Goal: Task Accomplishment & Management: Use online tool/utility

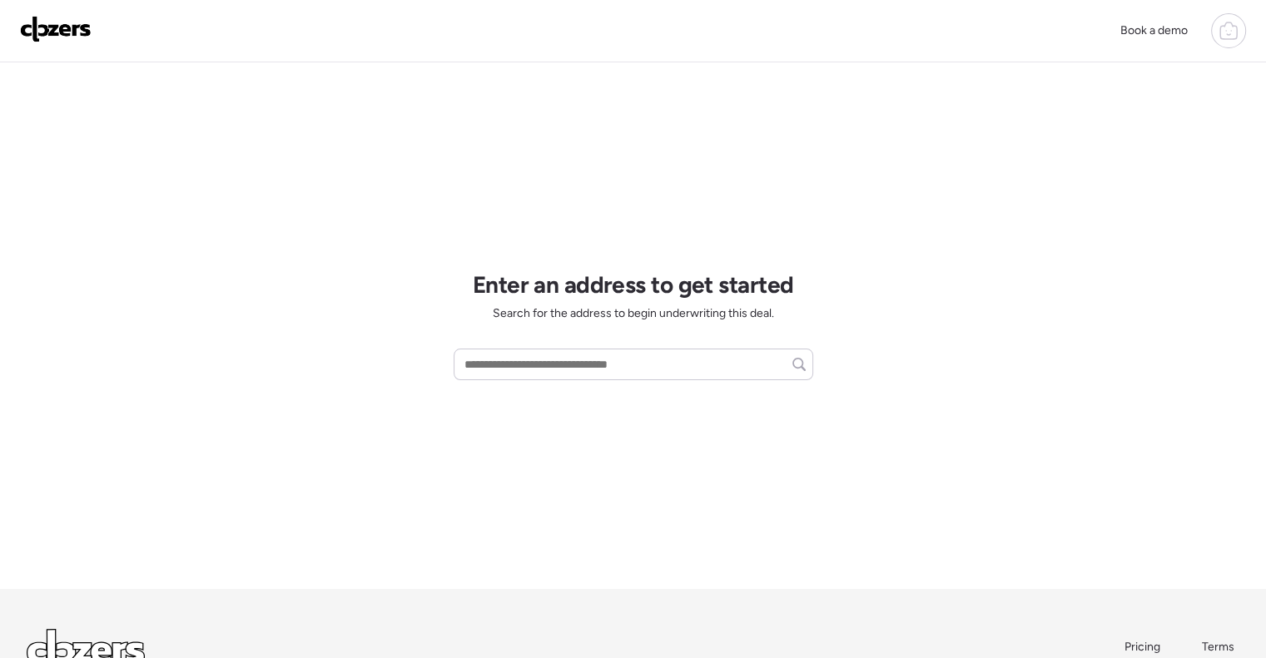
click at [1246, 33] on div "Book a demo" at bounding box center [633, 31] width 1266 height 62
click at [1227, 31] on icon at bounding box center [1228, 31] width 20 height 20
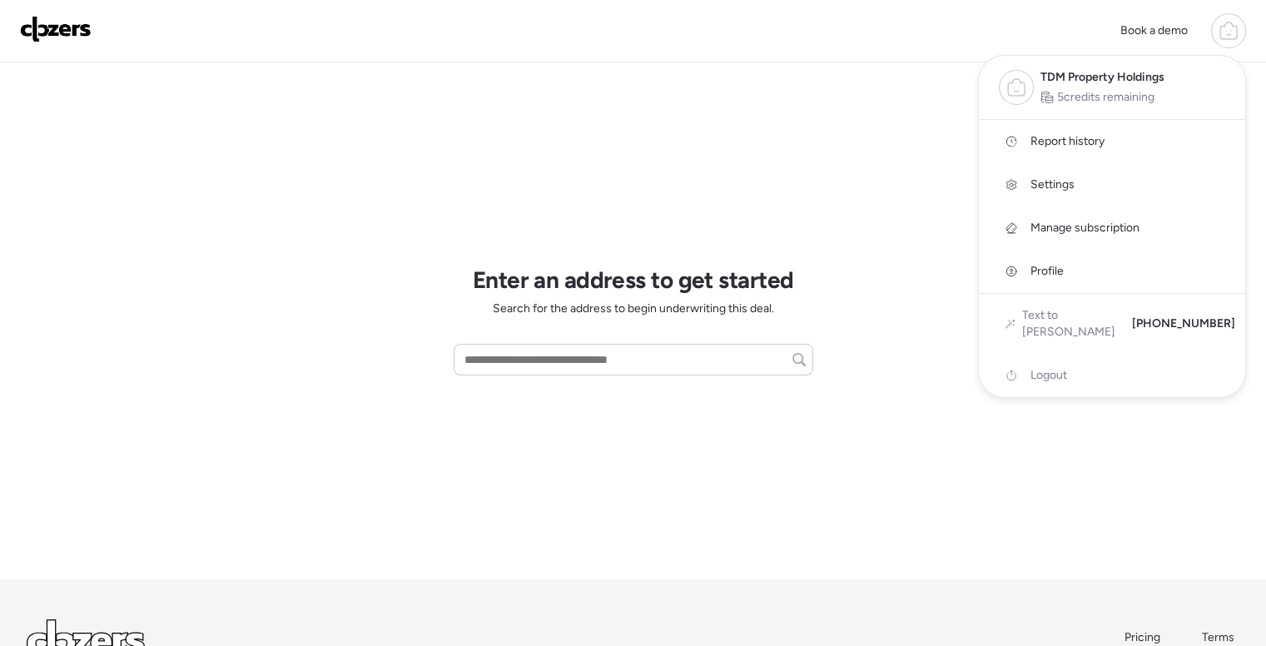
click at [1067, 133] on span "Report history" at bounding box center [1067, 141] width 74 height 17
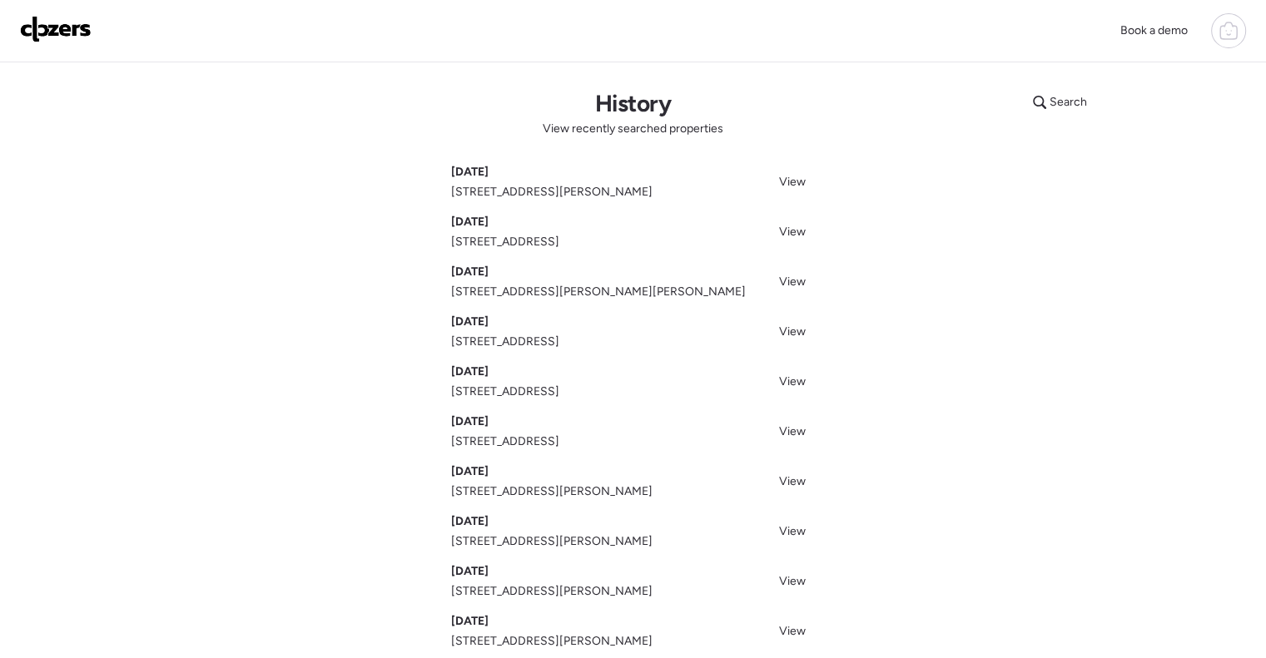
scroll to position [269, 0]
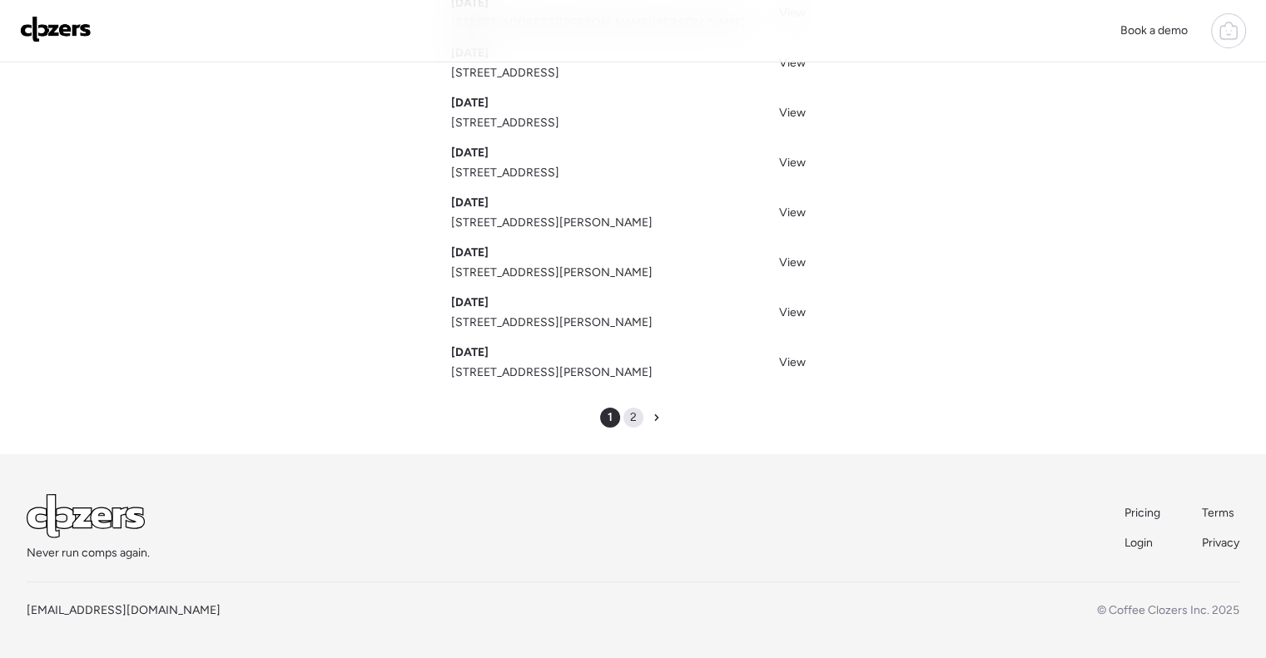
click at [631, 415] on span "2" at bounding box center [633, 417] width 7 height 17
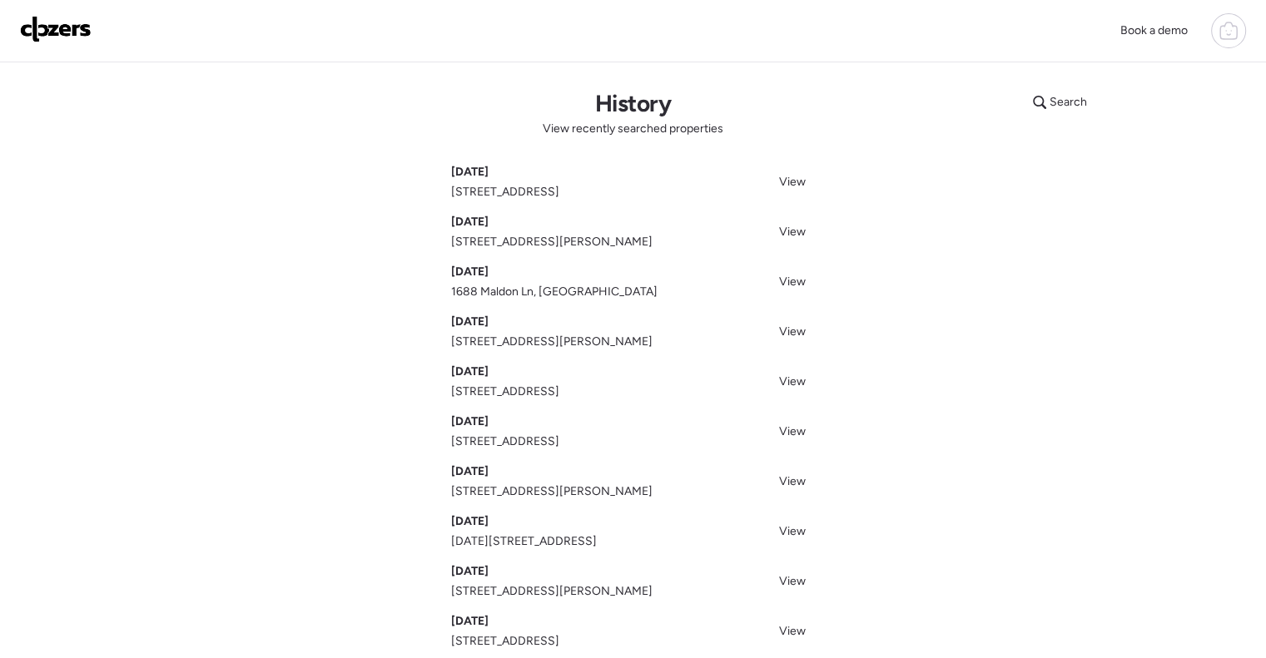
click at [52, 26] on img at bounding box center [56, 29] width 72 height 27
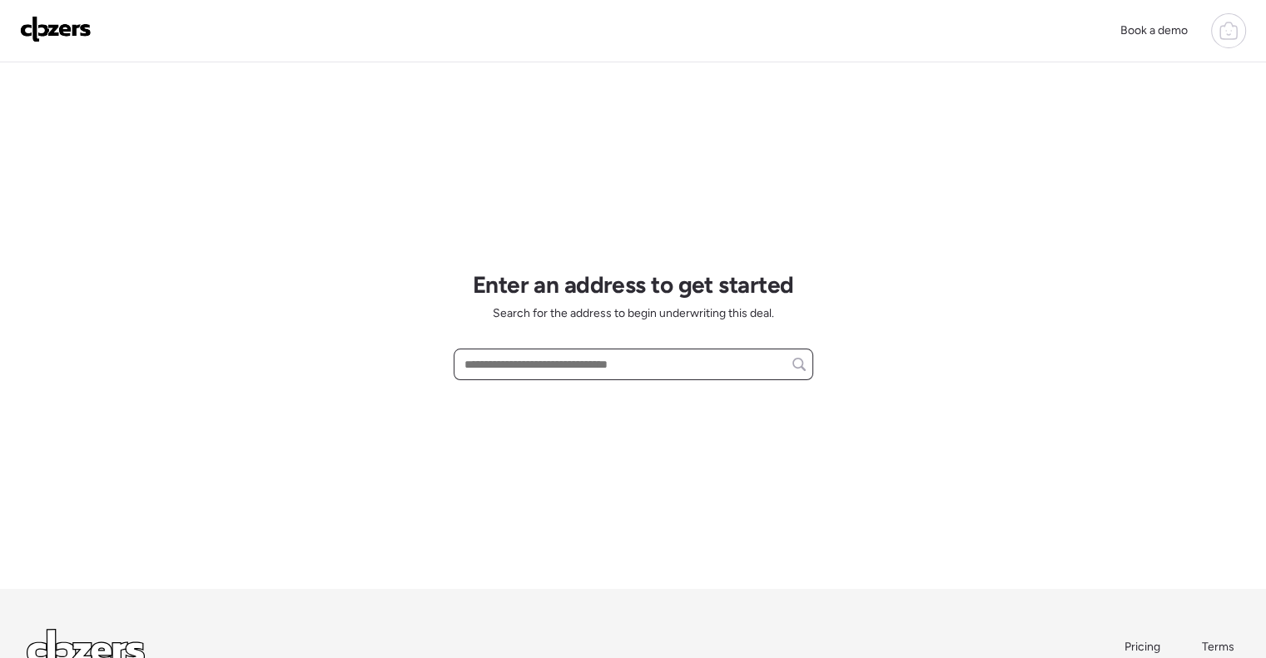
click at [586, 365] on input "text" at bounding box center [633, 364] width 344 height 23
paste input "**********"
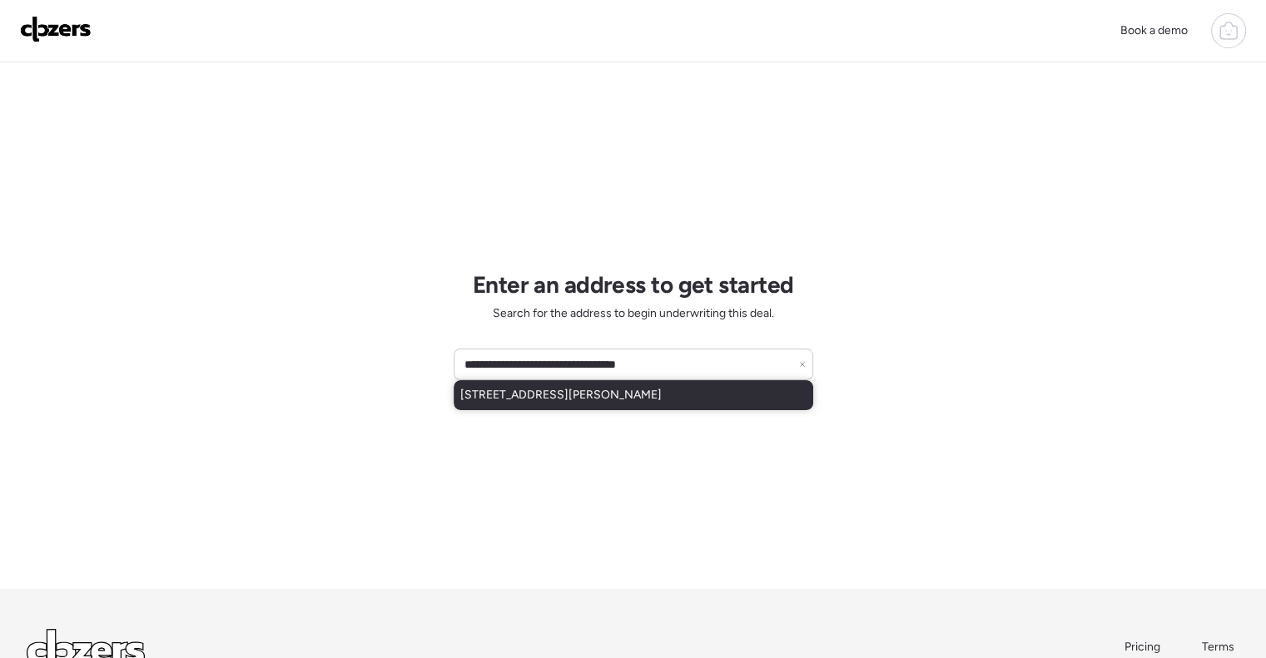
click at [652, 392] on span "[STREET_ADDRESS][PERSON_NAME]" at bounding box center [560, 395] width 201 height 17
type input "**********"
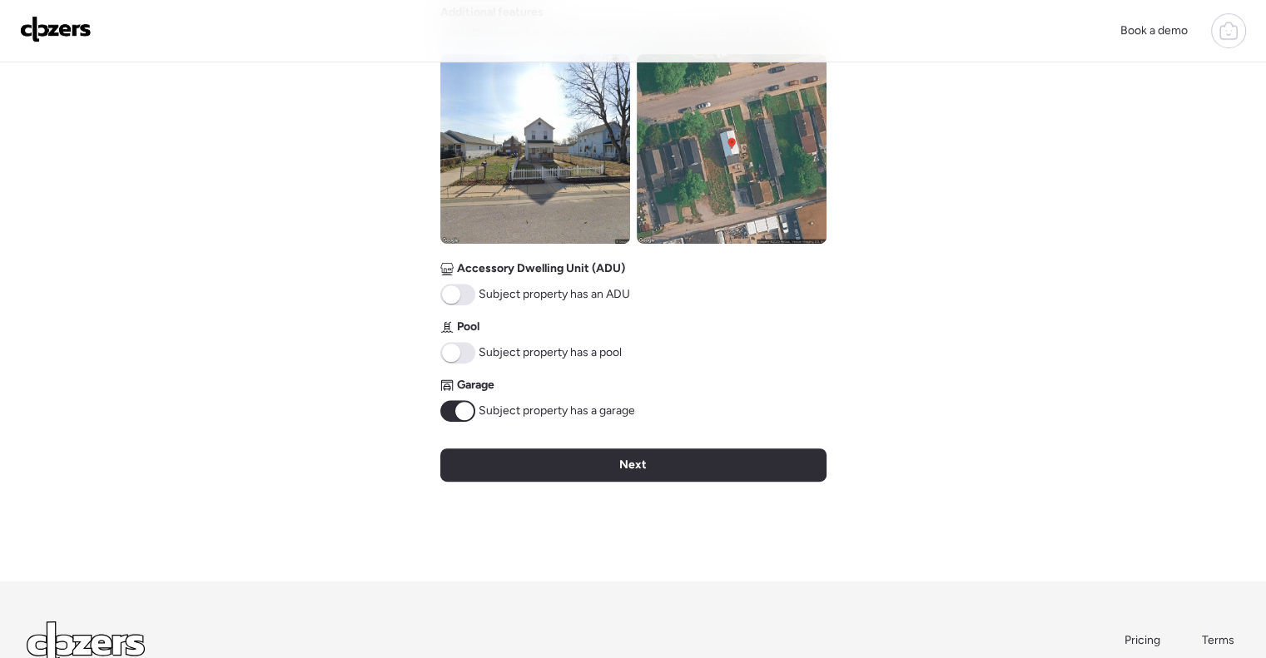
scroll to position [624, 0]
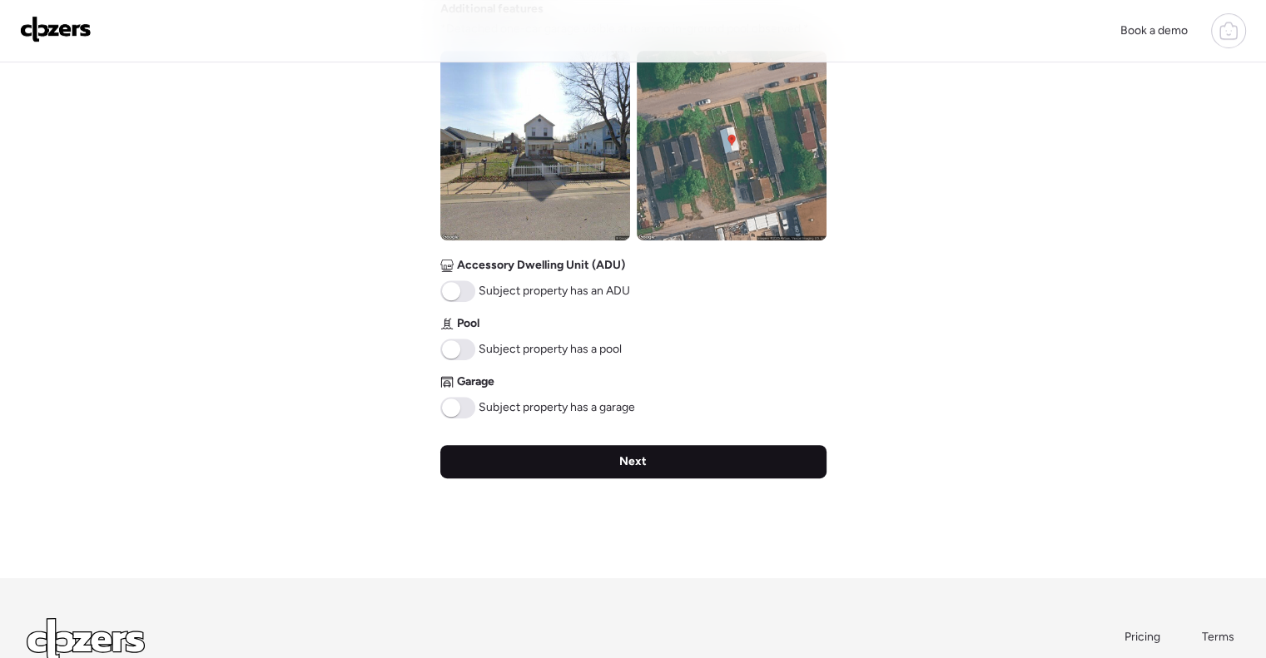
click at [574, 458] on div "Next" at bounding box center [633, 461] width 386 height 33
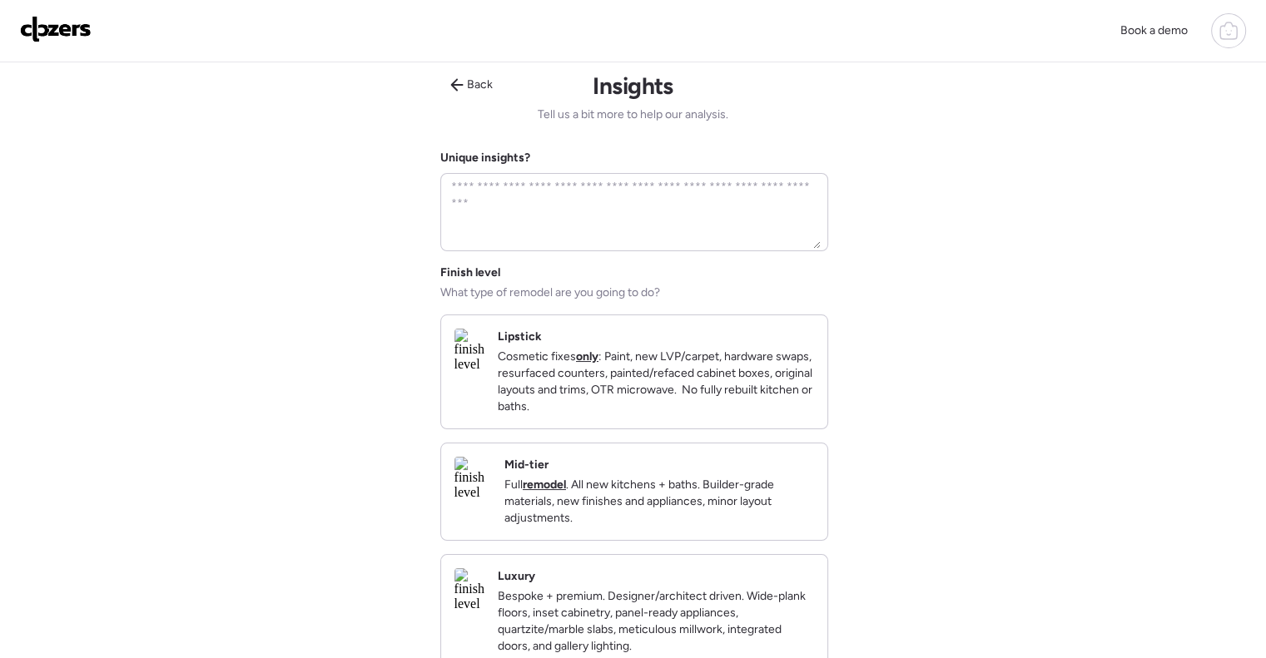
scroll to position [0, 0]
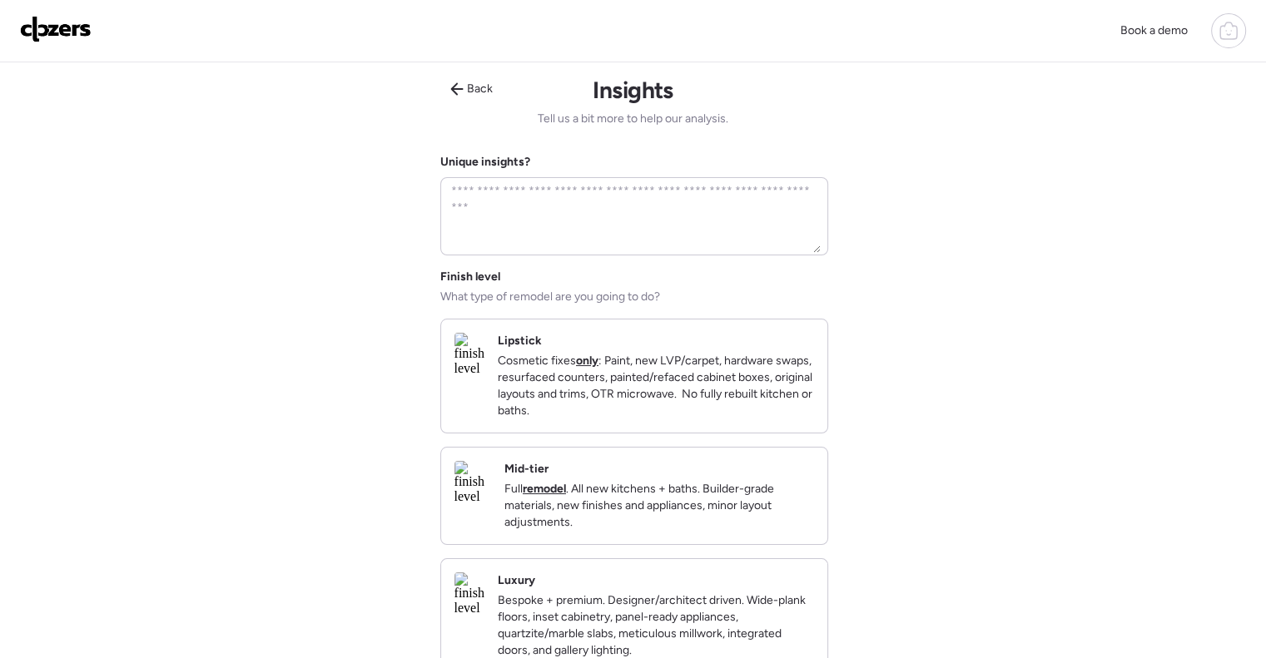
click at [619, 513] on p "Full remodel . All new kitchens + baths. Builder-grade materials, new finishes …" at bounding box center [659, 506] width 310 height 50
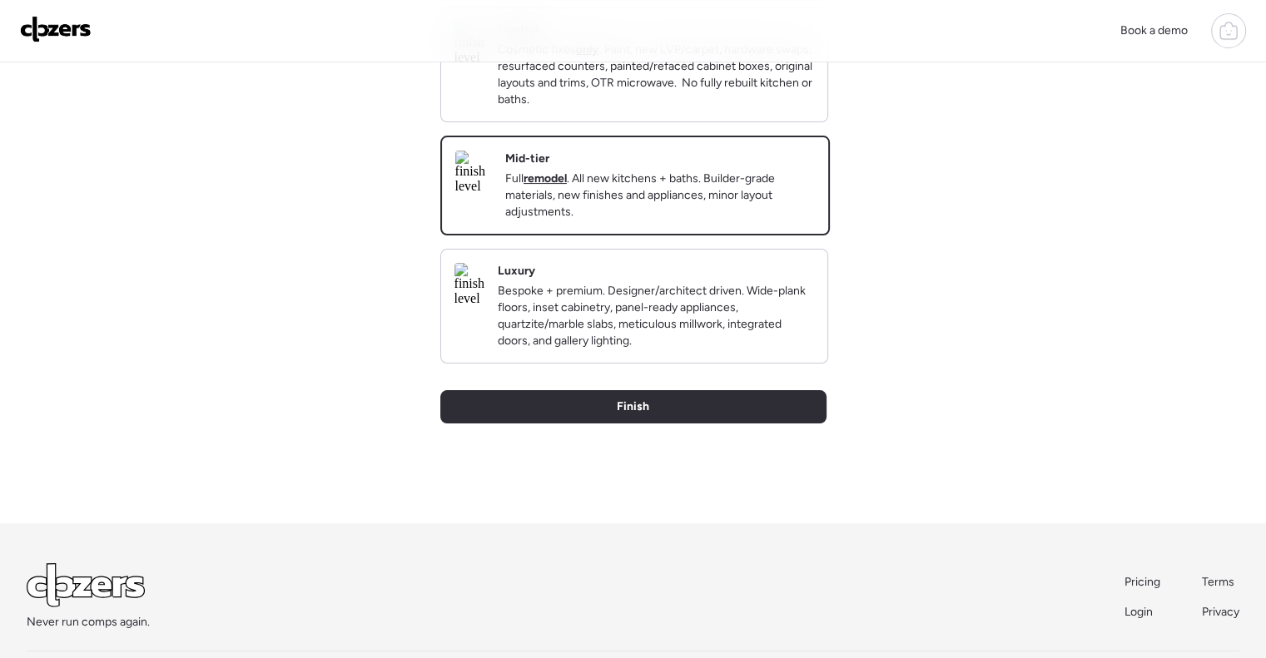
scroll to position [325, 0]
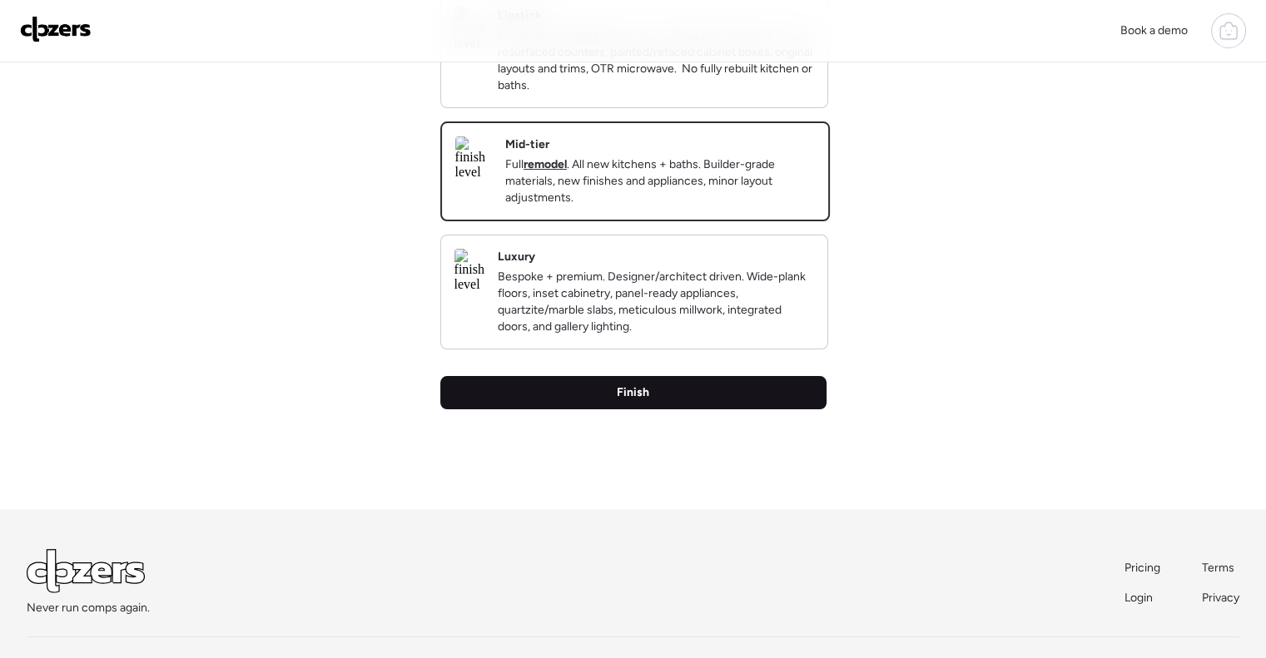
click at [739, 409] on div "Finish" at bounding box center [633, 392] width 386 height 33
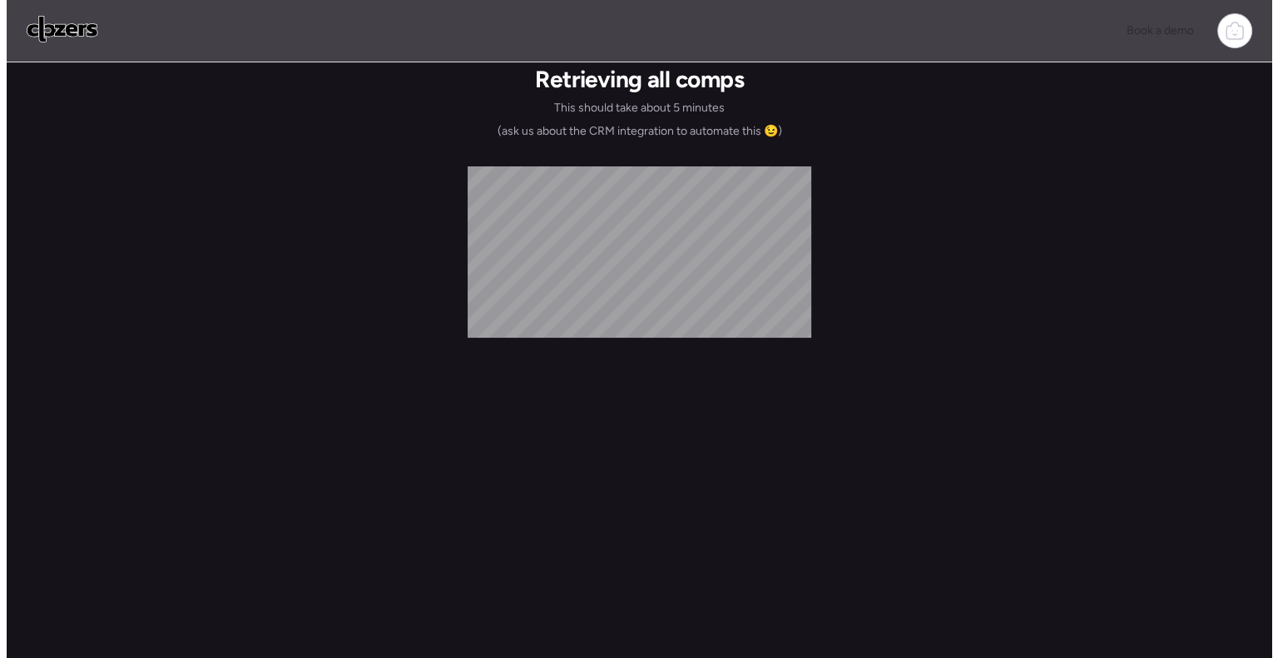
scroll to position [0, 0]
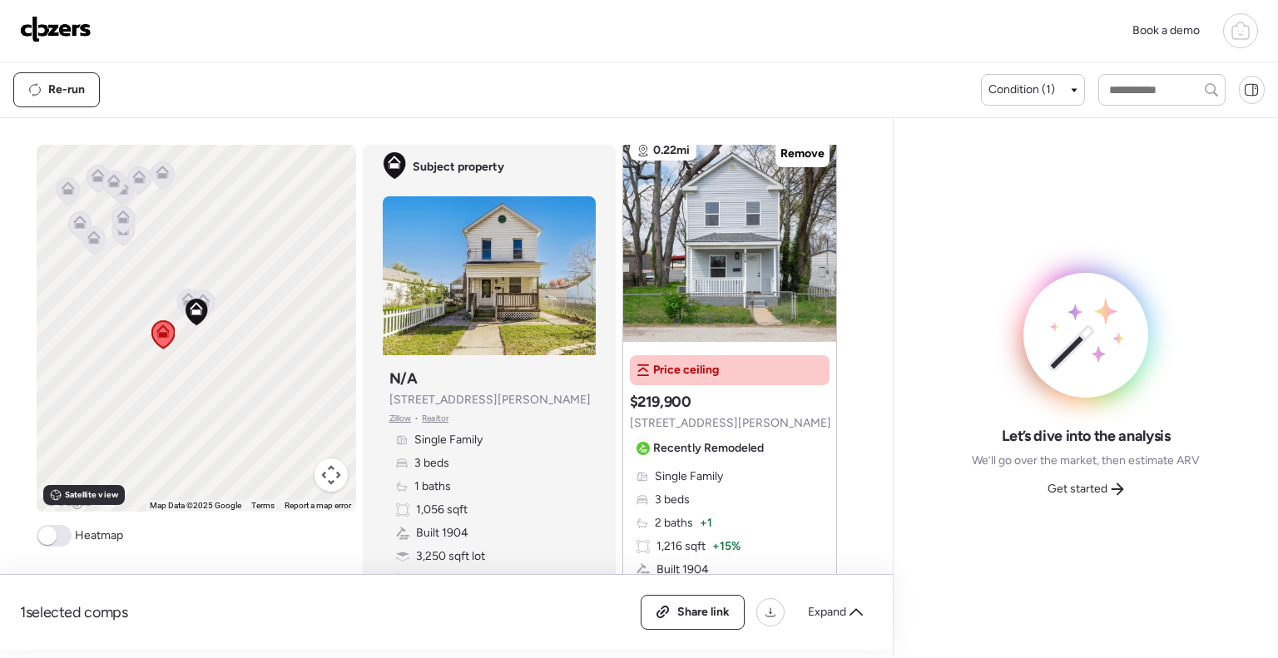
scroll to position [63, 0]
click at [815, 226] on icon at bounding box center [818, 230] width 7 height 20
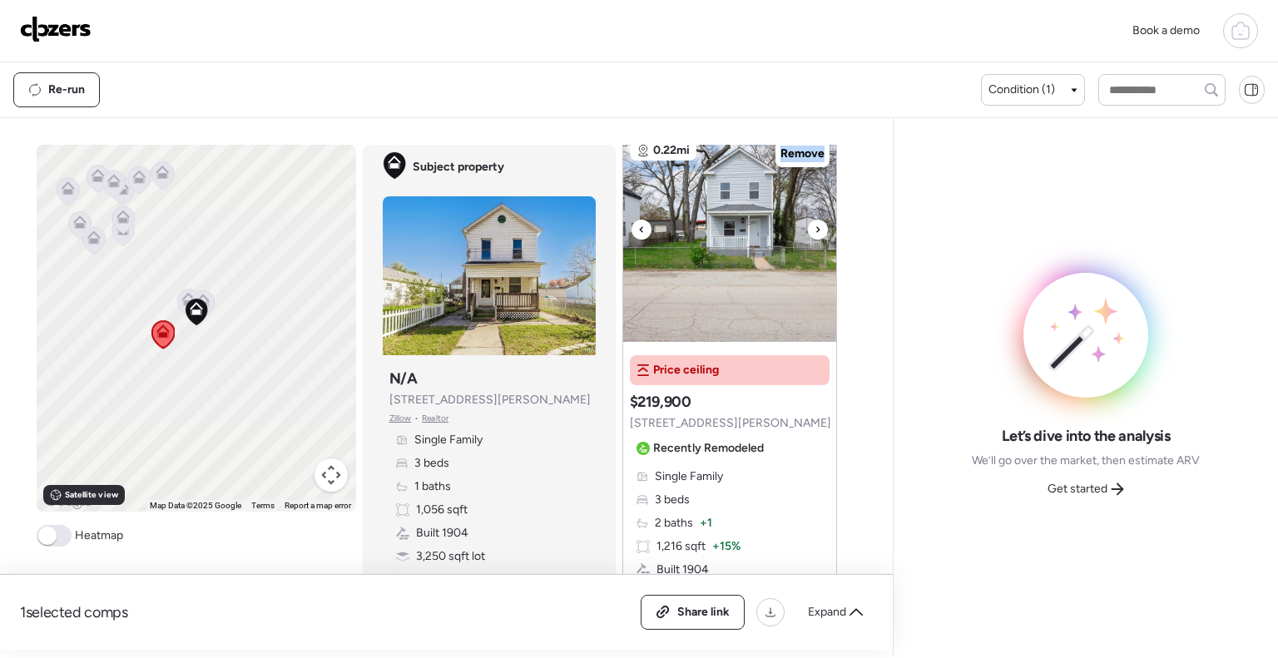
click at [815, 226] on icon at bounding box center [818, 230] width 7 height 20
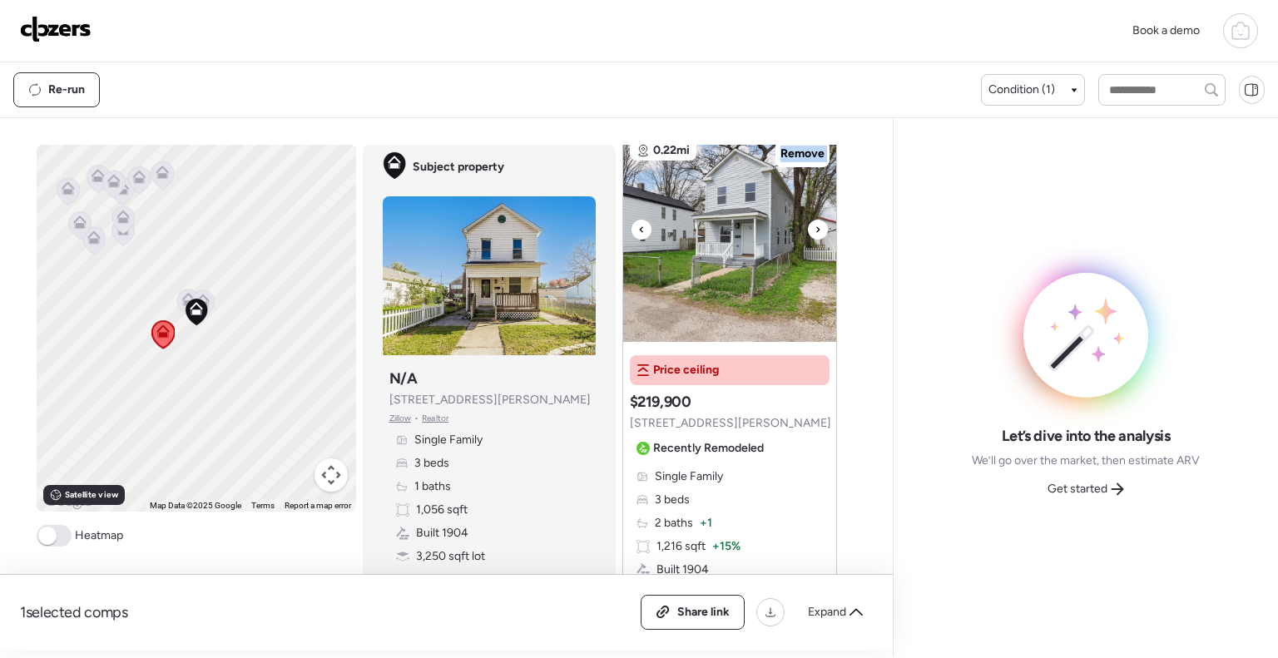
click at [815, 226] on icon at bounding box center [818, 230] width 7 height 20
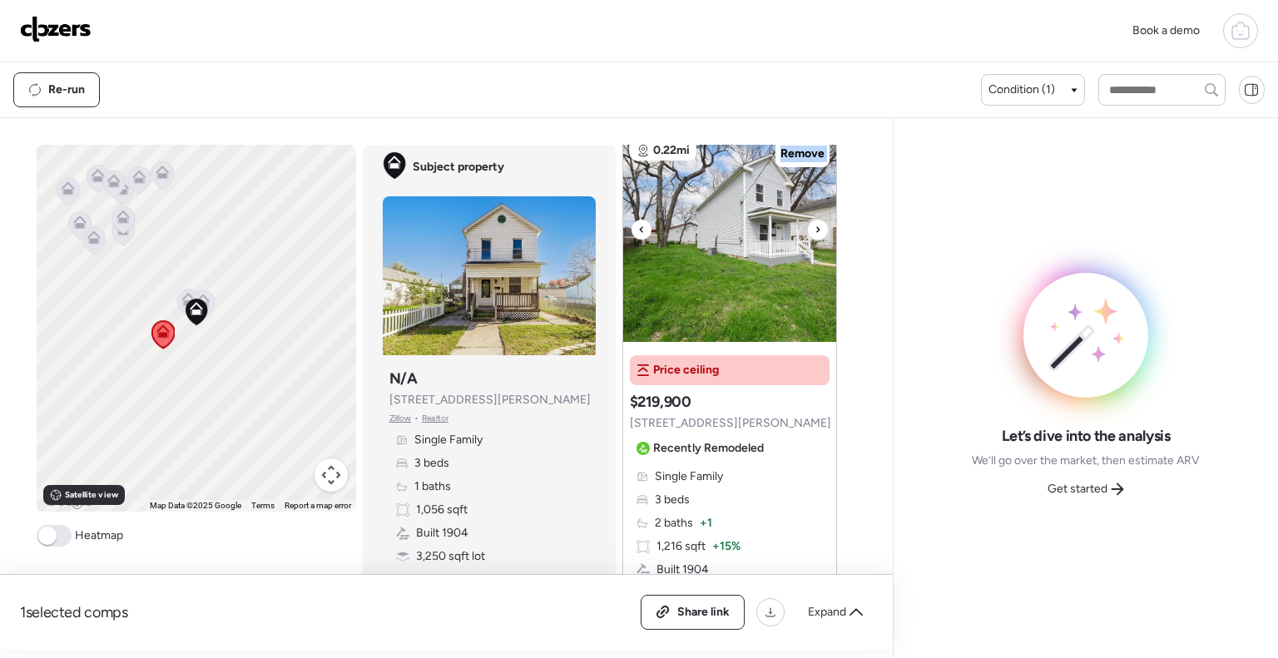
click at [815, 226] on icon at bounding box center [818, 230] width 7 height 20
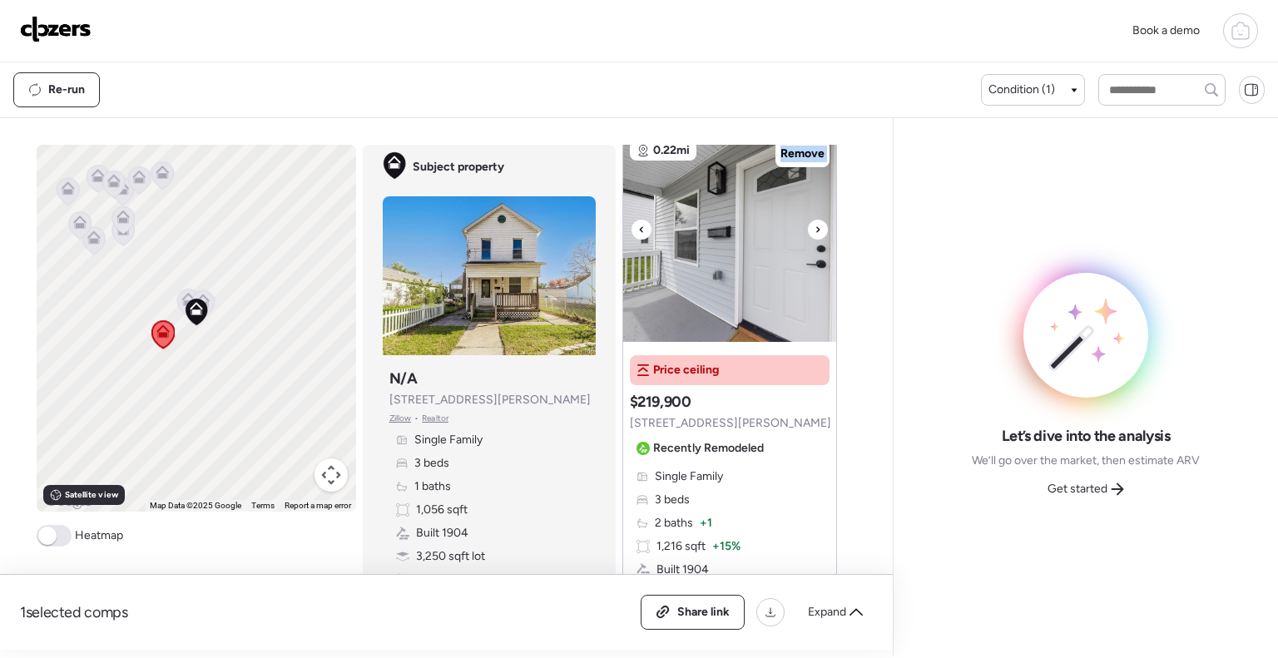
click at [815, 226] on icon at bounding box center [818, 230] width 7 height 20
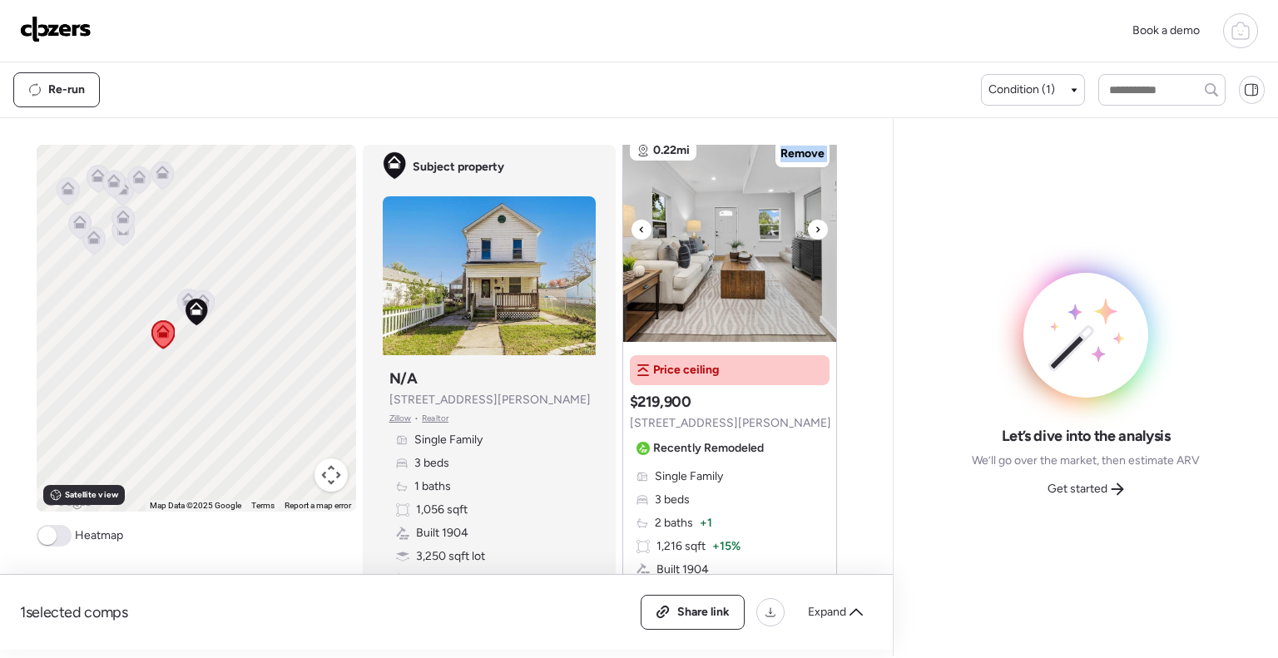
click at [815, 226] on icon at bounding box center [818, 230] width 7 height 20
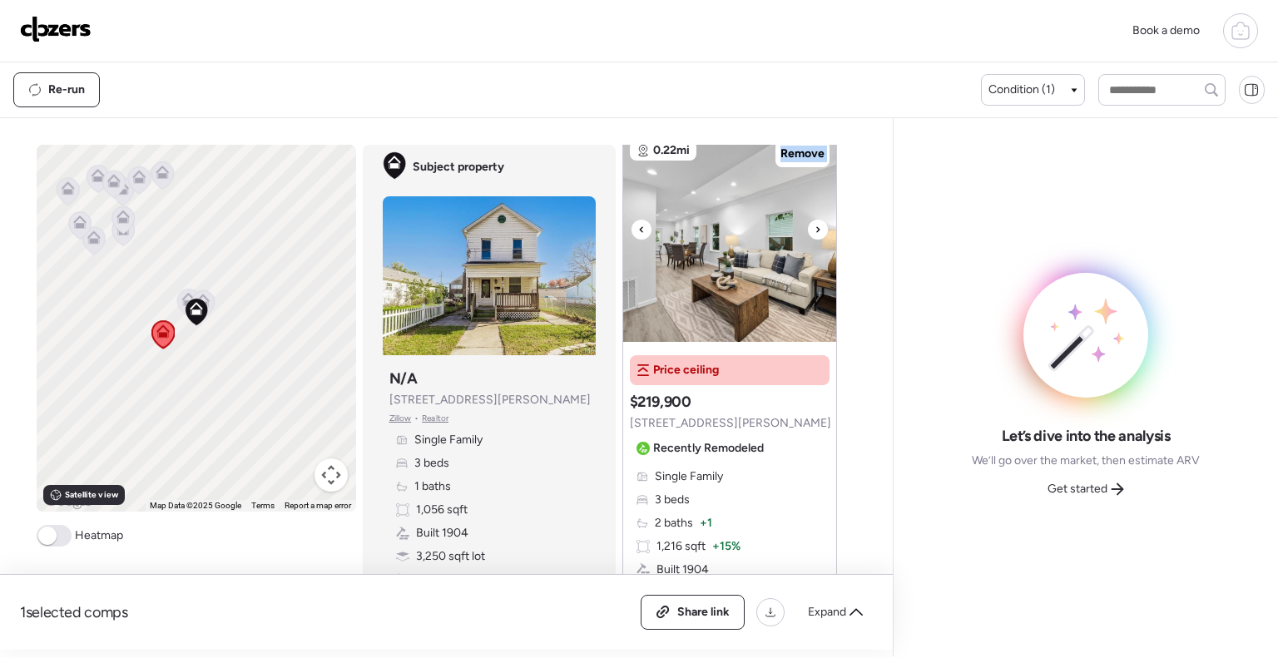
click at [815, 226] on icon at bounding box center [818, 230] width 7 height 20
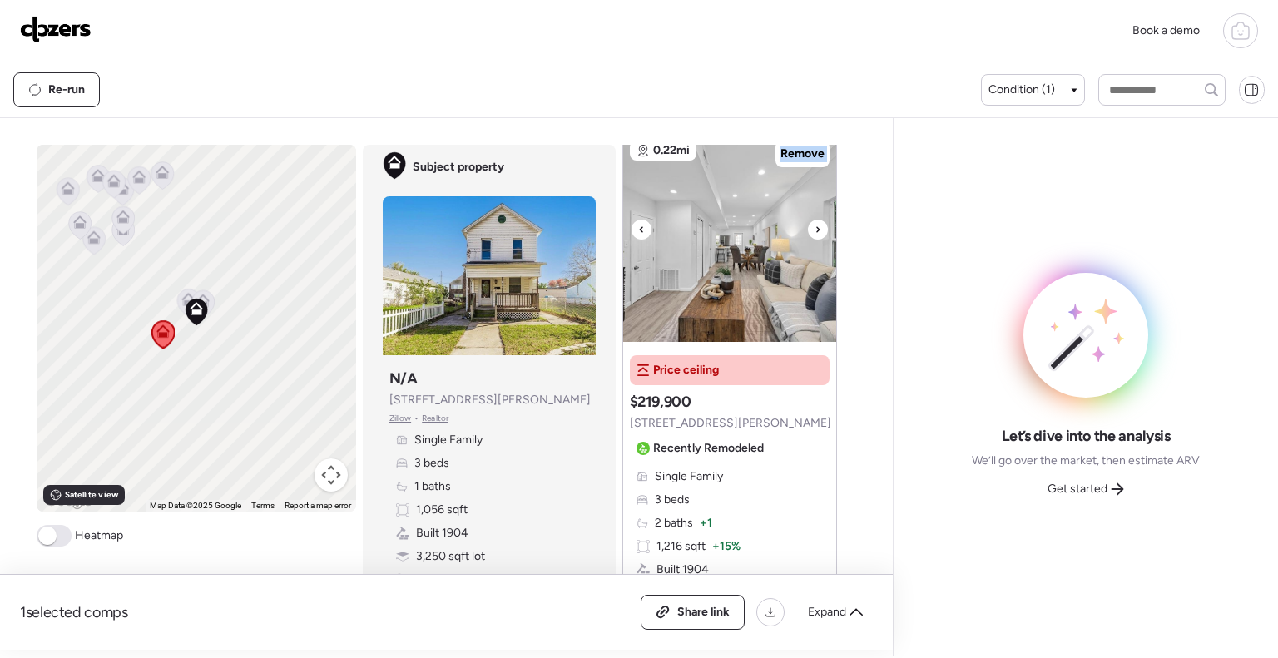
click at [815, 226] on icon at bounding box center [818, 230] width 7 height 20
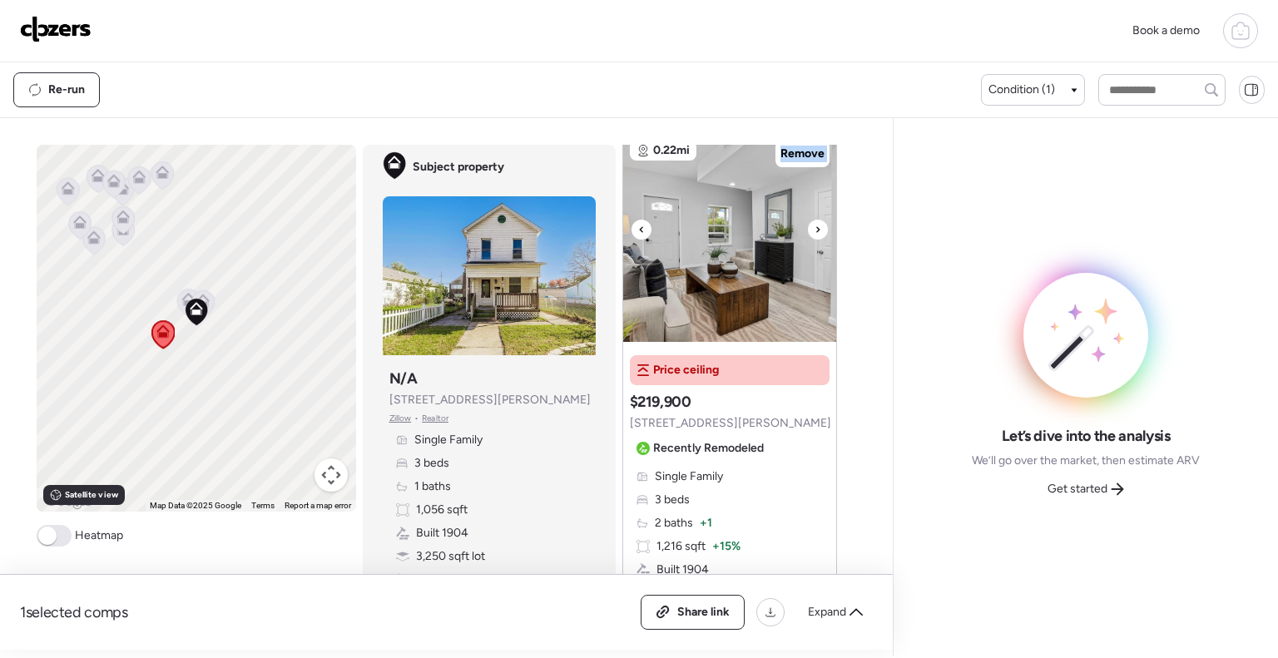
click at [815, 226] on icon at bounding box center [818, 230] width 7 height 20
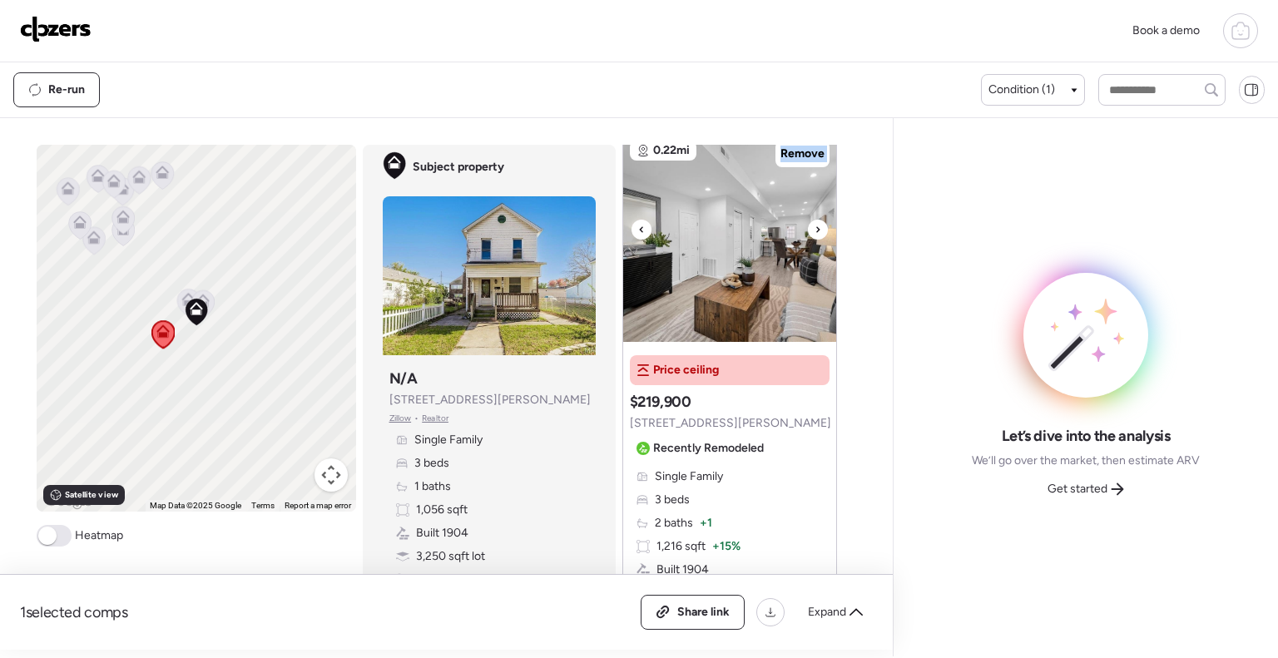
click at [815, 226] on icon at bounding box center [818, 230] width 7 height 20
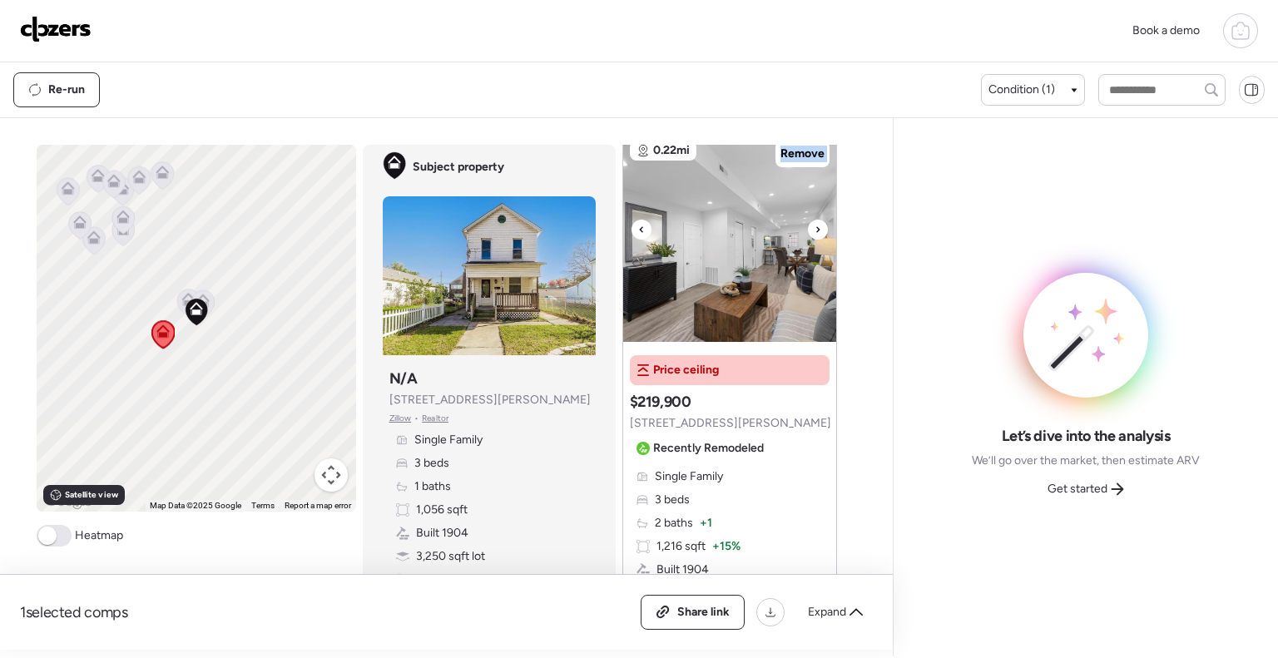
click at [815, 226] on icon at bounding box center [818, 230] width 7 height 20
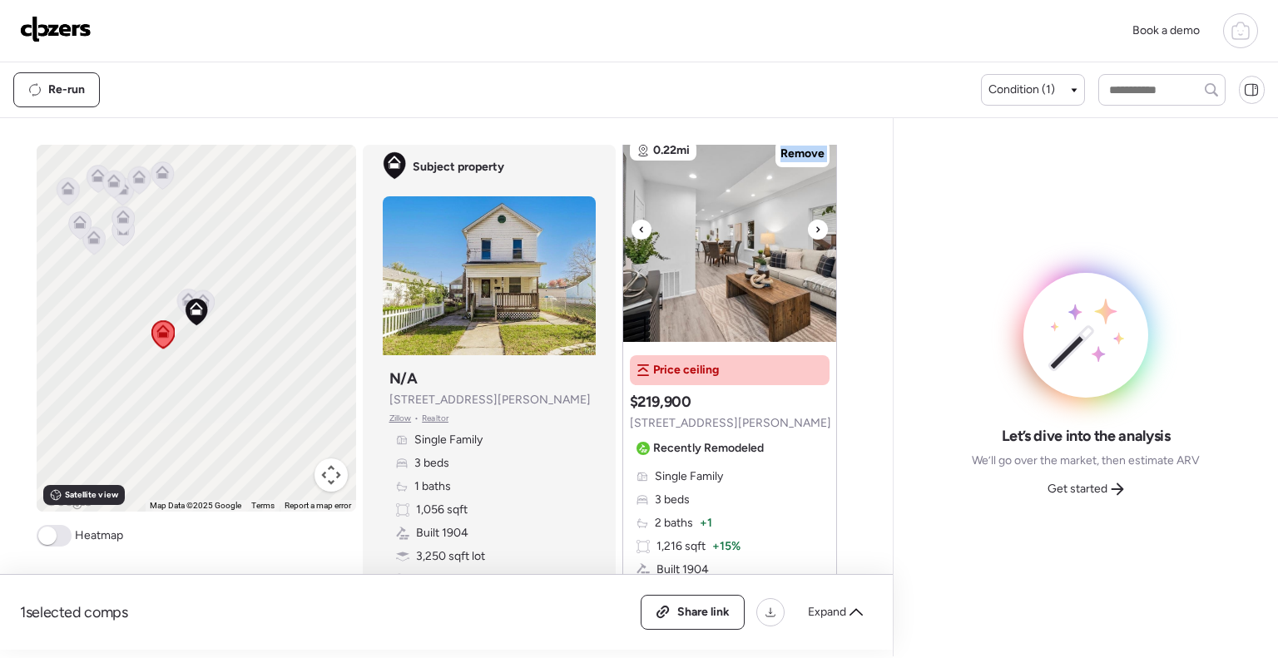
click at [815, 226] on icon at bounding box center [818, 230] width 7 height 20
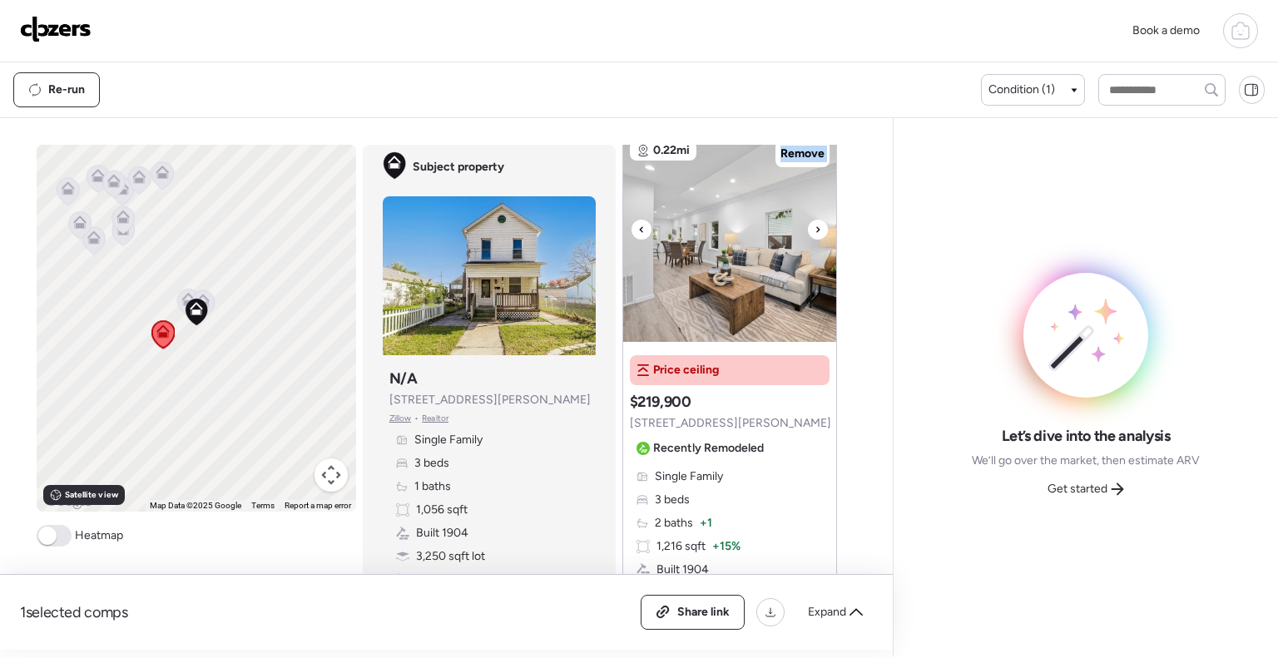
click at [815, 226] on icon at bounding box center [818, 230] width 7 height 20
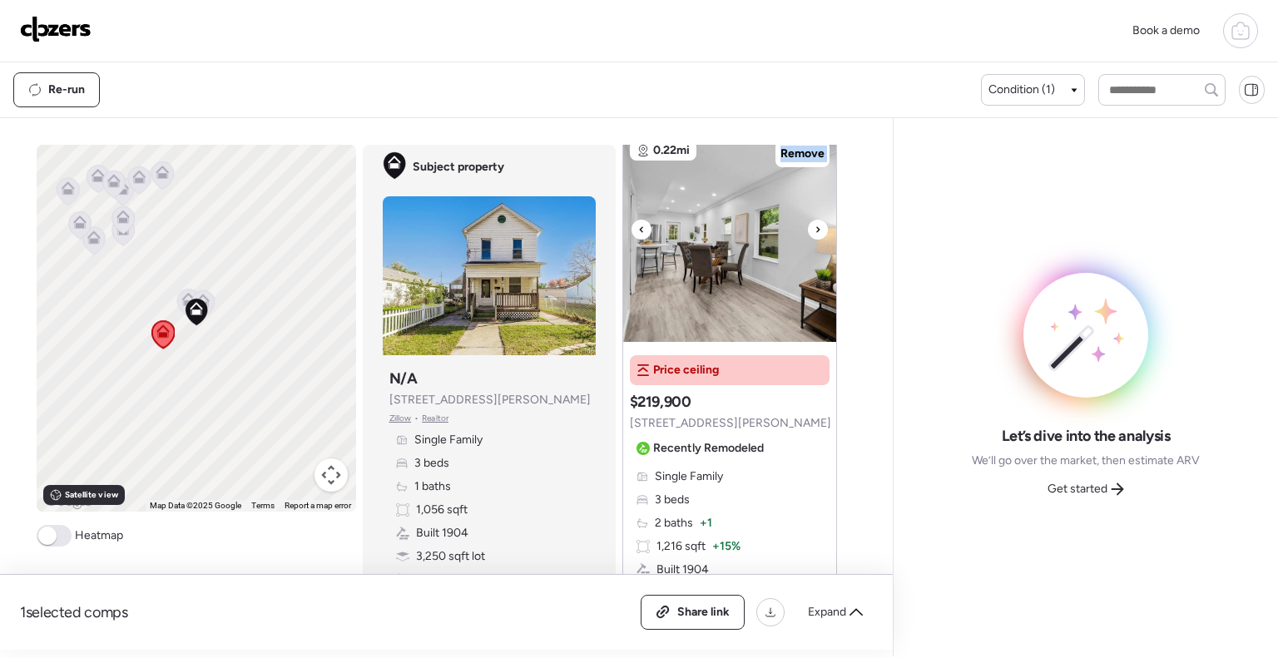
click at [815, 226] on icon at bounding box center [818, 230] width 7 height 20
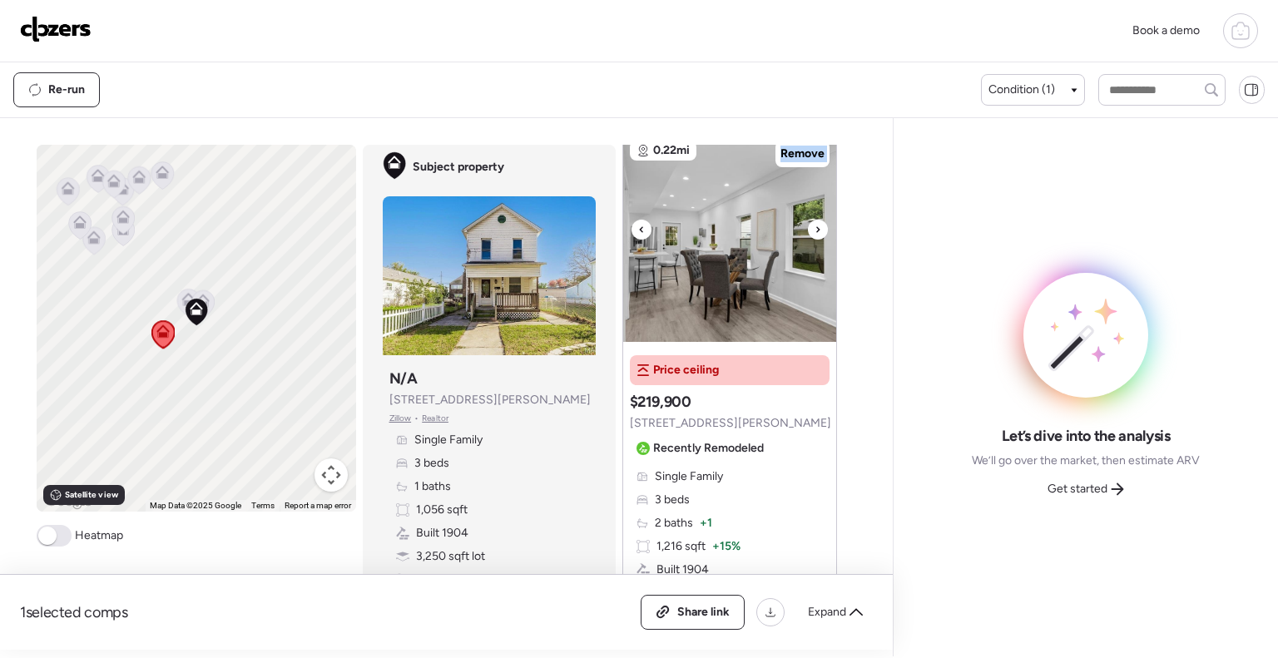
click at [815, 226] on icon at bounding box center [818, 230] width 7 height 20
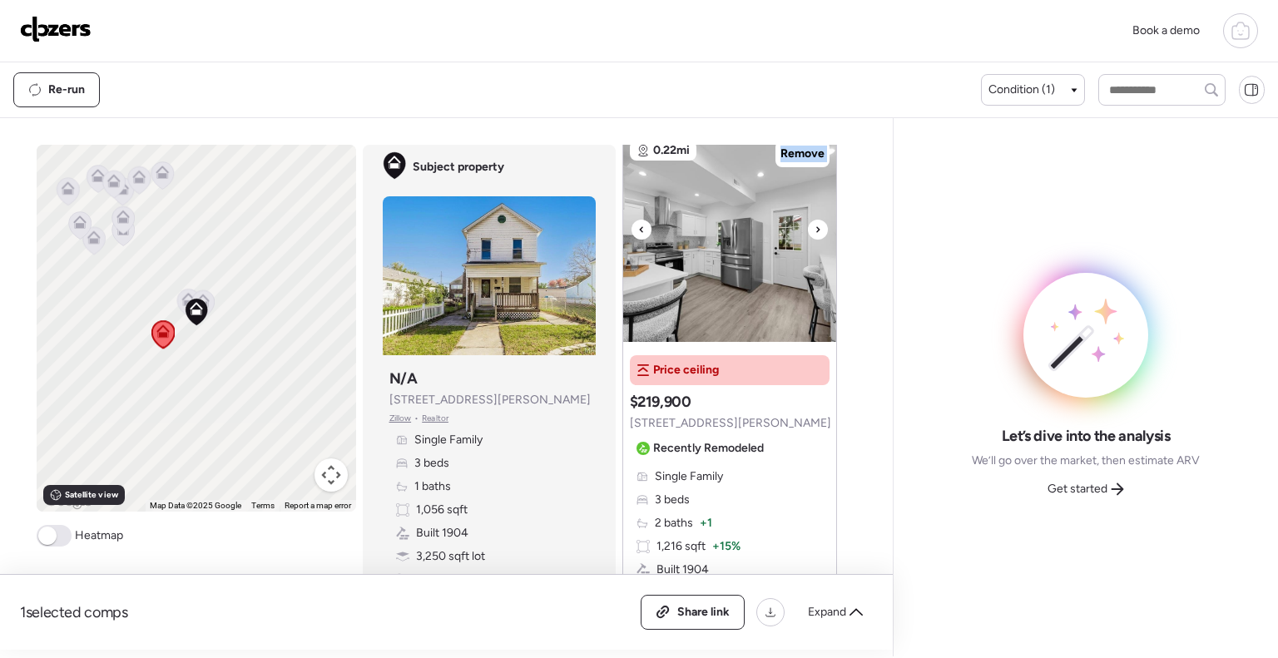
click at [815, 226] on icon at bounding box center [818, 230] width 7 height 20
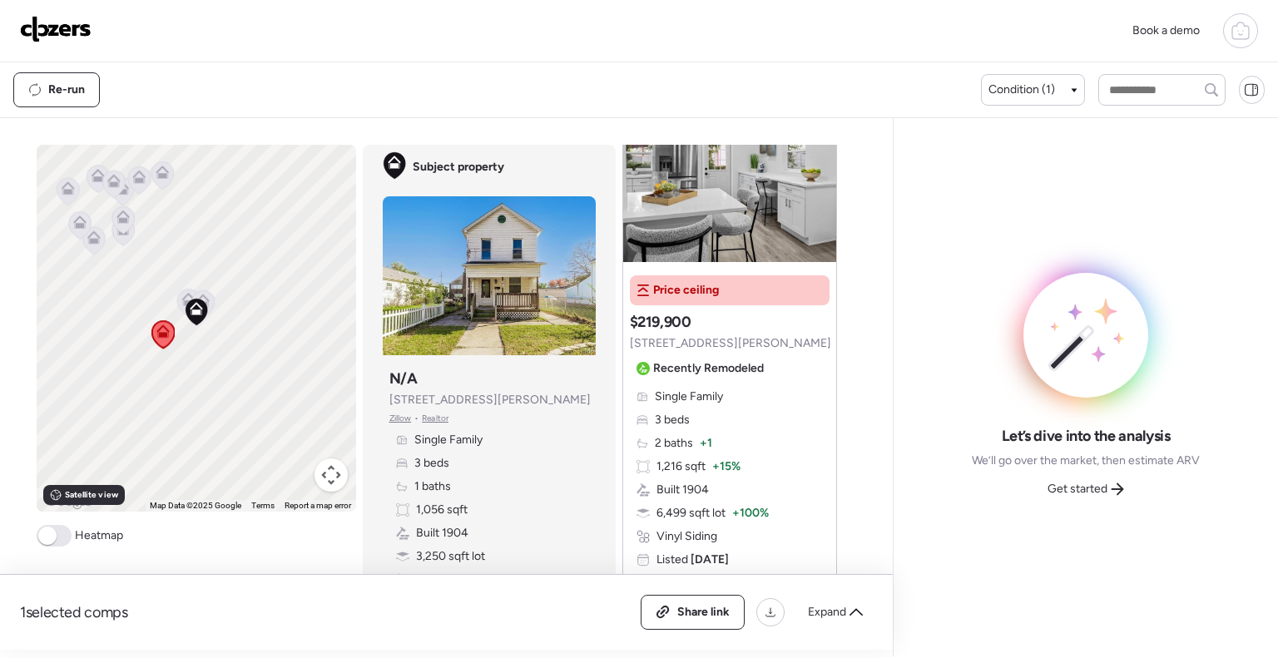
scroll to position [151, 0]
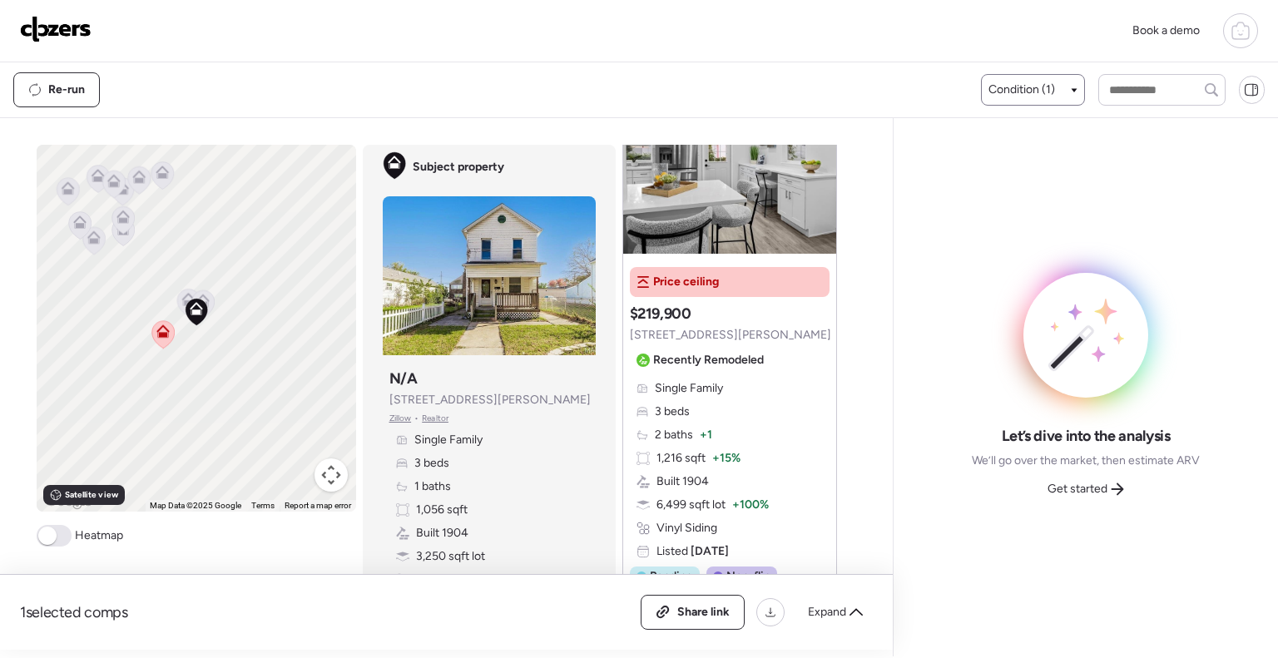
click at [1039, 89] on span "Condition (1)" at bounding box center [1022, 90] width 67 height 17
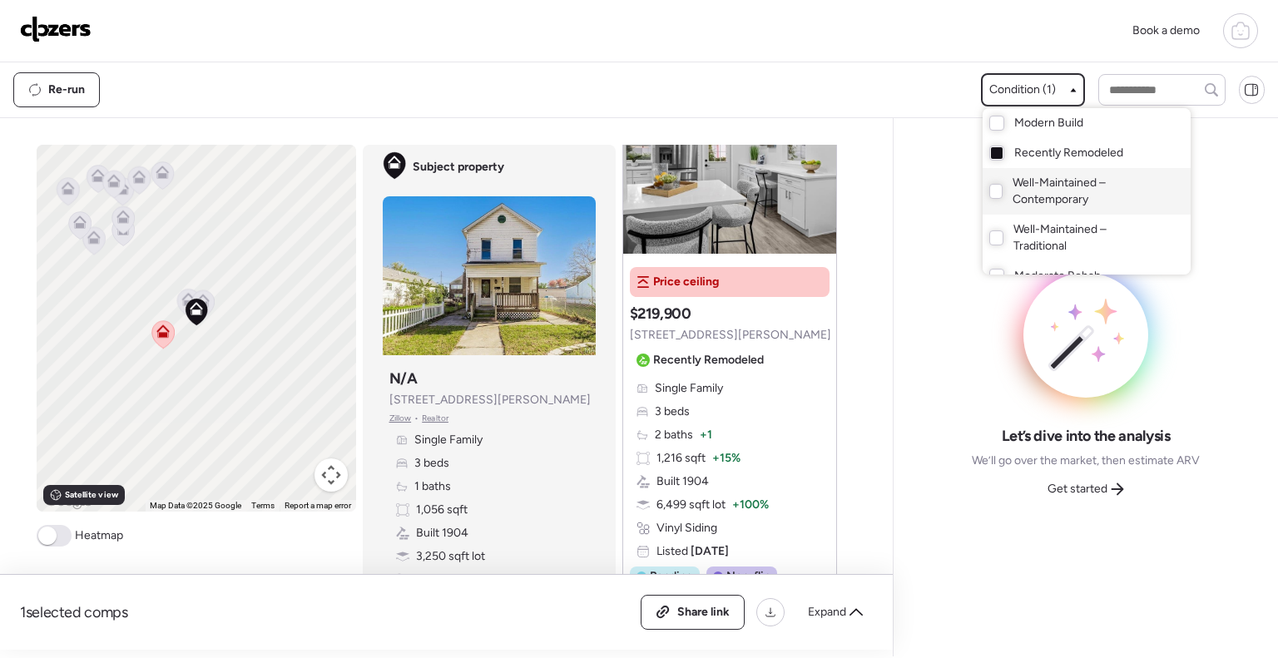
click at [1027, 194] on span "Well-Maintained – Contemporary" at bounding box center [1085, 191] width 145 height 33
click at [1038, 150] on span "Recently Remodeled" at bounding box center [1068, 153] width 109 height 17
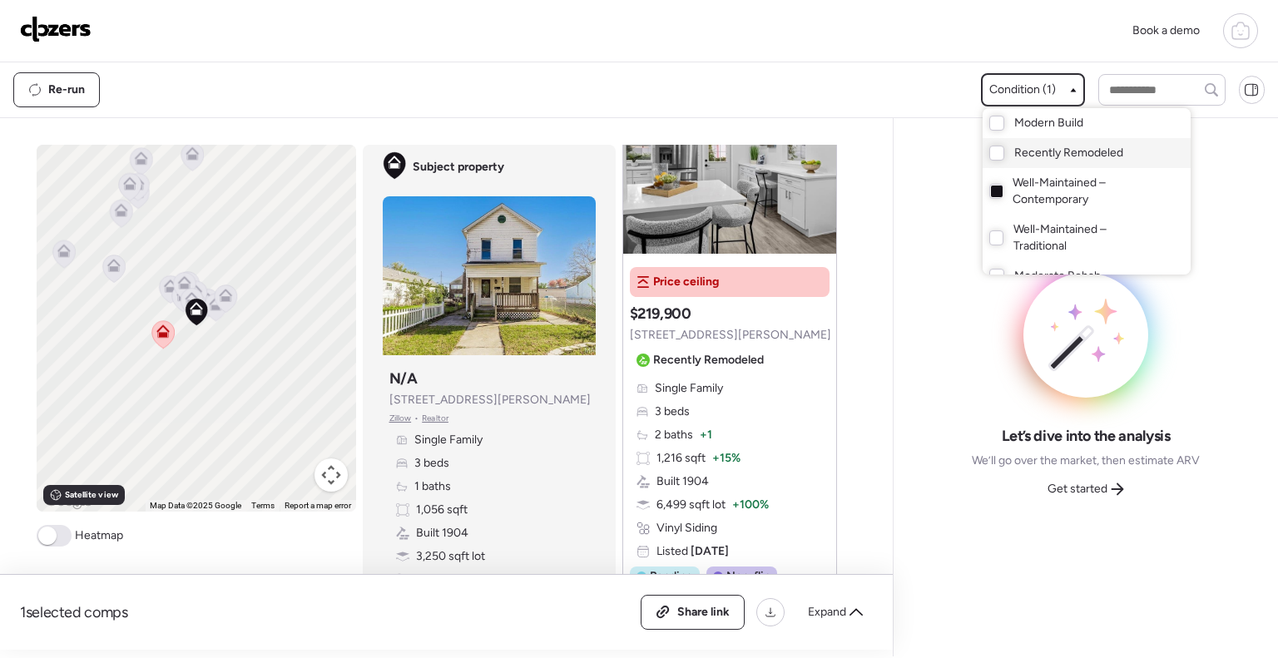
click at [1053, 151] on span "Recently Remodeled" at bounding box center [1068, 153] width 109 height 17
click at [919, 59] on div "Book a demo" at bounding box center [639, 31] width 1278 height 62
click at [933, 32] on div "Book a demo" at bounding box center [639, 30] width 1238 height 35
drag, startPoint x: 1091, startPoint y: 492, endPoint x: 994, endPoint y: 152, distance: 352.9
click at [994, 152] on div "Book a demo Kept comps All (1) ARV (1) As-is (0) Novation (0) 0.22mi Remove $21…" at bounding box center [639, 328] width 1278 height 657
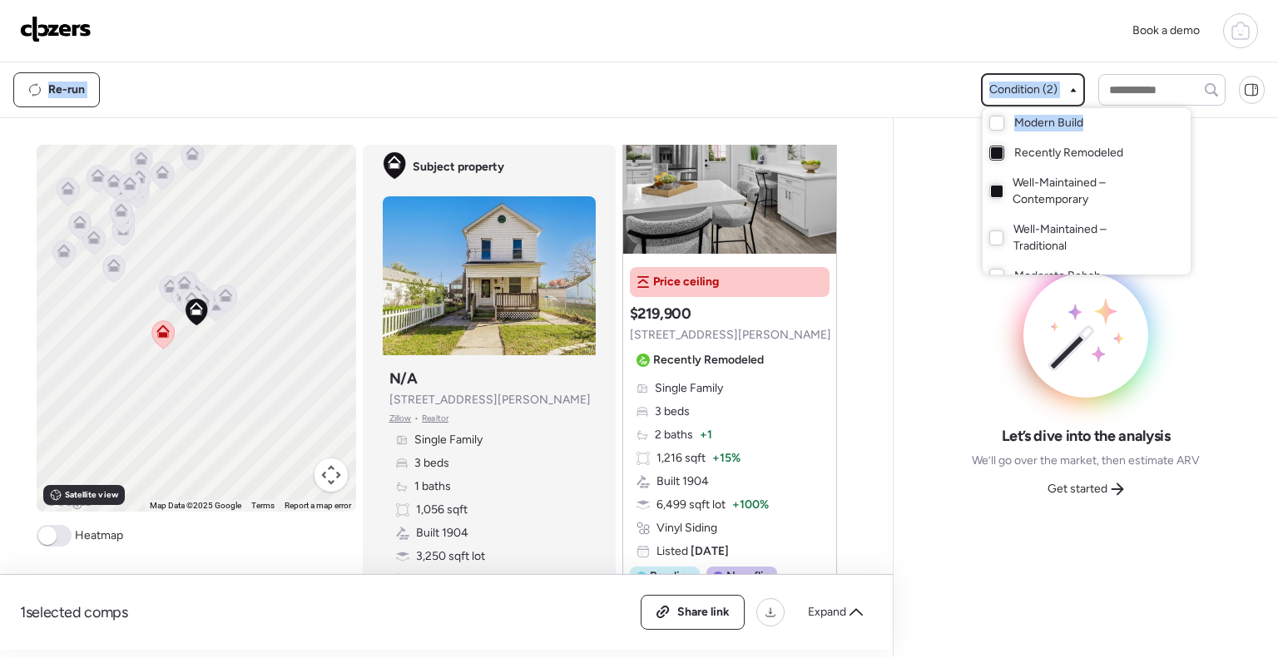
click at [994, 152] on div at bounding box center [997, 153] width 12 height 12
click at [1098, 483] on div at bounding box center [639, 282] width 1278 height 658
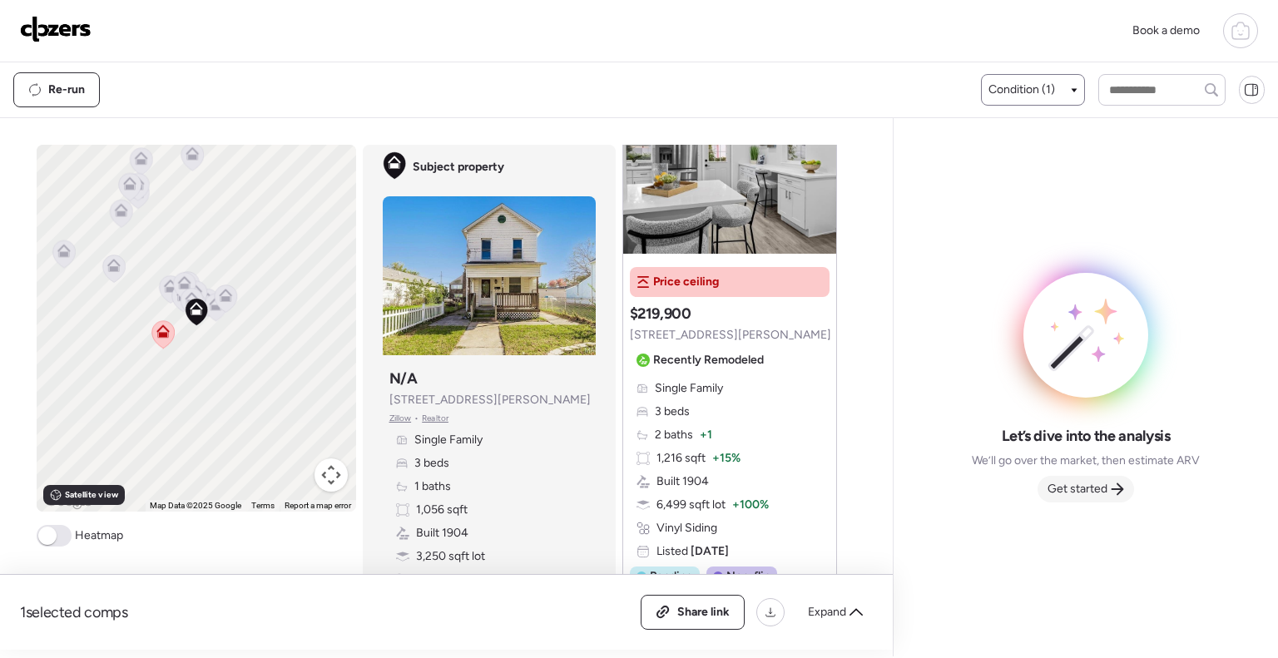
click at [1098, 494] on span "Get started" at bounding box center [1078, 489] width 60 height 17
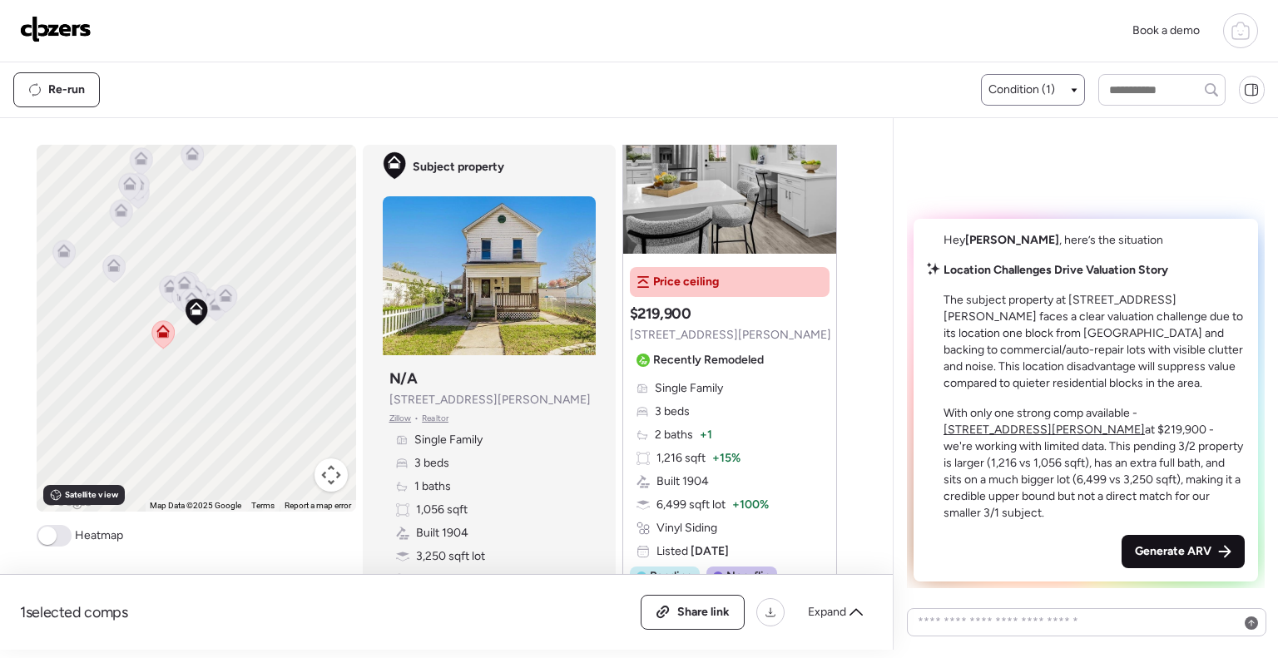
click at [1187, 557] on span "Generate ARV" at bounding box center [1173, 551] width 77 height 17
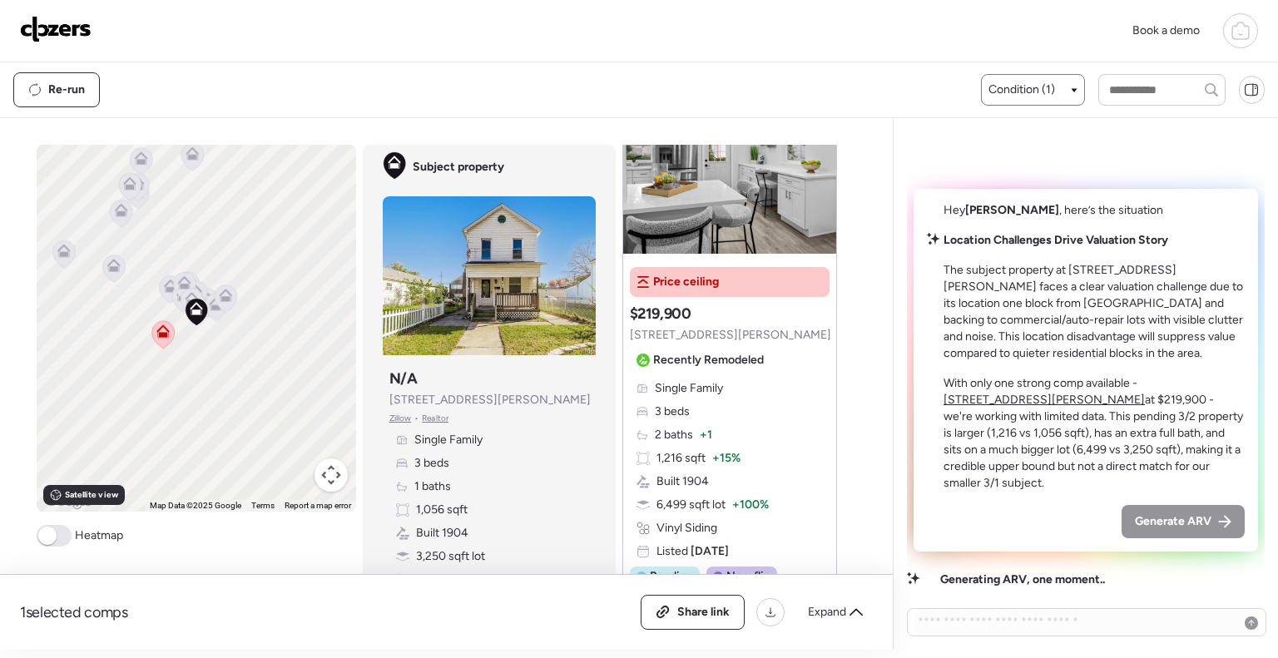
click at [1039, 86] on span "Condition (1)" at bounding box center [1022, 90] width 67 height 17
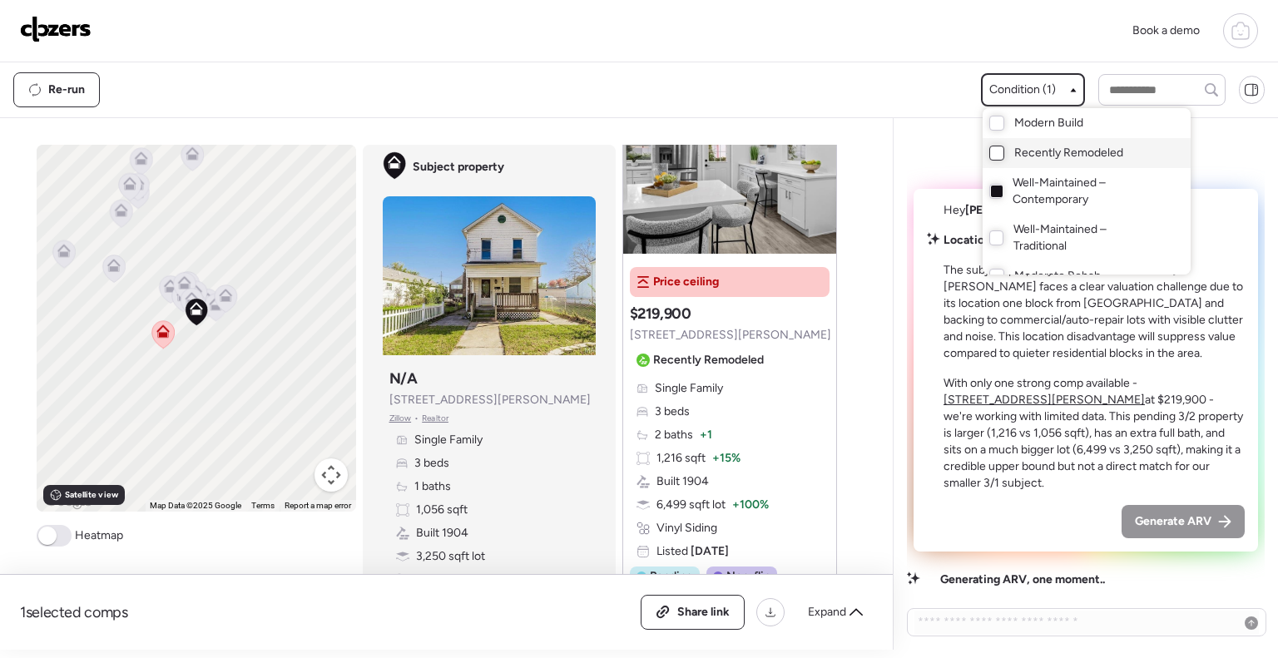
click at [996, 155] on div at bounding box center [996, 153] width 15 height 15
click at [1088, 39] on div "Book a demo" at bounding box center [639, 30] width 1238 height 35
click at [1118, 583] on div at bounding box center [639, 282] width 1278 height 658
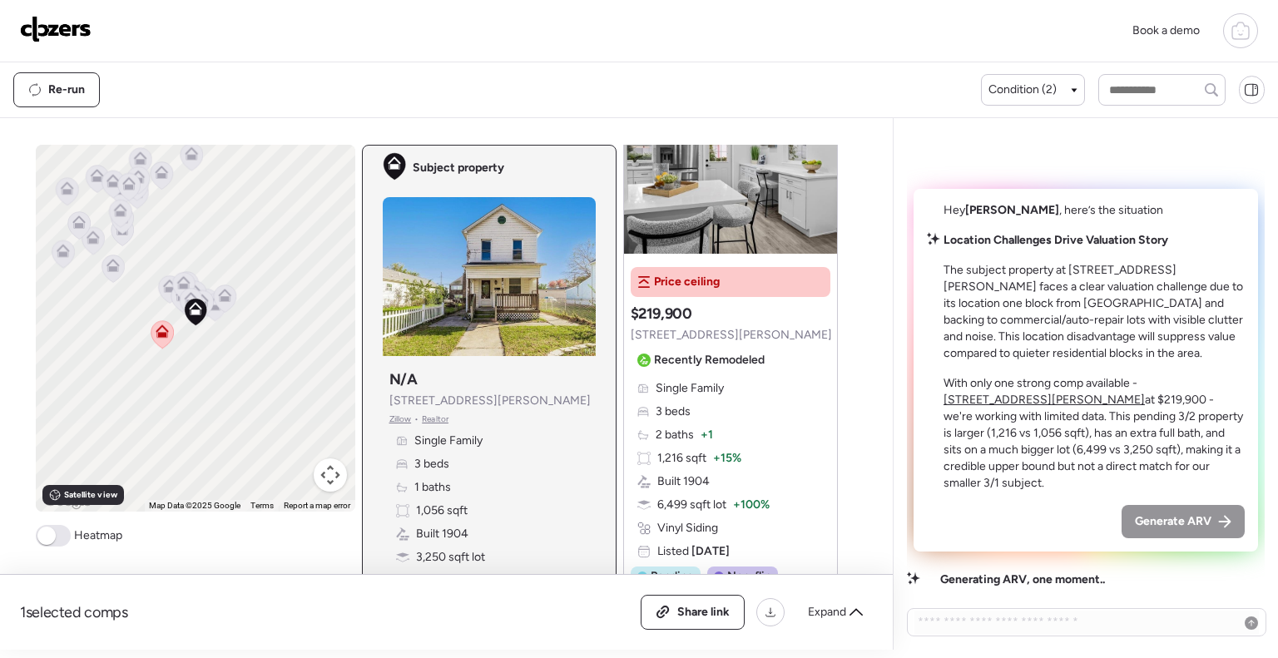
click at [325, 468] on button "Map camera controls" at bounding box center [330, 474] width 33 height 33
click at [320, 472] on button "Map camera controls" at bounding box center [330, 474] width 33 height 33
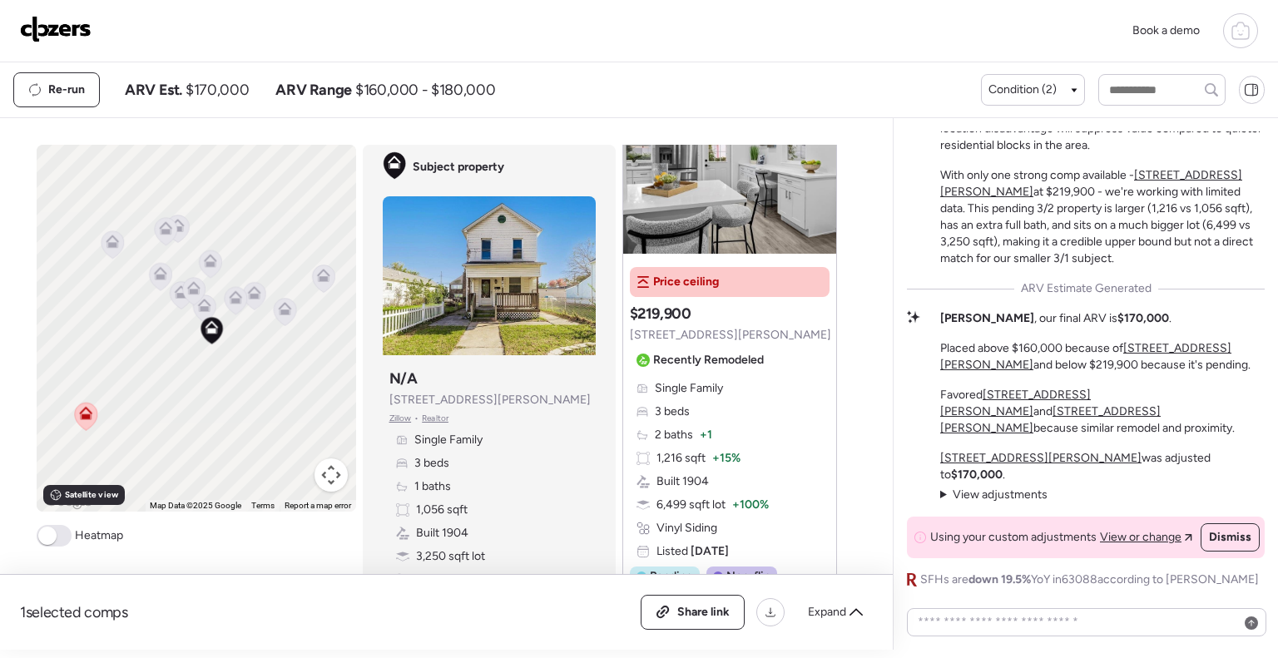
click at [1012, 327] on p "[PERSON_NAME] , our final ARV is $170,000 ." at bounding box center [1055, 318] width 231 height 17
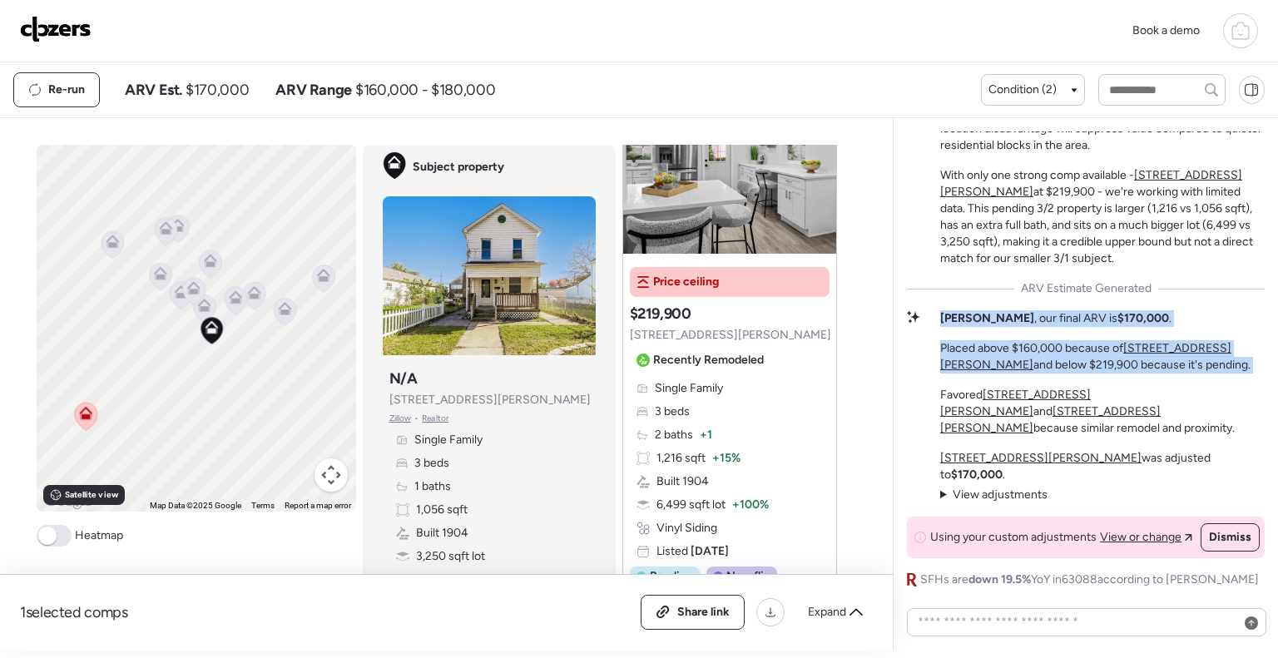
drag, startPoint x: 1012, startPoint y: 349, endPoint x: 1036, endPoint y: 394, distance: 51.7
click at [1036, 394] on div "[PERSON_NAME] , our final ARV is $170,000 . Placed above $160,000 because of [S…" at bounding box center [1102, 373] width 325 height 126
click at [1036, 374] on p "Placed above $160,000 because of [STREET_ADDRESS][PERSON_NAME] and below $219,9…" at bounding box center [1102, 356] width 325 height 33
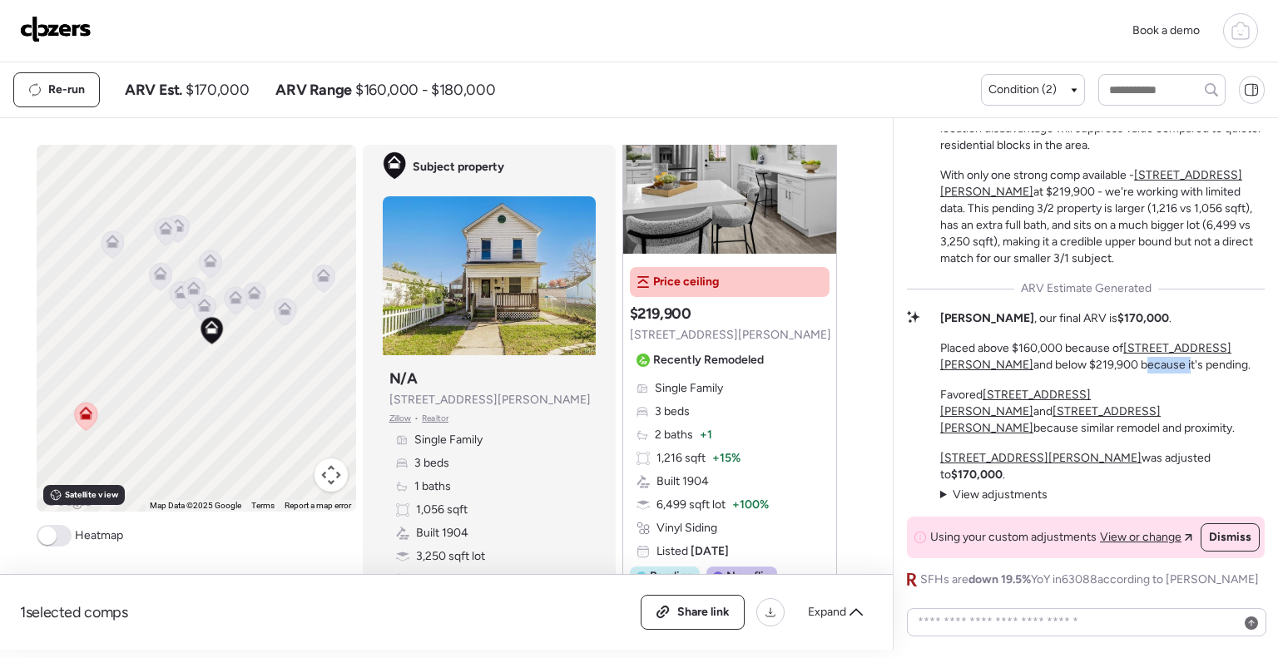
click at [1036, 374] on p "Placed above $160,000 because of [STREET_ADDRESS][PERSON_NAME] and below $219,9…" at bounding box center [1102, 356] width 325 height 33
drag, startPoint x: 1036, startPoint y: 394, endPoint x: 1035, endPoint y: 374, distance: 20.8
click at [1035, 374] on p "Placed above $160,000 because of [STREET_ADDRESS][PERSON_NAME] and below $219,9…" at bounding box center [1102, 356] width 325 height 33
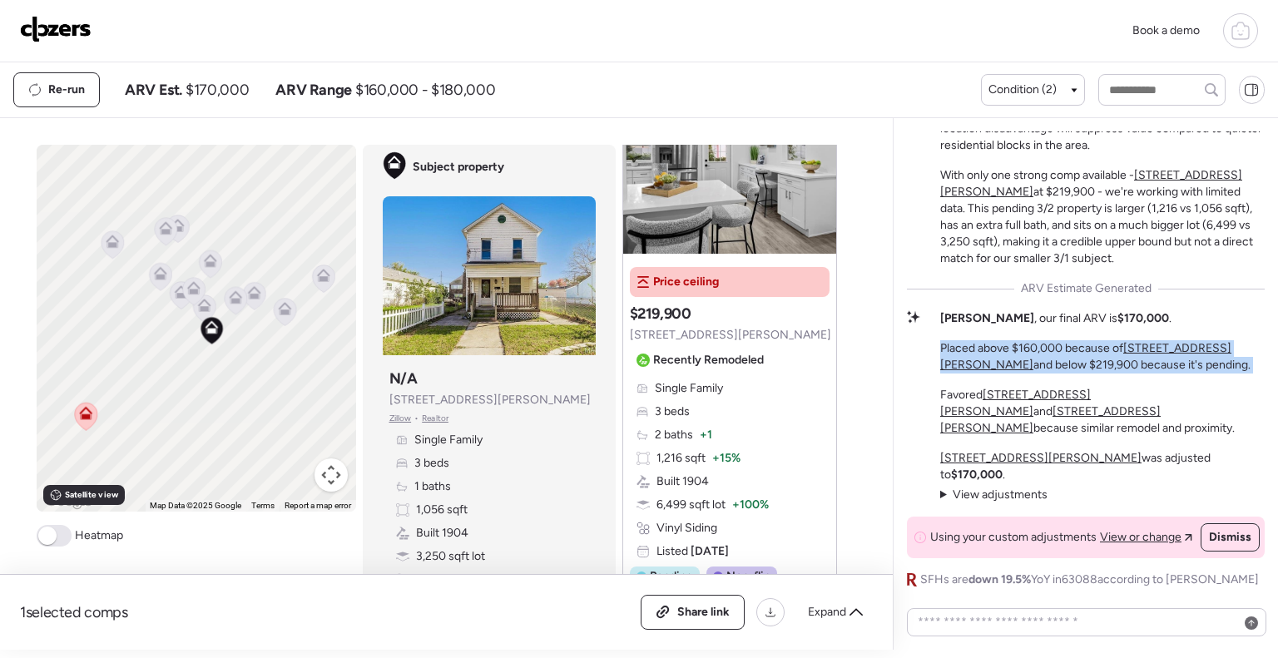
drag, startPoint x: 1035, startPoint y: 374, endPoint x: 1050, endPoint y: 385, distance: 19.0
click at [1050, 374] on p "Placed above $160,000 because of [STREET_ADDRESS][PERSON_NAME] and below $219,9…" at bounding box center [1102, 356] width 325 height 33
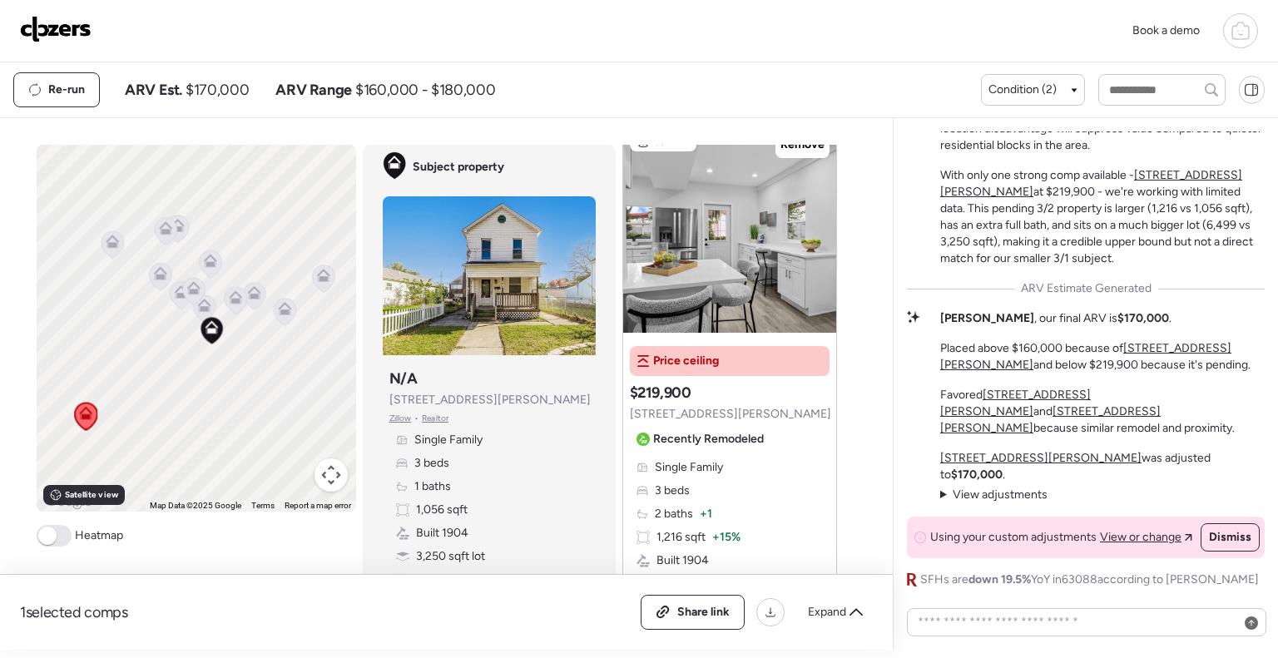
scroll to position [0, 0]
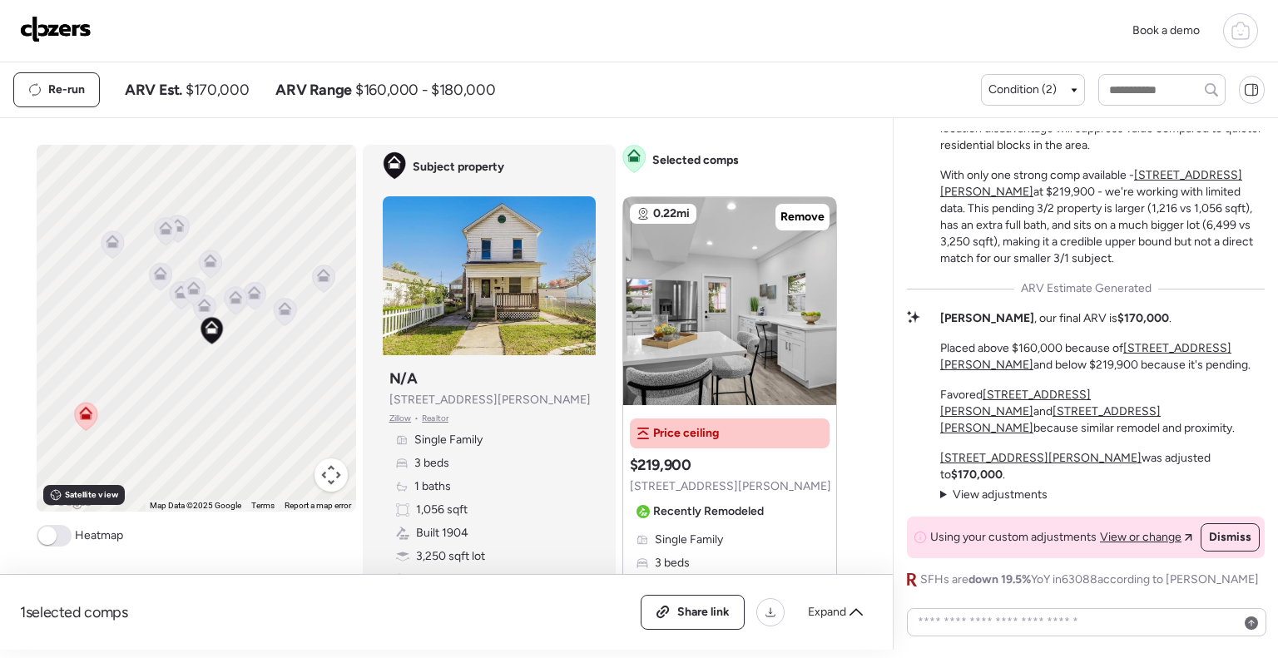
click at [975, 492] on span "View adjustments" at bounding box center [1000, 495] width 95 height 14
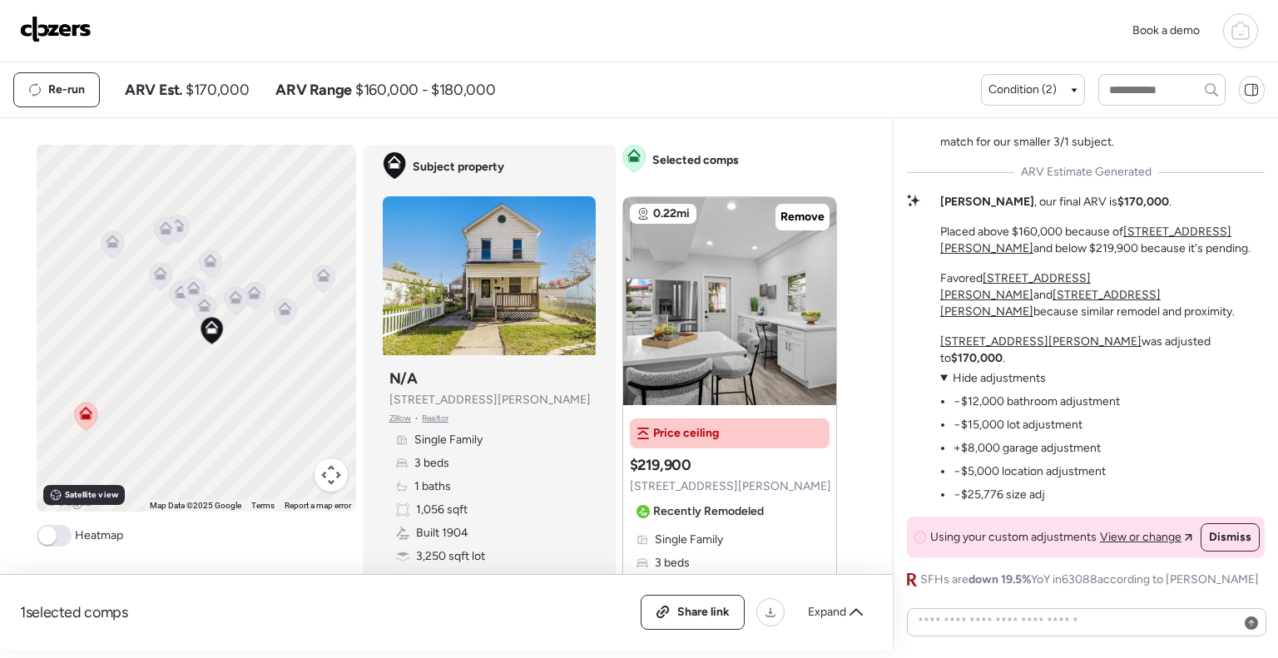
click at [974, 372] on span "Hide adjustments" at bounding box center [999, 378] width 93 height 14
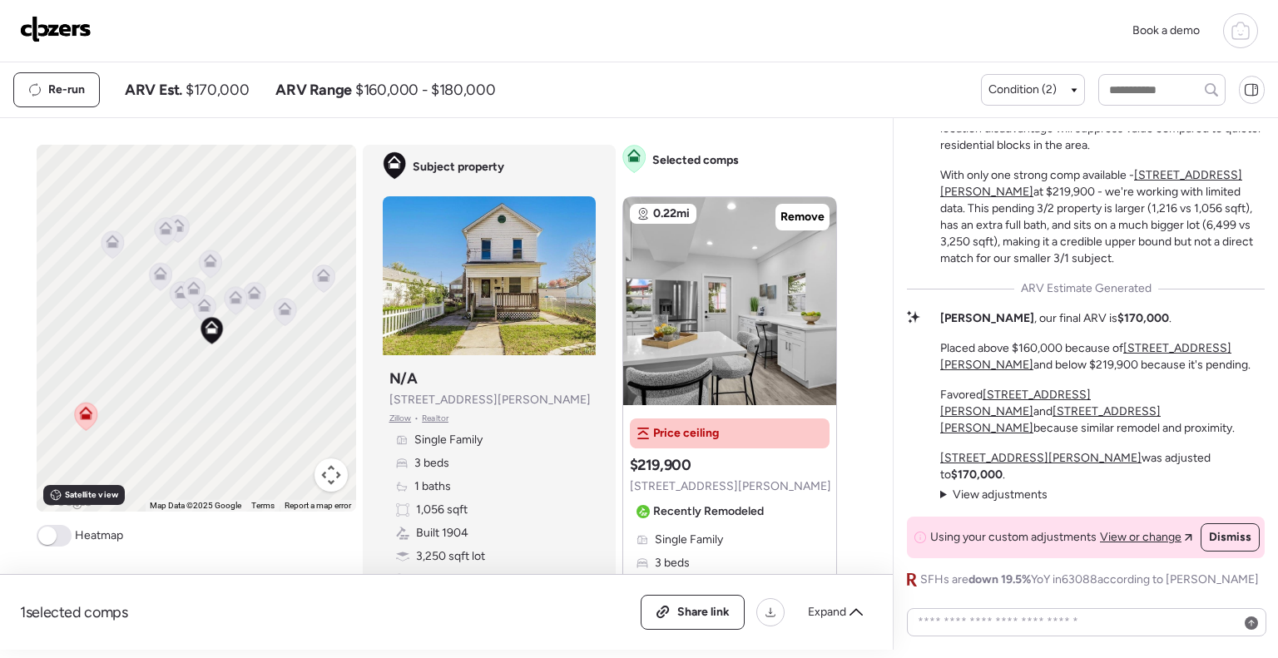
click at [989, 374] on p "Placed above $160,000 because of [STREET_ADDRESS][PERSON_NAME] and below $219,9…" at bounding box center [1102, 356] width 325 height 33
drag, startPoint x: 989, startPoint y: 374, endPoint x: 979, endPoint y: 382, distance: 11.8
click at [979, 374] on p "Placed above $160,000 because of [STREET_ADDRESS][PERSON_NAME] and below $219,9…" at bounding box center [1102, 356] width 325 height 33
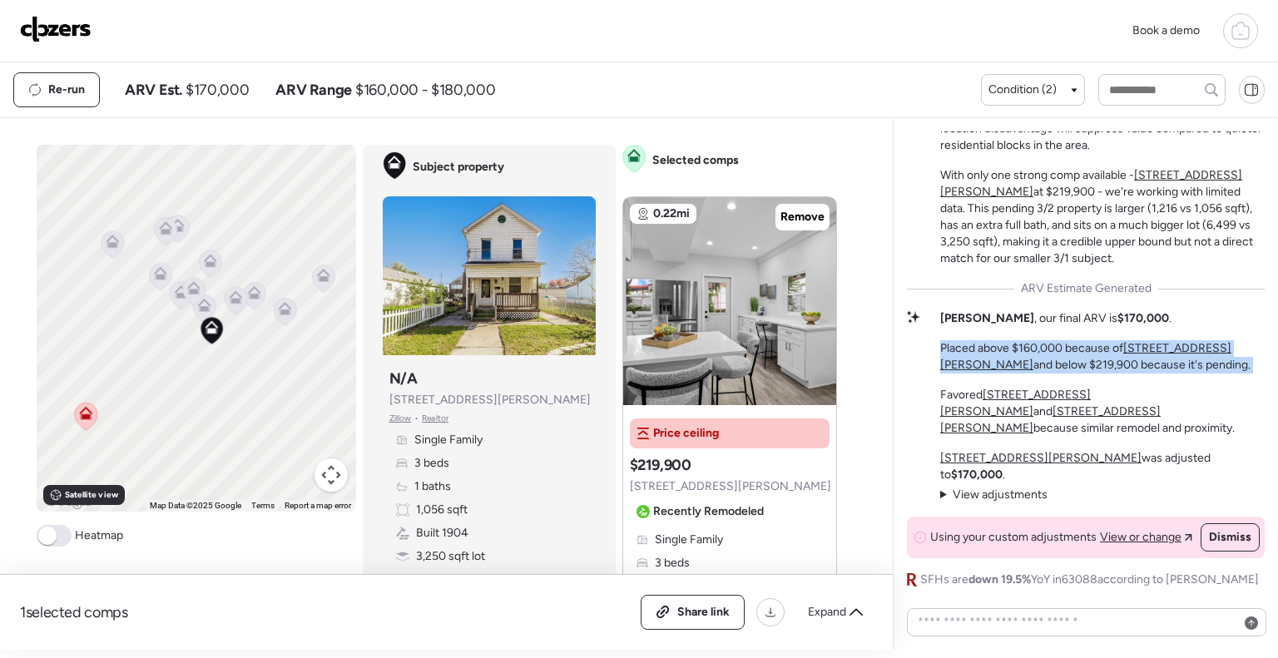
drag, startPoint x: 979, startPoint y: 382, endPoint x: 1008, endPoint y: 392, distance: 30.8
click at [1008, 374] on p "Placed above $160,000 because of [STREET_ADDRESS][PERSON_NAME] and below $219,9…" at bounding box center [1102, 356] width 325 height 33
drag, startPoint x: 1008, startPoint y: 392, endPoint x: 979, endPoint y: 376, distance: 33.1
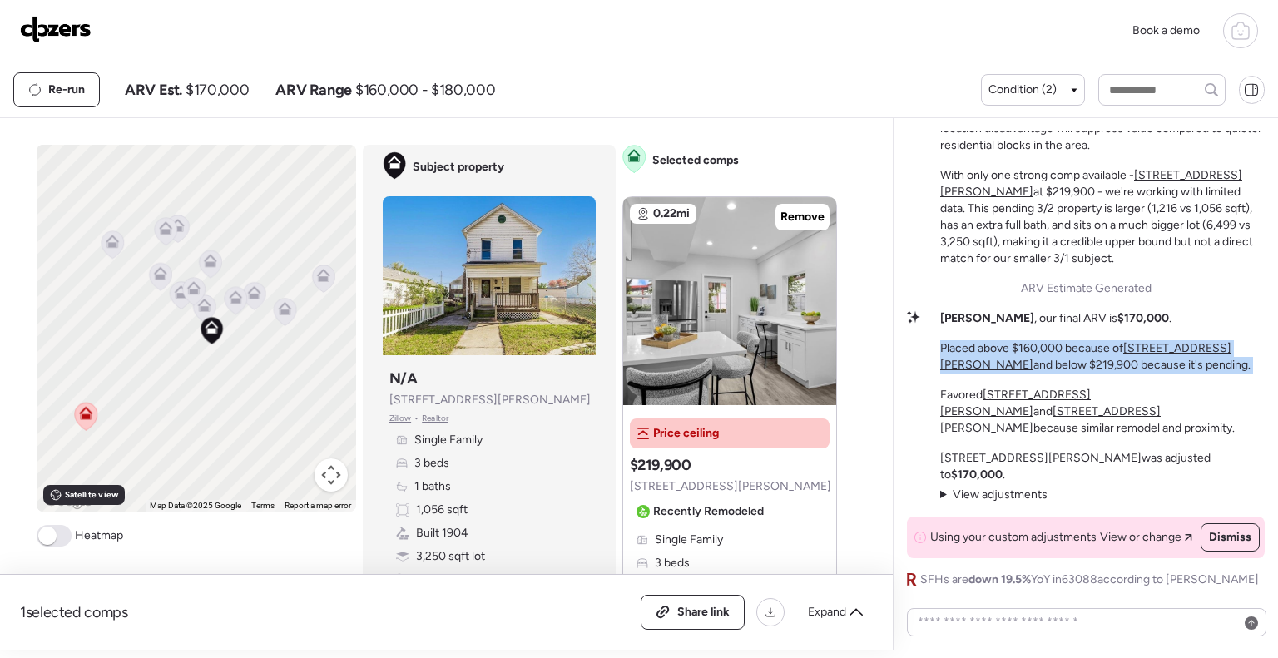
click at [979, 374] on p "Placed above $160,000 because of [STREET_ADDRESS][PERSON_NAME] and below $219,9…" at bounding box center [1102, 356] width 325 height 33
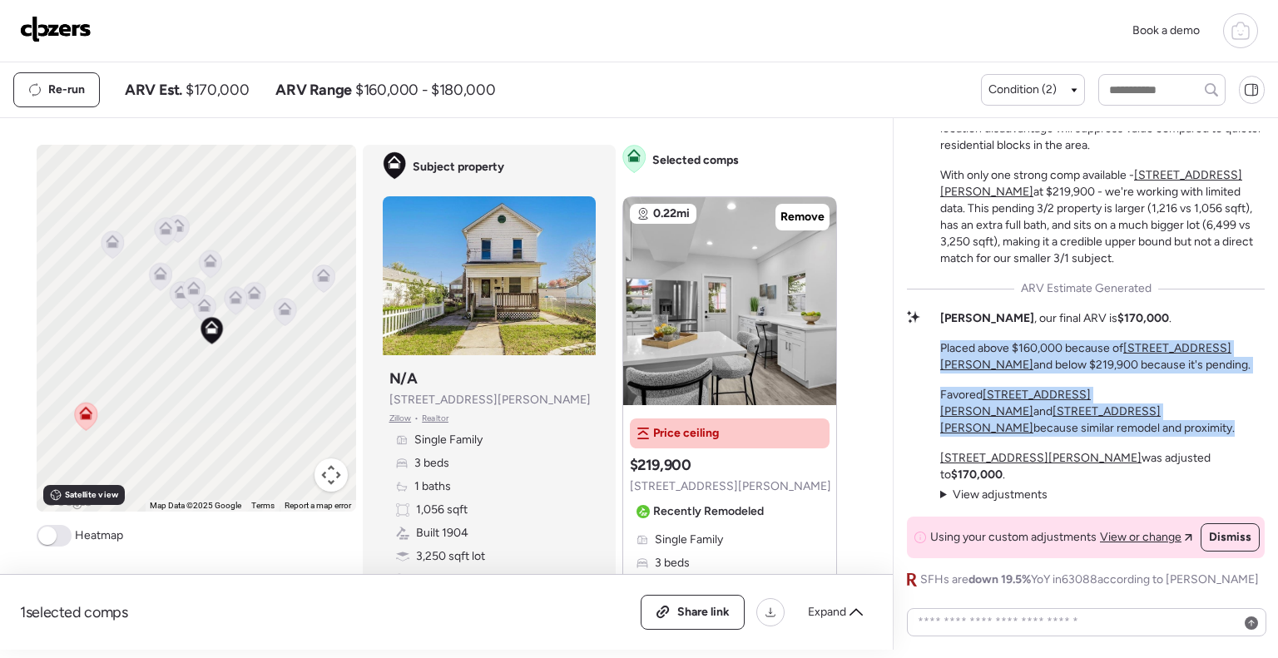
drag, startPoint x: 979, startPoint y: 376, endPoint x: 969, endPoint y: 439, distance: 63.3
click at [969, 437] on div "[PERSON_NAME] , our final ARV is $170,000 . Placed above $160,000 because of [S…" at bounding box center [1102, 373] width 325 height 126
click at [969, 437] on p "Favored [STREET_ADDRESS][PERSON_NAME] and [STREET_ADDRESS][PERSON_NAME] because…" at bounding box center [1102, 412] width 325 height 50
drag, startPoint x: 969, startPoint y: 439, endPoint x: 973, endPoint y: 373, distance: 65.9
click at [973, 373] on div "[PERSON_NAME] , our final ARV is $170,000 . Placed above $160,000 because of [S…" at bounding box center [1102, 373] width 325 height 126
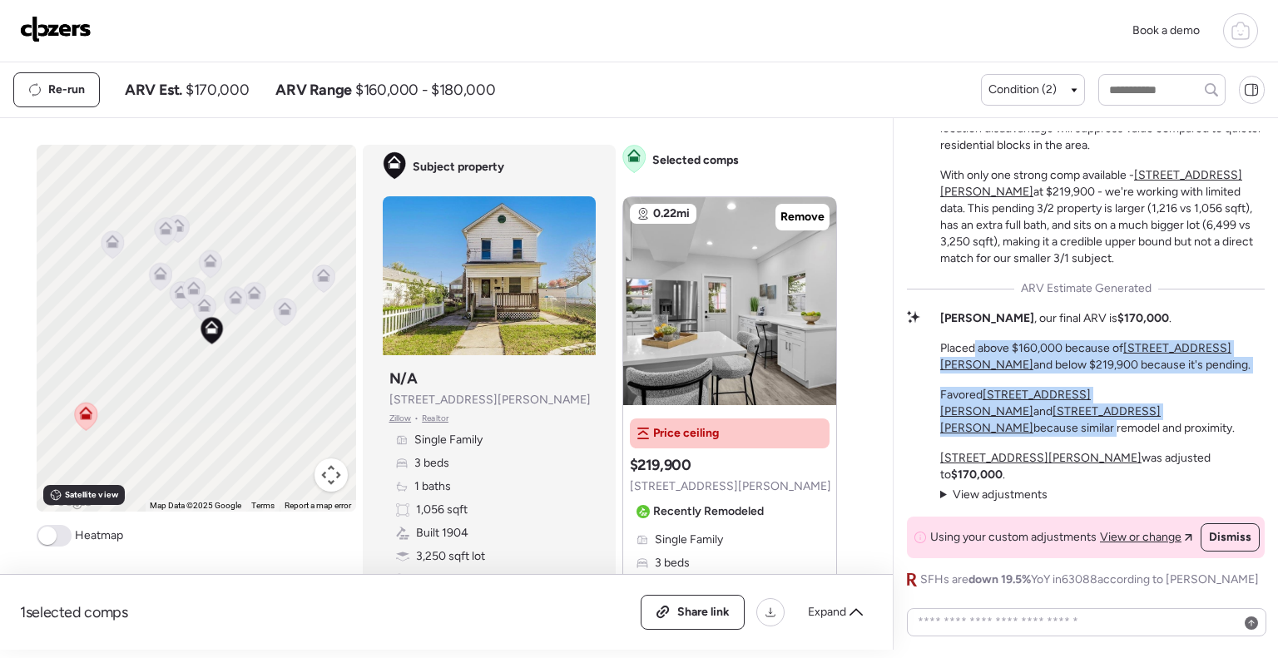
click at [973, 373] on p "Placed above $160,000 because of [STREET_ADDRESS][PERSON_NAME] and below $219,9…" at bounding box center [1102, 356] width 325 height 33
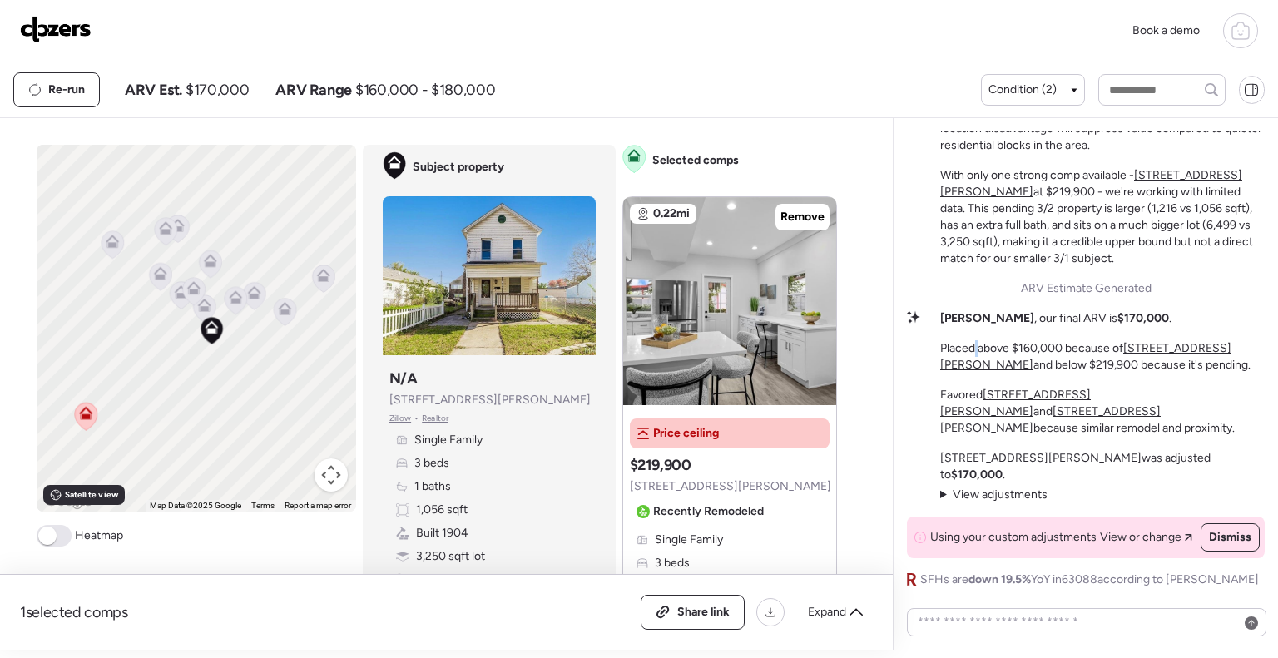
click at [973, 373] on p "Placed above $160,000 because of [STREET_ADDRESS][PERSON_NAME] and below $219,9…" at bounding box center [1102, 356] width 325 height 33
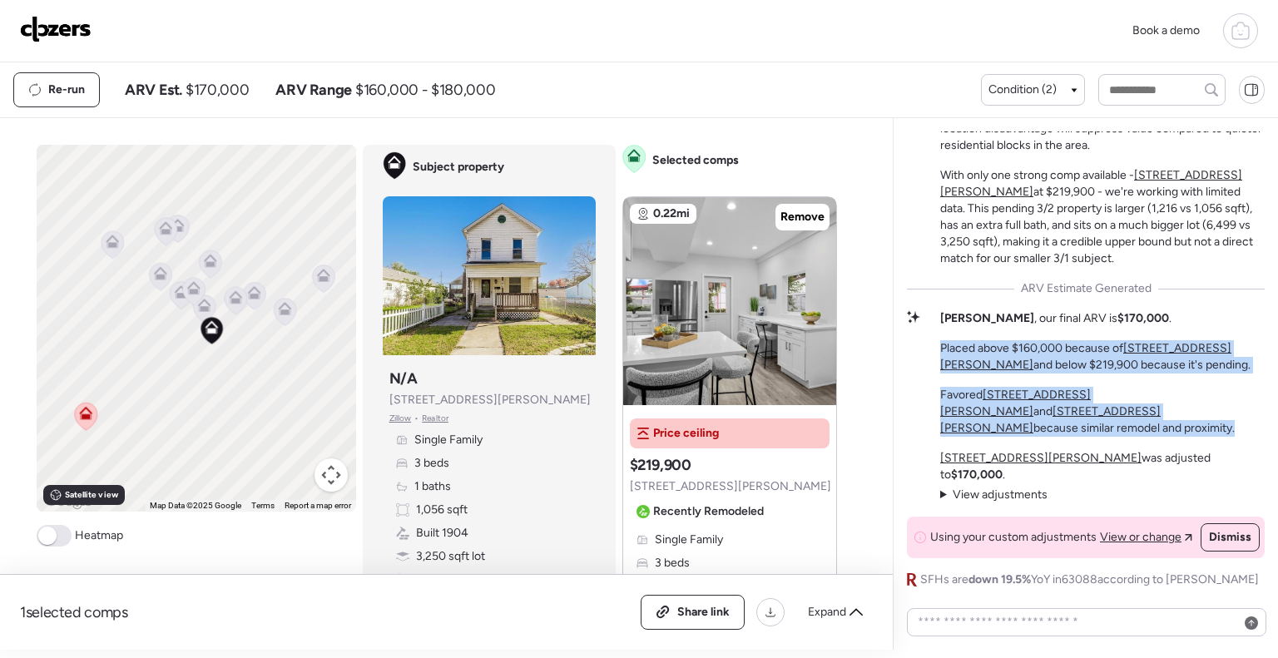
drag, startPoint x: 973, startPoint y: 373, endPoint x: 1040, endPoint y: 427, distance: 86.4
click at [1040, 427] on div "[PERSON_NAME] , our final ARV is $170,000 . Placed above $160,000 because of [S…" at bounding box center [1102, 373] width 325 height 126
click at [1040, 419] on u "[STREET_ADDRESS][PERSON_NAME]" at bounding box center [1015, 403] width 151 height 31
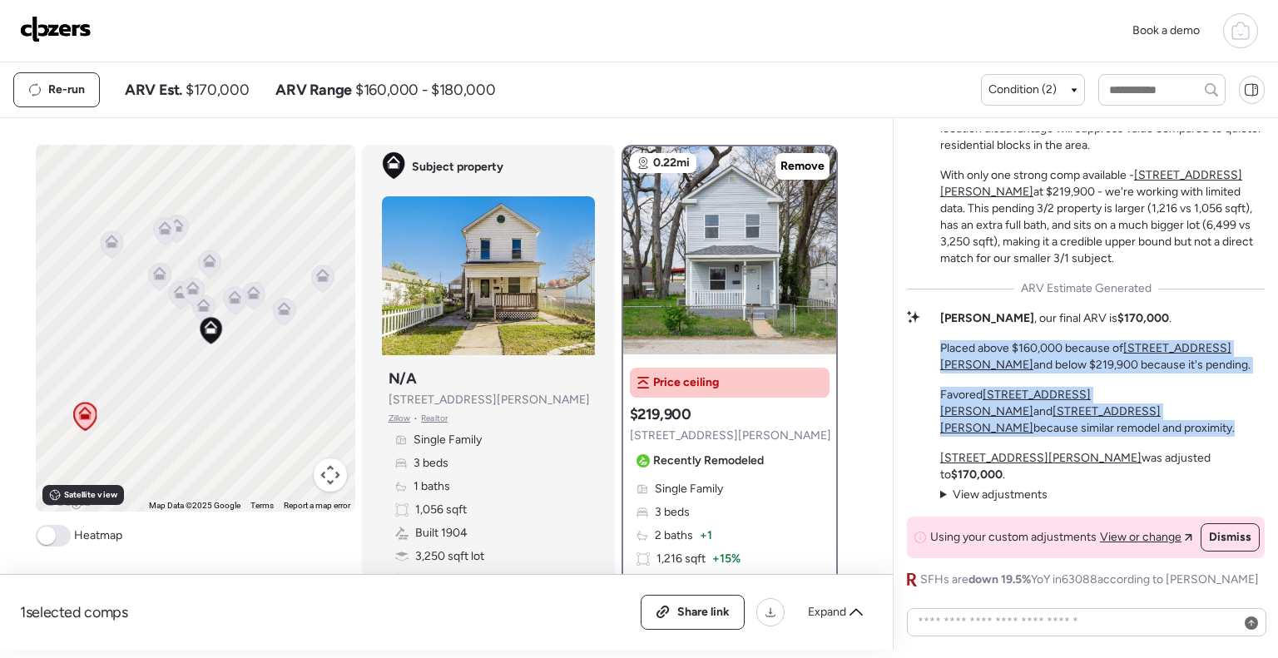
drag, startPoint x: 1040, startPoint y: 427, endPoint x: 1030, endPoint y: 439, distance: 16.0
click at [1030, 437] on p "Favored [STREET_ADDRESS][PERSON_NAME] and [STREET_ADDRESS][PERSON_NAME] because…" at bounding box center [1102, 412] width 325 height 50
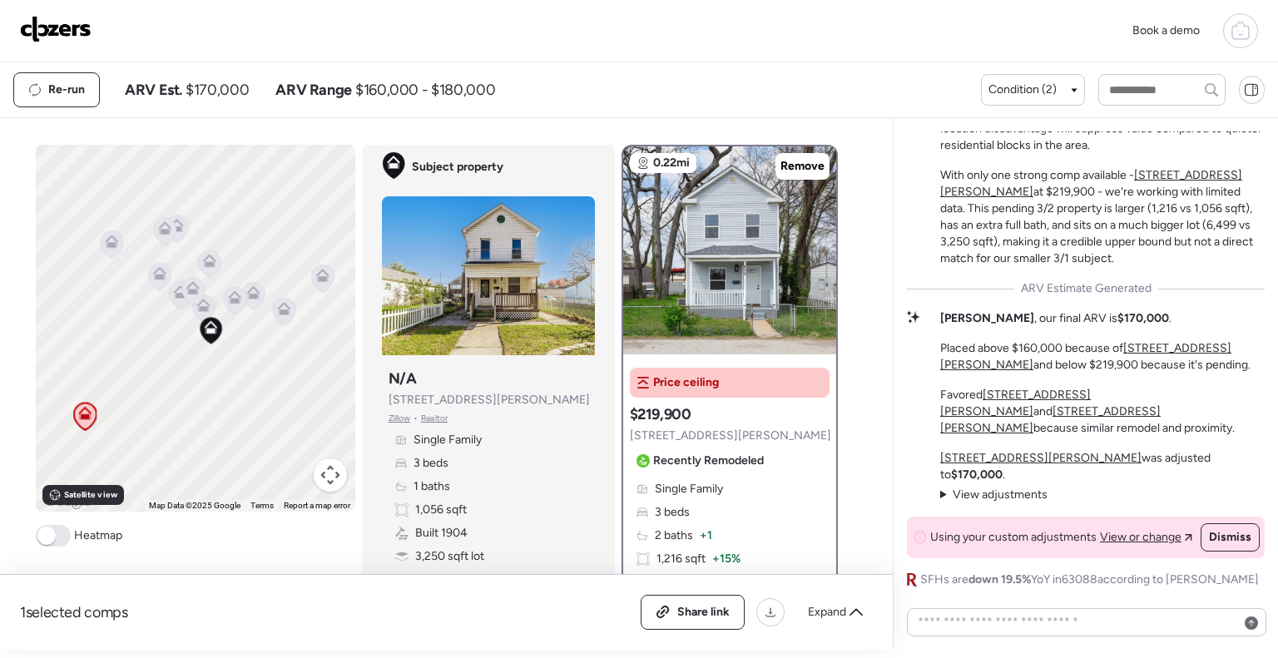
click at [1001, 374] on p "Placed above $160,000 because of [STREET_ADDRESS][PERSON_NAME] and below $219,9…" at bounding box center [1102, 356] width 325 height 33
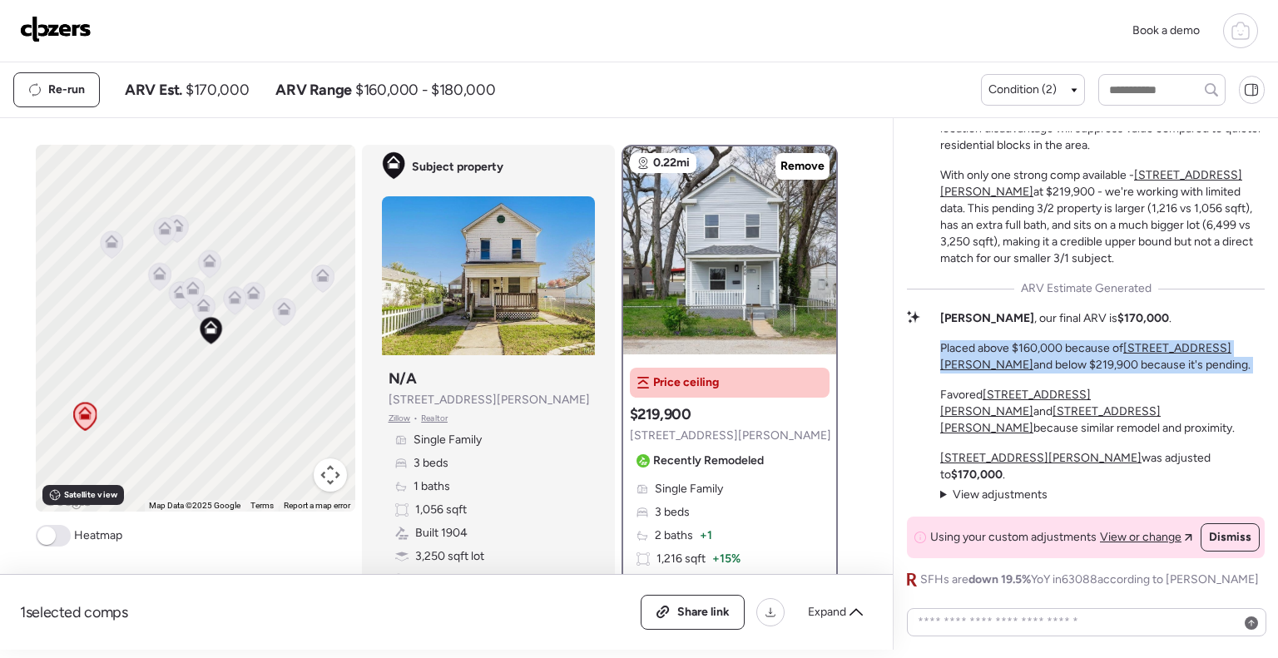
drag, startPoint x: 1001, startPoint y: 378, endPoint x: 962, endPoint y: 388, distance: 40.4
click at [962, 374] on p "Placed above $160,000 because of [STREET_ADDRESS][PERSON_NAME] and below $219,9…" at bounding box center [1102, 356] width 325 height 33
drag, startPoint x: 962, startPoint y: 388, endPoint x: 964, endPoint y: 377, distance: 11.1
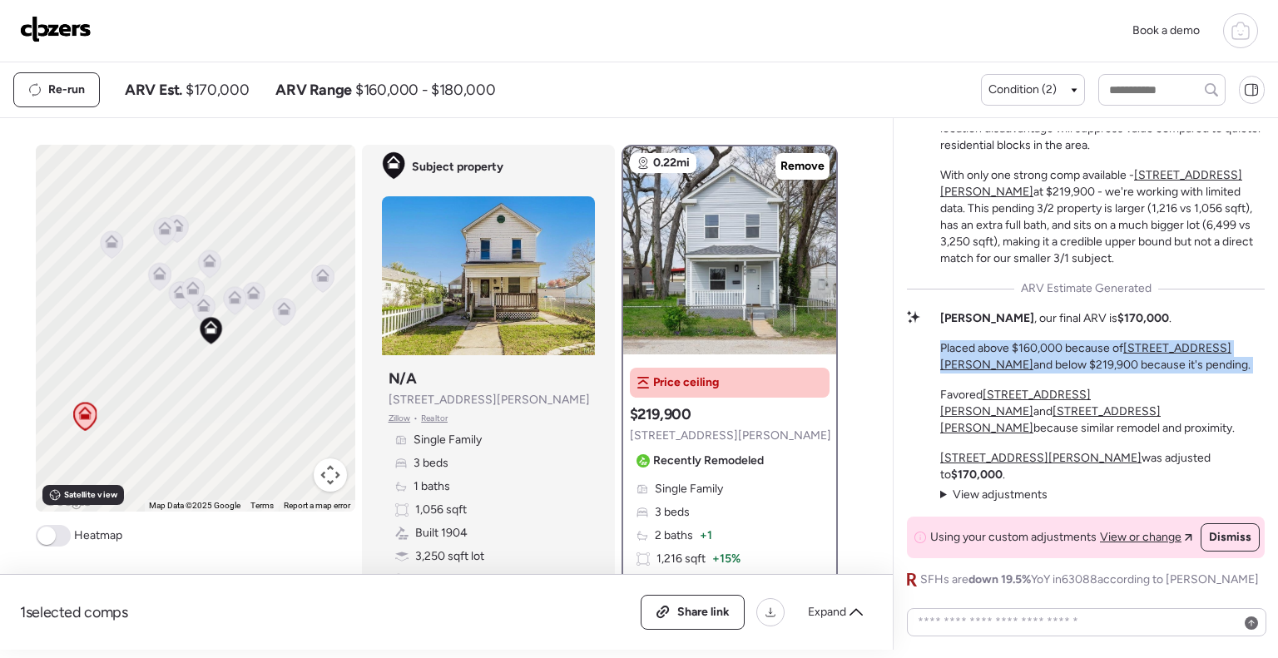
click at [964, 374] on p "Placed above $160,000 because of [STREET_ADDRESS][PERSON_NAME] and below $219,9…" at bounding box center [1102, 356] width 325 height 33
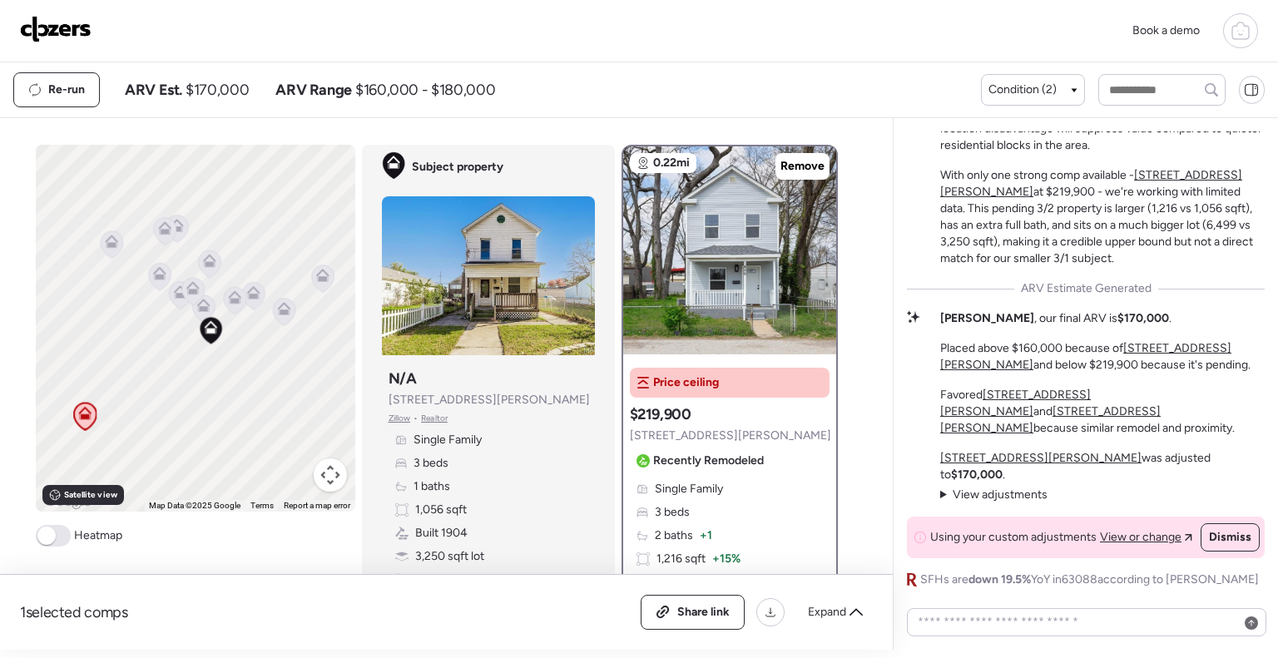
scroll to position [18, 0]
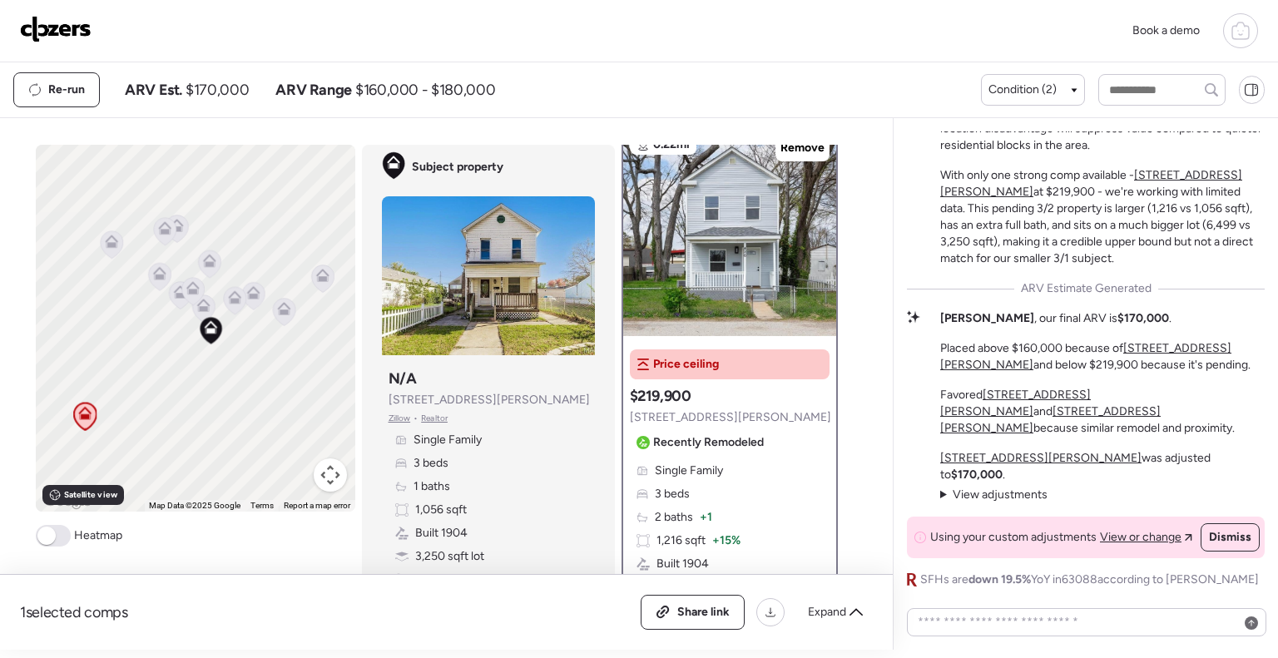
click at [197, 310] on icon at bounding box center [202, 308] width 11 height 5
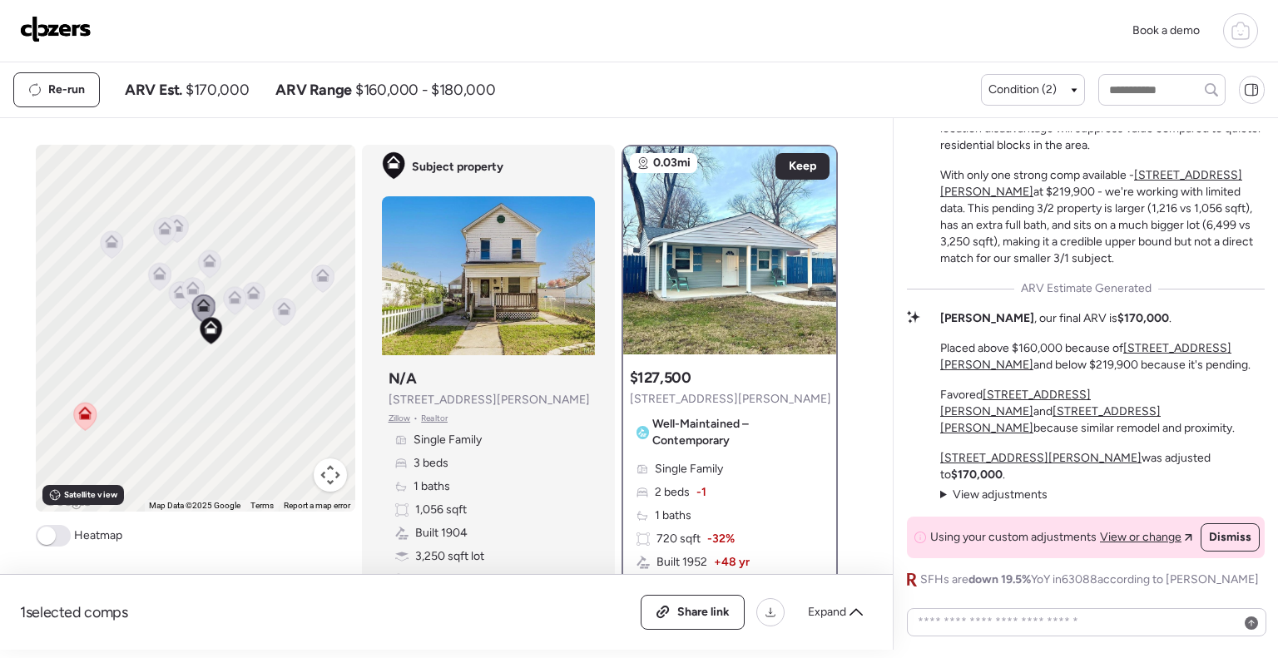
click at [229, 302] on icon at bounding box center [234, 300] width 11 height 5
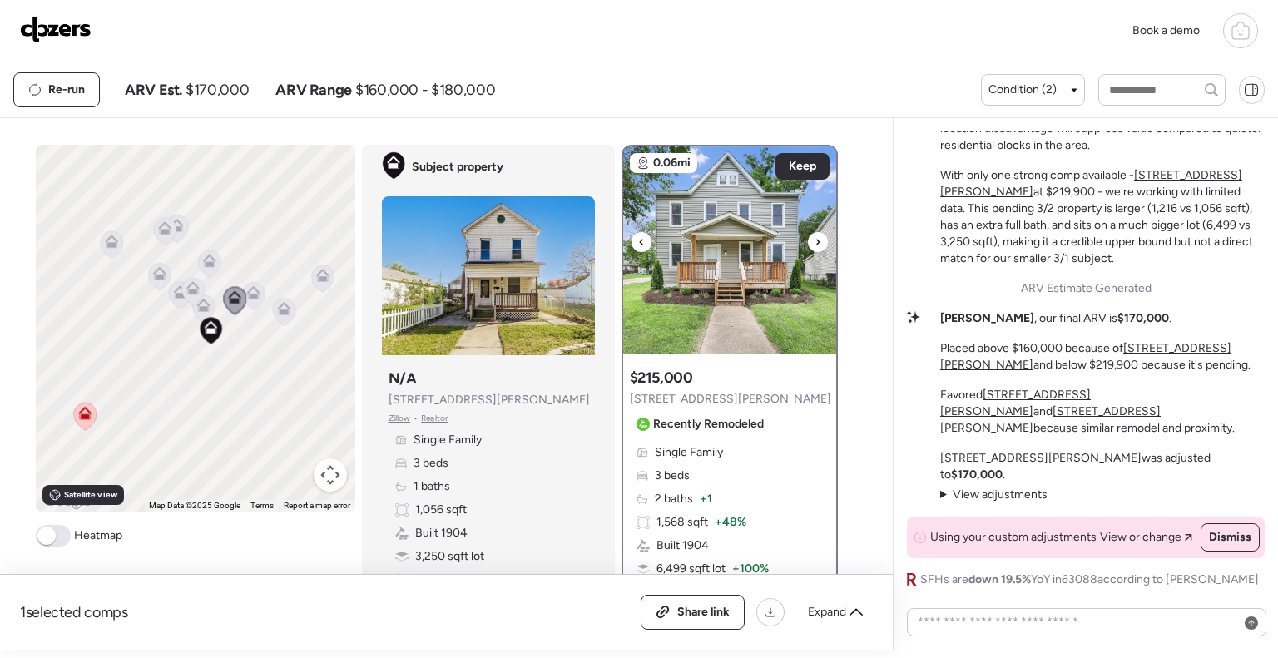
click at [815, 242] on icon at bounding box center [818, 242] width 7 height 20
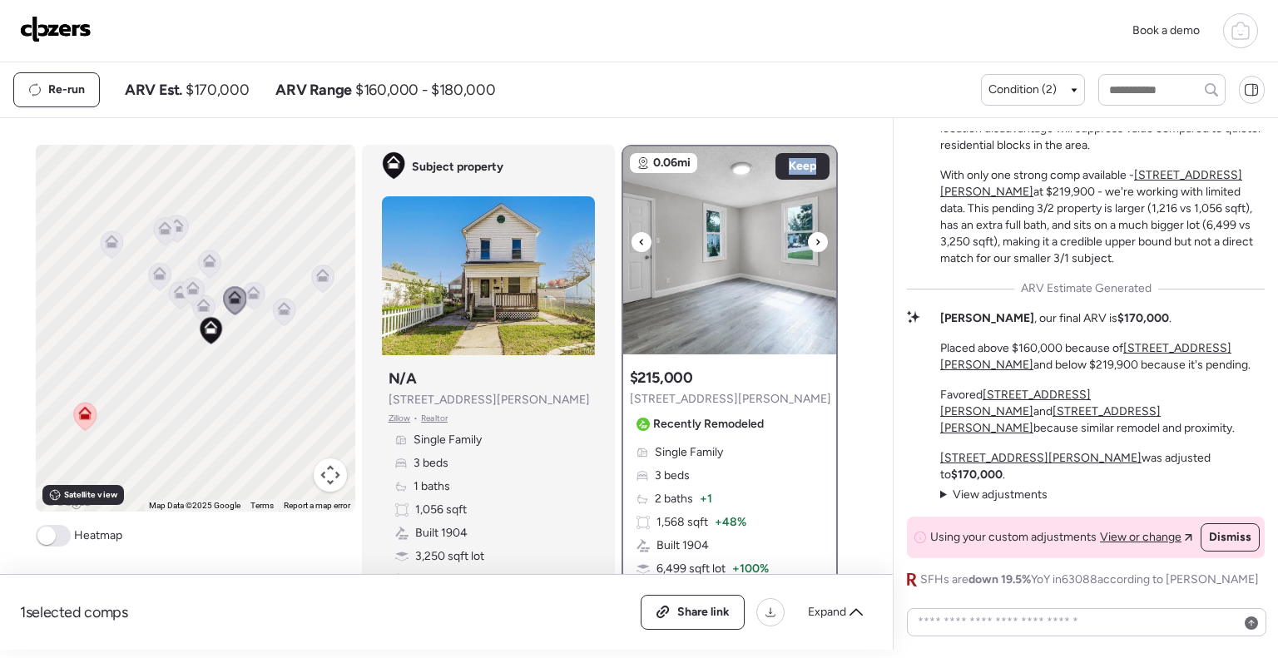
click at [815, 242] on icon at bounding box center [818, 242] width 7 height 20
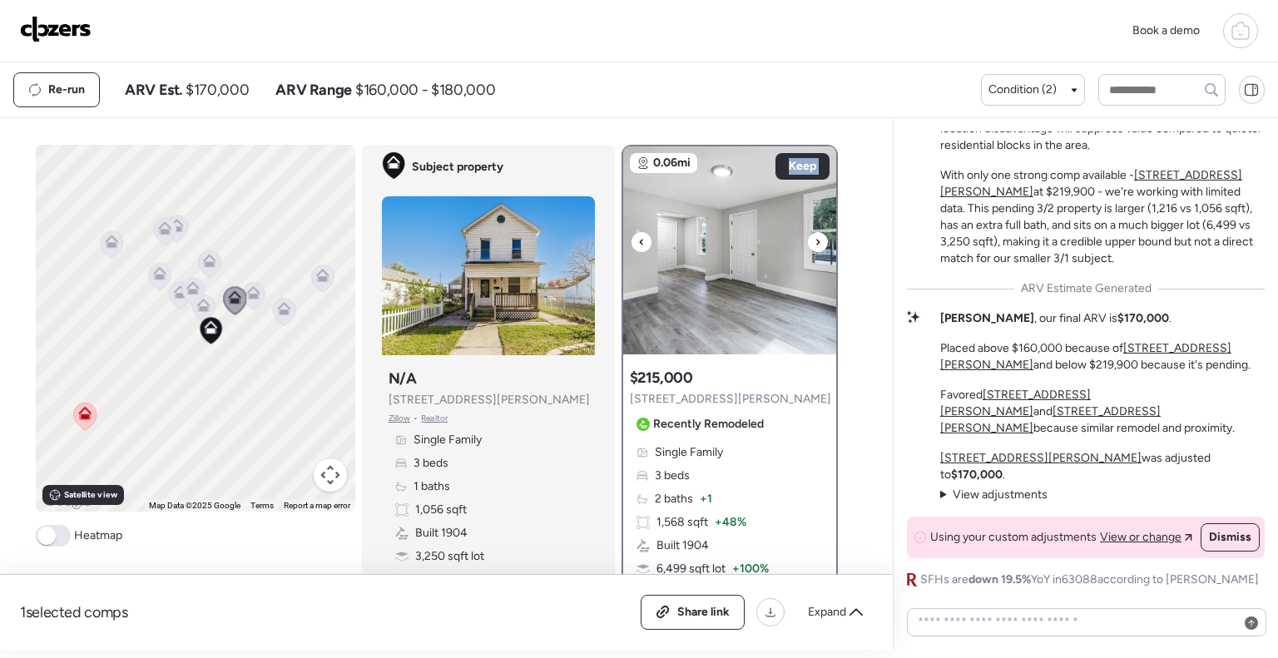
click at [815, 242] on icon at bounding box center [818, 242] width 7 height 20
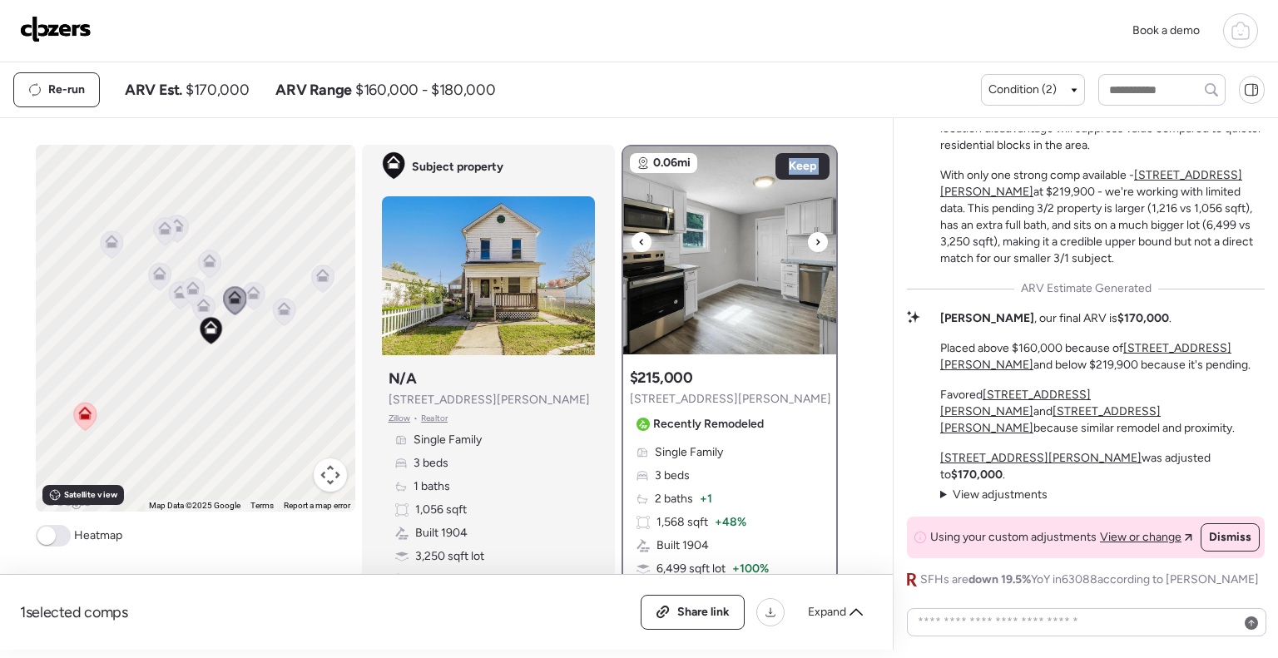
click at [815, 242] on icon at bounding box center [818, 242] width 7 height 20
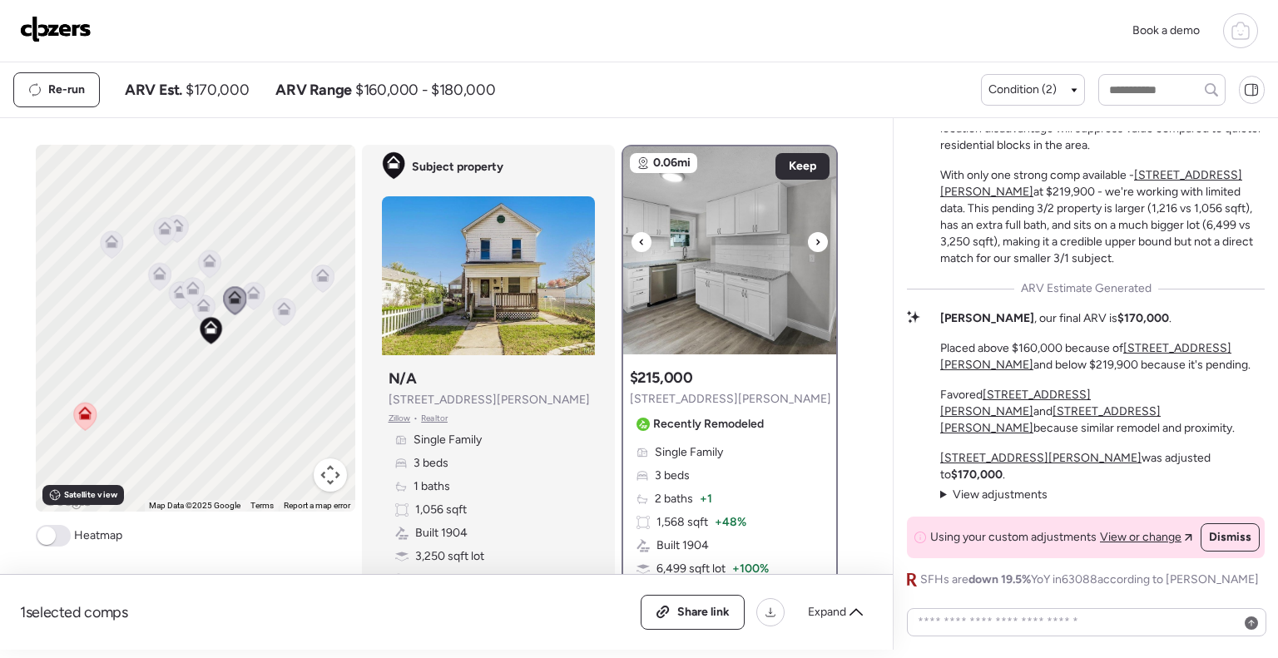
click at [815, 232] on icon at bounding box center [818, 242] width 7 height 20
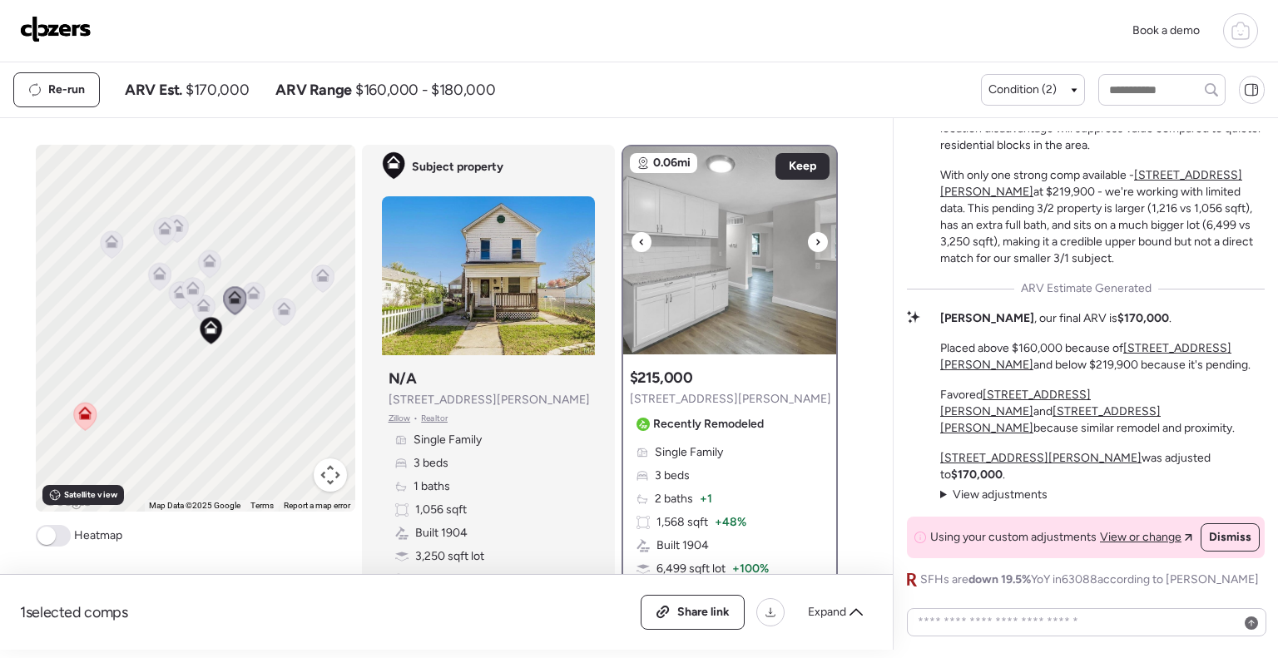
click at [815, 232] on icon at bounding box center [818, 242] width 7 height 20
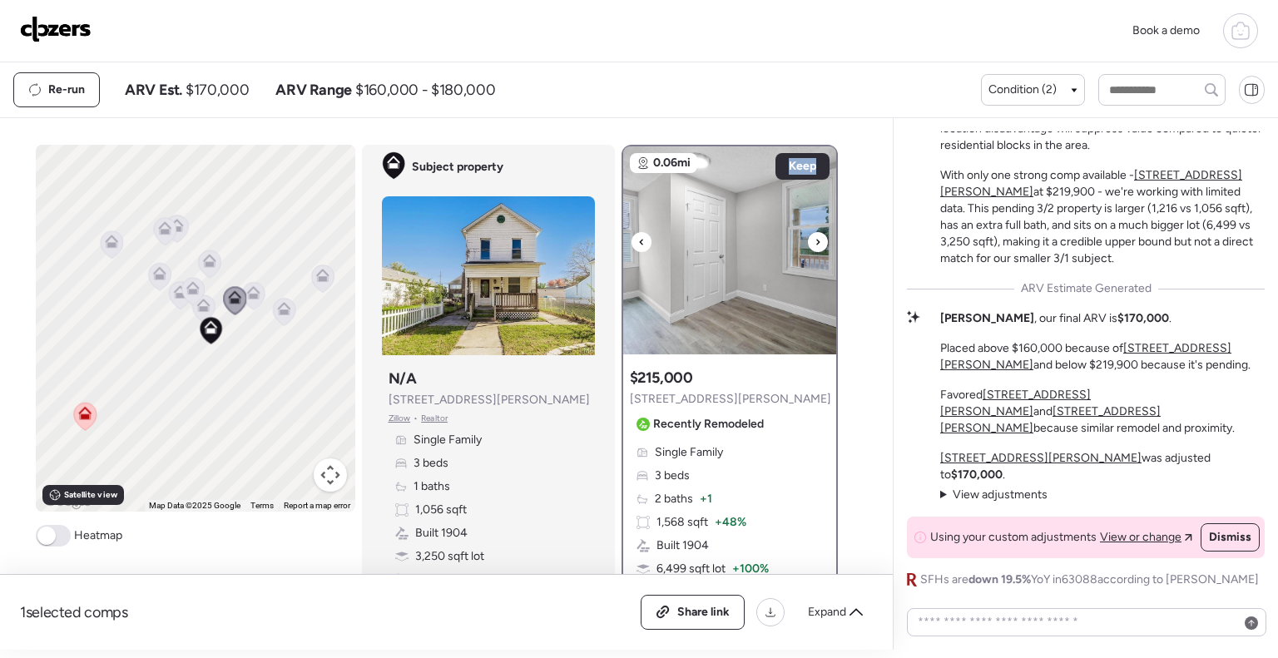
click at [815, 232] on icon at bounding box center [818, 242] width 7 height 20
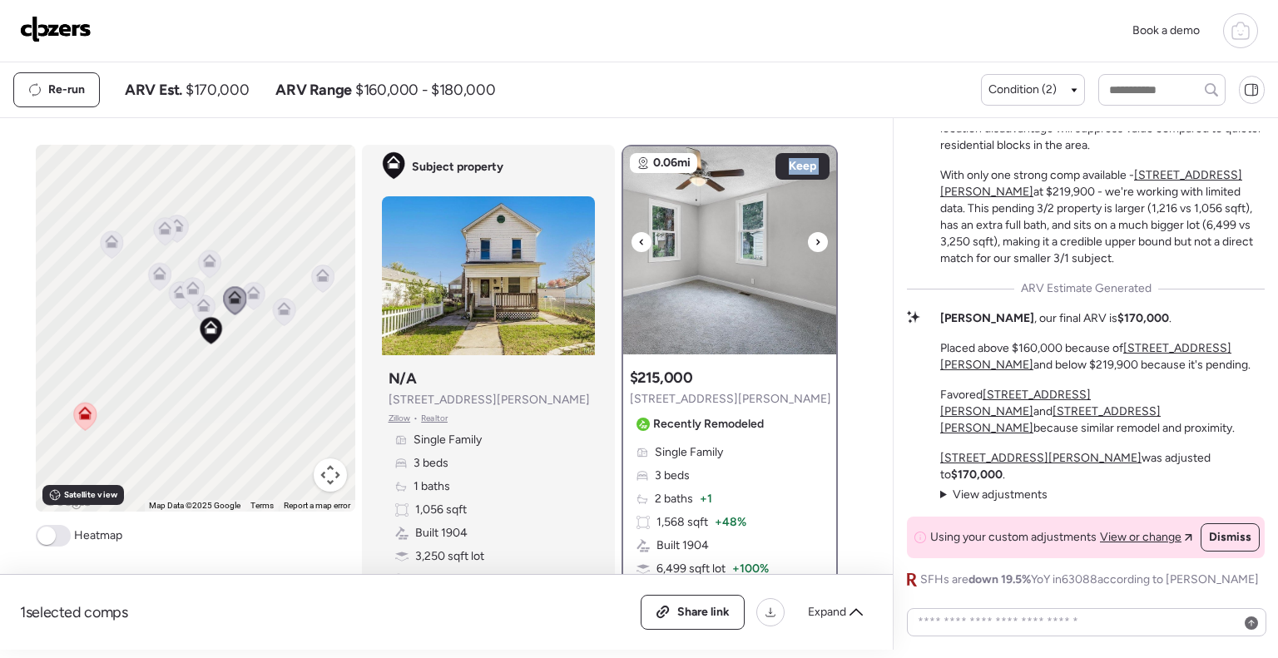
click at [815, 232] on icon at bounding box center [818, 242] width 7 height 20
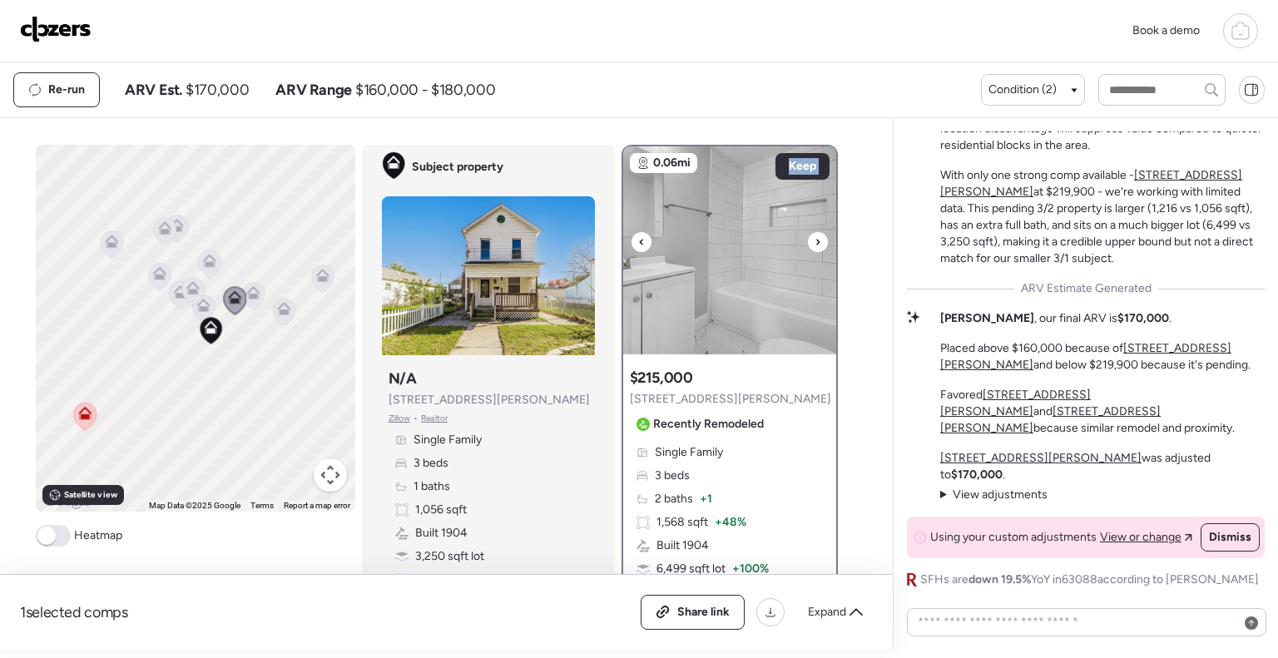
click at [815, 232] on icon at bounding box center [818, 242] width 7 height 20
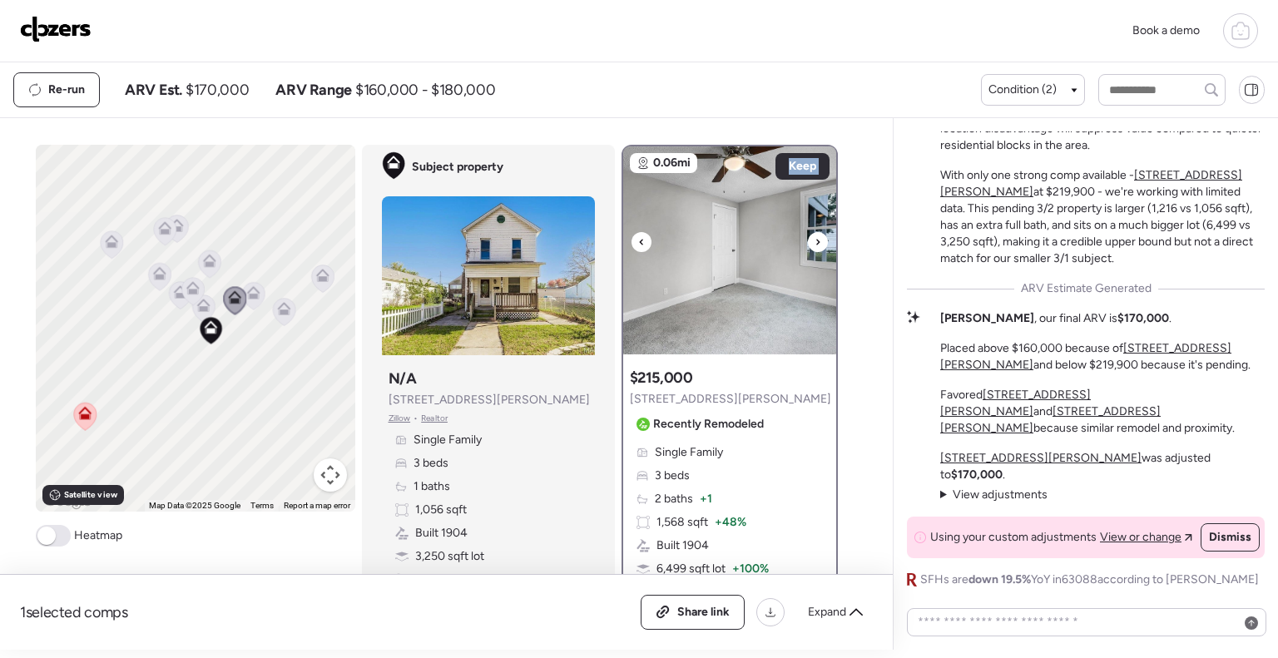
click at [815, 232] on icon at bounding box center [818, 242] width 7 height 20
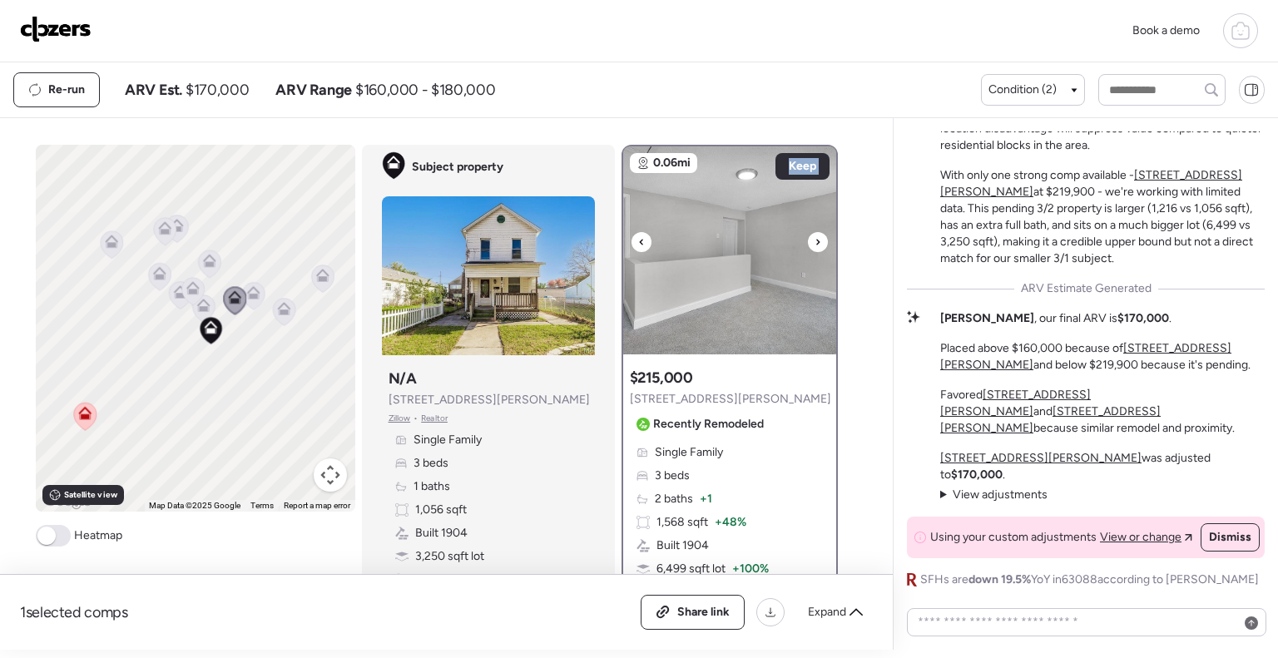
click at [815, 232] on icon at bounding box center [818, 242] width 7 height 20
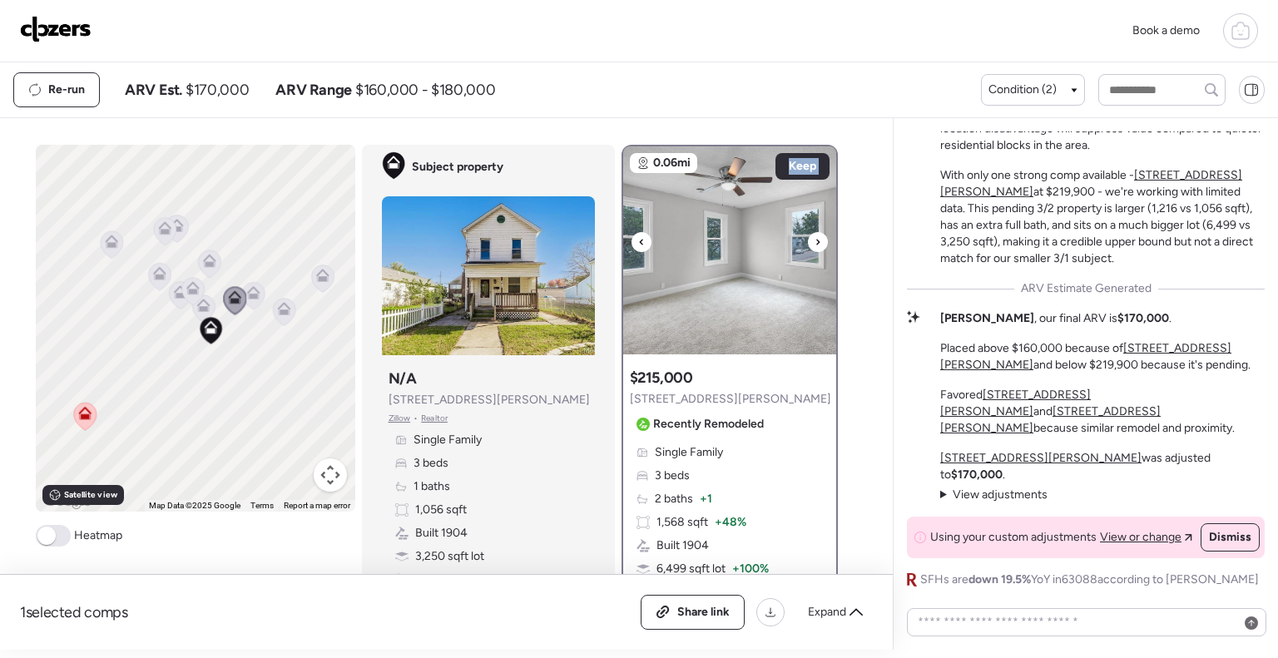
click at [815, 232] on icon at bounding box center [818, 242] width 7 height 20
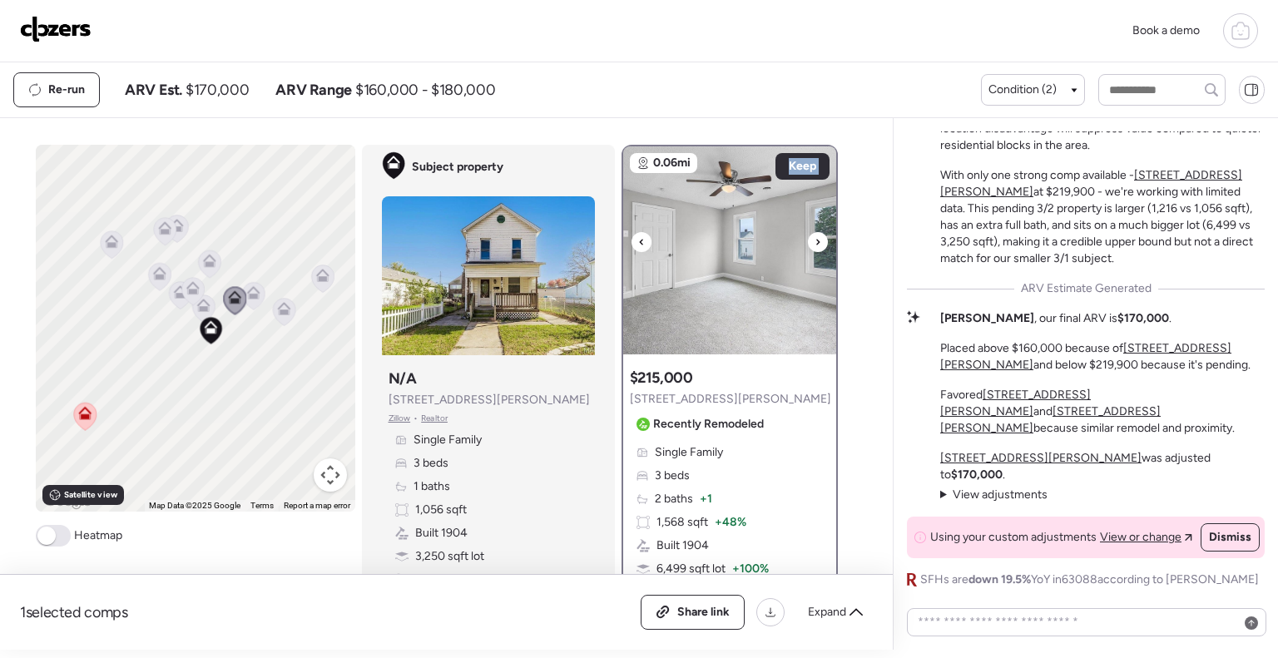
click at [815, 232] on icon at bounding box center [818, 242] width 7 height 20
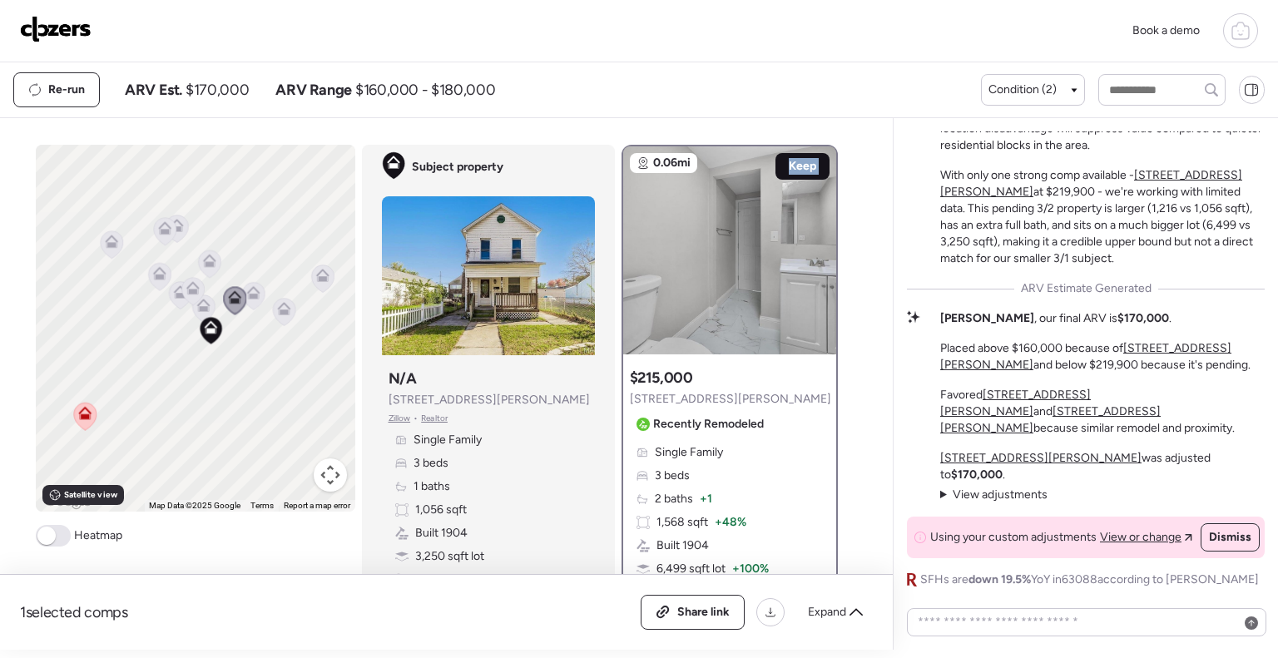
click at [807, 166] on span "Keep" at bounding box center [802, 166] width 27 height 17
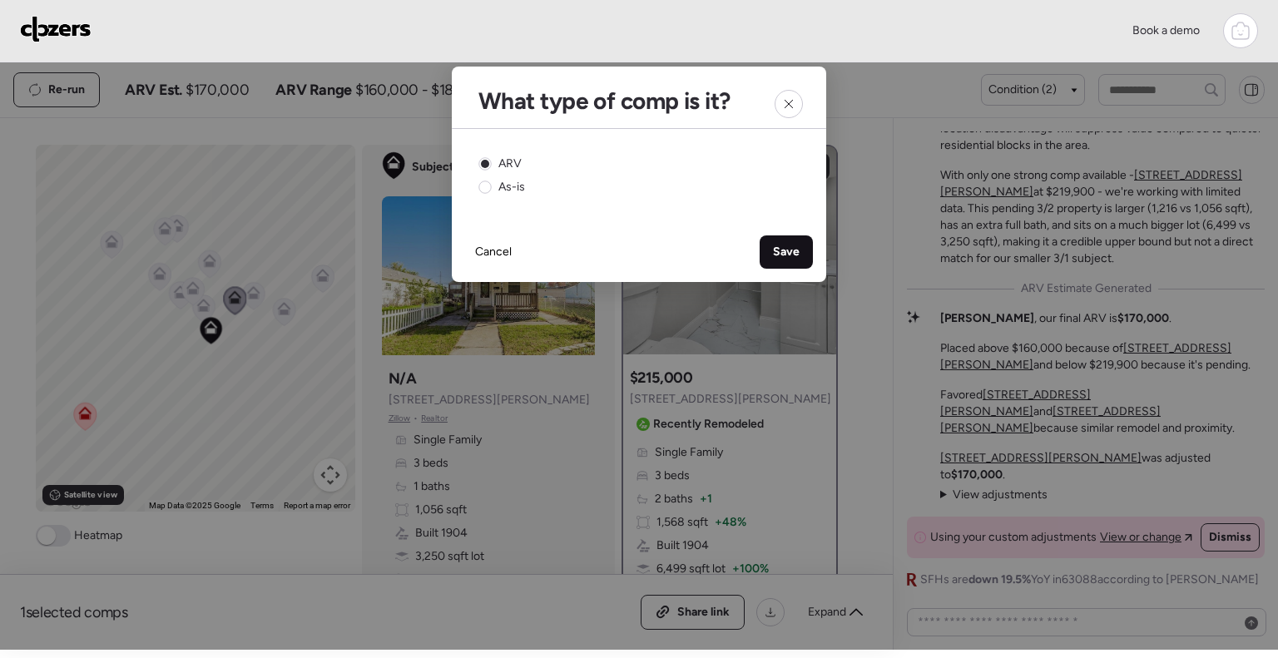
click at [788, 255] on span "Save" at bounding box center [786, 252] width 27 height 17
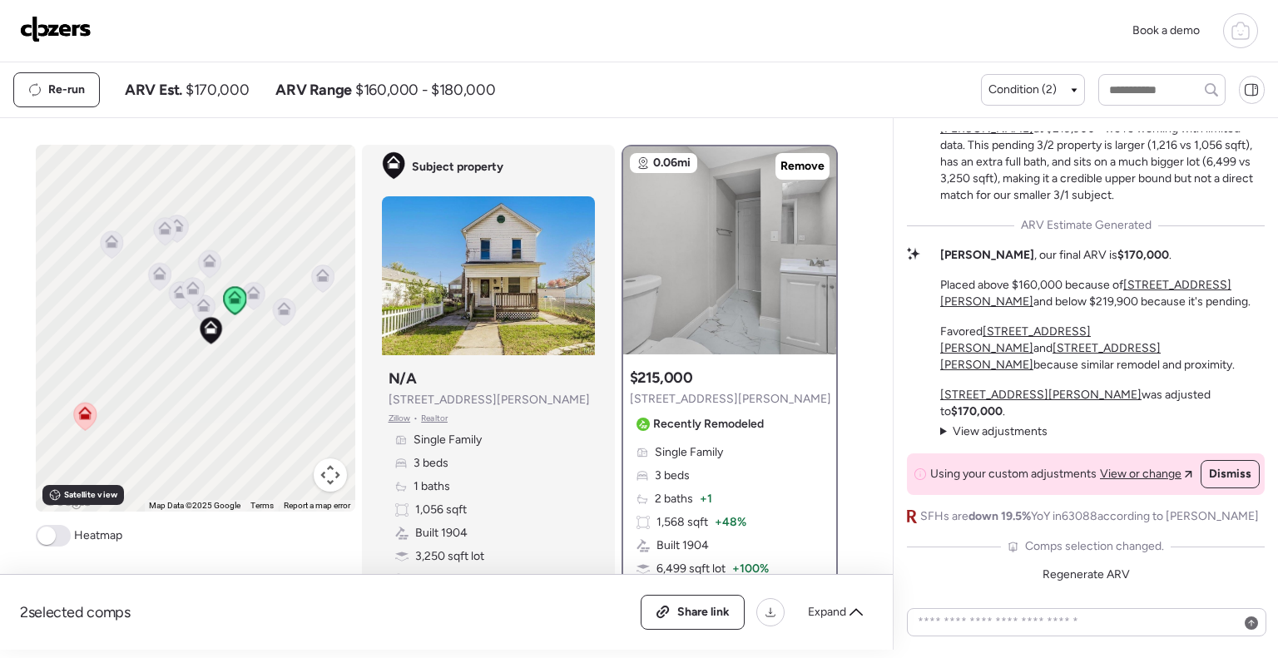
click at [252, 298] on icon at bounding box center [252, 295] width 11 height 5
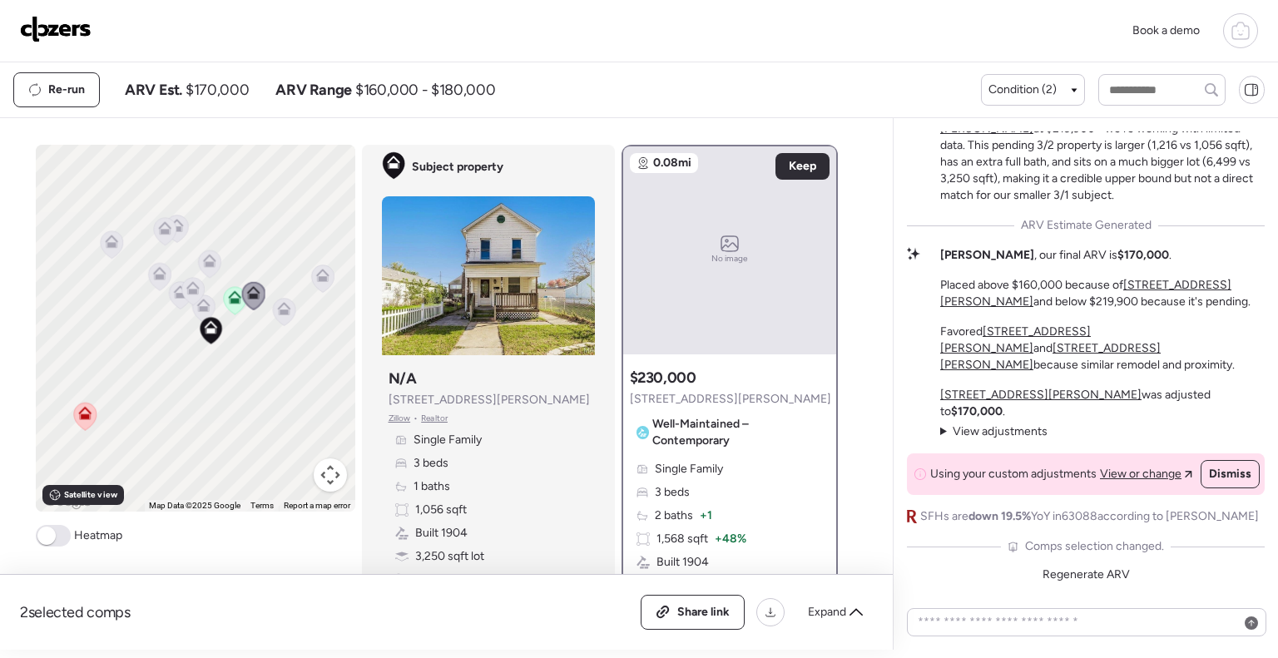
click at [280, 314] on icon at bounding box center [283, 312] width 11 height 5
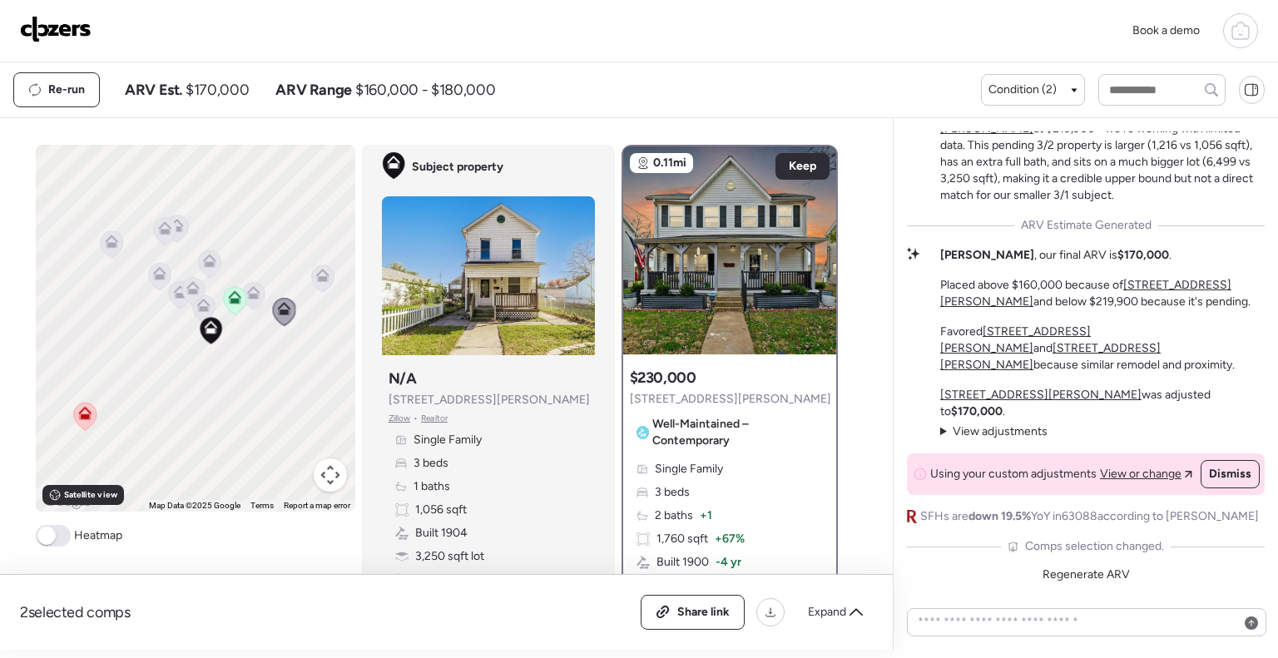
click at [198, 311] on icon at bounding box center [203, 308] width 22 height 27
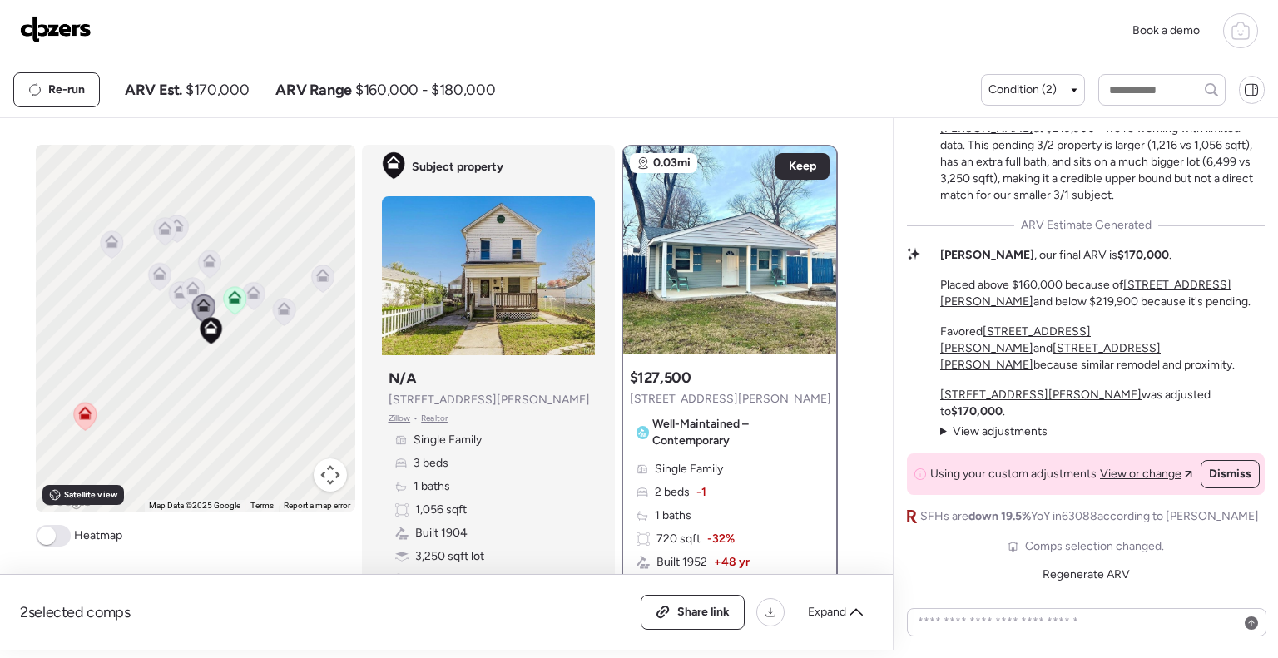
click at [186, 293] on icon at bounding box center [192, 287] width 13 height 13
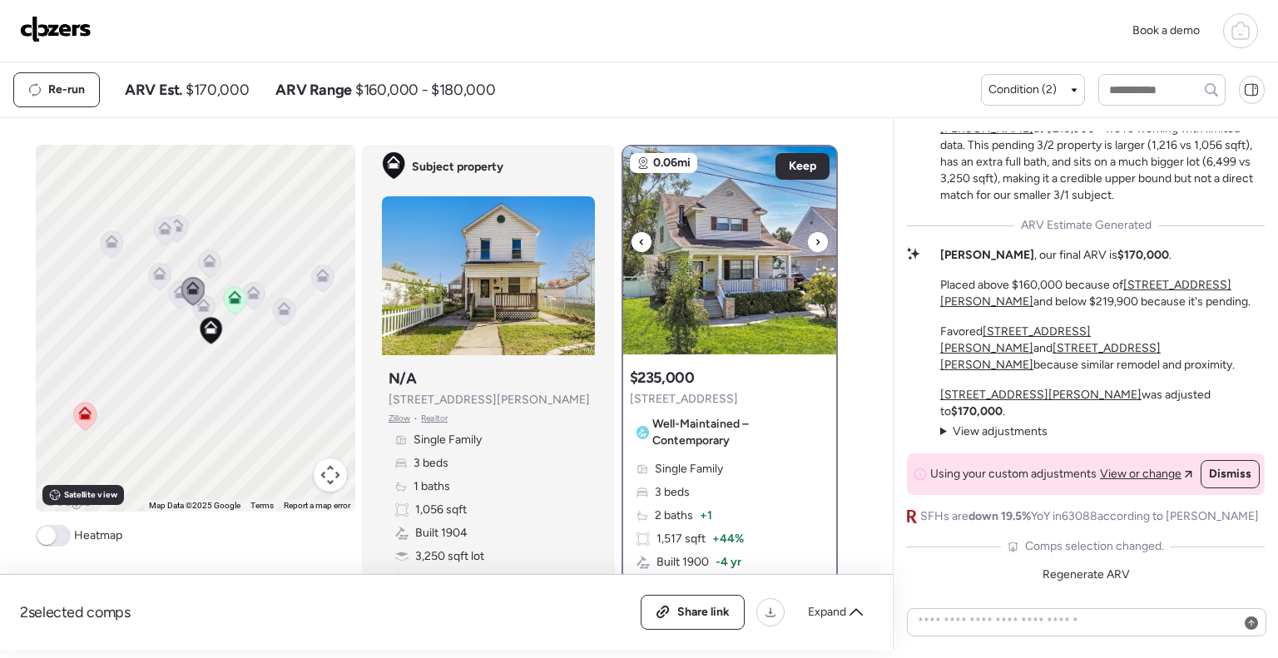
click at [815, 239] on icon at bounding box center [818, 242] width 7 height 20
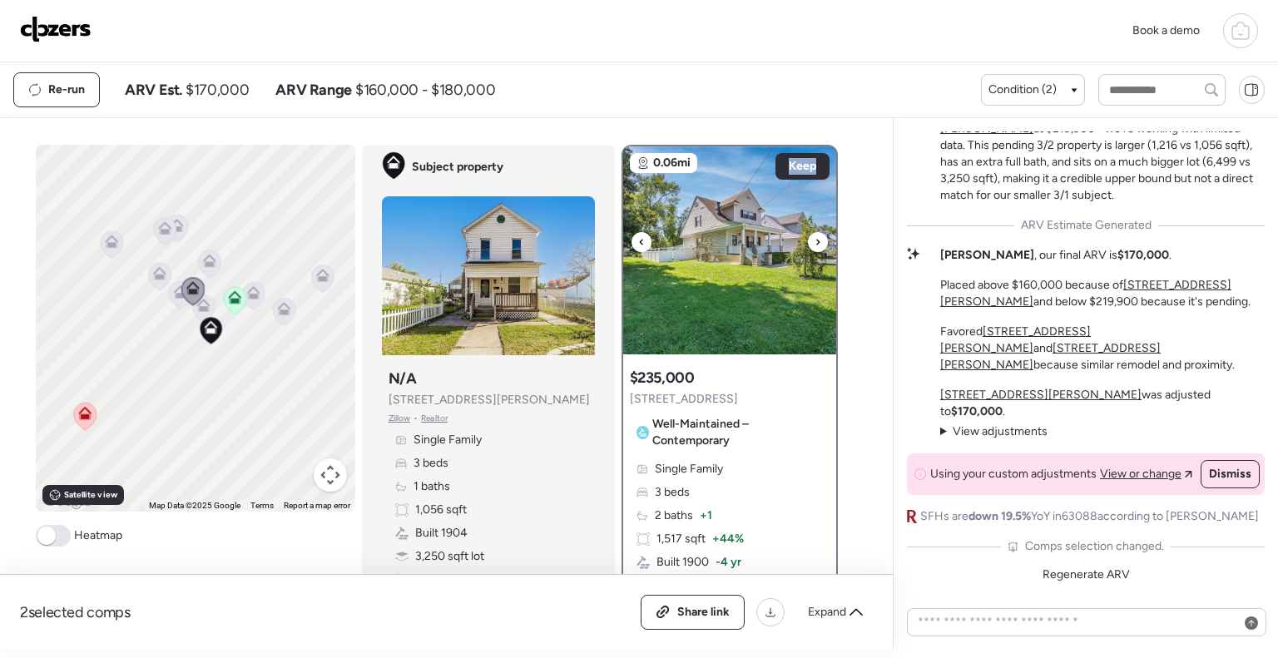
click at [815, 239] on icon at bounding box center [818, 242] width 7 height 20
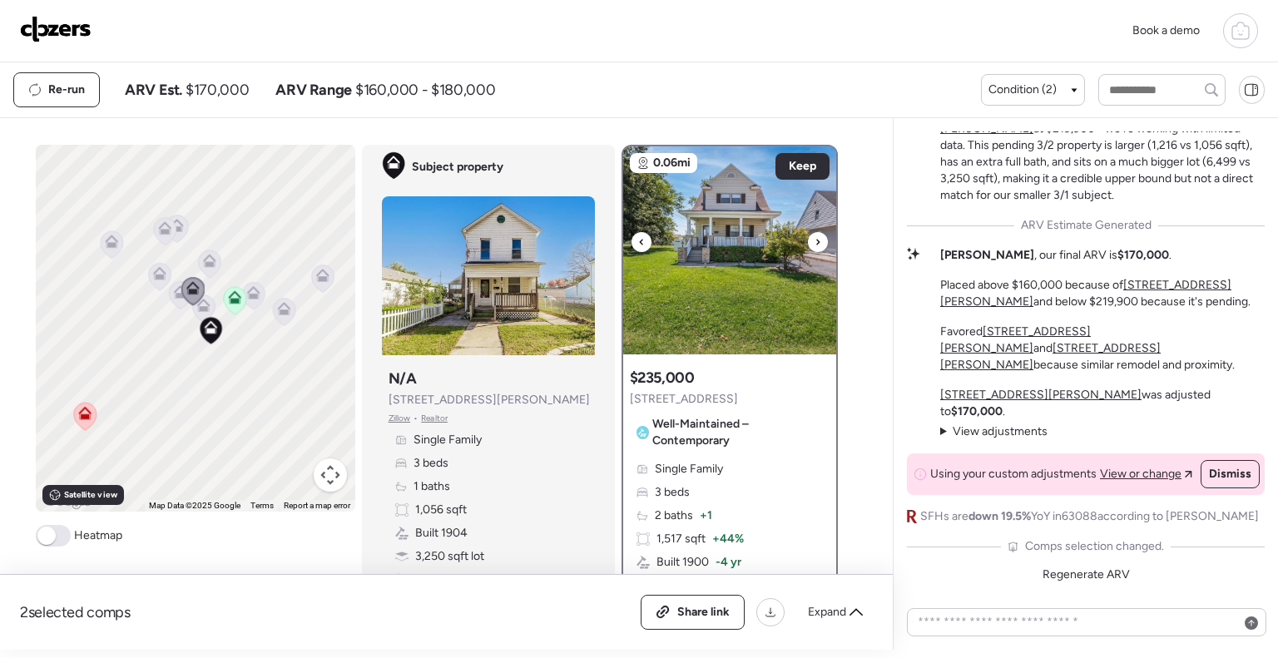
click at [815, 239] on icon at bounding box center [818, 242] width 7 height 20
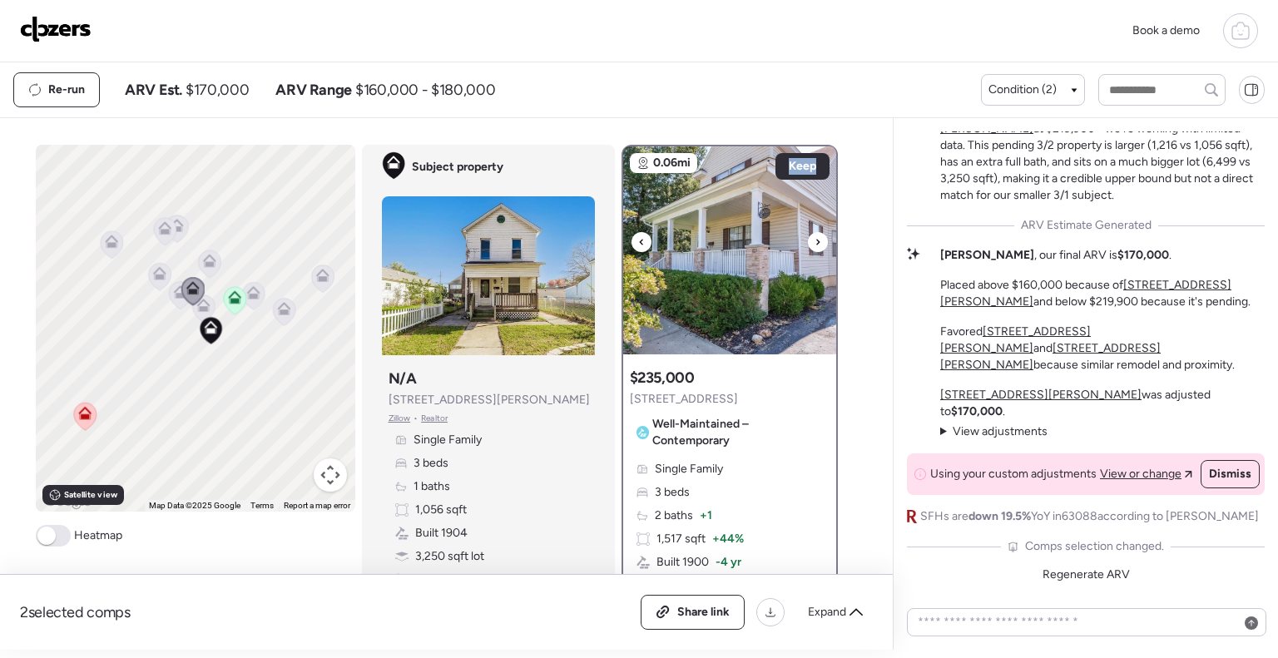
click at [815, 239] on icon at bounding box center [818, 242] width 7 height 20
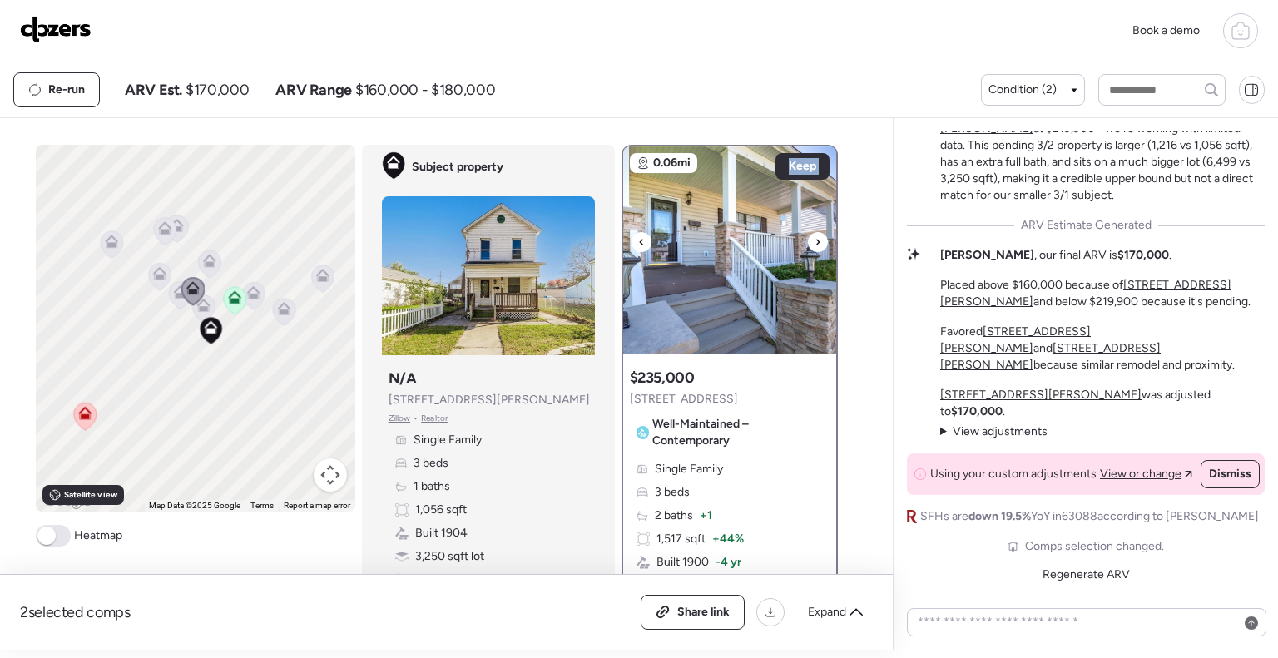
click at [815, 239] on icon at bounding box center [818, 242] width 7 height 20
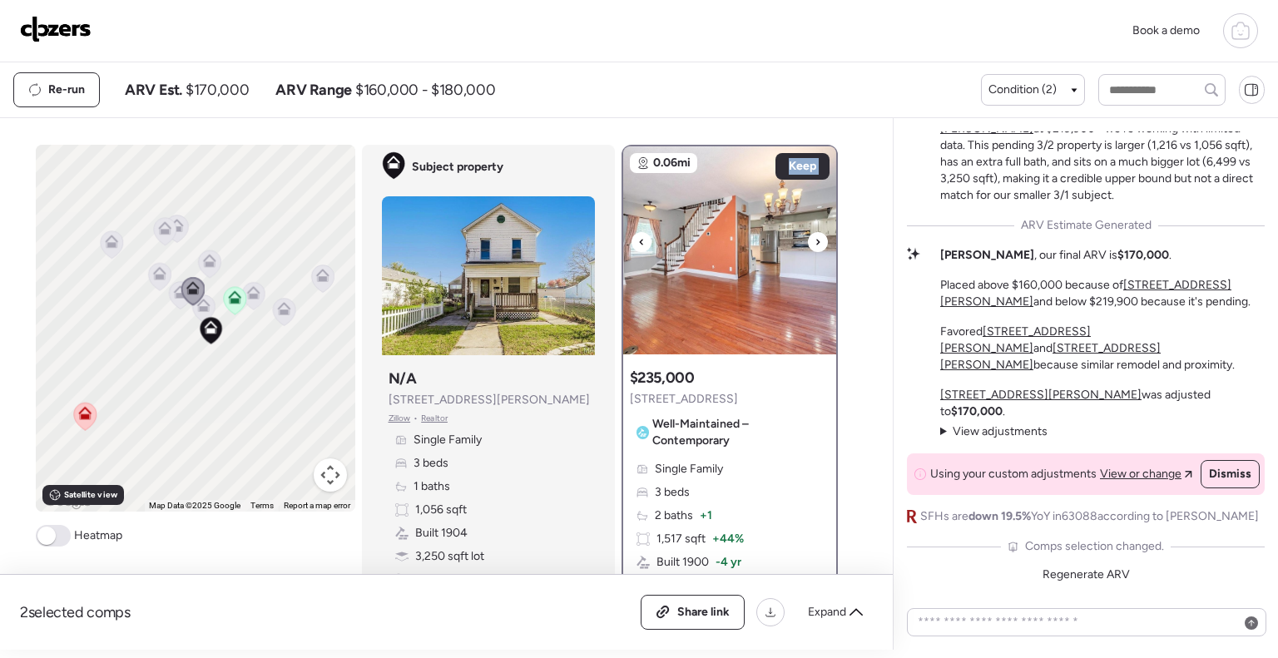
click at [815, 239] on icon at bounding box center [818, 242] width 7 height 20
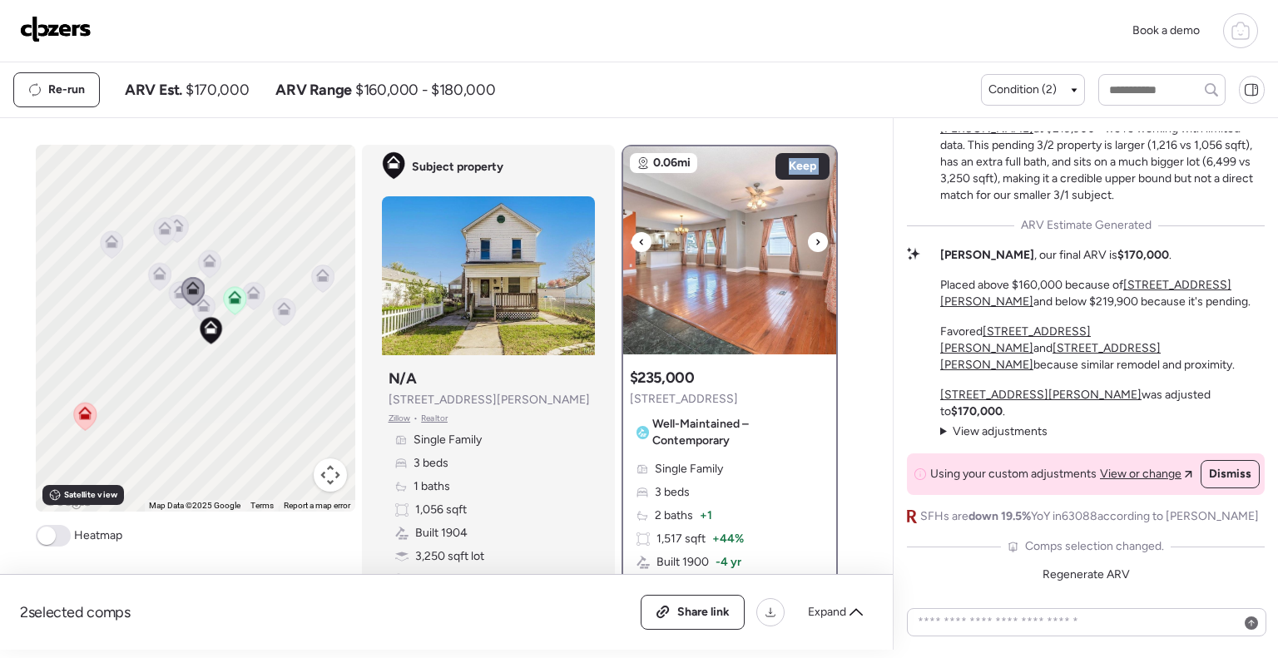
click at [815, 239] on icon at bounding box center [818, 242] width 7 height 20
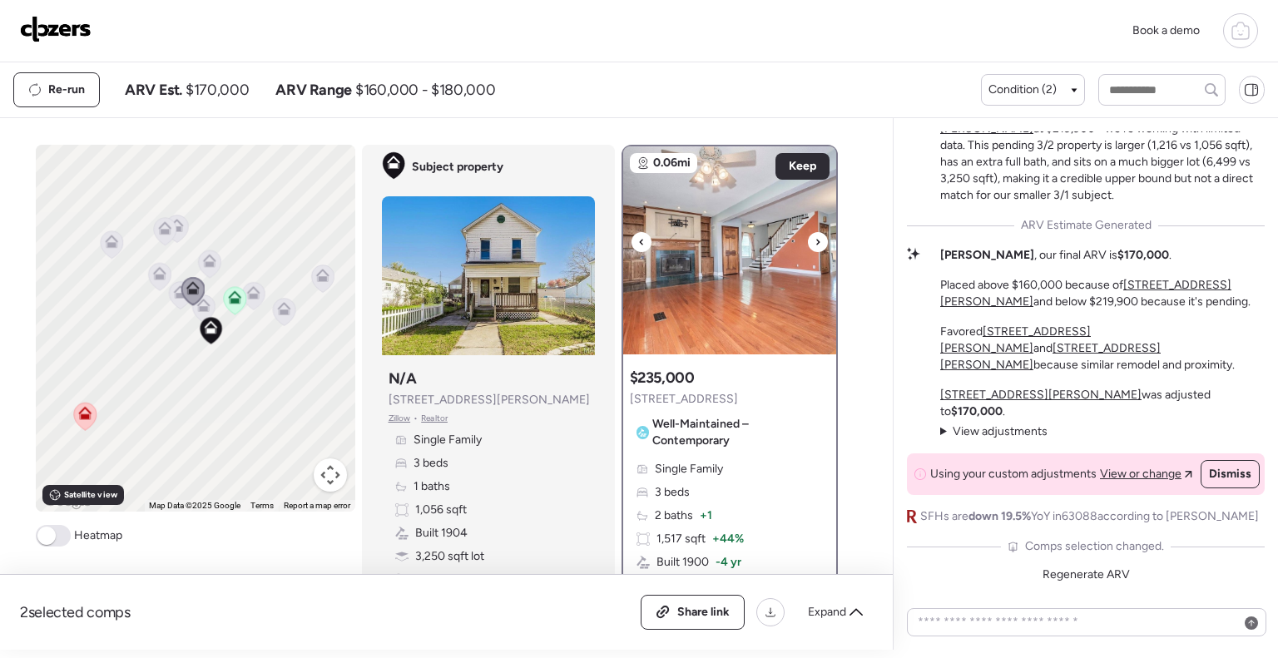
click at [815, 239] on icon at bounding box center [818, 242] width 7 height 20
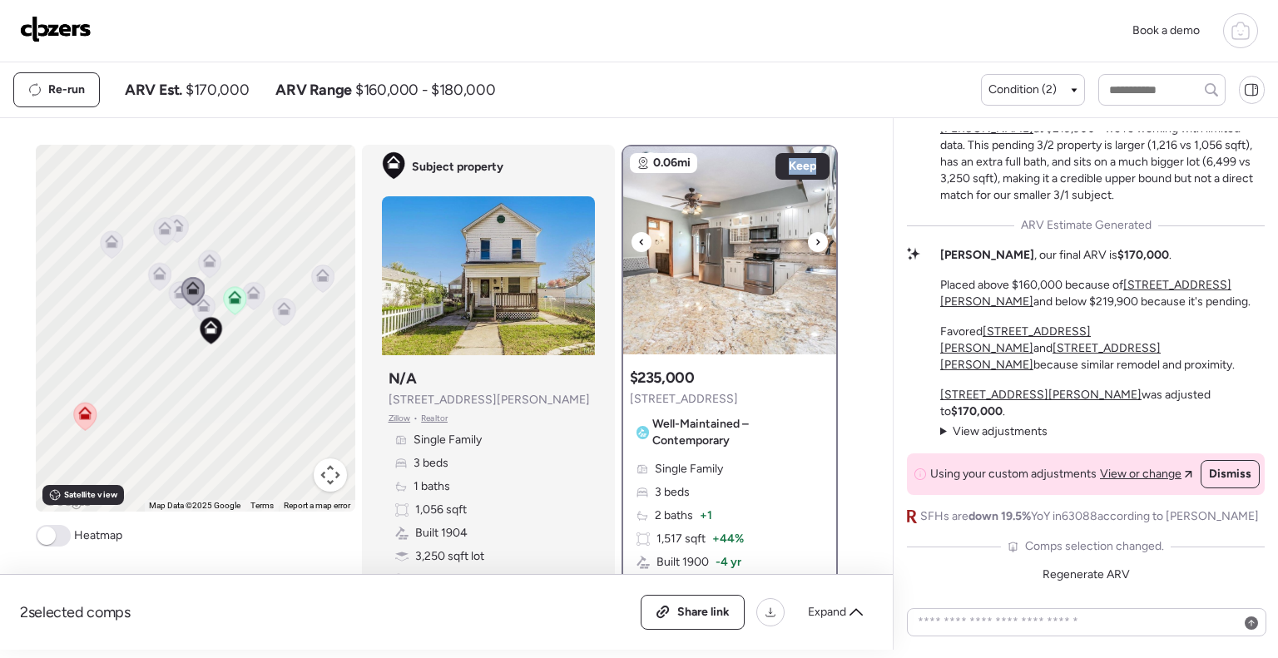
click at [815, 239] on icon at bounding box center [818, 242] width 7 height 20
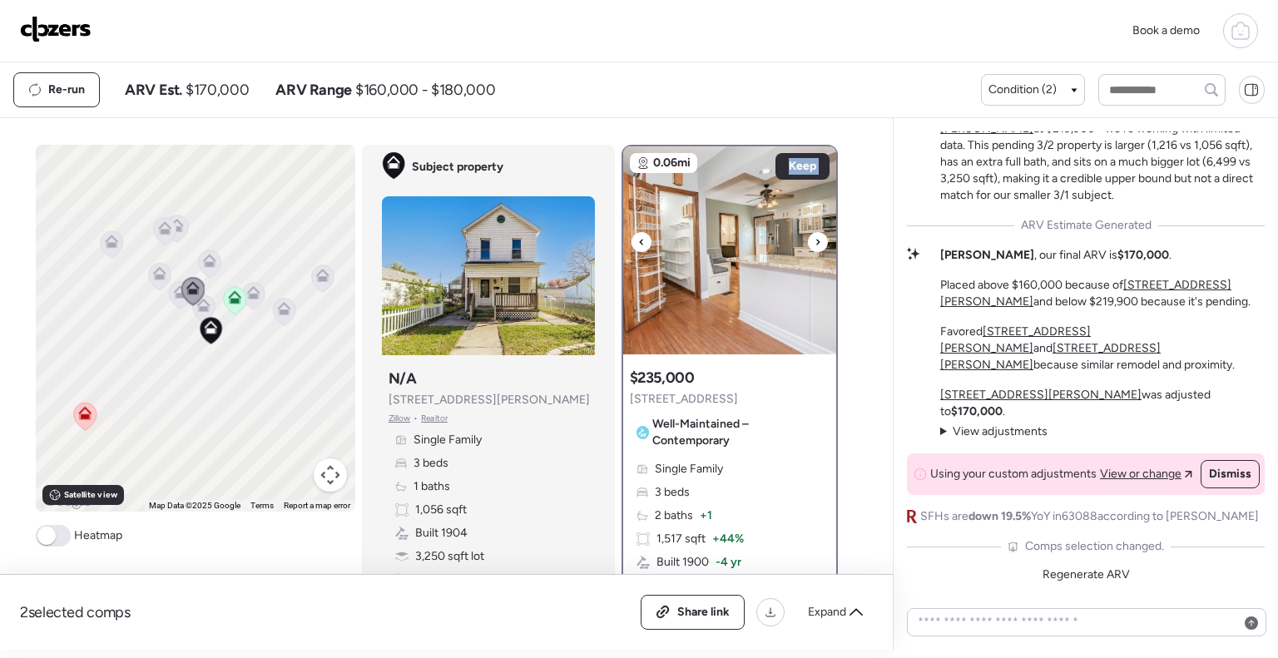
click at [815, 239] on icon at bounding box center [818, 242] width 7 height 20
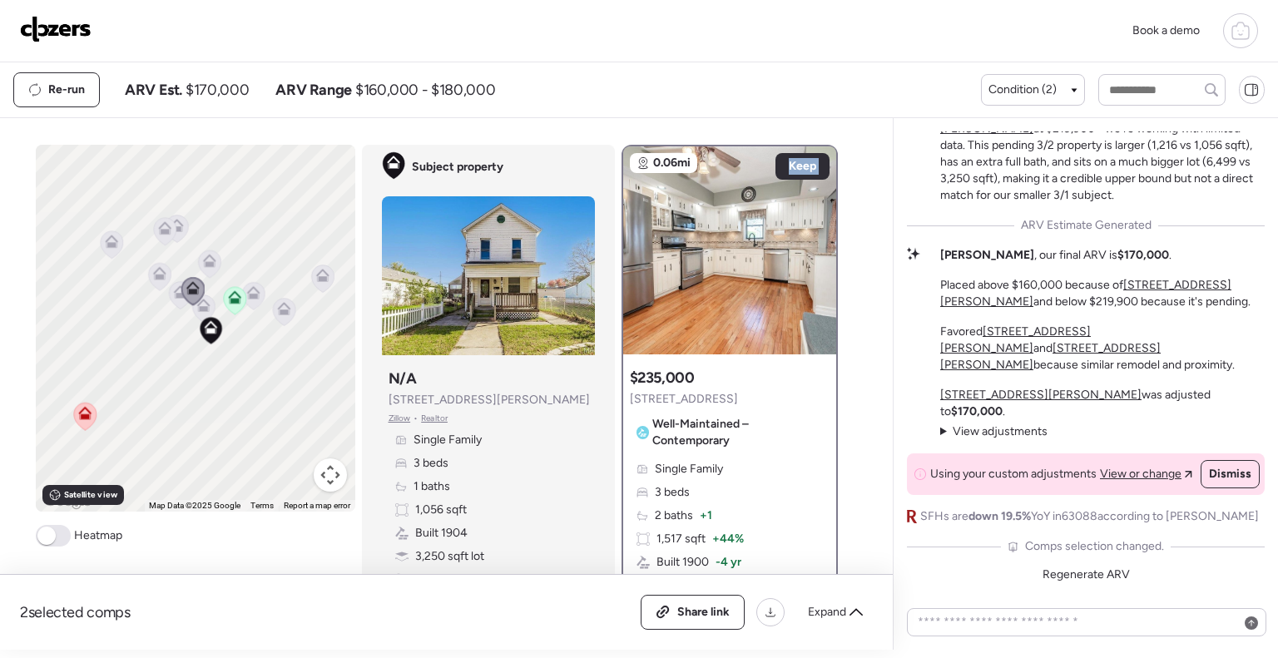
click at [168, 302] on icon at bounding box center [179, 295] width 23 height 28
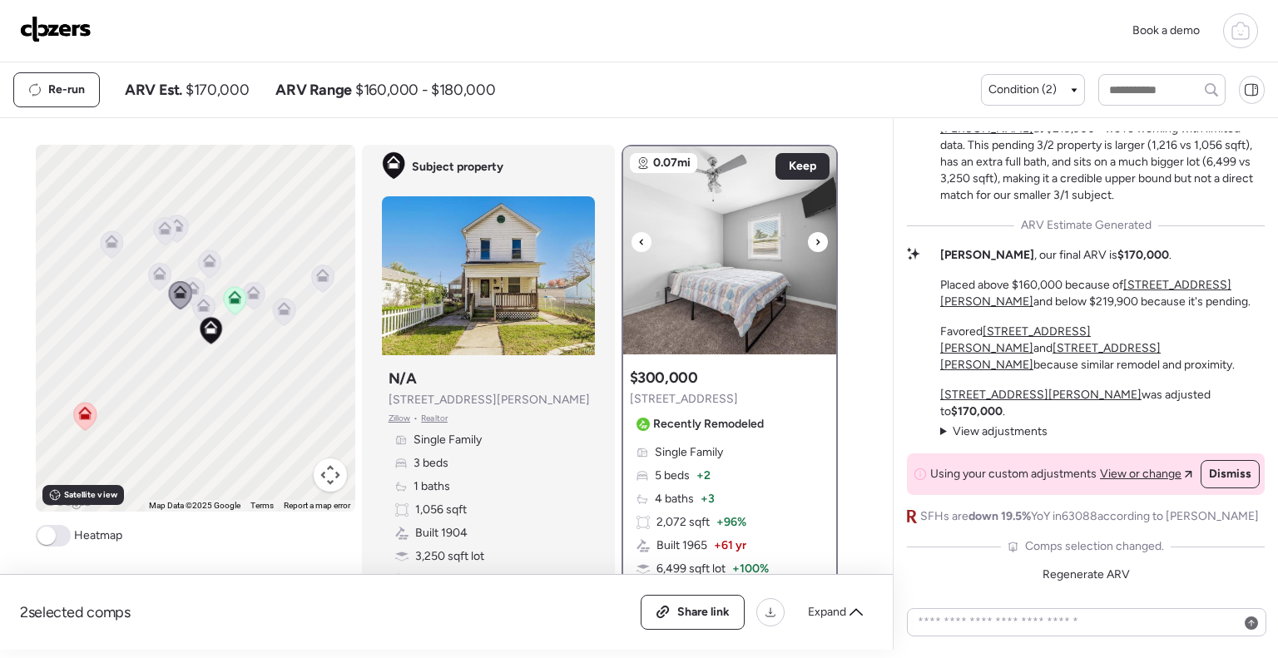
click at [808, 242] on div at bounding box center [818, 242] width 20 height 20
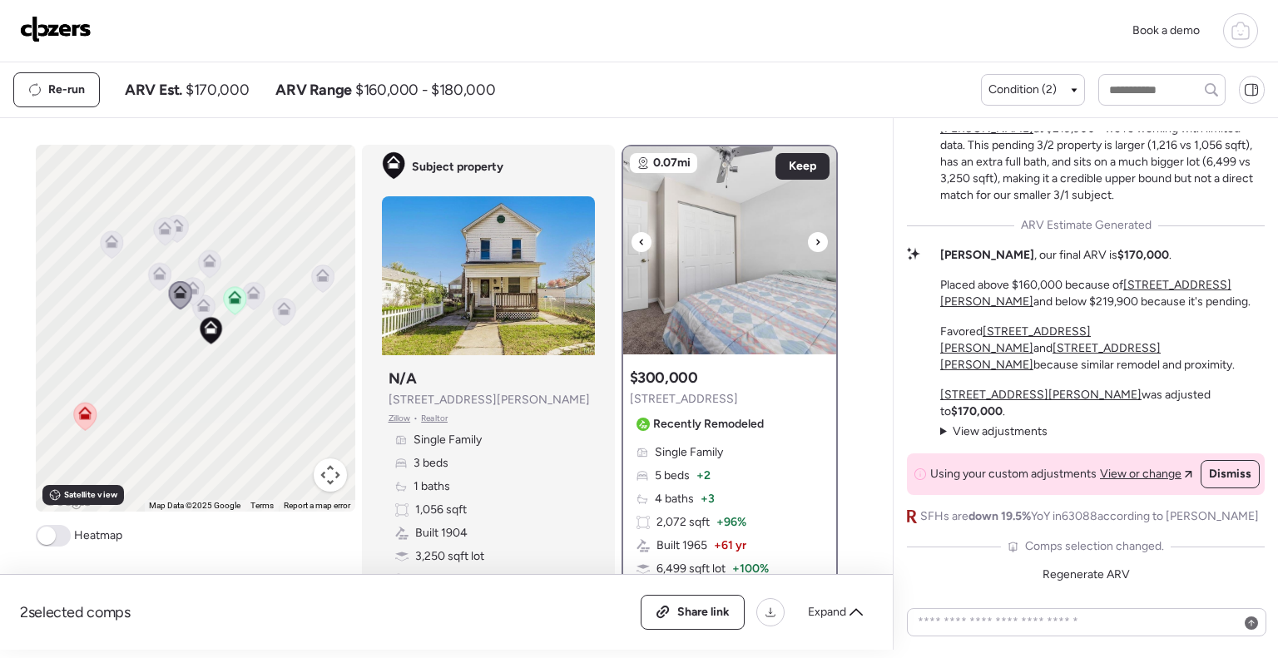
click at [808, 242] on div at bounding box center [818, 242] width 20 height 20
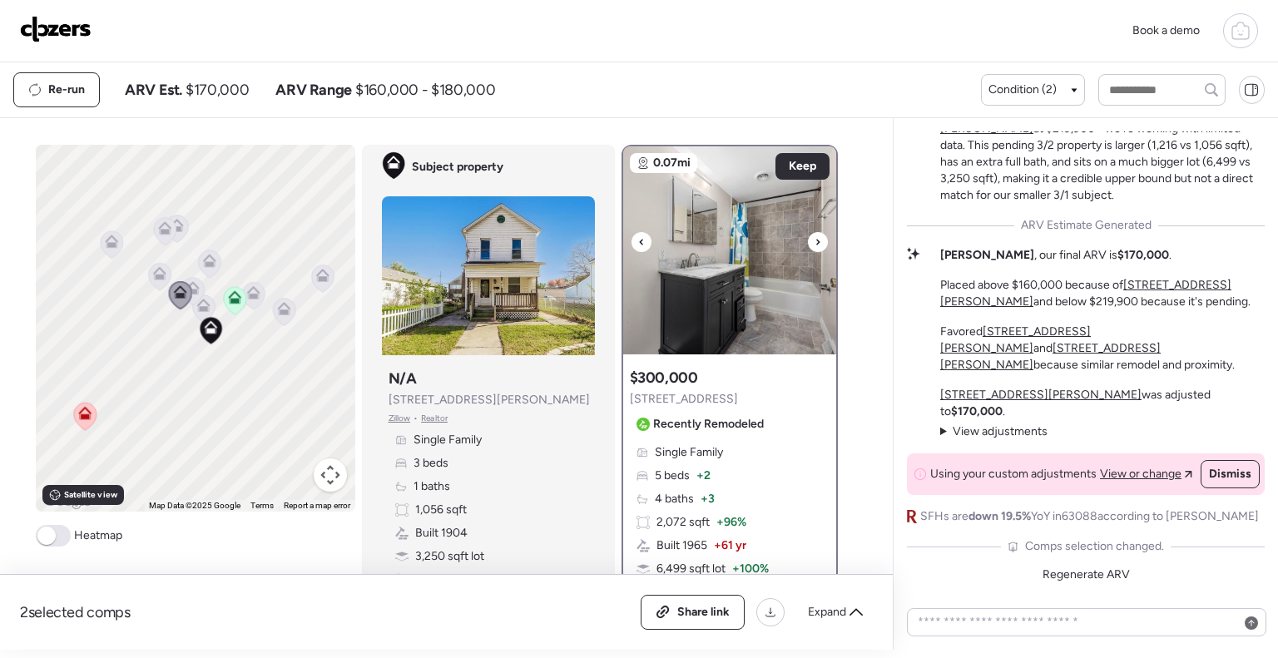
click at [808, 242] on div at bounding box center [818, 242] width 20 height 20
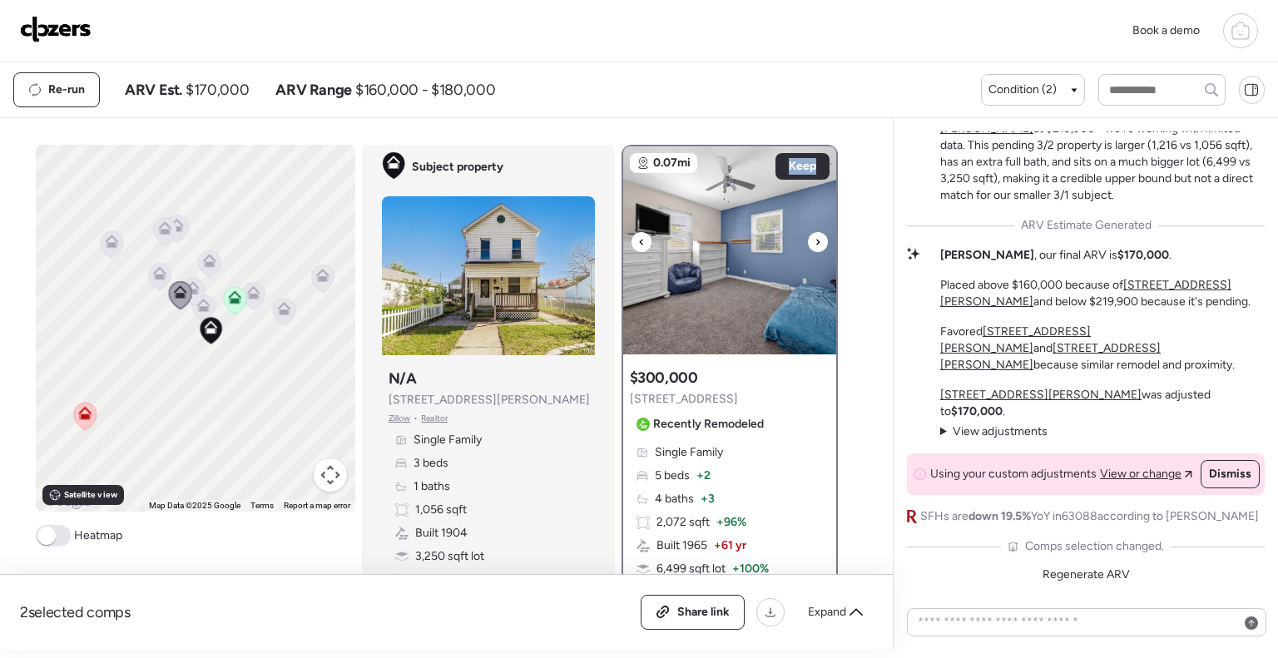
click at [808, 242] on div at bounding box center [818, 242] width 20 height 20
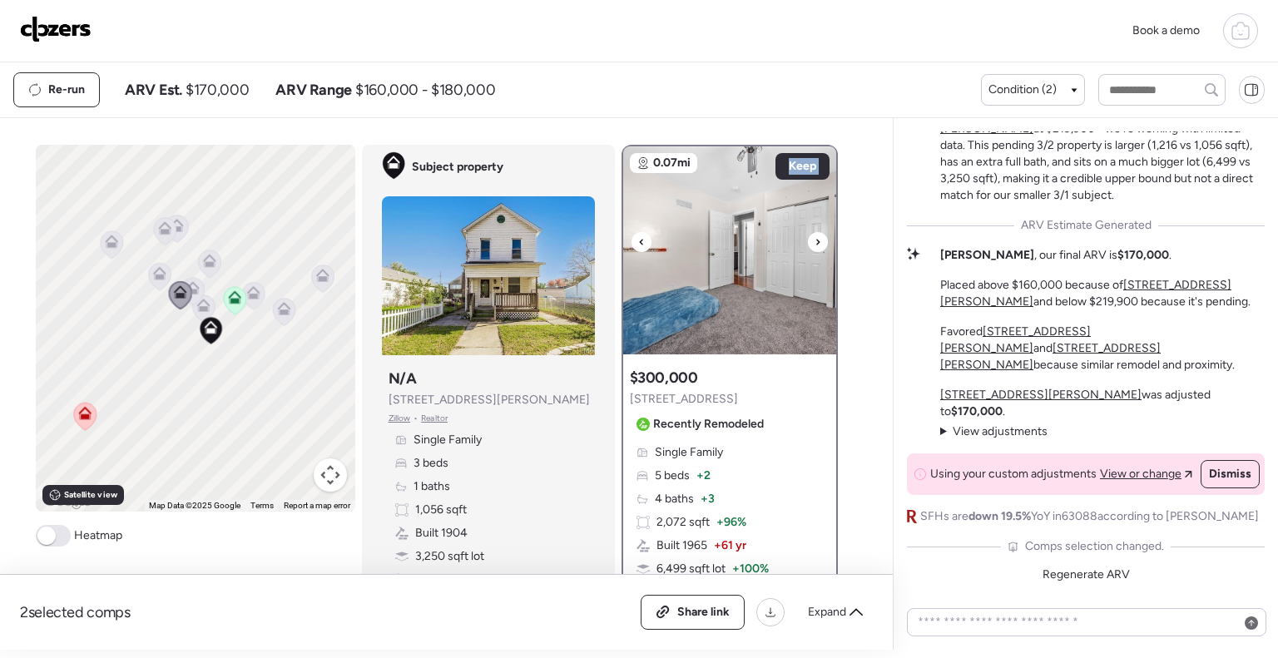
click at [808, 242] on div at bounding box center [818, 242] width 20 height 20
click at [187, 290] on icon at bounding box center [192, 291] width 11 height 5
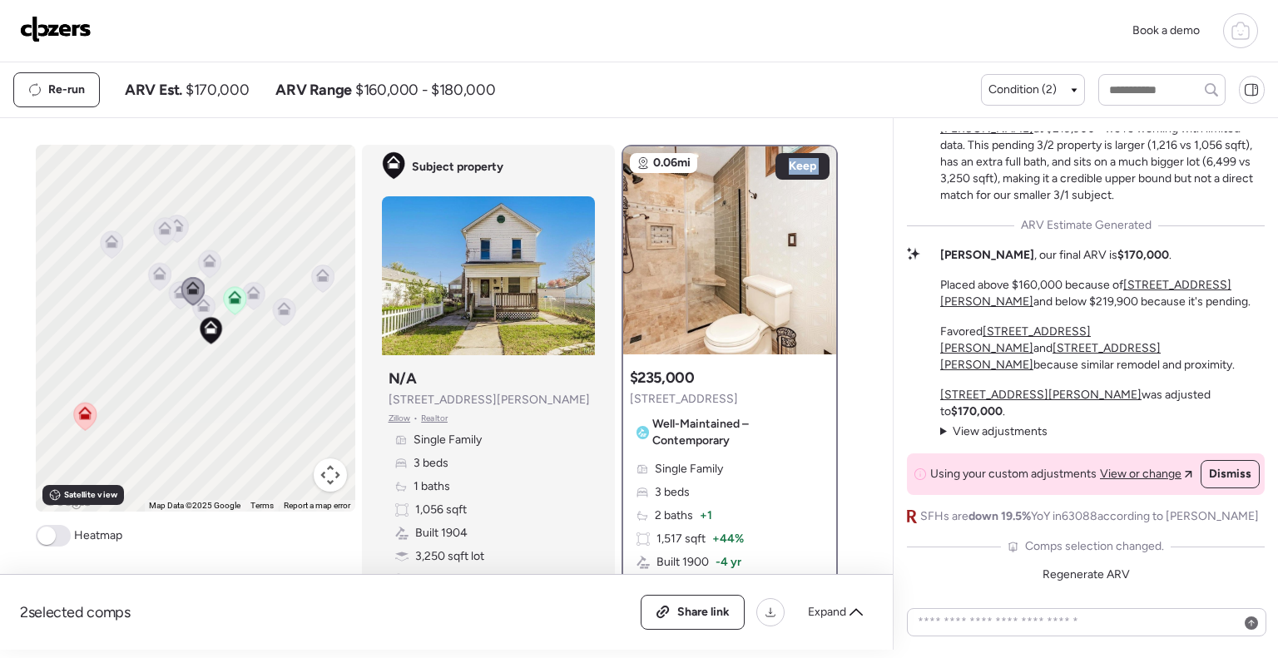
click at [181, 296] on icon at bounding box center [192, 291] width 23 height 28
click at [173, 298] on icon at bounding box center [180, 294] width 22 height 27
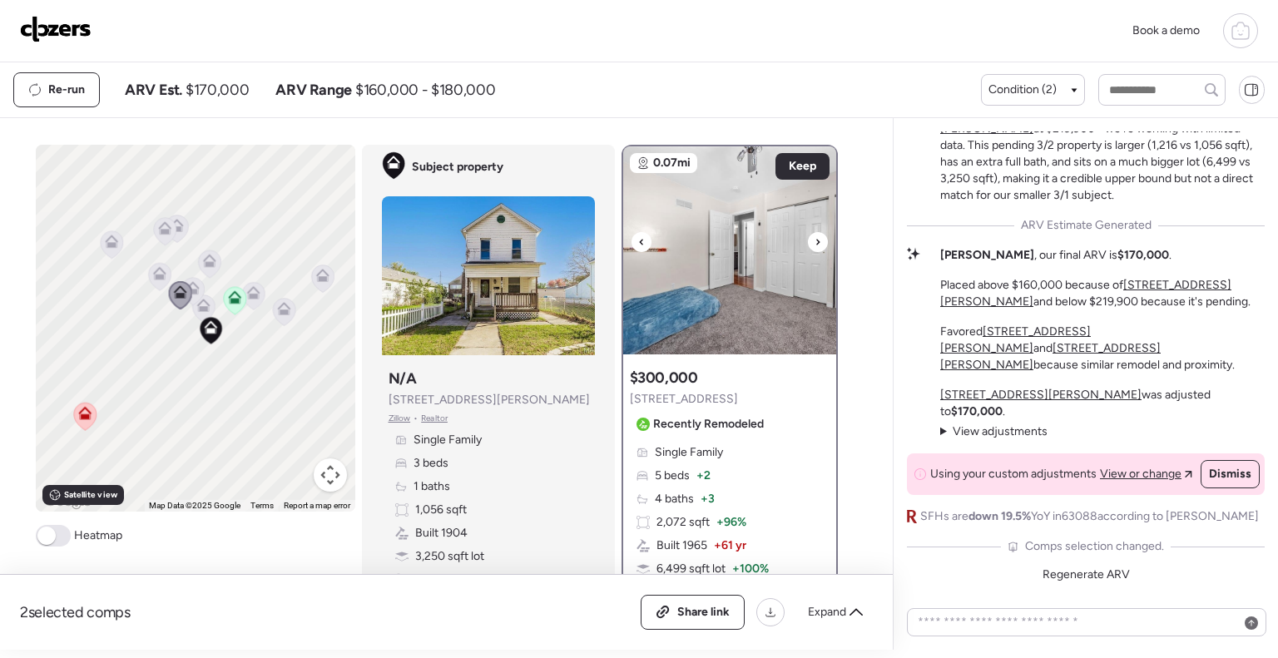
click at [815, 235] on icon at bounding box center [818, 242] width 7 height 20
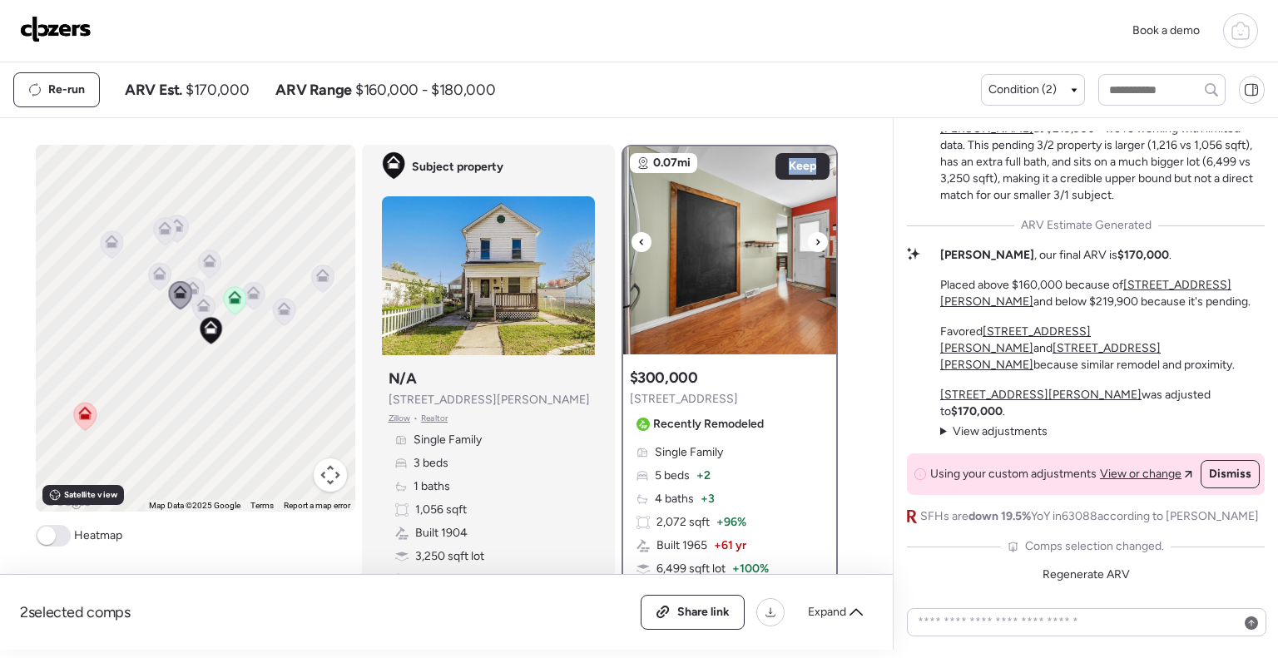
click at [815, 235] on icon at bounding box center [818, 242] width 7 height 20
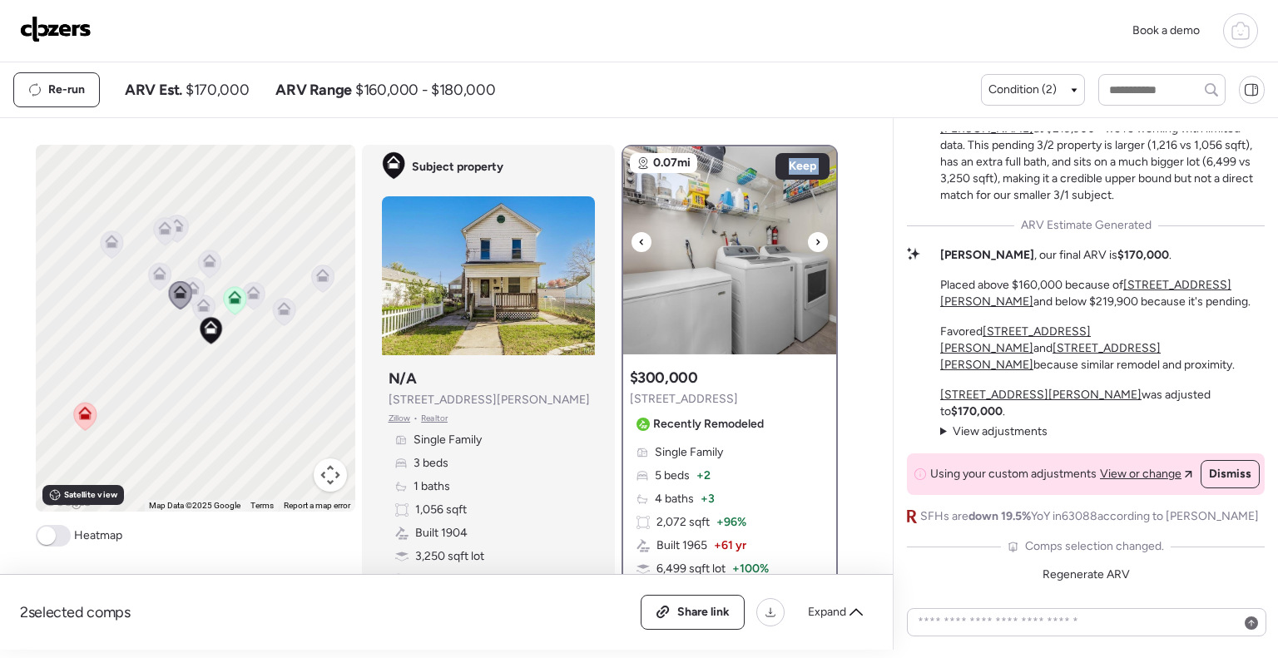
click at [815, 235] on icon at bounding box center [818, 242] width 7 height 20
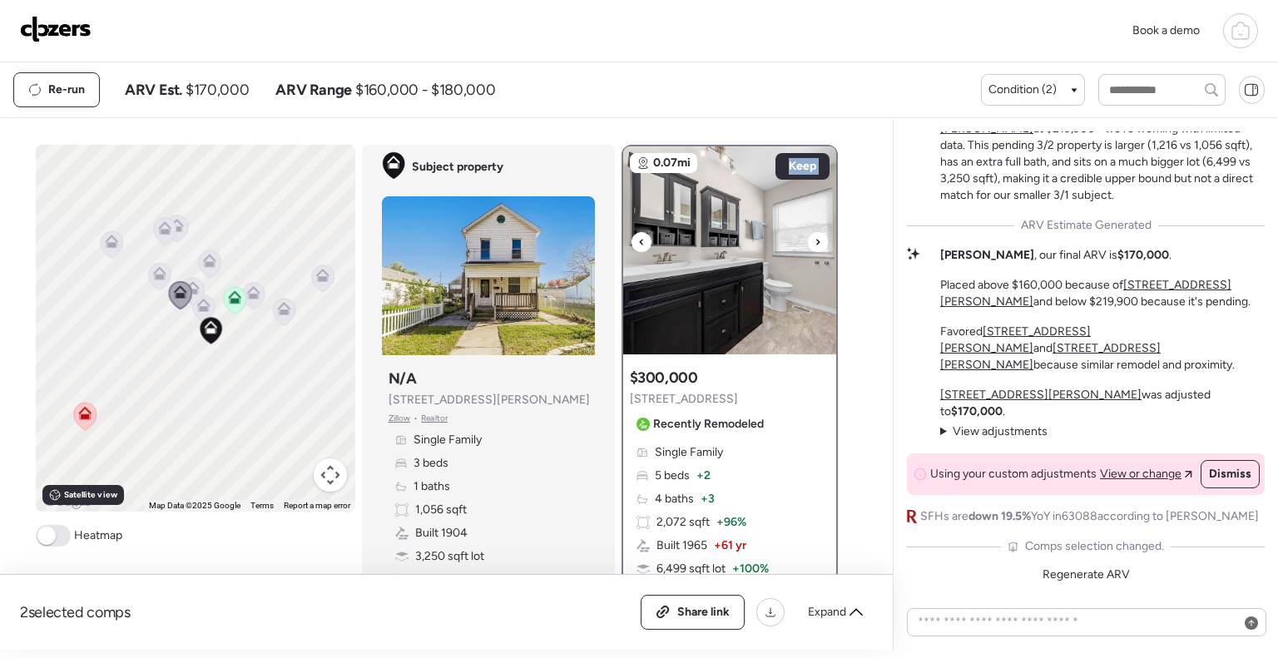
click at [815, 235] on icon at bounding box center [818, 242] width 7 height 20
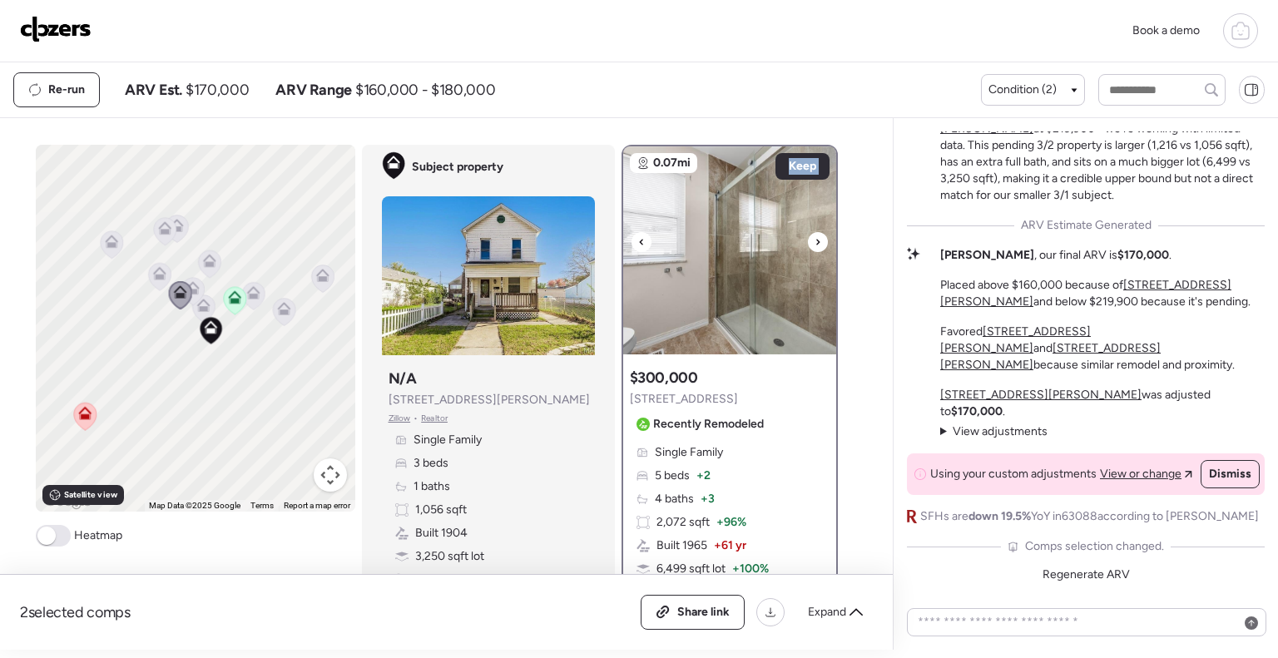
click at [815, 235] on icon at bounding box center [818, 242] width 7 height 20
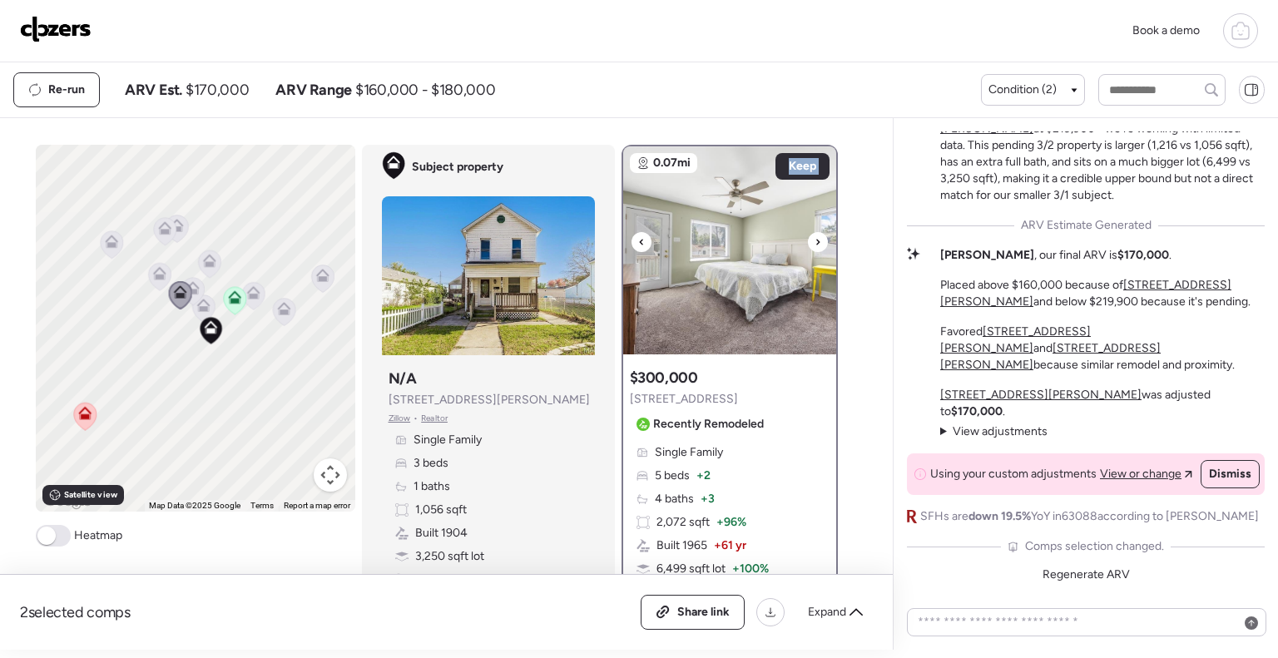
click at [815, 235] on icon at bounding box center [818, 242] width 7 height 20
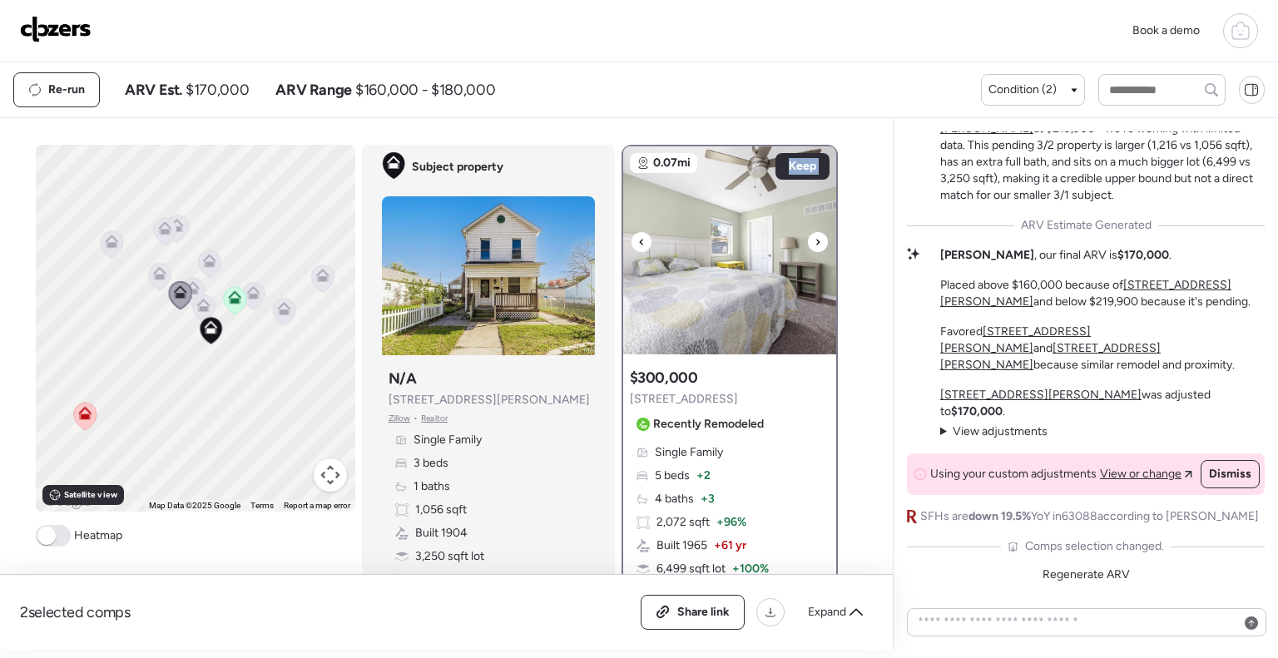
click at [815, 235] on icon at bounding box center [818, 242] width 7 height 20
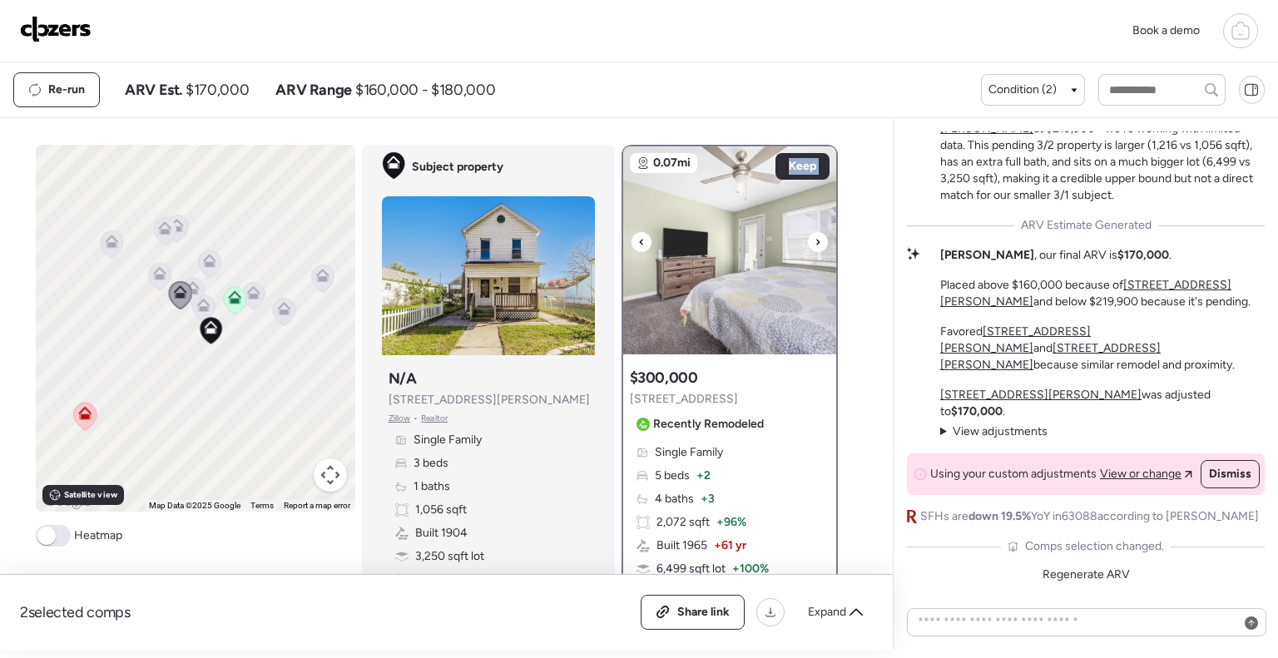
click at [815, 235] on icon at bounding box center [818, 242] width 7 height 20
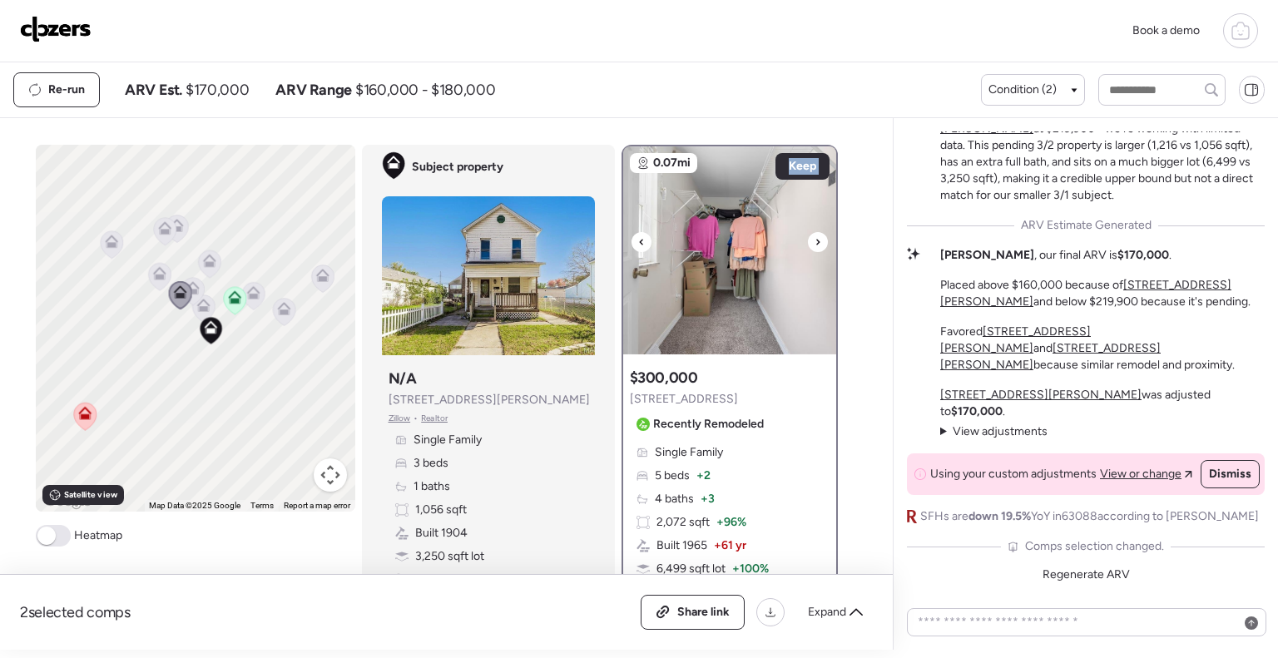
click at [815, 235] on icon at bounding box center [818, 242] width 7 height 20
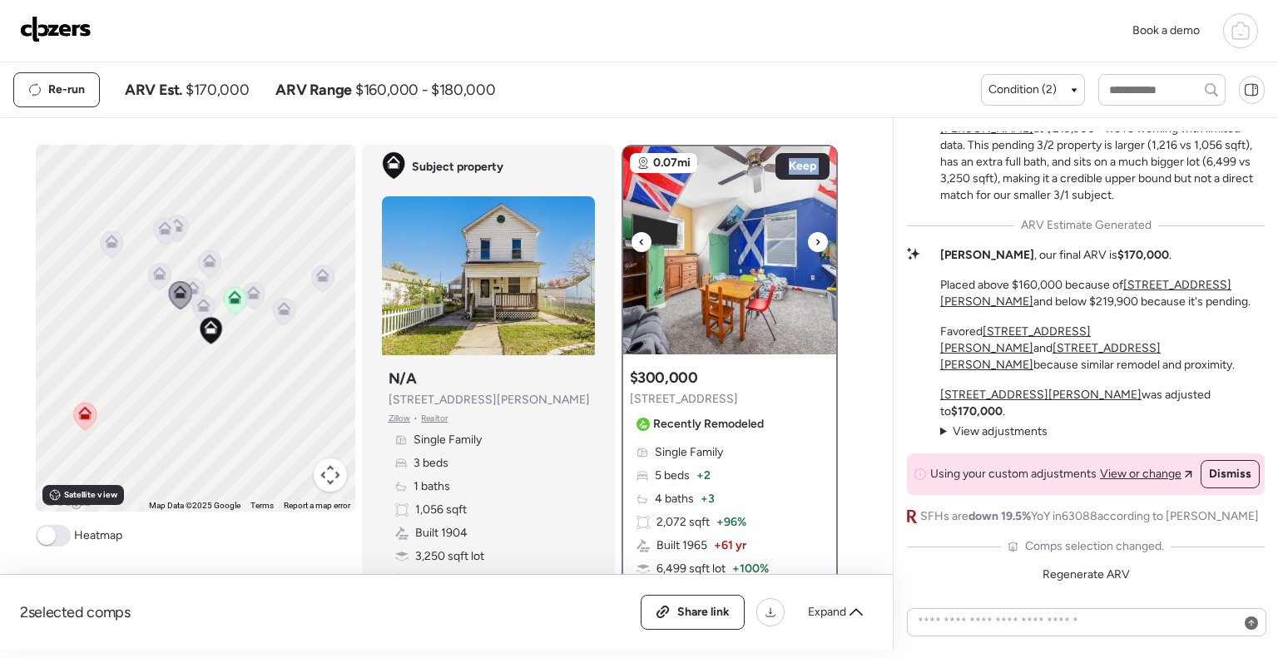
click at [815, 235] on icon at bounding box center [818, 242] width 7 height 20
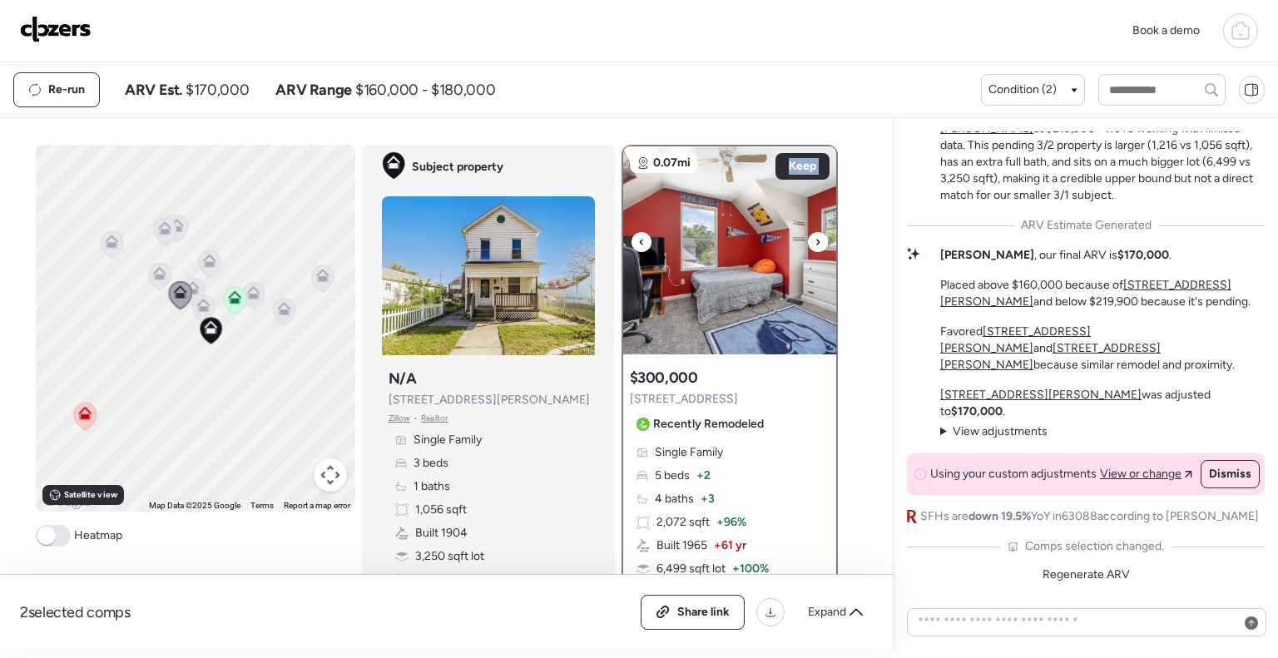
click at [815, 235] on icon at bounding box center [818, 242] width 7 height 20
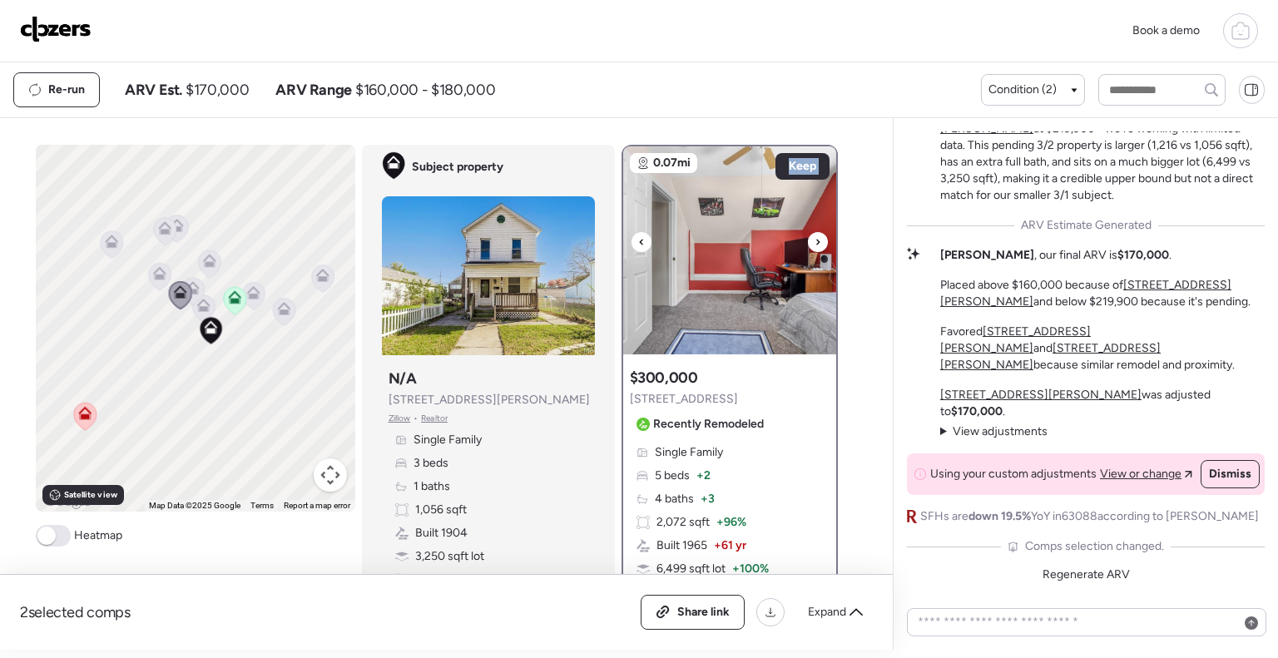
click at [815, 235] on icon at bounding box center [818, 242] width 7 height 20
click at [158, 282] on icon at bounding box center [159, 276] width 22 height 27
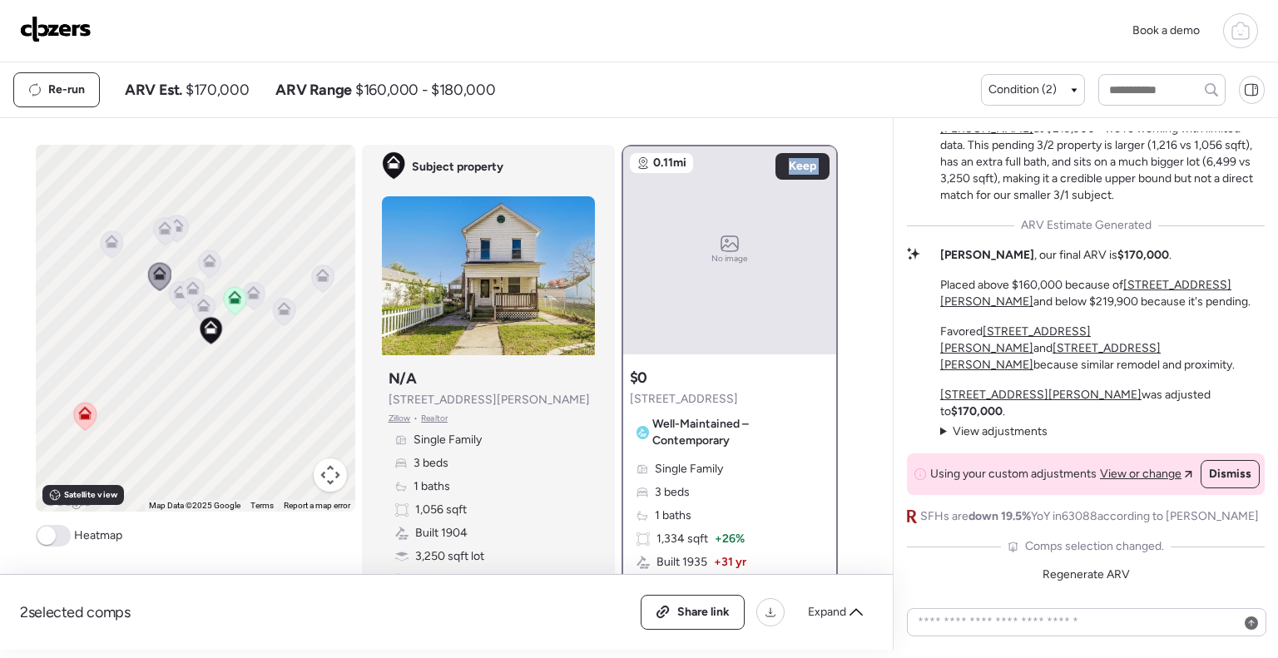
click at [157, 236] on icon at bounding box center [164, 230] width 22 height 27
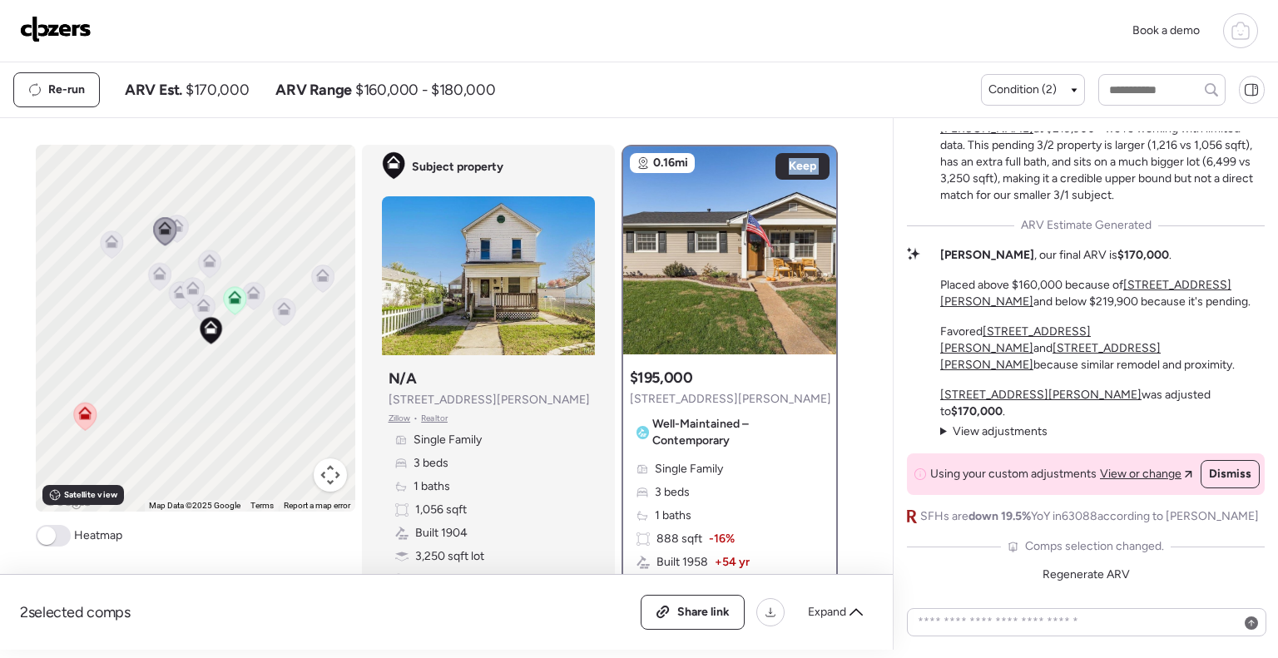
click at [174, 228] on icon at bounding box center [176, 228] width 11 height 5
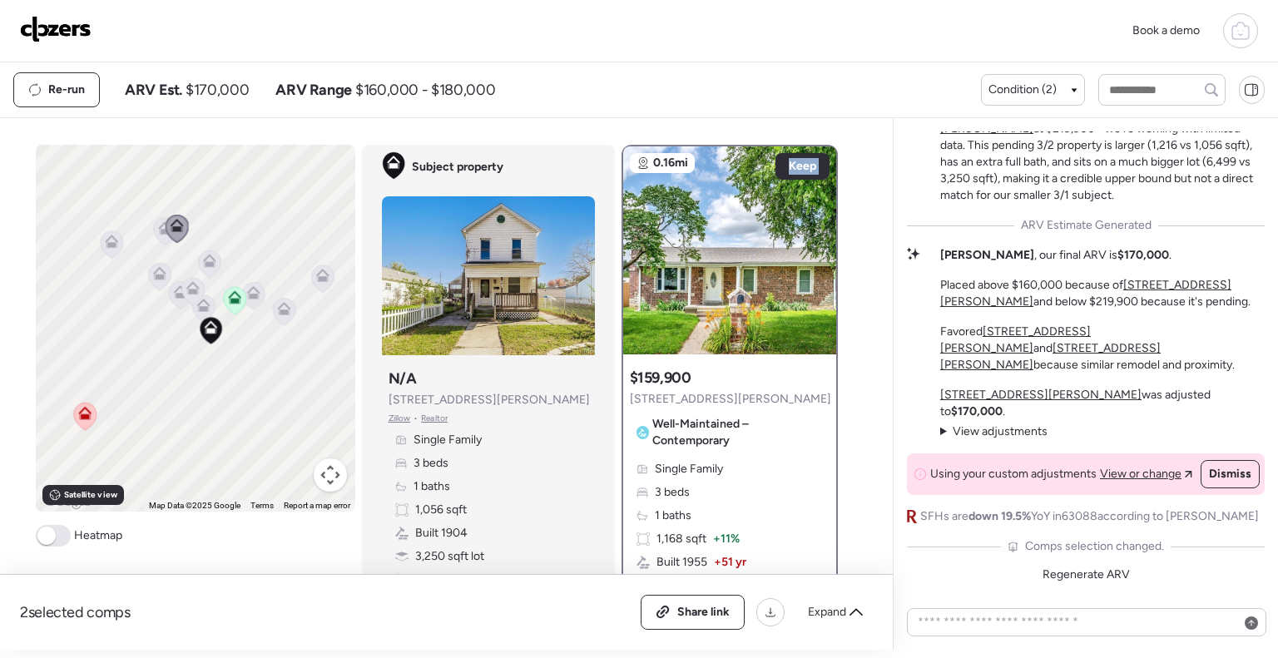
click at [107, 246] on icon at bounding box center [111, 244] width 11 height 5
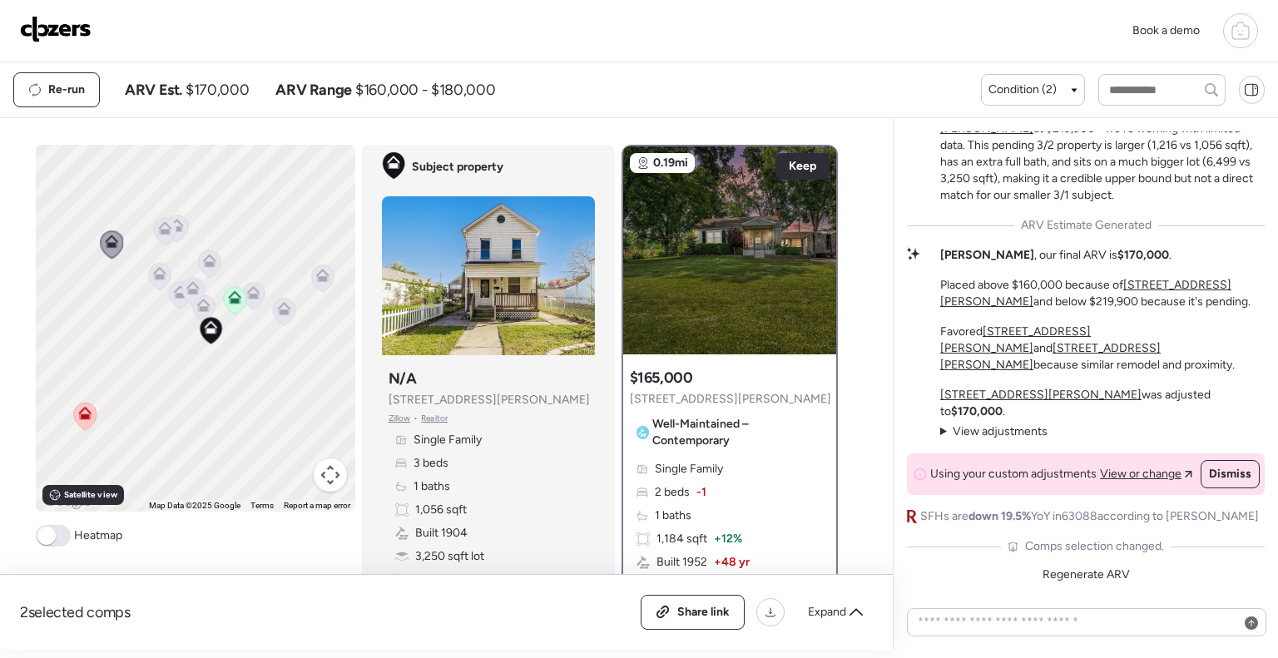
click at [50, 543] on span at bounding box center [53, 536] width 35 height 22
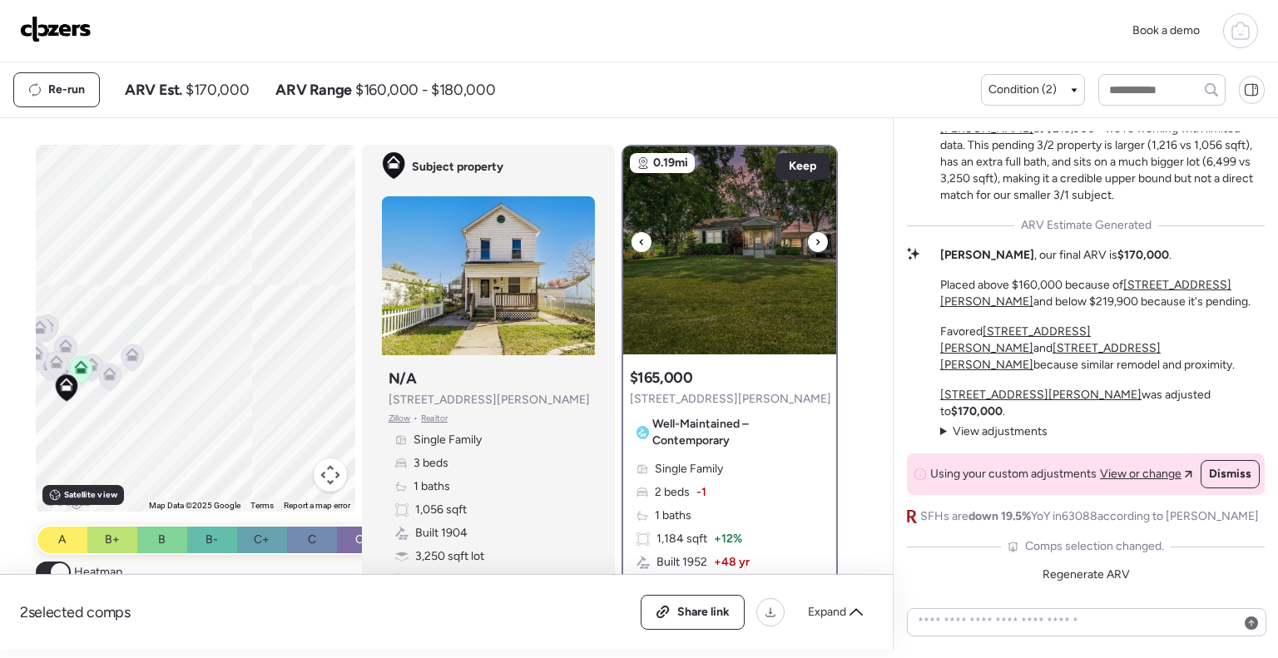
click at [815, 245] on div at bounding box center [818, 242] width 20 height 20
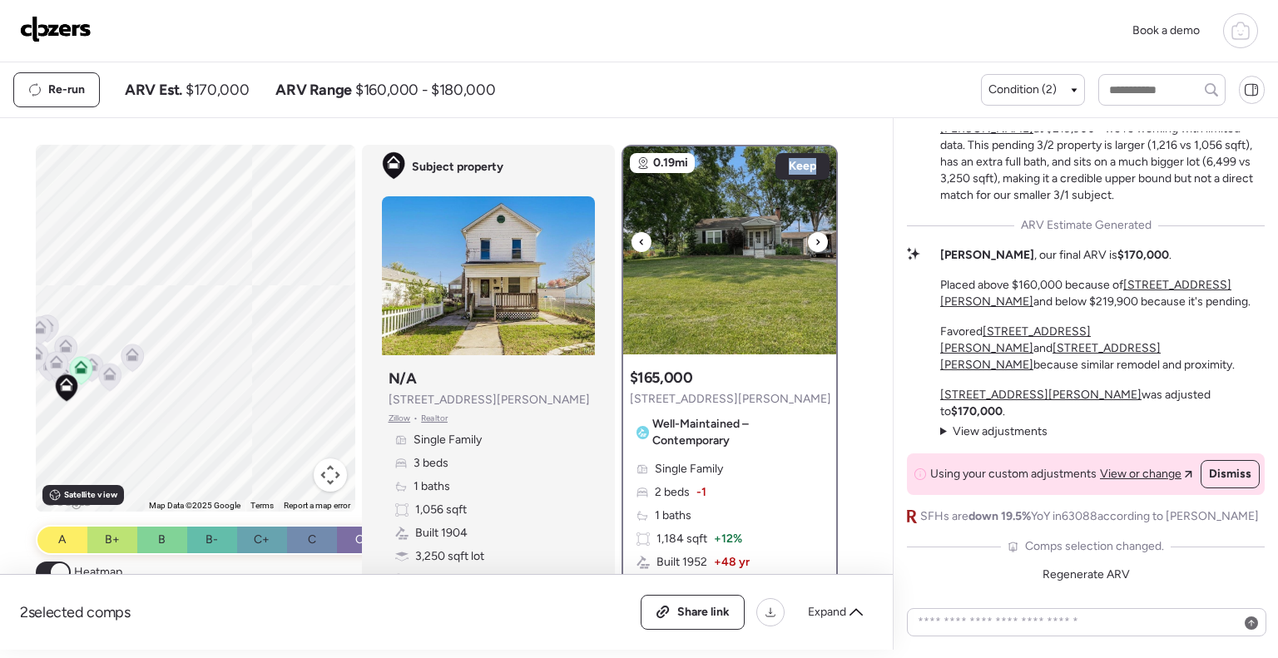
click at [815, 245] on div at bounding box center [818, 242] width 20 height 20
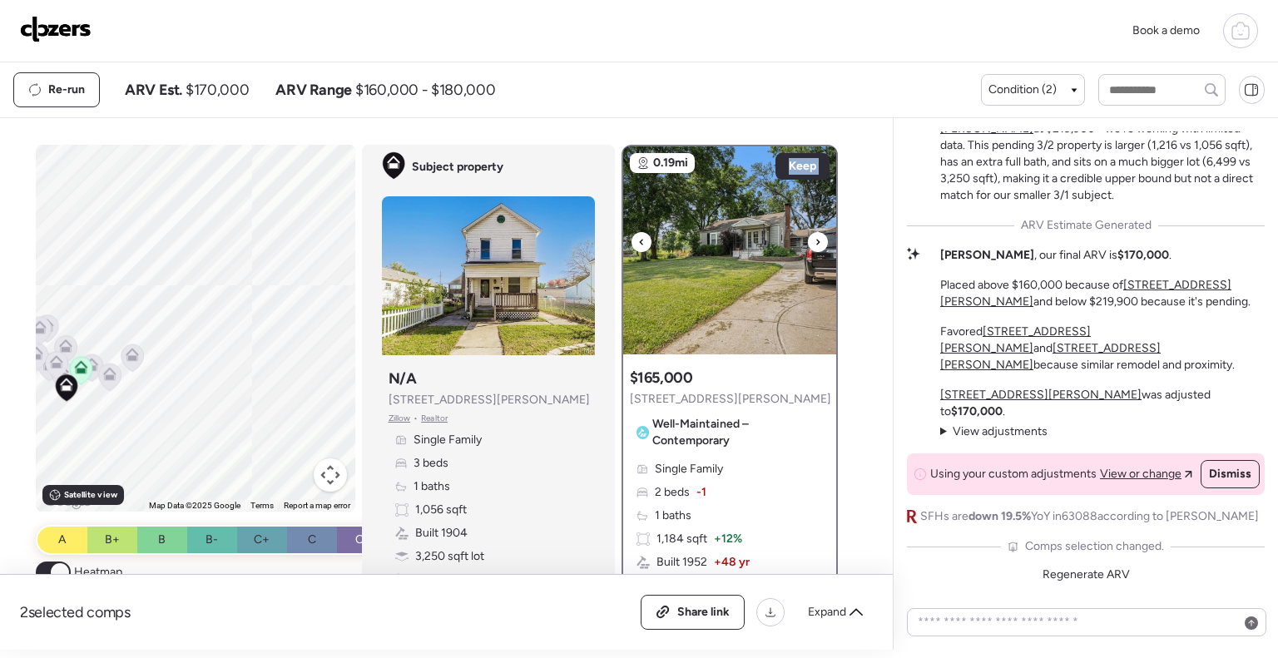
click at [815, 245] on div at bounding box center [818, 242] width 20 height 20
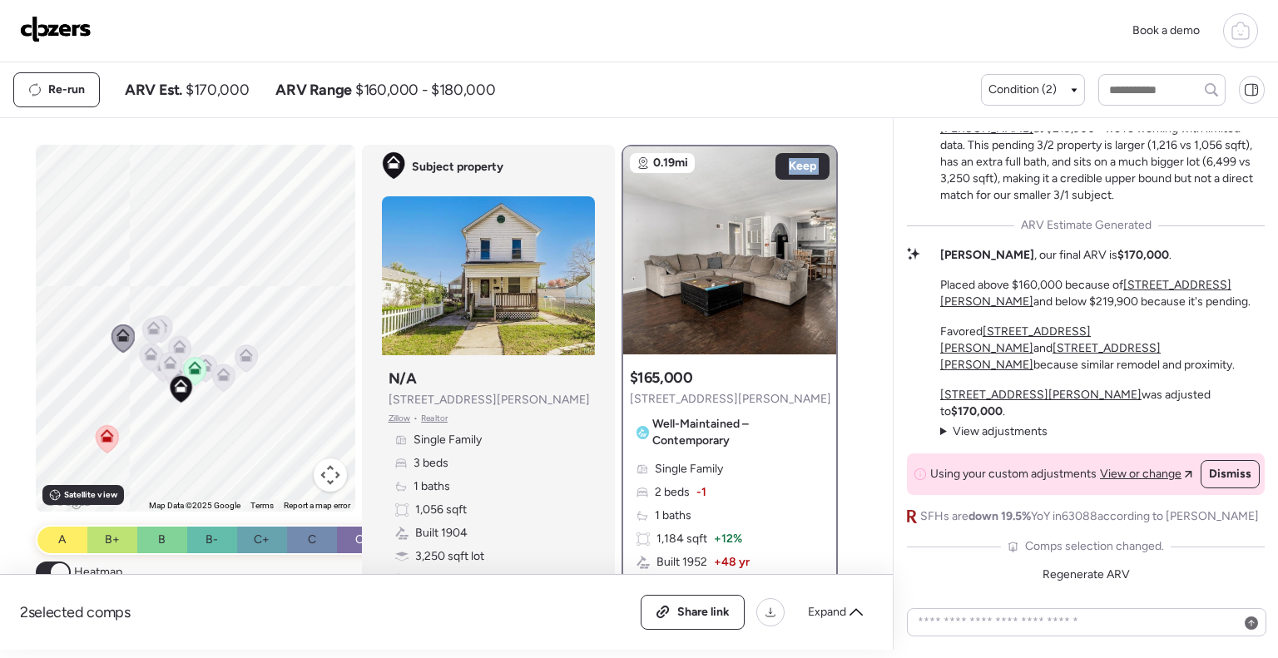
drag, startPoint x: 203, startPoint y: 342, endPoint x: 330, endPoint y: 342, distance: 126.5
click at [330, 342] on div "To activate drag with keyboard, press Alt + Enter. Once in keyboard drag state,…" at bounding box center [196, 328] width 320 height 367
click at [161, 363] on icon at bounding box center [161, 358] width 13 height 13
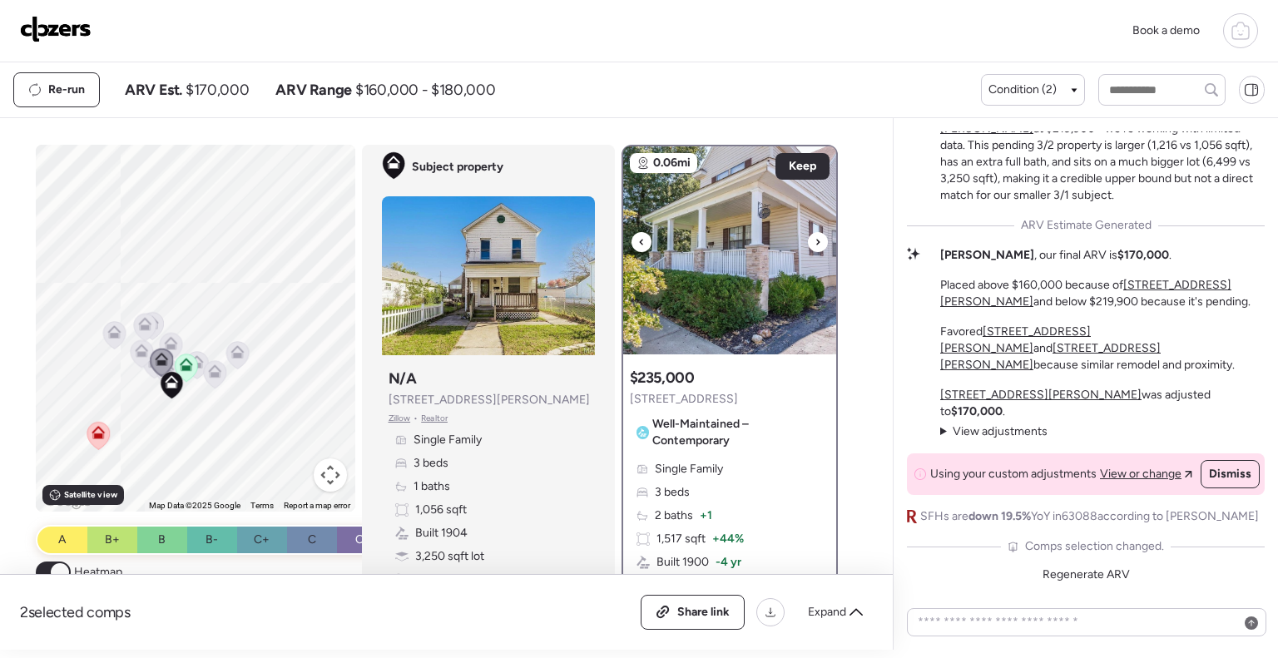
click at [815, 239] on icon at bounding box center [818, 242] width 7 height 20
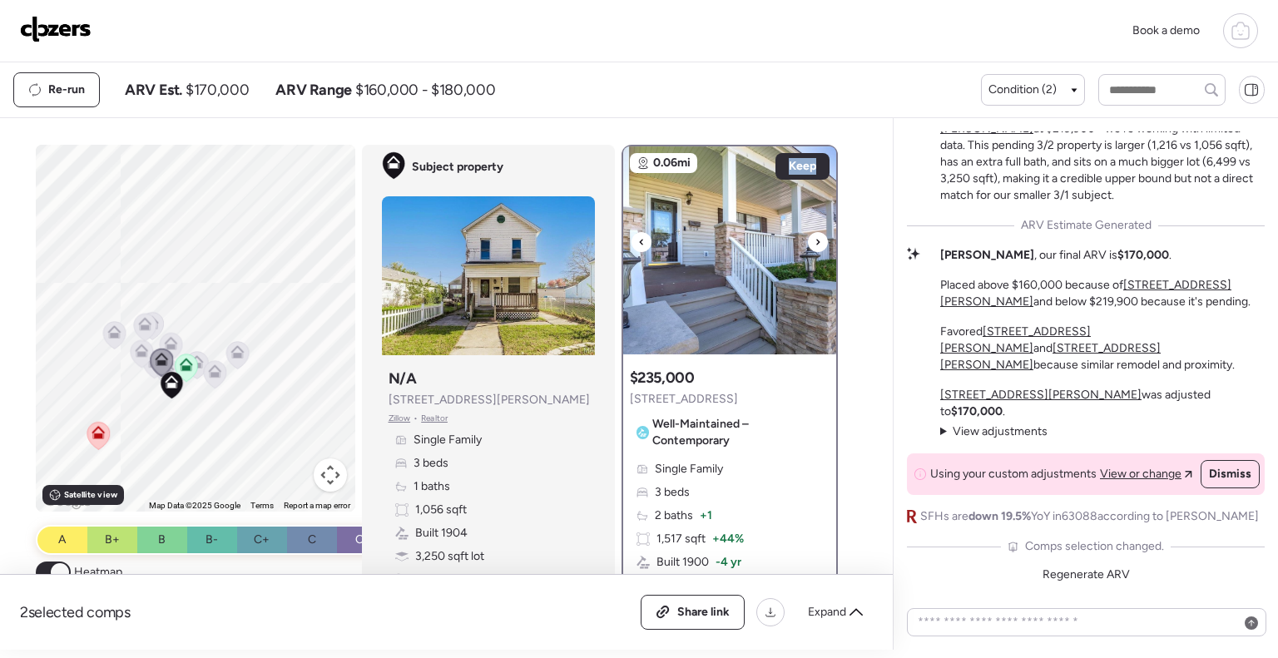
click at [815, 239] on icon at bounding box center [818, 242] width 7 height 20
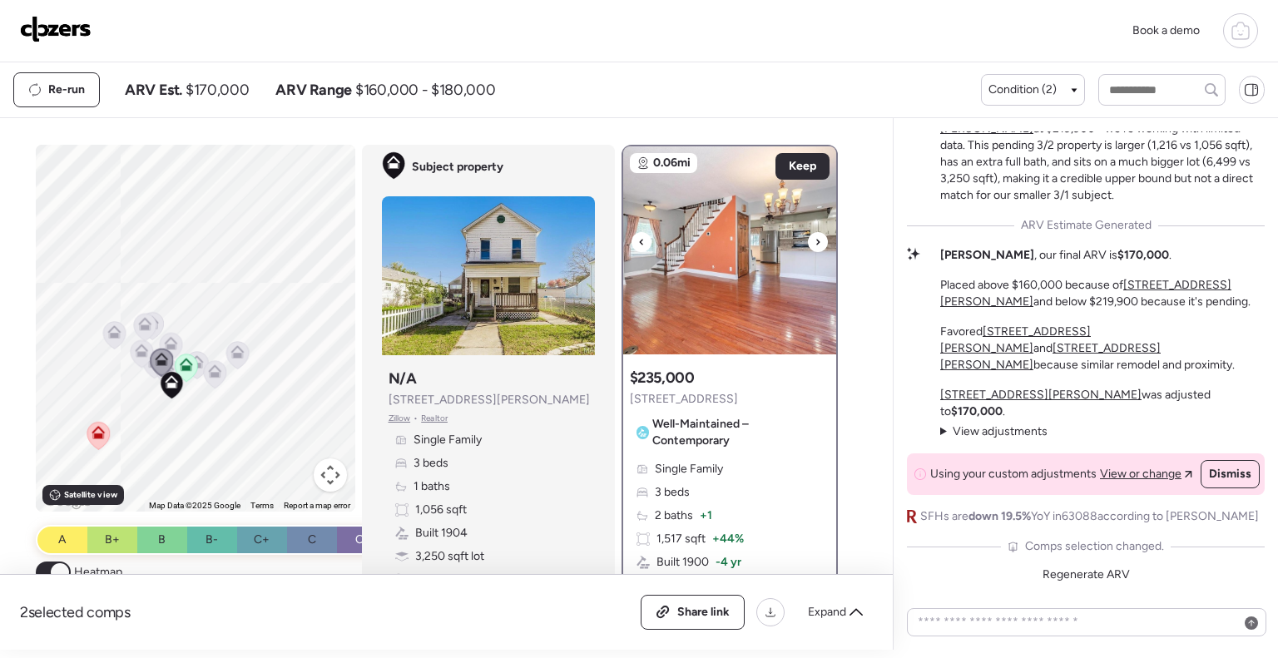
click at [815, 239] on icon at bounding box center [818, 242] width 7 height 20
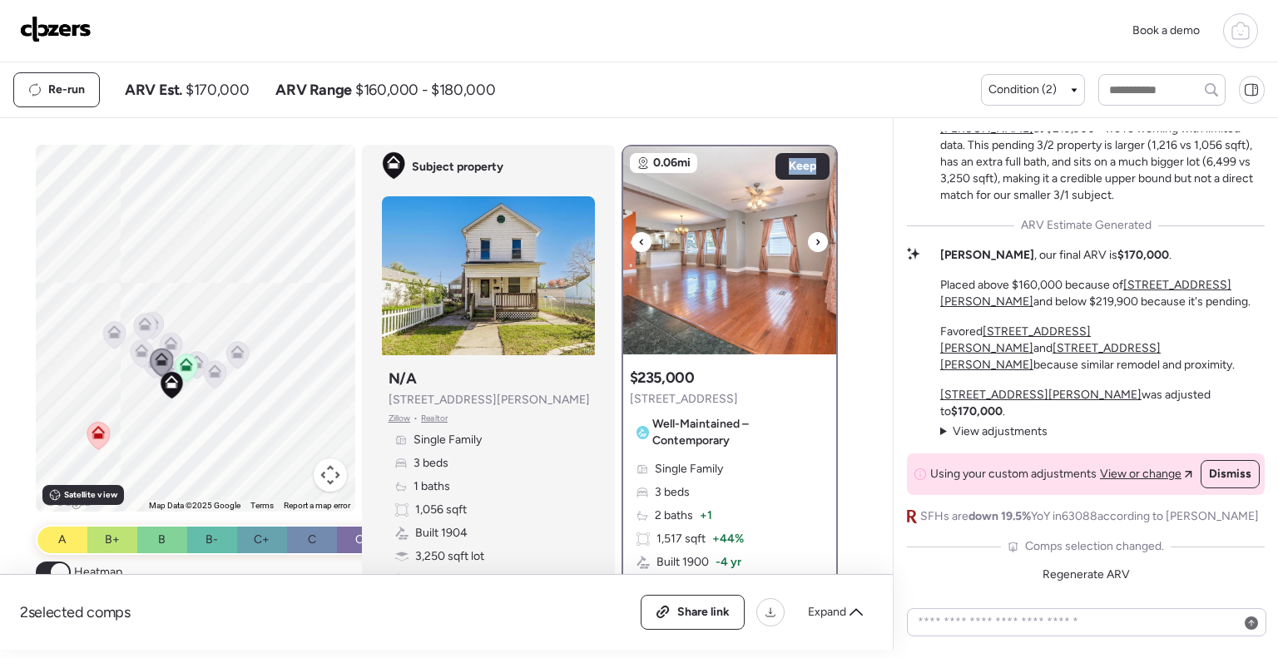
click at [815, 239] on icon at bounding box center [818, 242] width 7 height 20
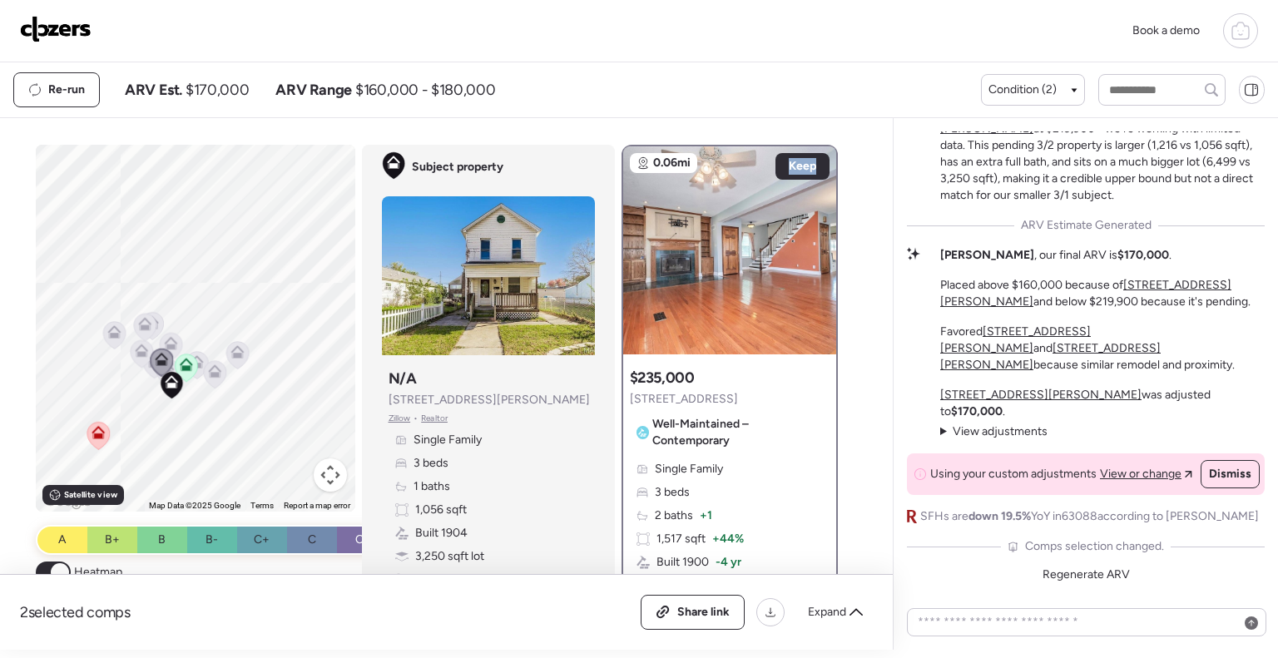
click at [195, 361] on icon at bounding box center [197, 358] width 12 height 7
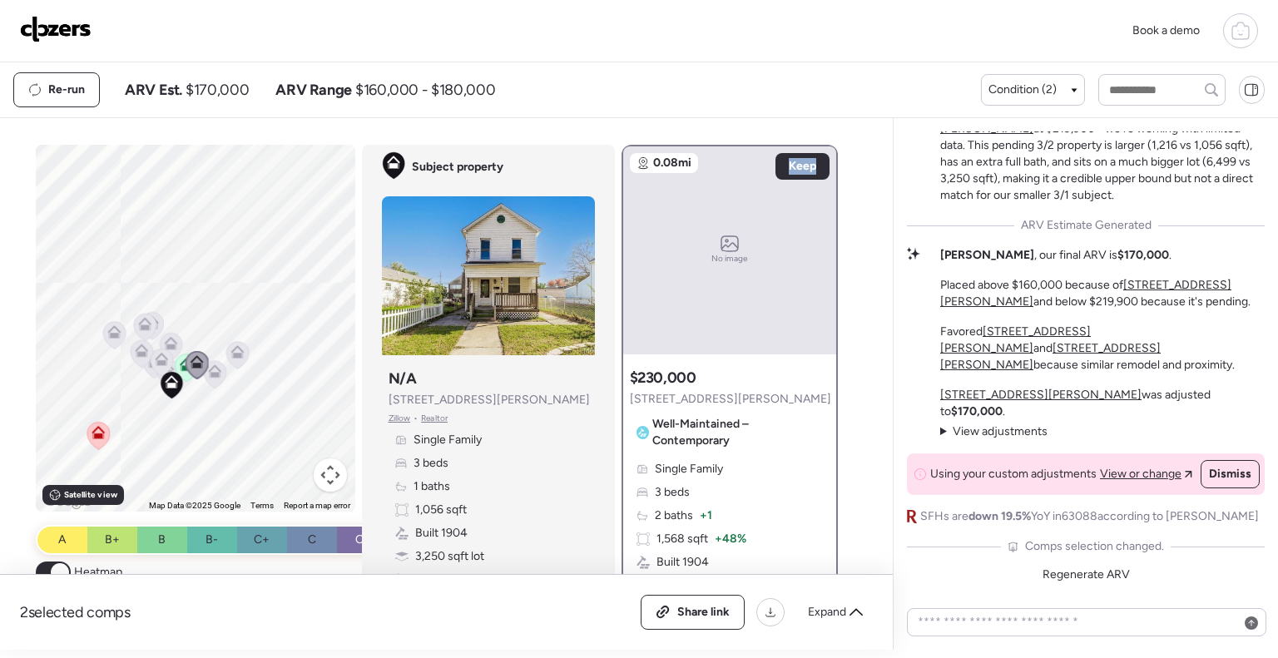
click at [207, 379] on icon at bounding box center [214, 373] width 22 height 27
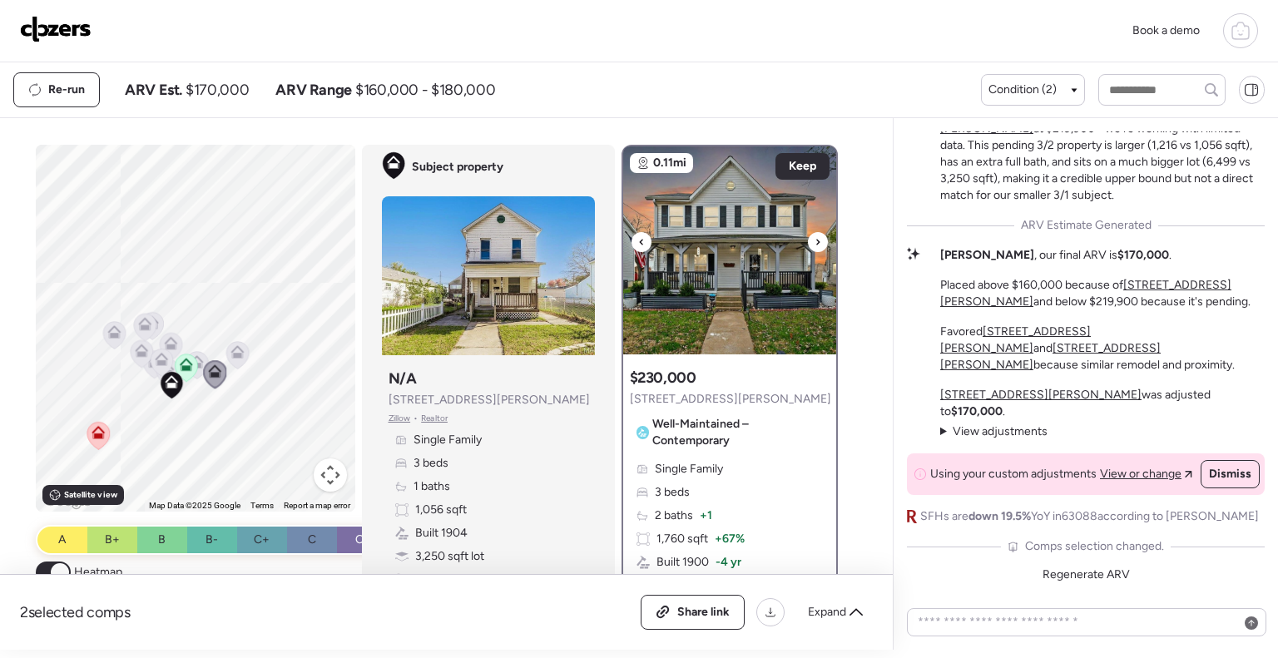
click at [816, 239] on icon at bounding box center [817, 242] width 3 height 6
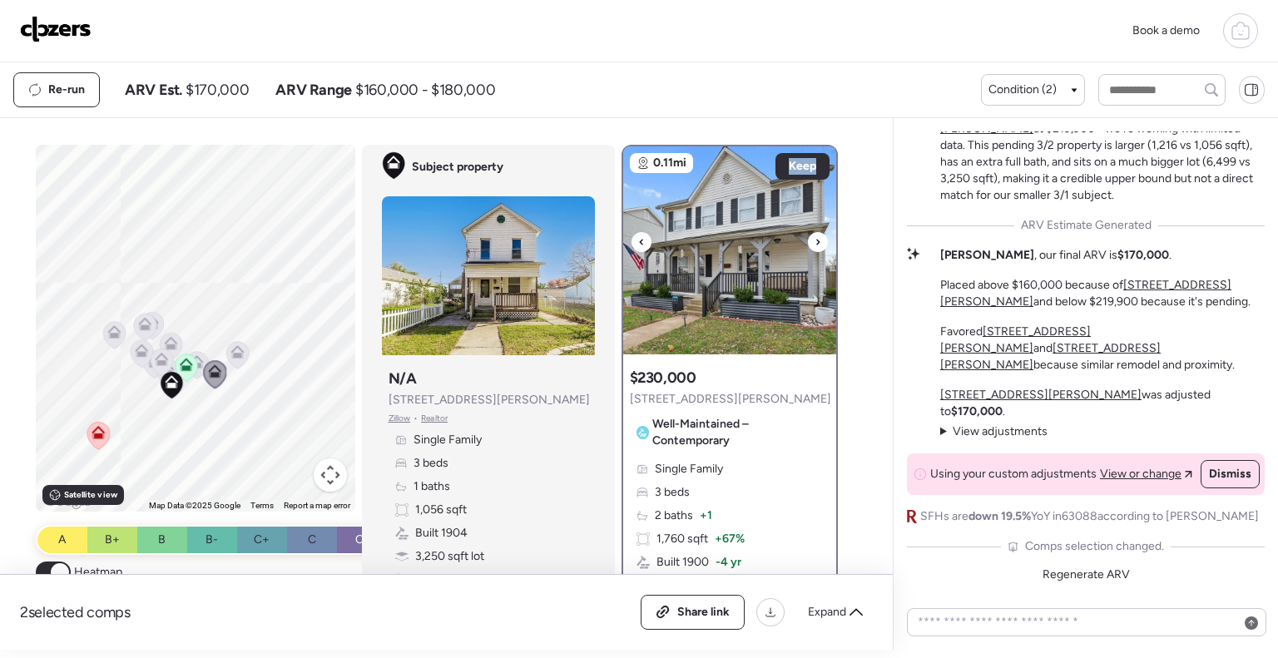
click at [816, 239] on icon at bounding box center [817, 242] width 3 height 6
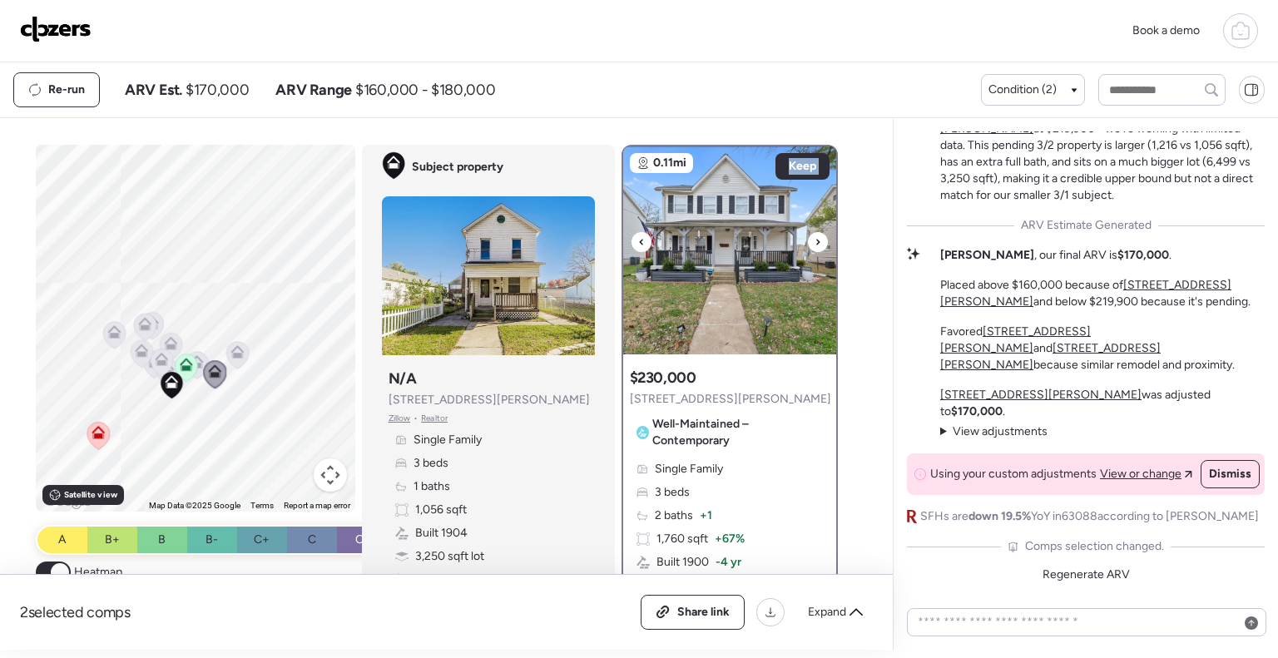
click at [816, 239] on icon at bounding box center [817, 242] width 3 height 6
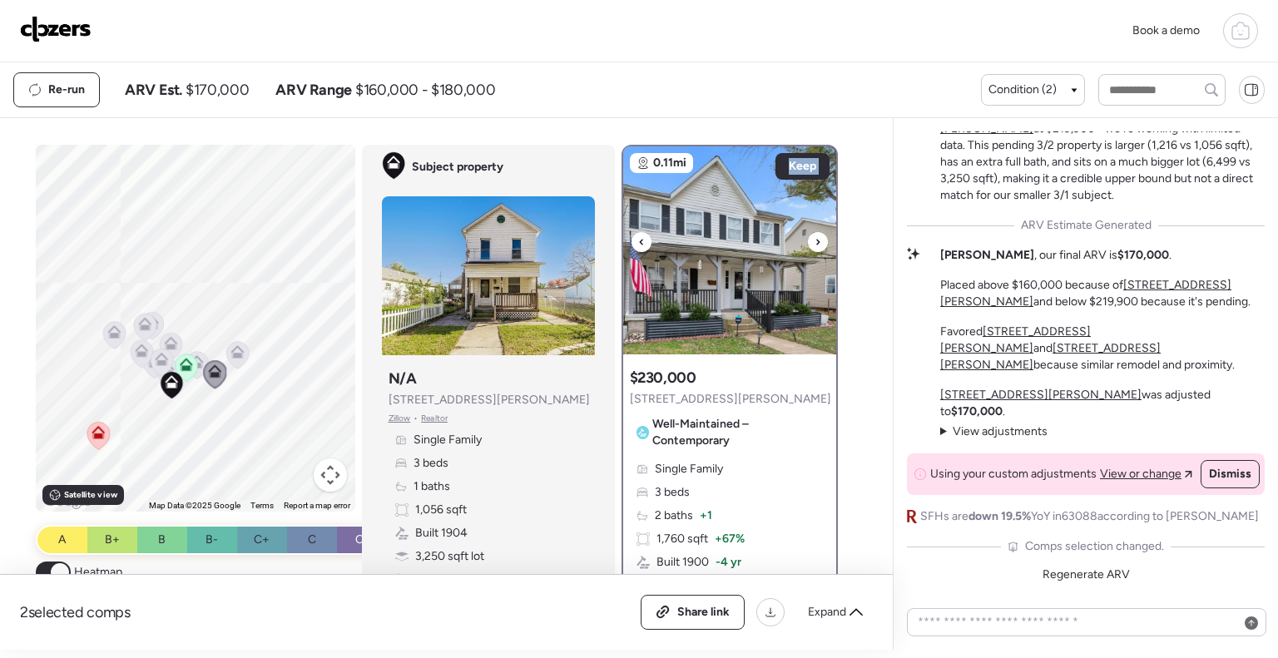
click at [816, 239] on icon at bounding box center [817, 242] width 3 height 6
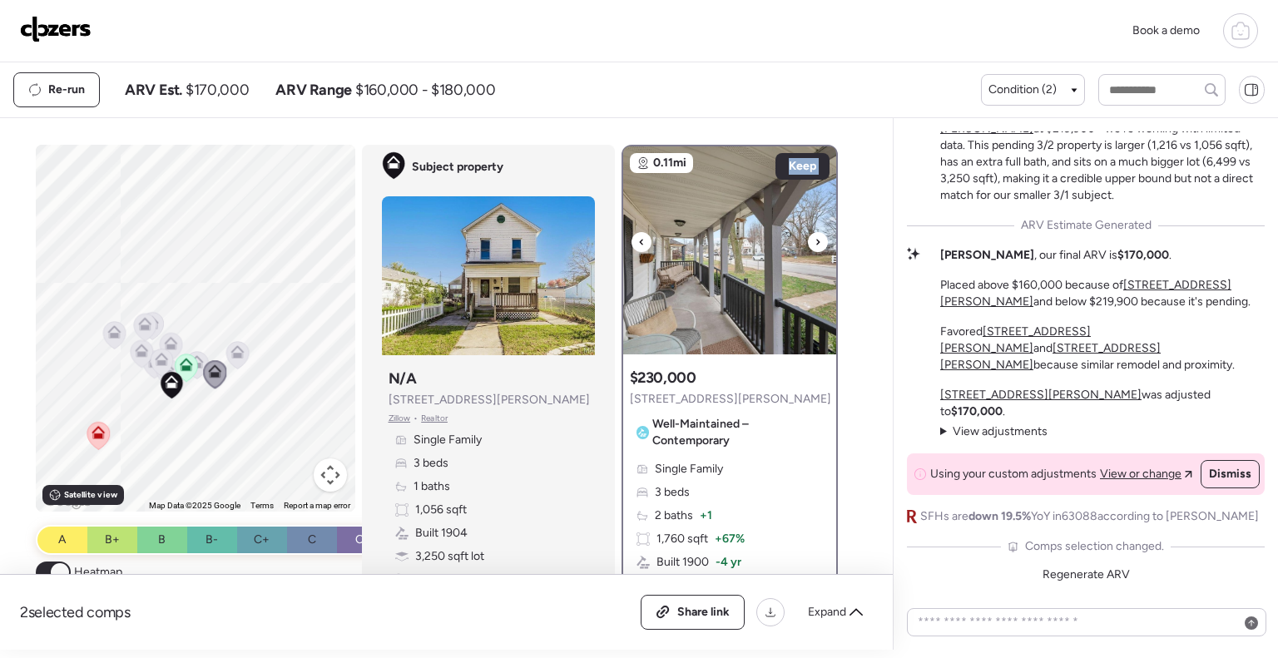
click at [816, 239] on icon at bounding box center [817, 242] width 3 height 6
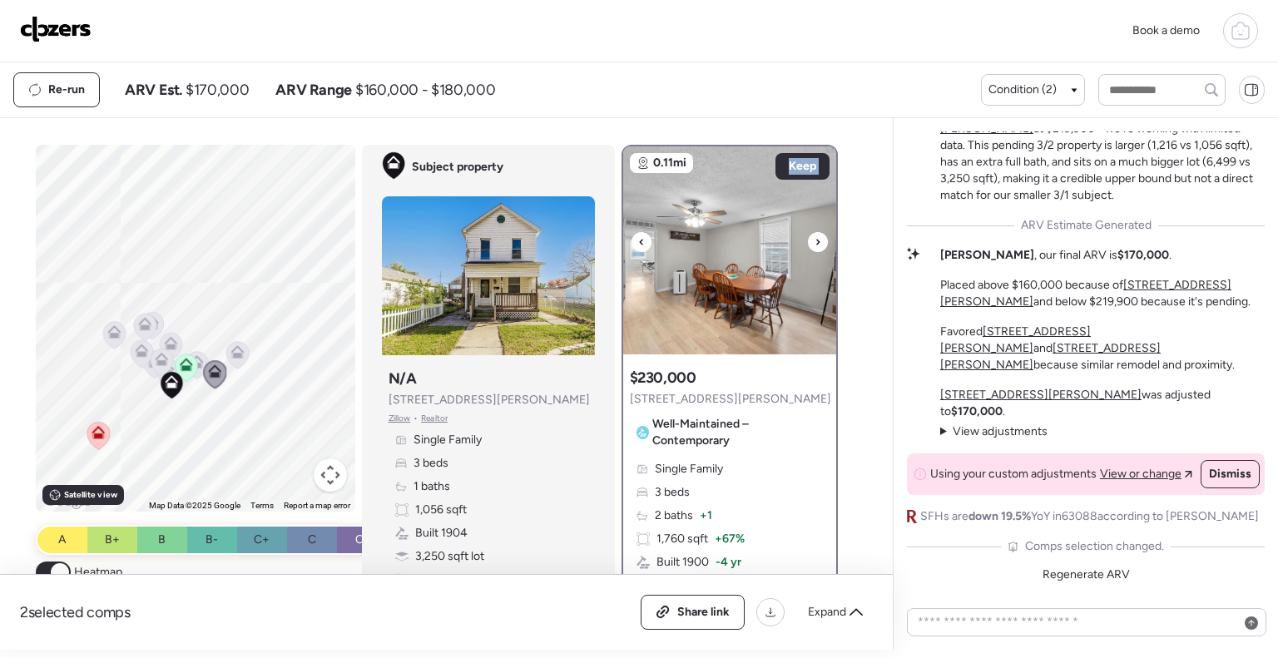
click at [816, 239] on icon at bounding box center [817, 242] width 3 height 6
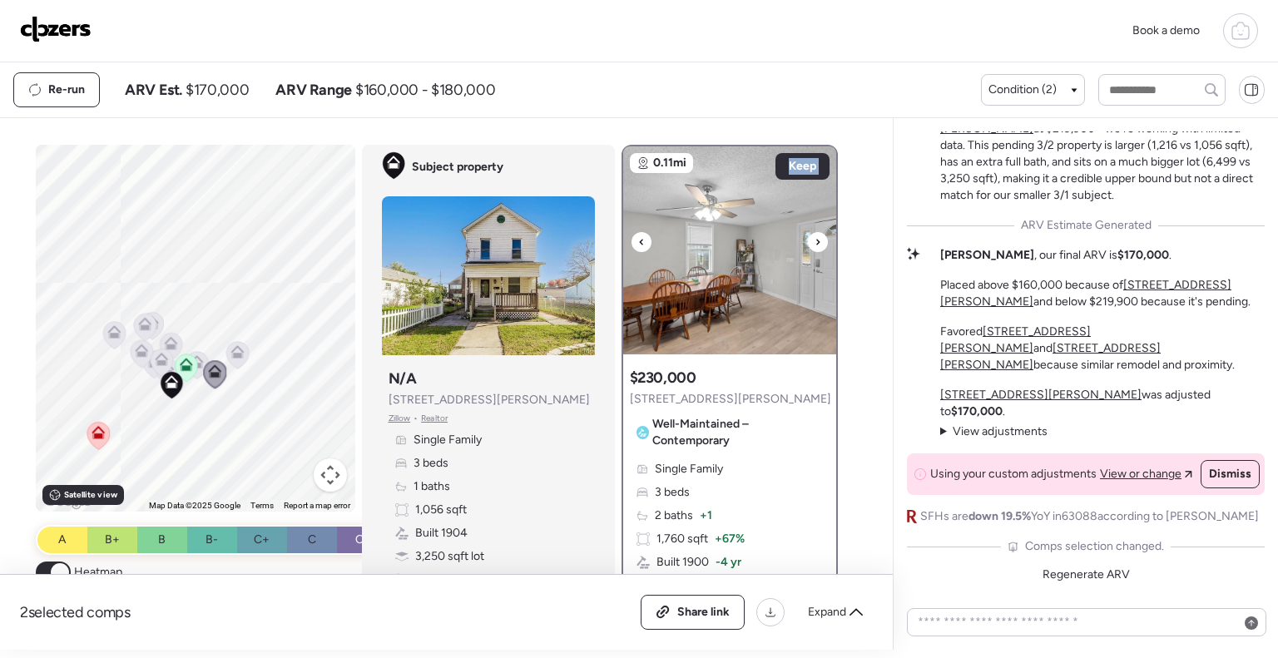
click at [816, 239] on icon at bounding box center [817, 242] width 3 height 6
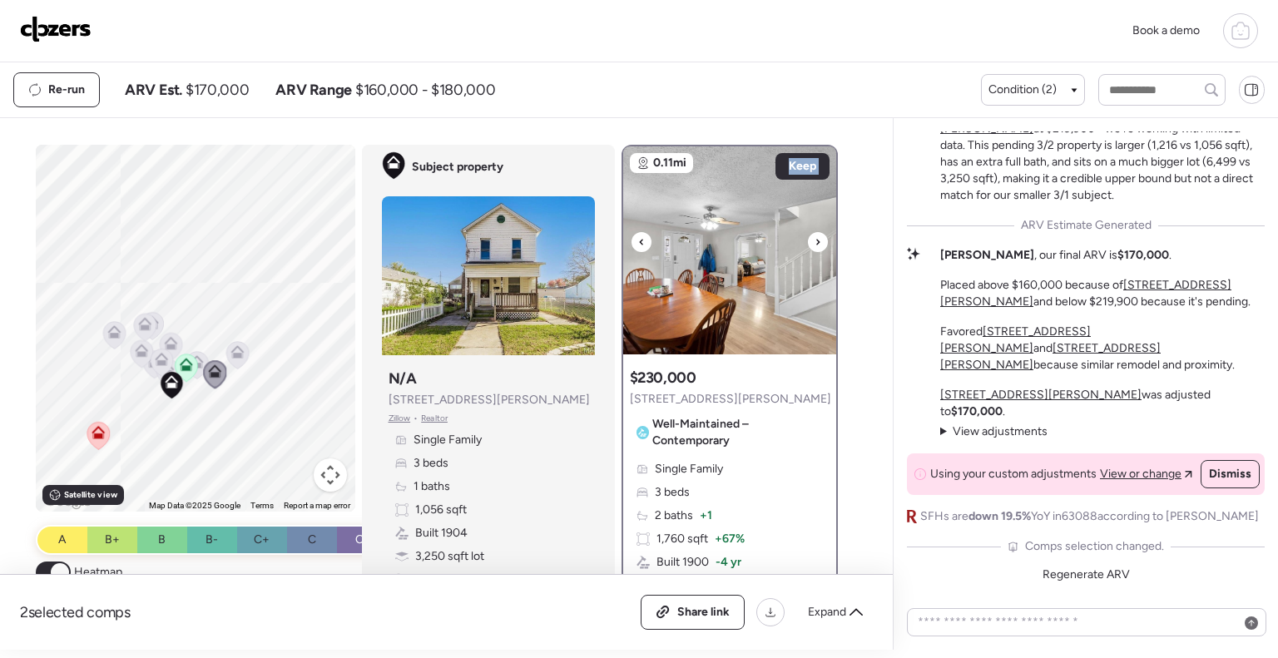
click at [816, 239] on icon at bounding box center [817, 242] width 3 height 6
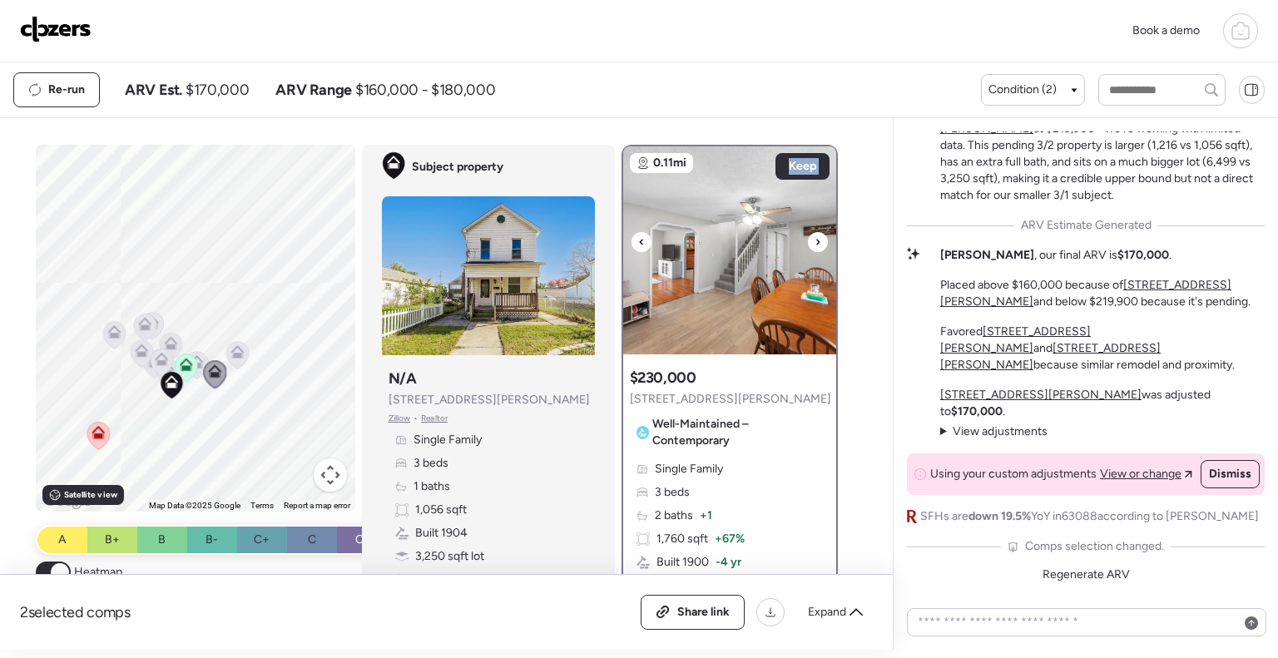
click at [816, 239] on icon at bounding box center [817, 242] width 3 height 6
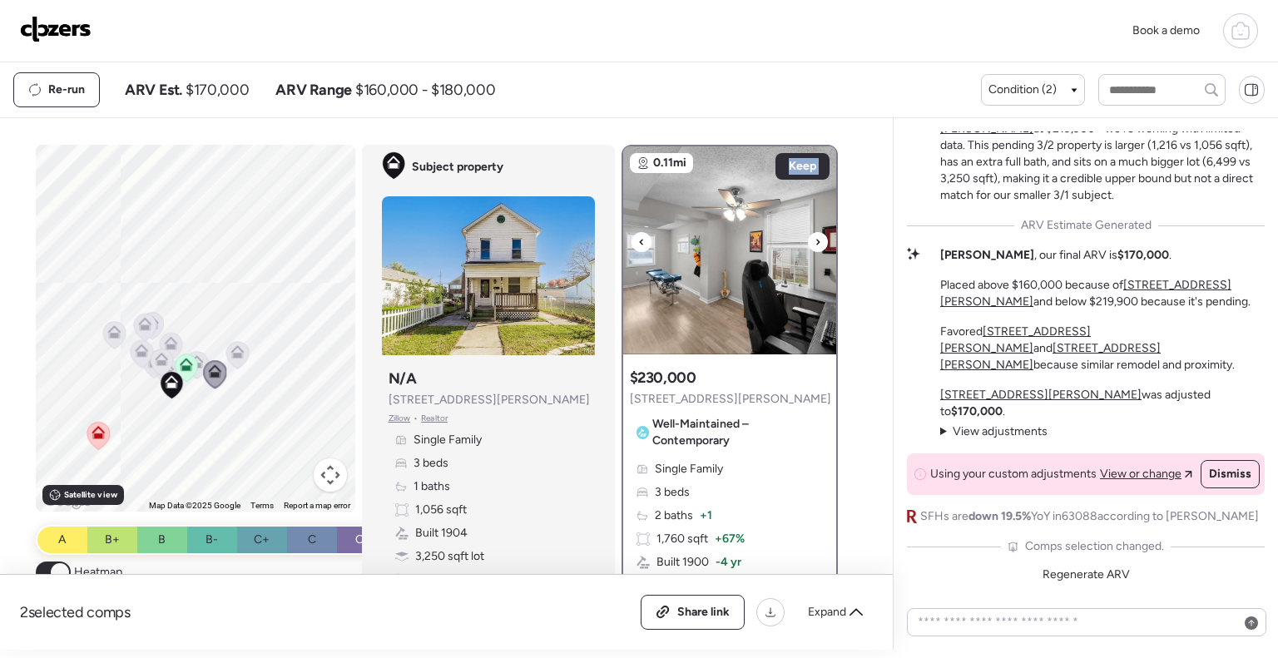
click at [816, 239] on icon at bounding box center [817, 242] width 3 height 6
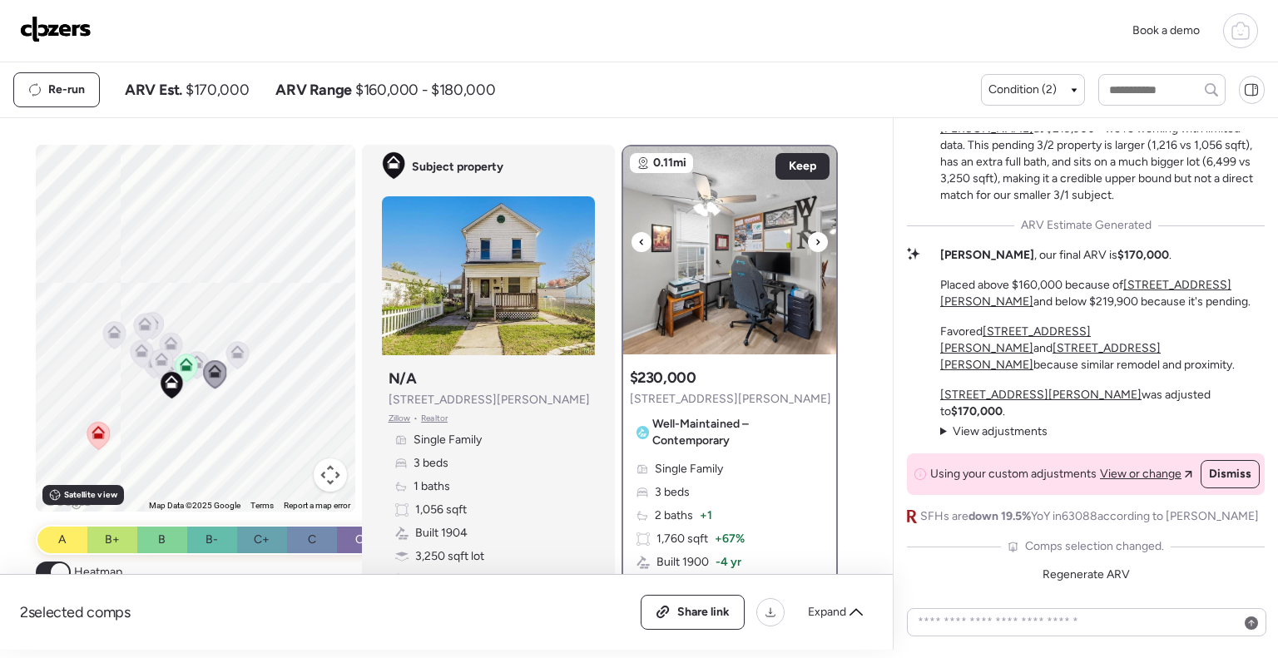
click at [816, 239] on icon at bounding box center [817, 242] width 3 height 6
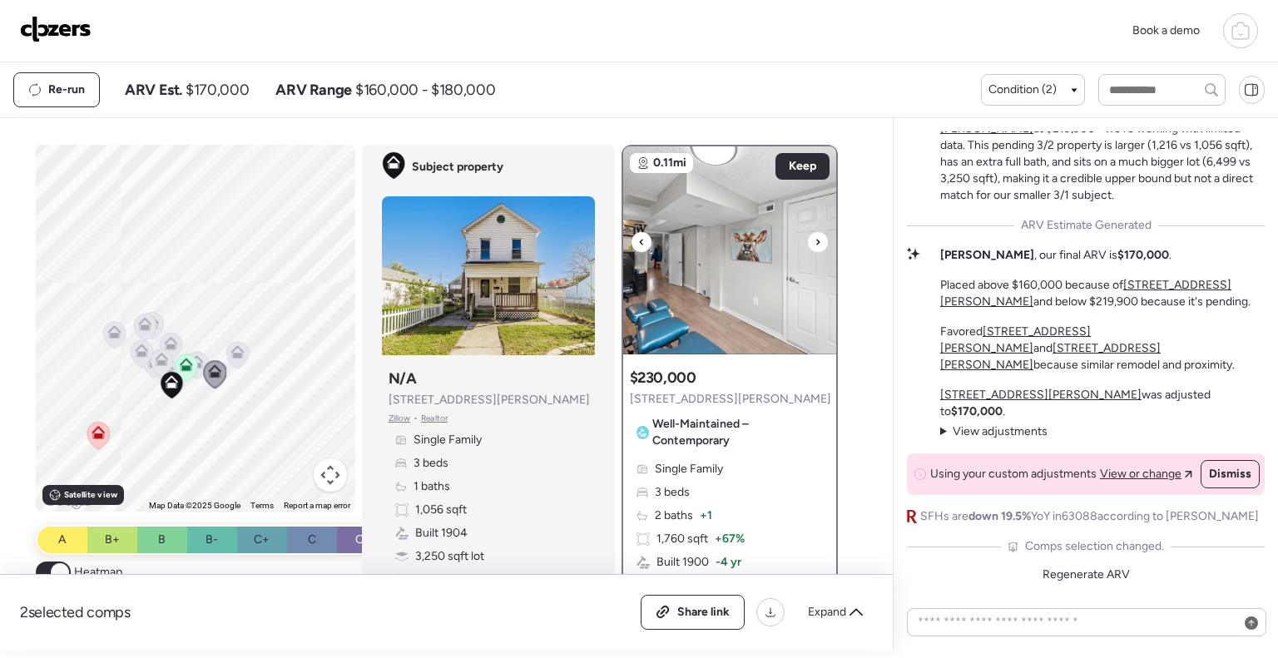
click at [816, 239] on icon at bounding box center [817, 242] width 3 height 6
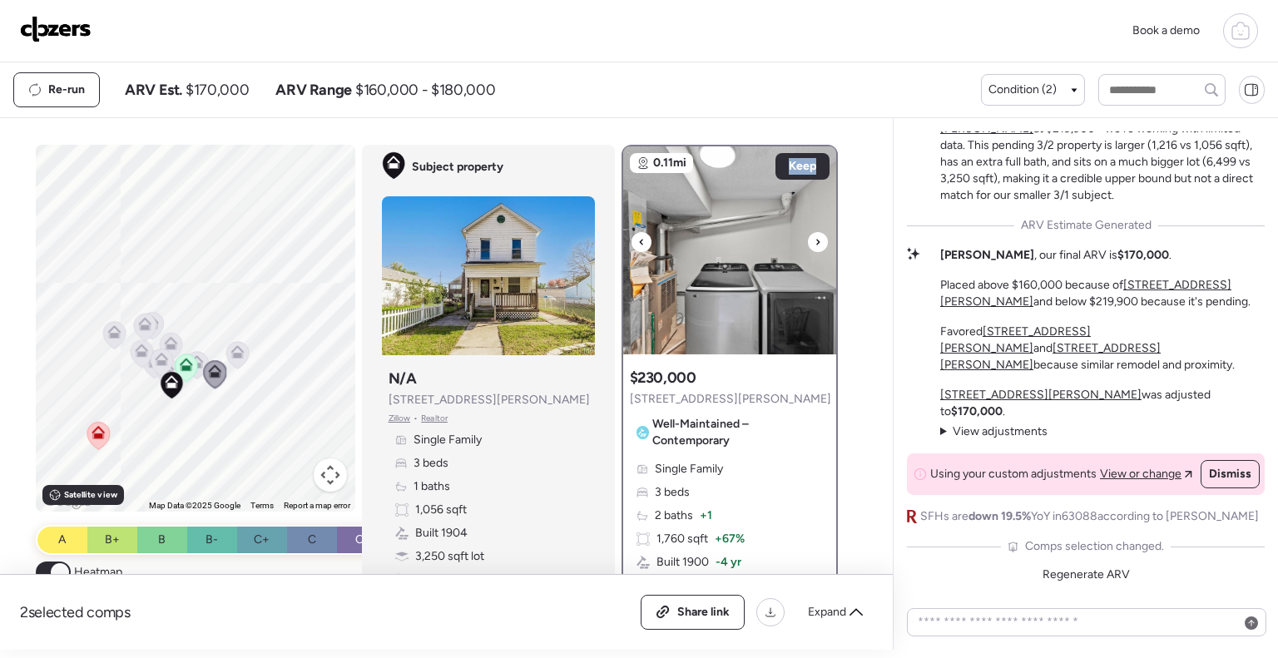
click at [816, 239] on icon at bounding box center [817, 242] width 3 height 6
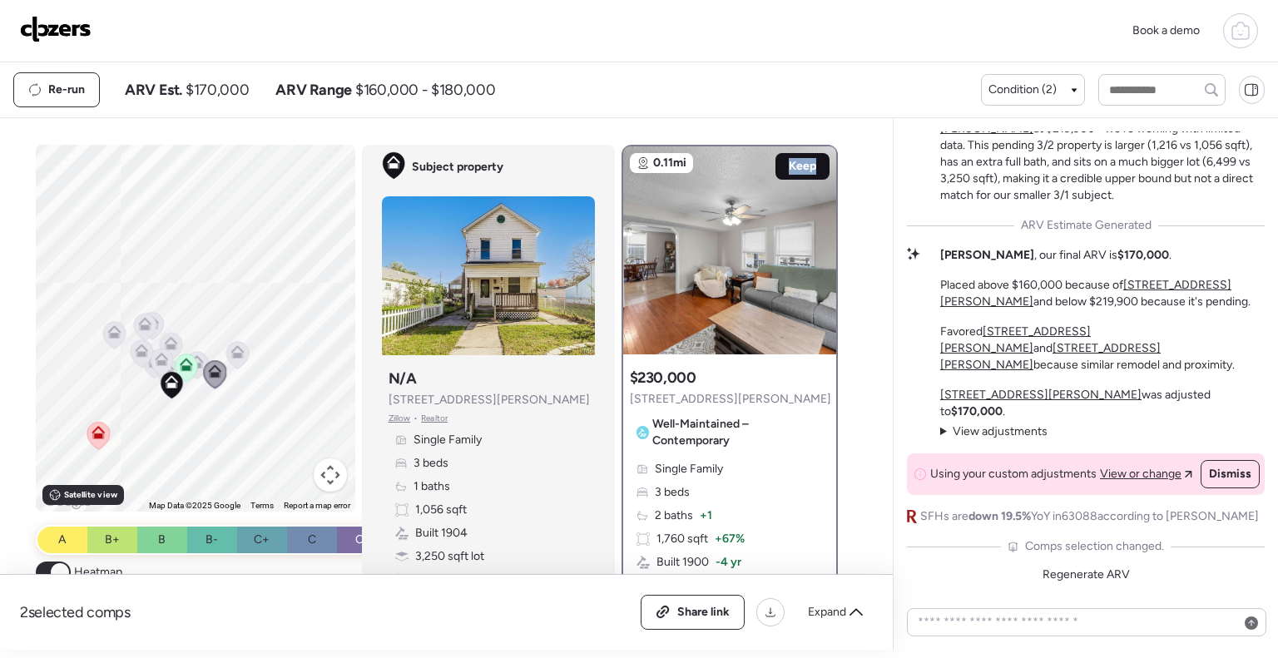
click at [797, 166] on span "Keep" at bounding box center [802, 166] width 27 height 17
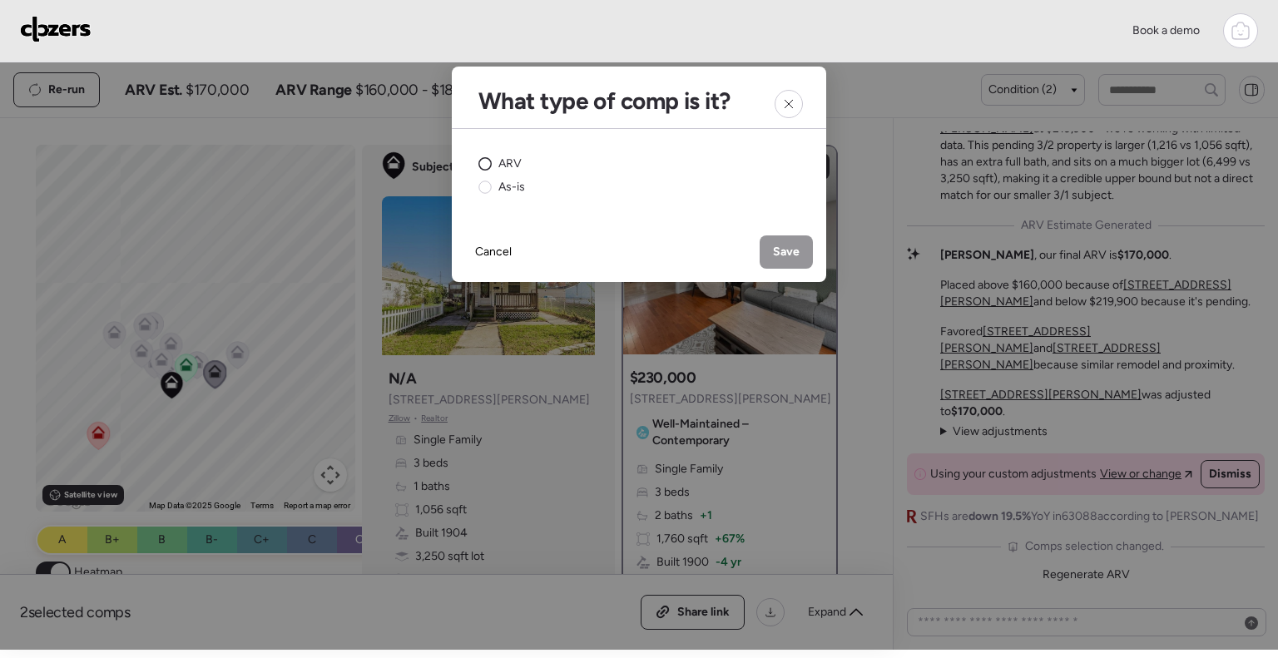
click at [509, 162] on span "ARV" at bounding box center [509, 164] width 23 height 17
click at [781, 249] on span "Save" at bounding box center [786, 252] width 27 height 17
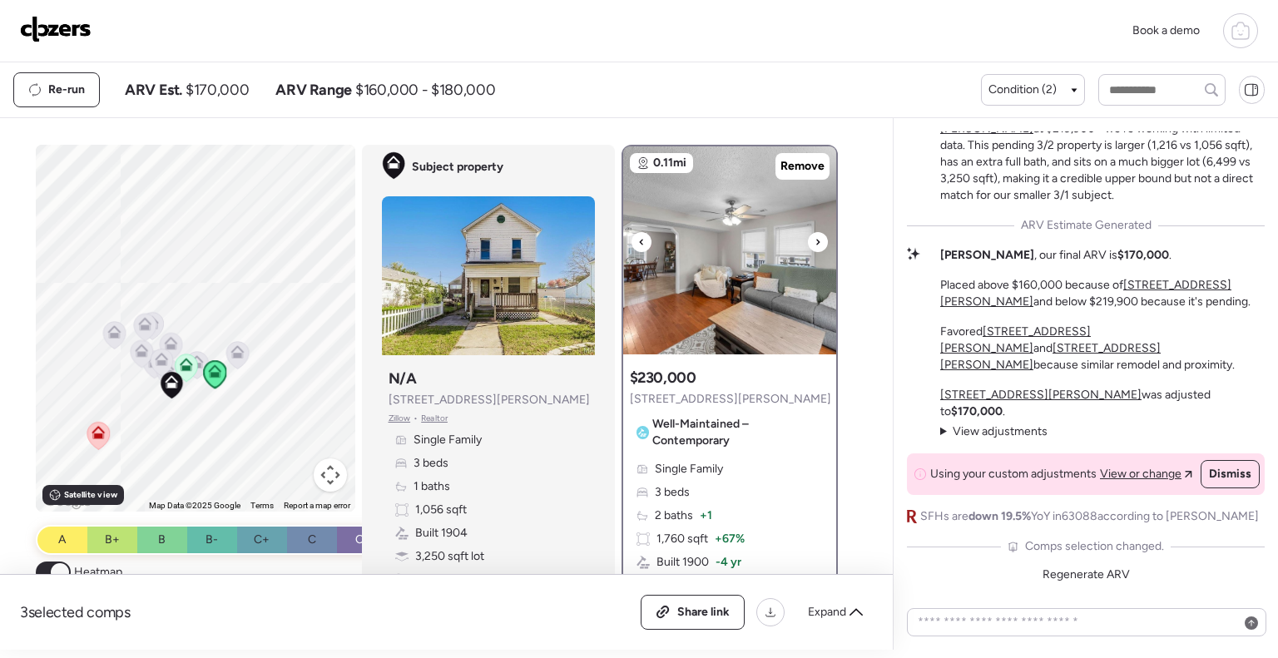
click at [815, 243] on icon at bounding box center [818, 242] width 7 height 20
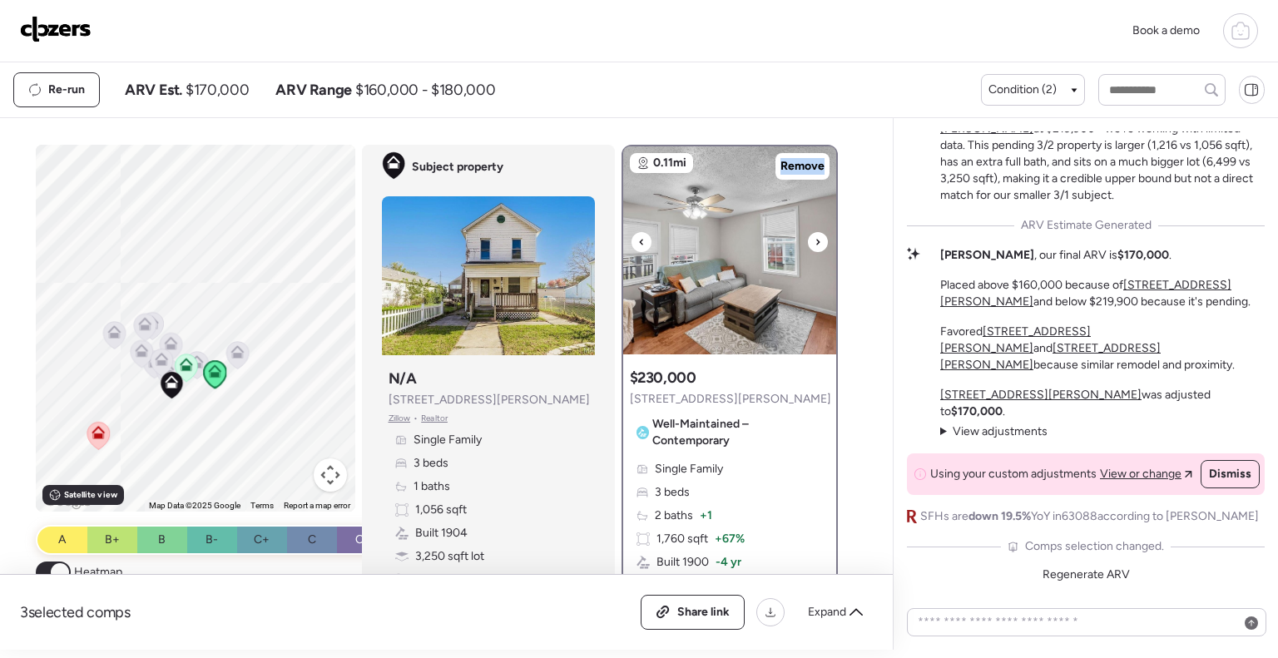
click at [815, 243] on icon at bounding box center [818, 242] width 7 height 20
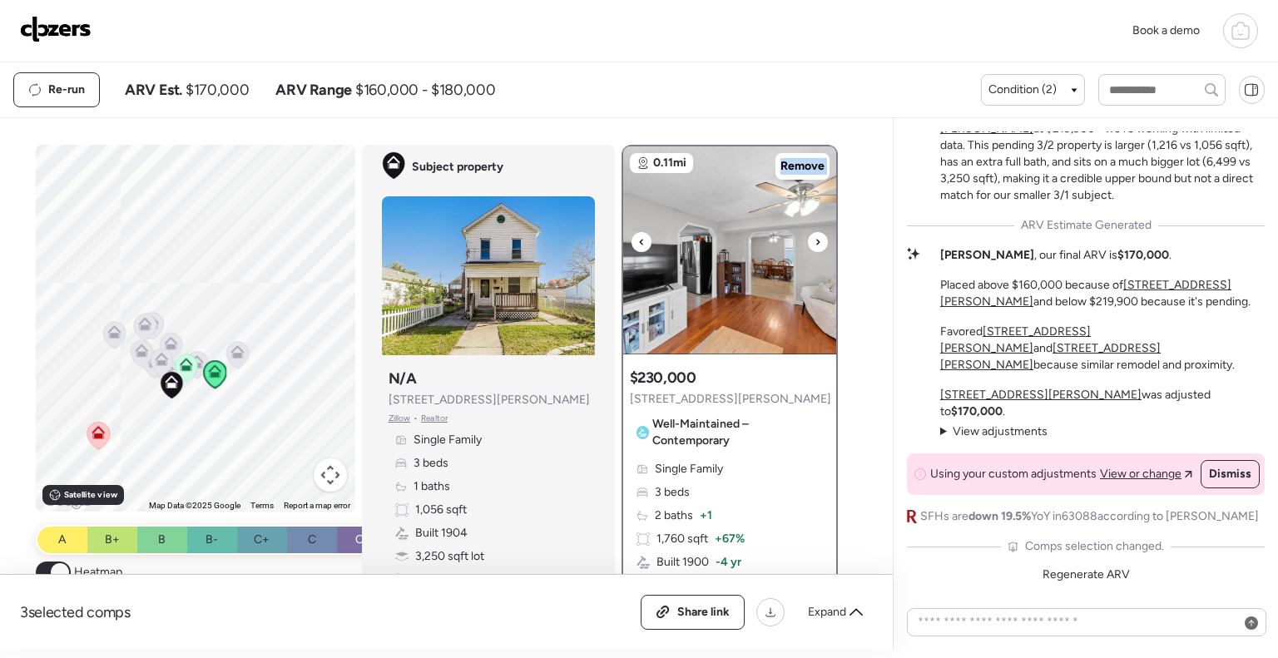
click at [815, 243] on icon at bounding box center [818, 242] width 7 height 20
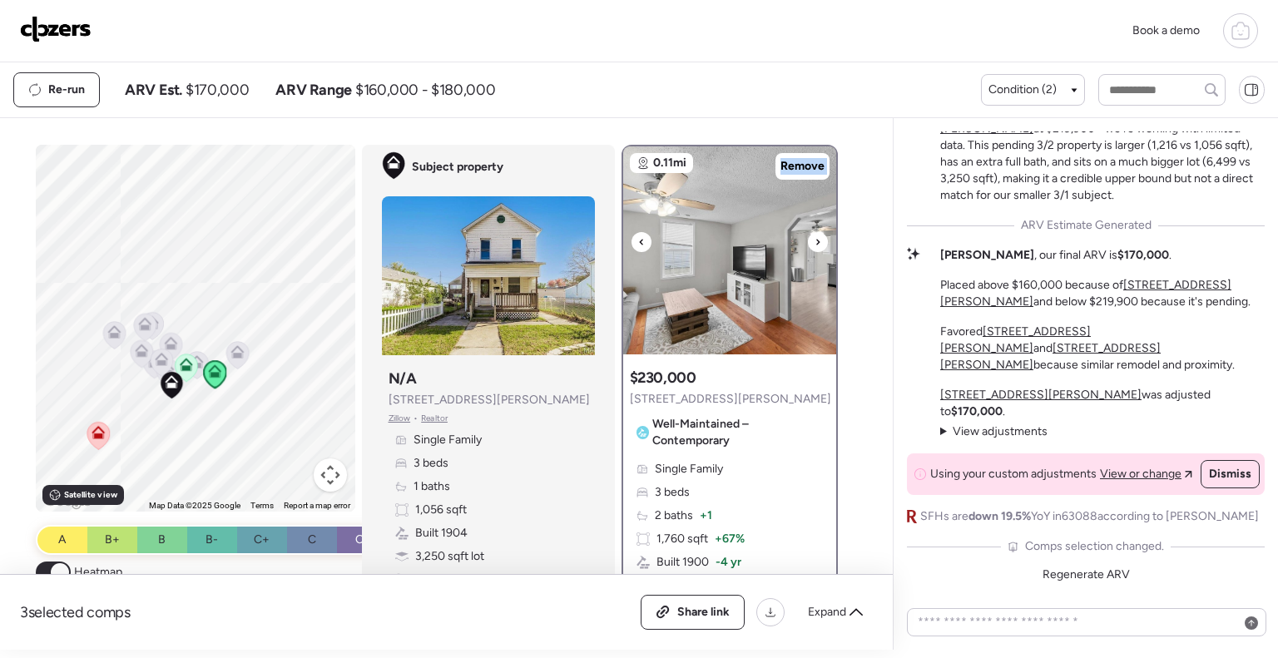
click at [815, 243] on icon at bounding box center [818, 242] width 7 height 20
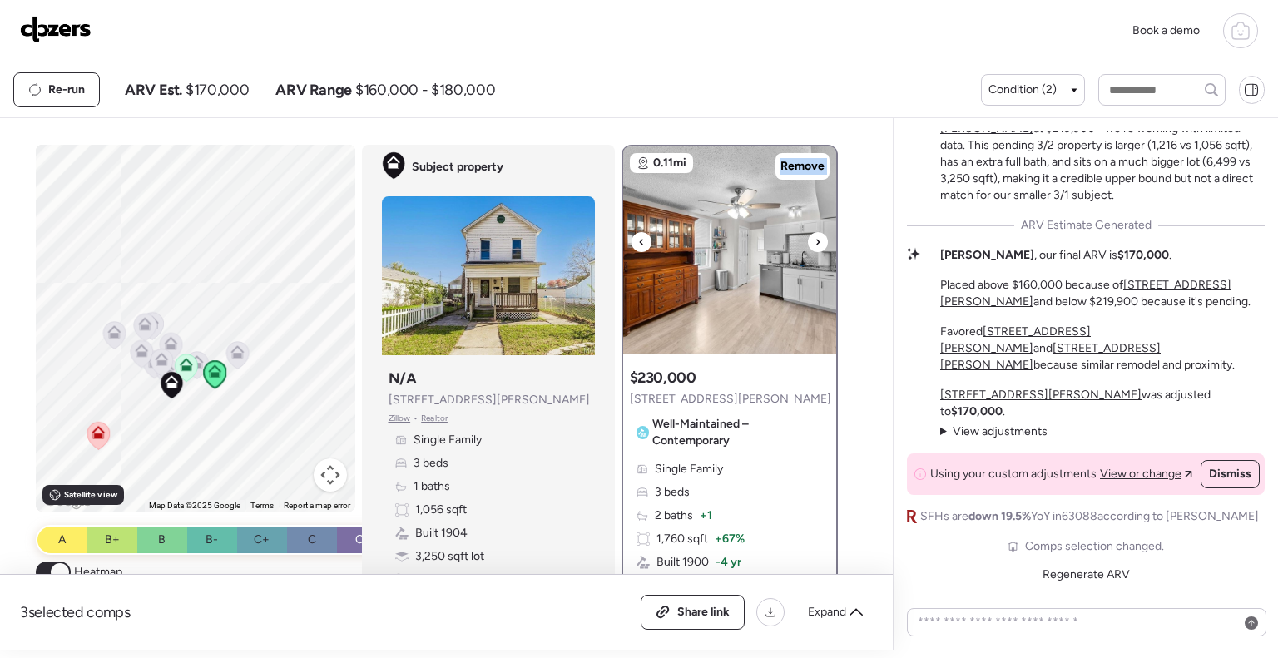
click at [815, 243] on icon at bounding box center [818, 242] width 7 height 20
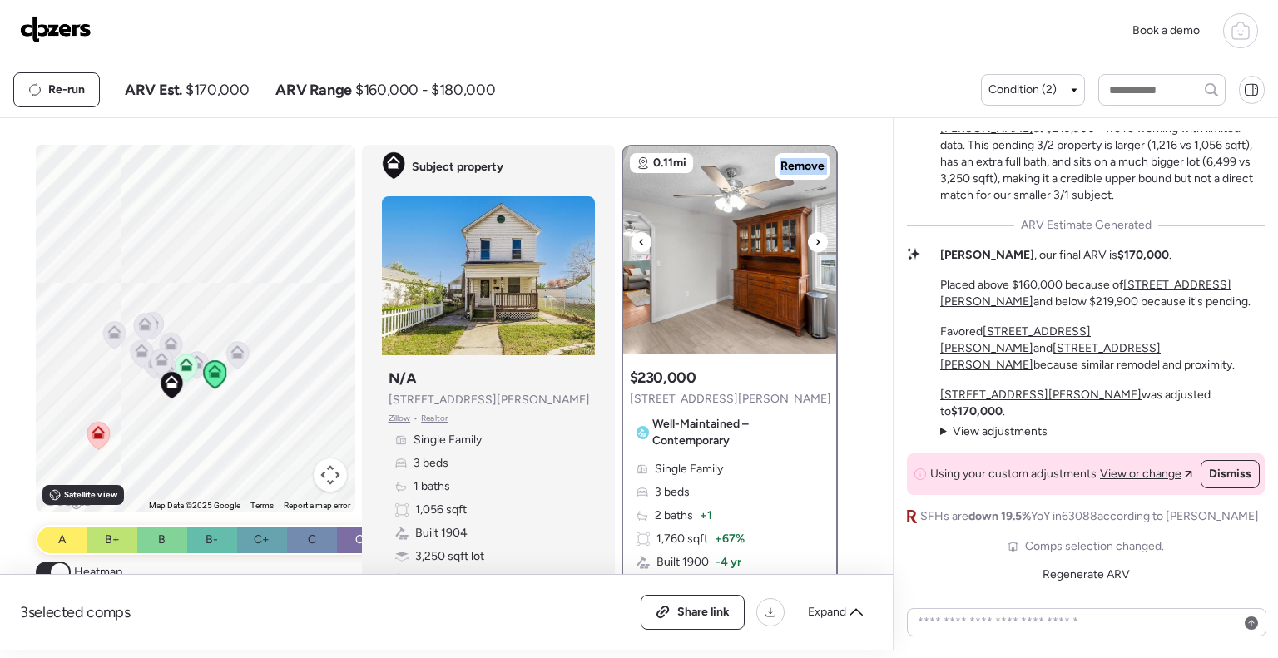
click at [815, 243] on icon at bounding box center [818, 242] width 7 height 20
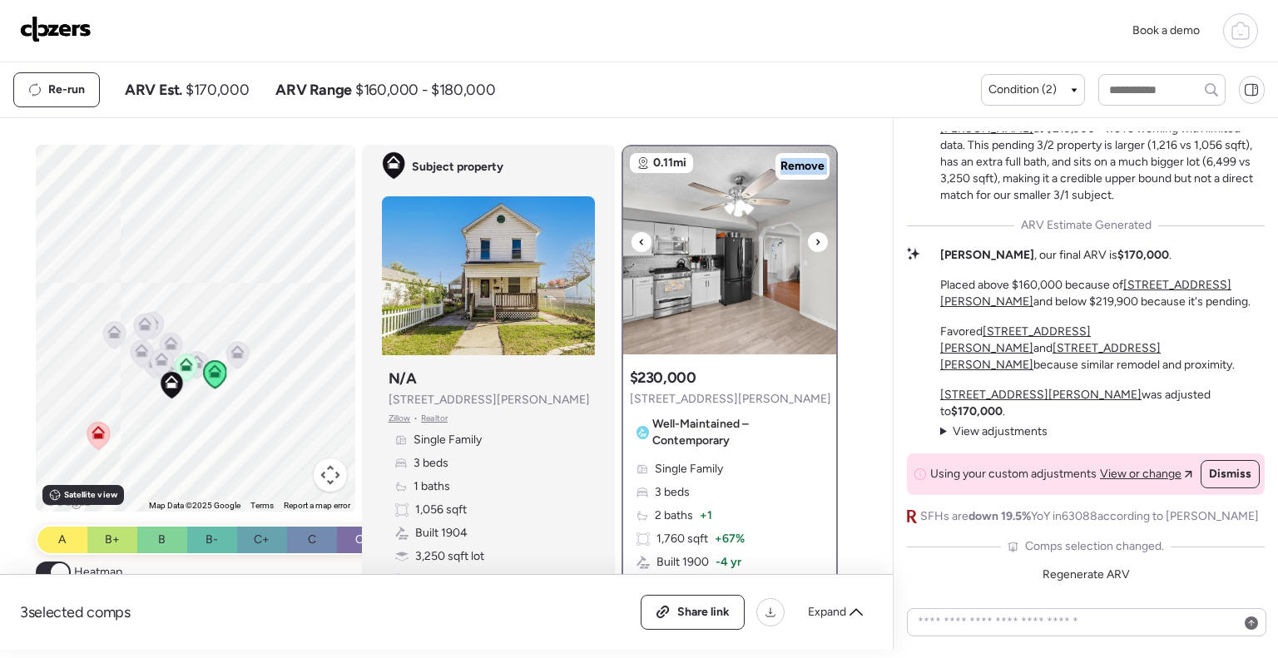
click at [815, 243] on icon at bounding box center [818, 242] width 7 height 20
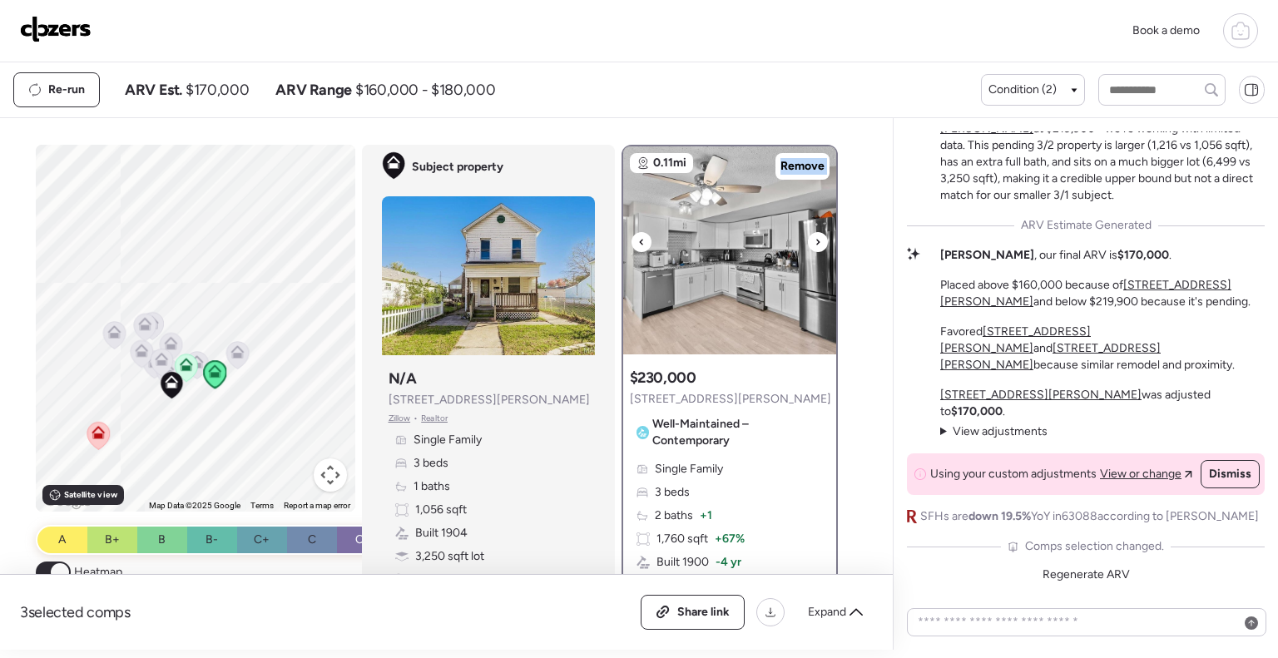
click at [815, 243] on icon at bounding box center [818, 242] width 7 height 20
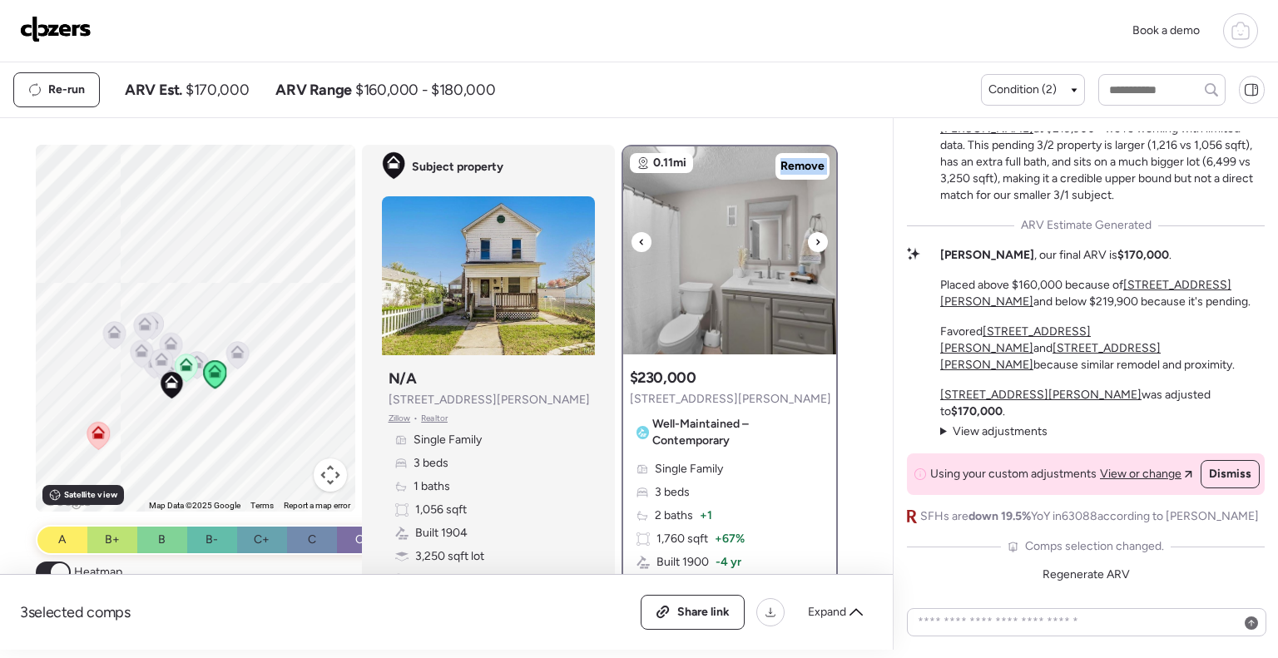
click at [815, 243] on icon at bounding box center [818, 242] width 7 height 20
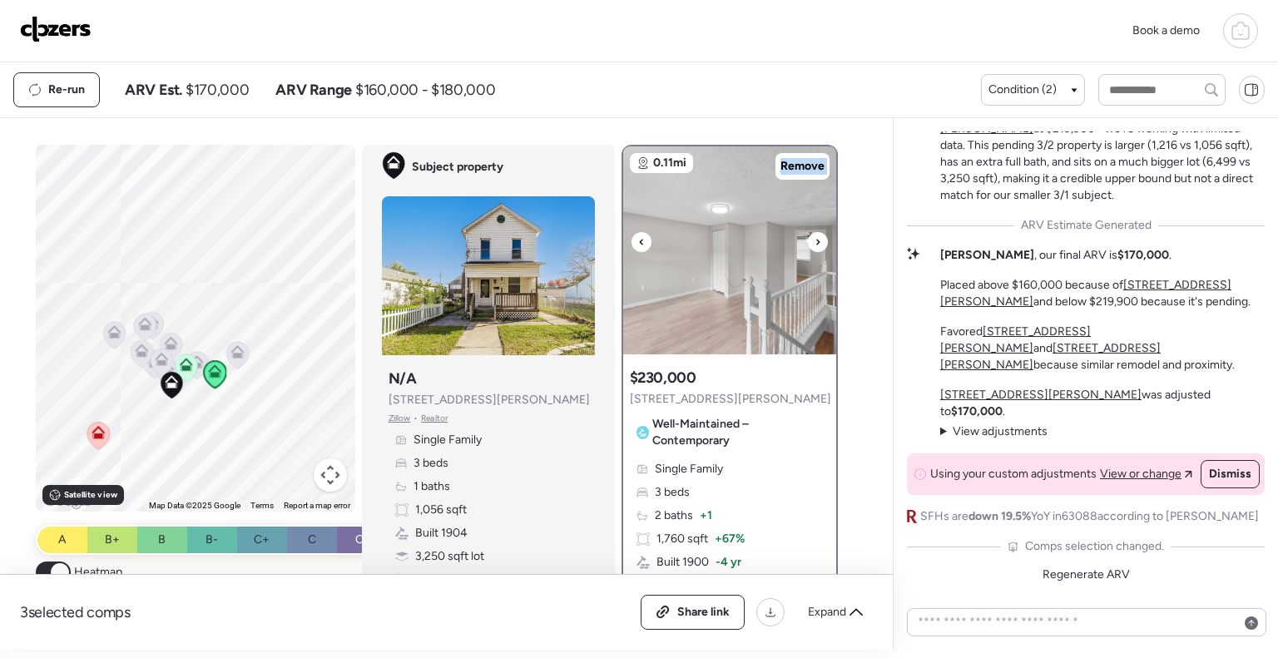
click at [815, 243] on icon at bounding box center [818, 242] width 7 height 20
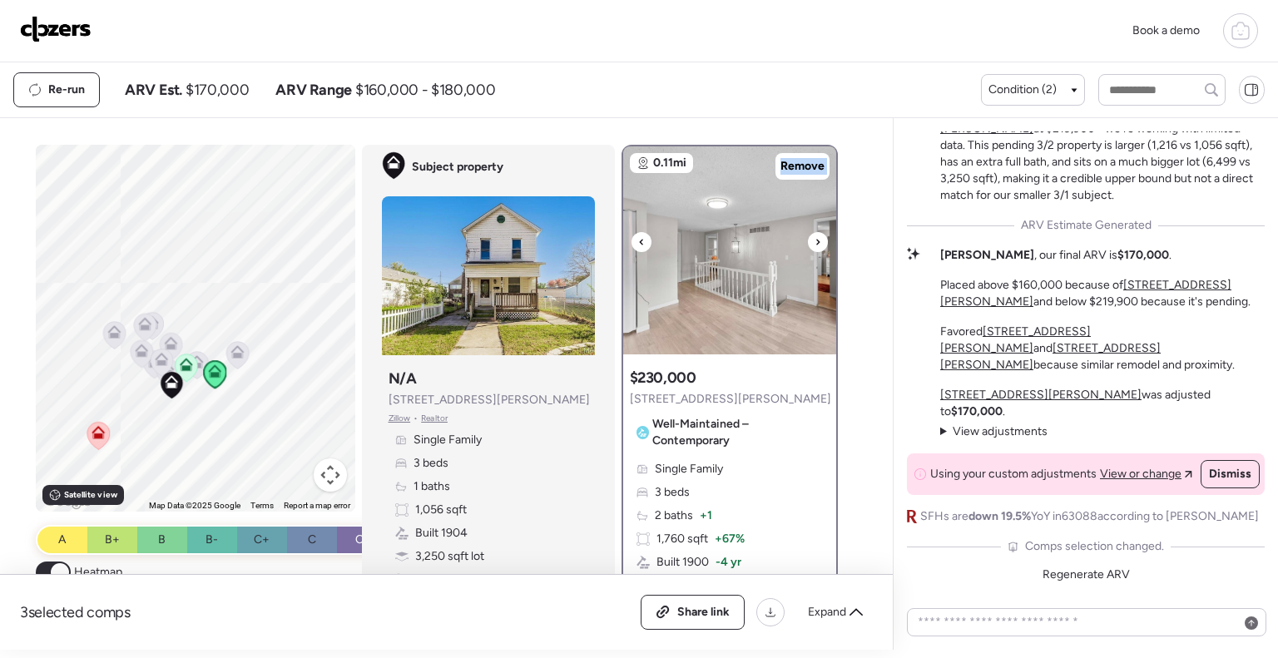
click at [815, 243] on icon at bounding box center [818, 242] width 7 height 20
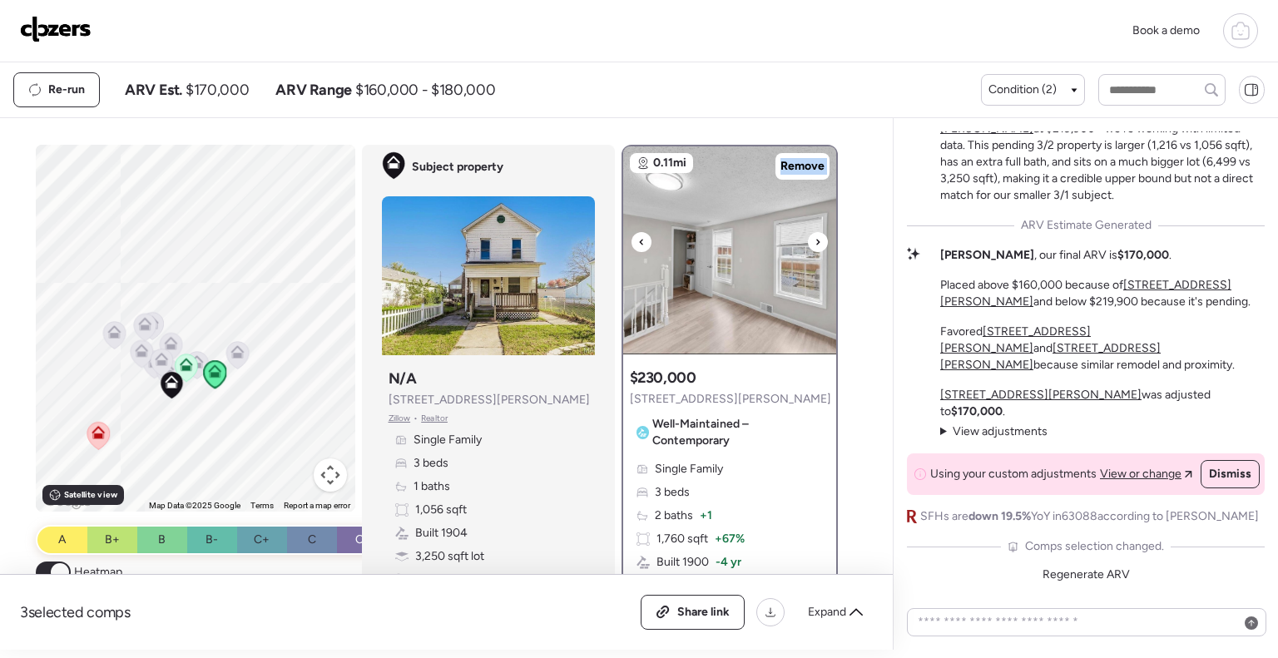
click at [815, 243] on icon at bounding box center [818, 242] width 7 height 20
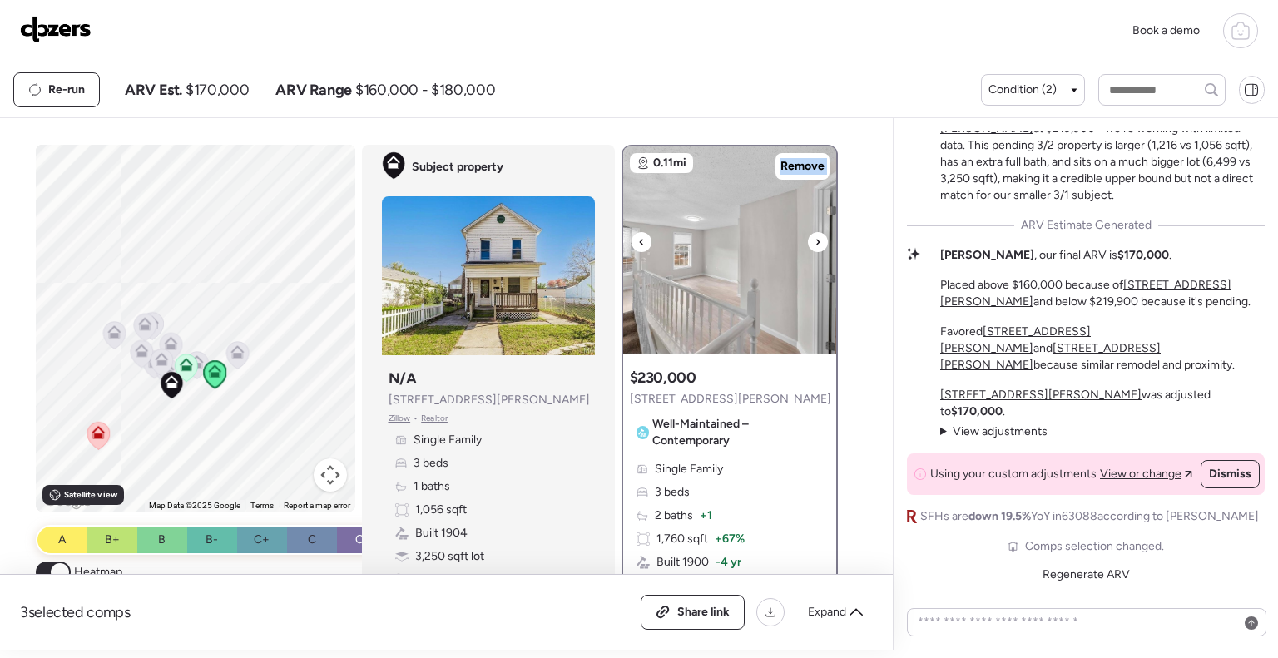
click at [815, 243] on icon at bounding box center [818, 242] width 7 height 20
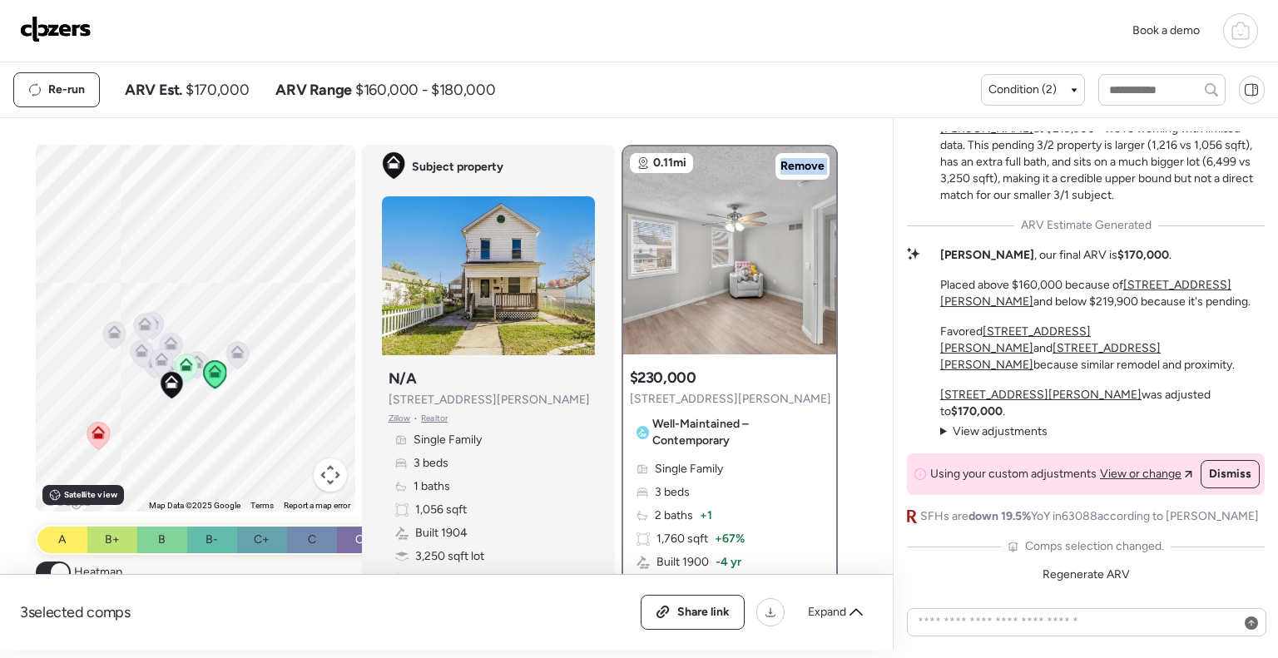
click at [230, 348] on icon at bounding box center [236, 351] width 13 height 13
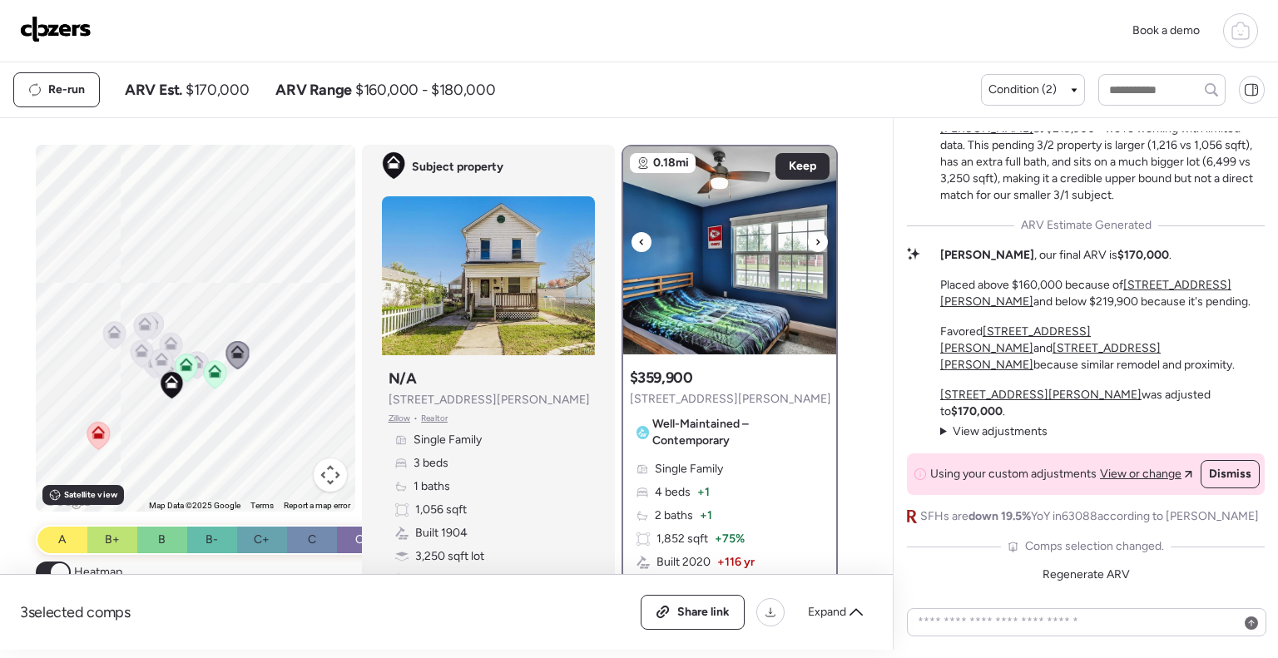
click at [638, 240] on icon at bounding box center [641, 242] width 7 height 20
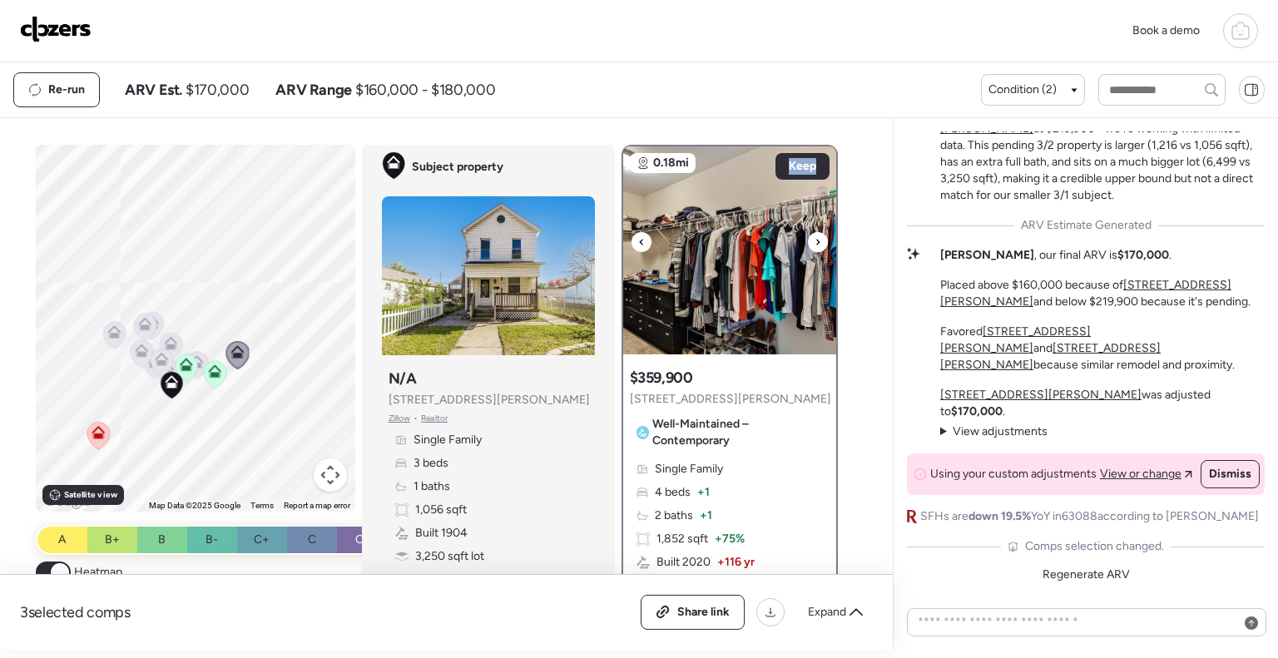
click at [638, 240] on icon at bounding box center [641, 242] width 7 height 20
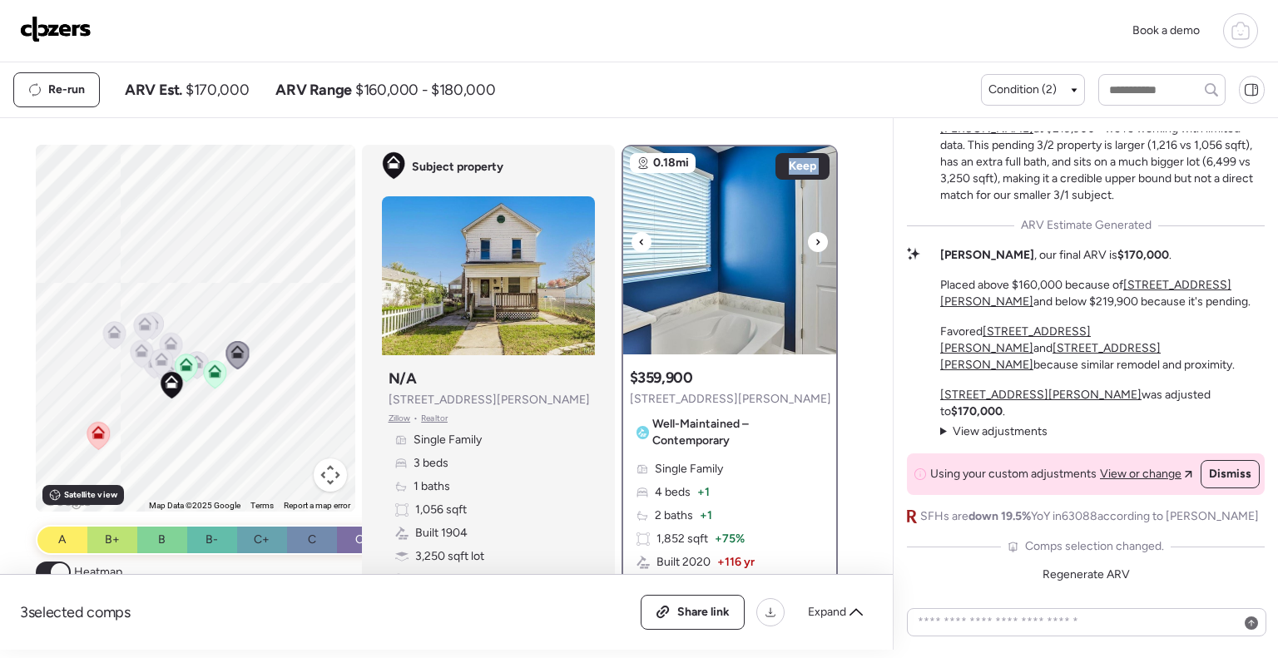
click at [638, 240] on icon at bounding box center [641, 242] width 7 height 20
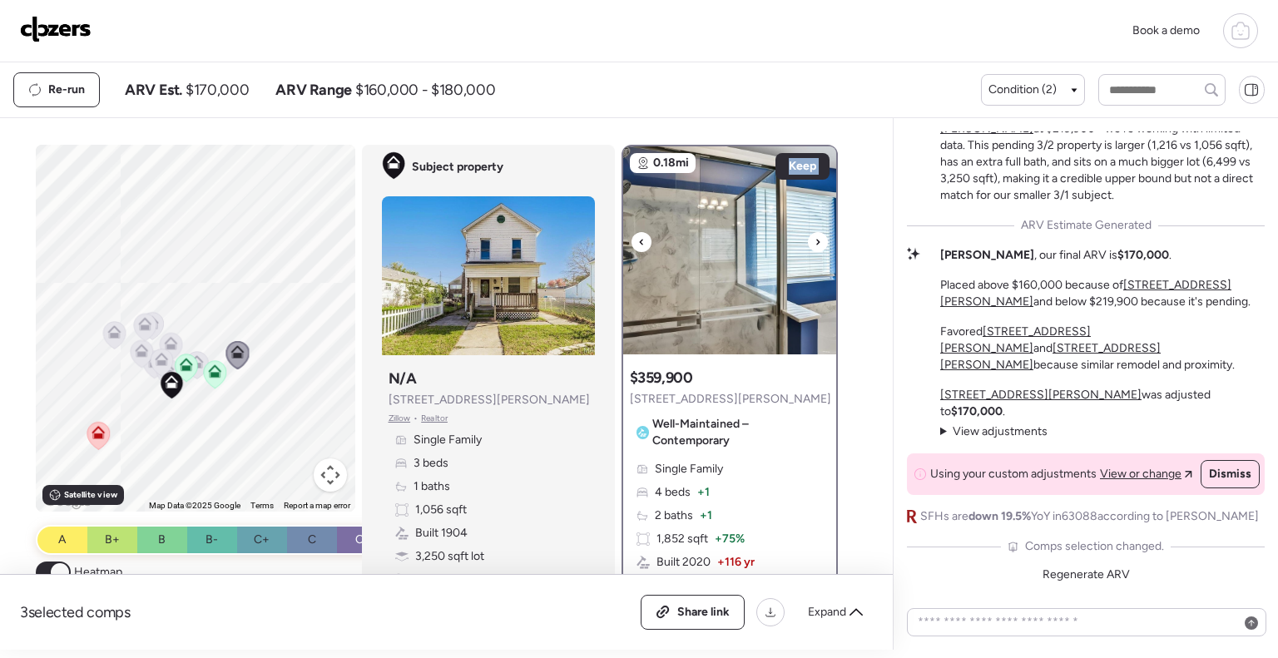
click at [638, 240] on icon at bounding box center [641, 242] width 7 height 20
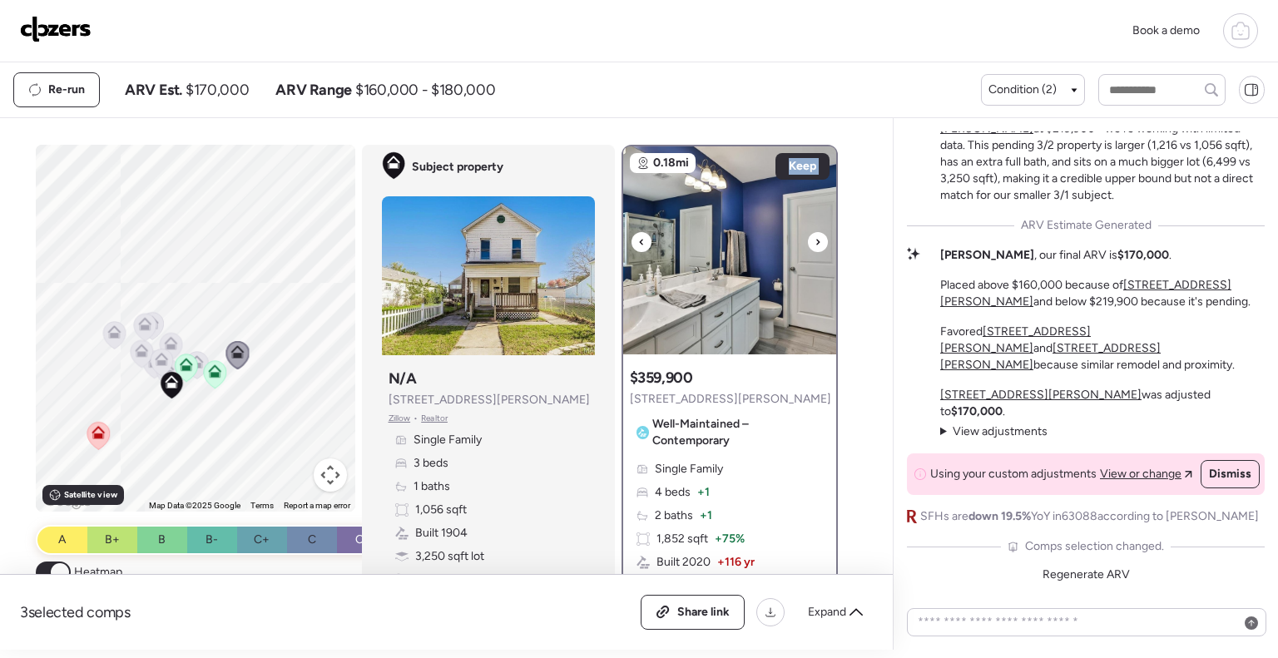
click at [638, 240] on icon at bounding box center [641, 242] width 7 height 20
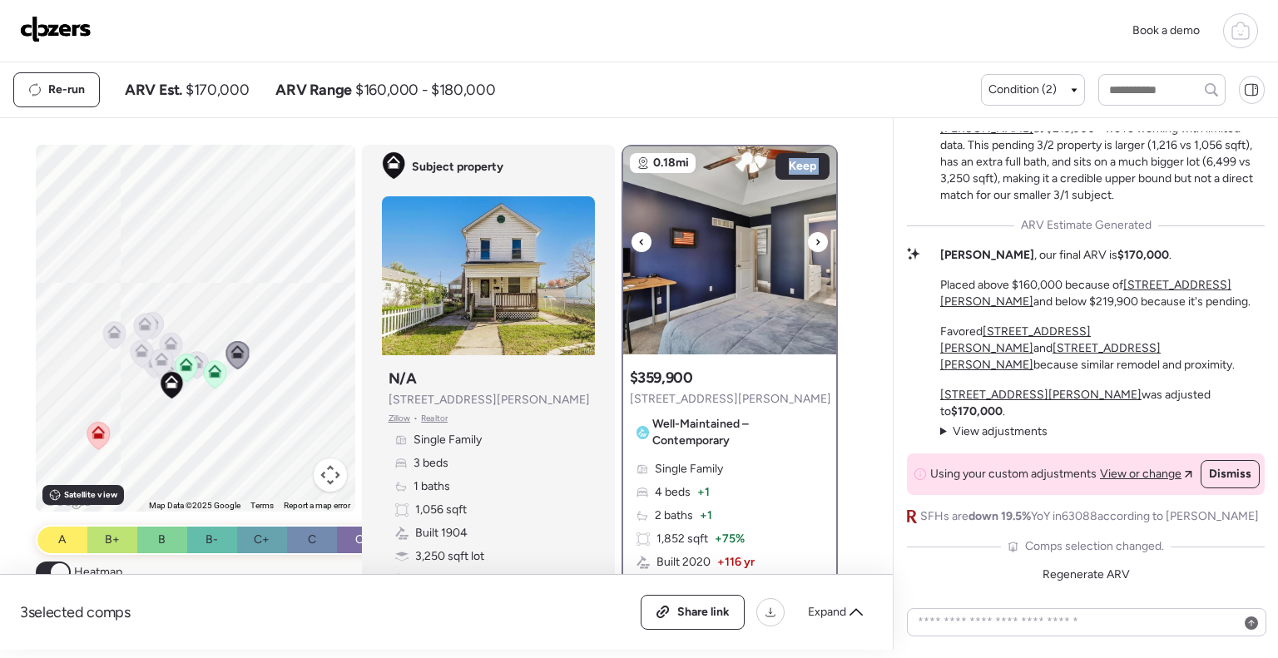
click at [638, 240] on icon at bounding box center [641, 242] width 7 height 20
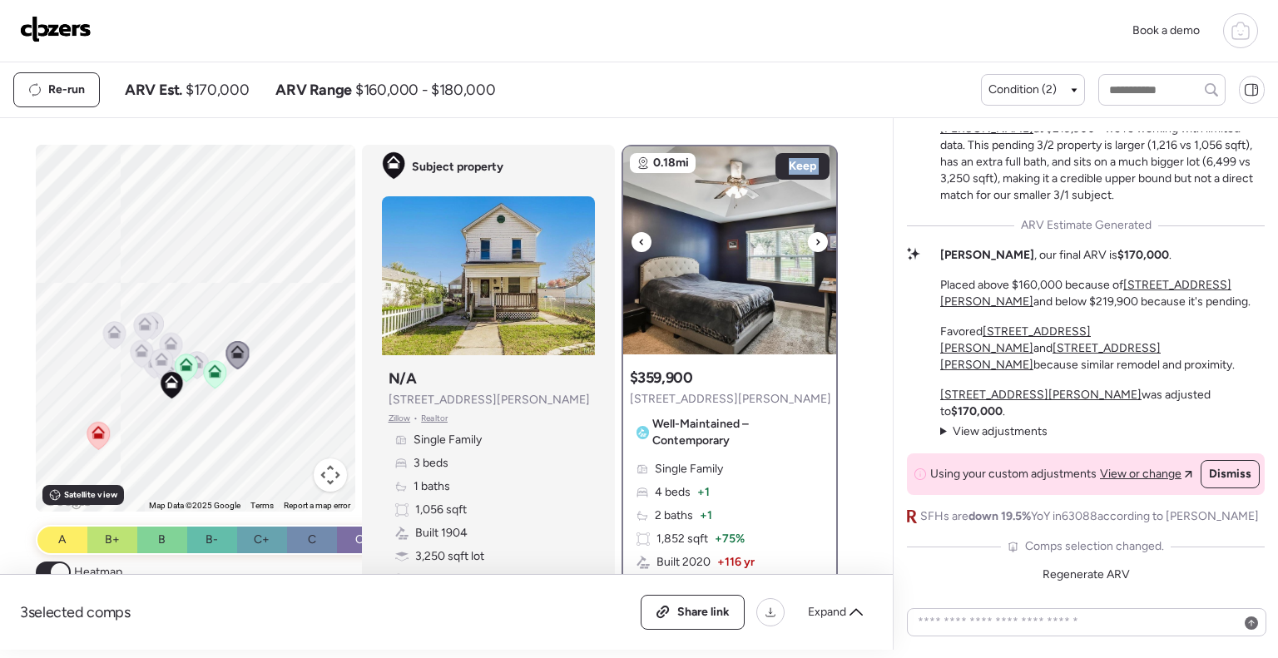
click at [638, 240] on icon at bounding box center [641, 242] width 7 height 20
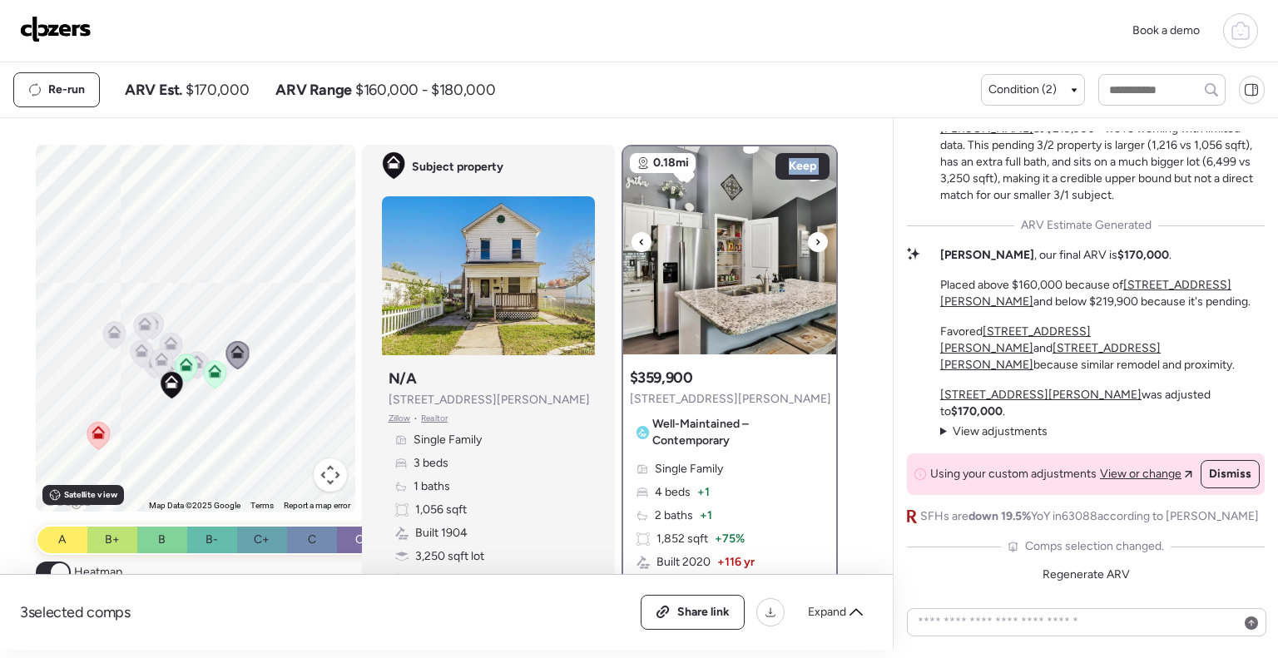
click at [638, 240] on icon at bounding box center [641, 242] width 7 height 20
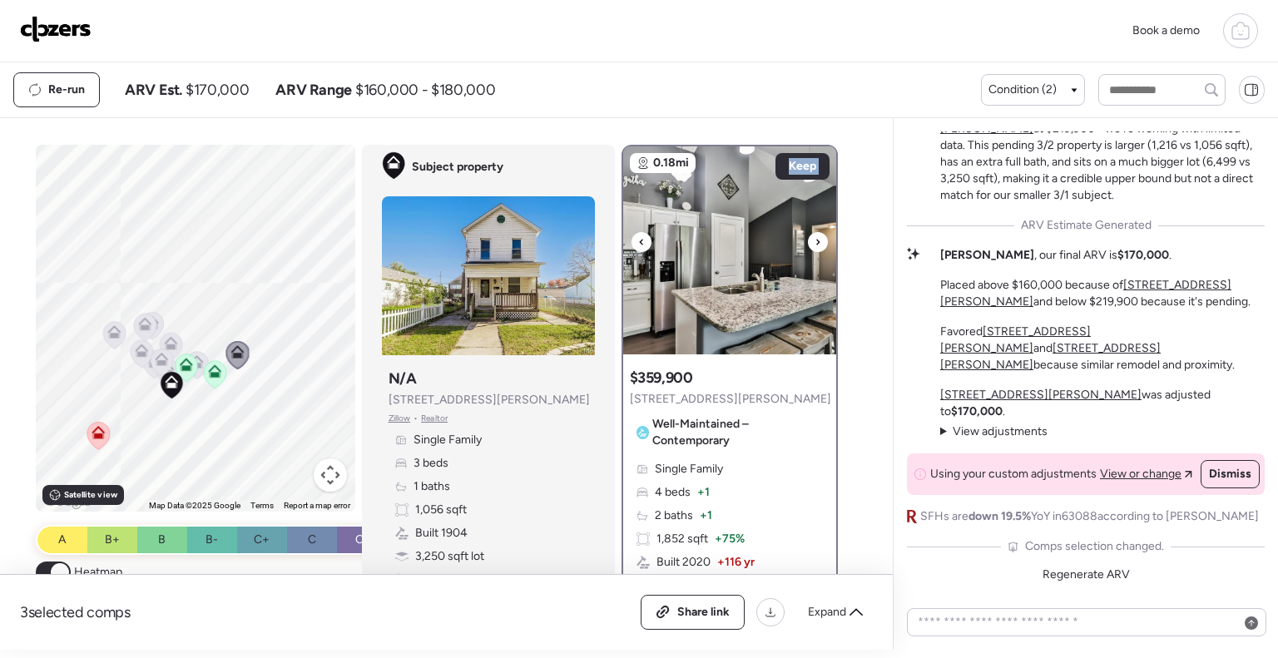
click at [638, 240] on icon at bounding box center [641, 242] width 7 height 20
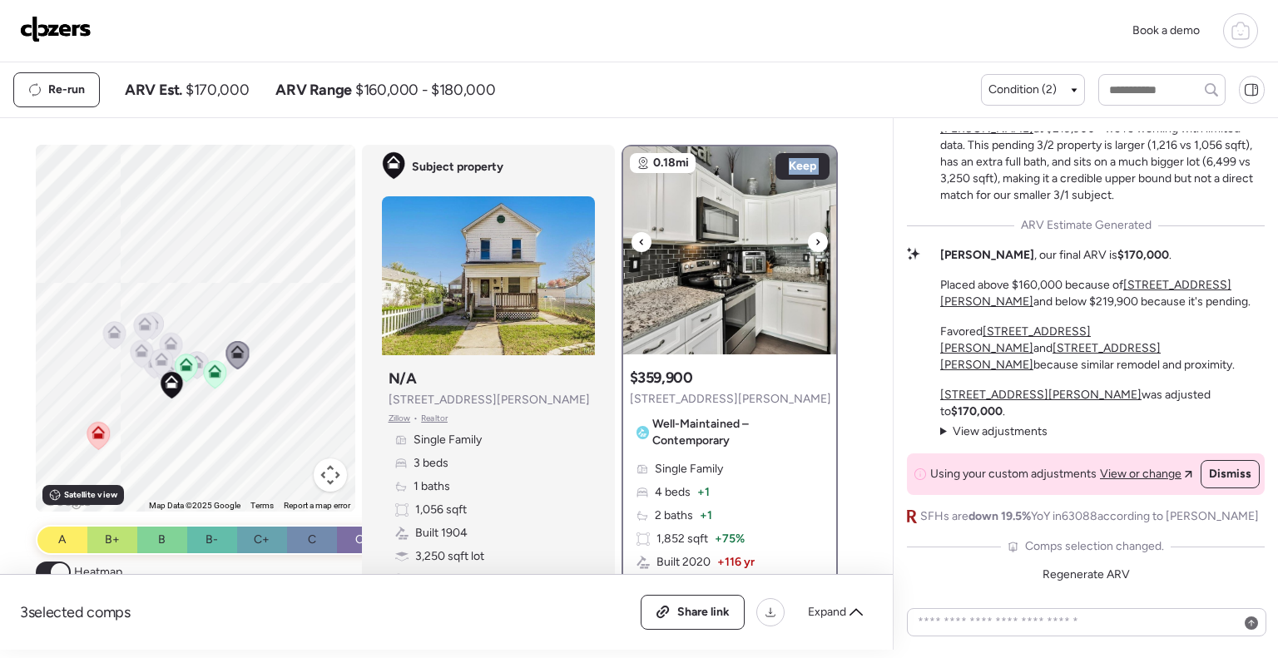
click at [638, 240] on icon at bounding box center [641, 242] width 7 height 20
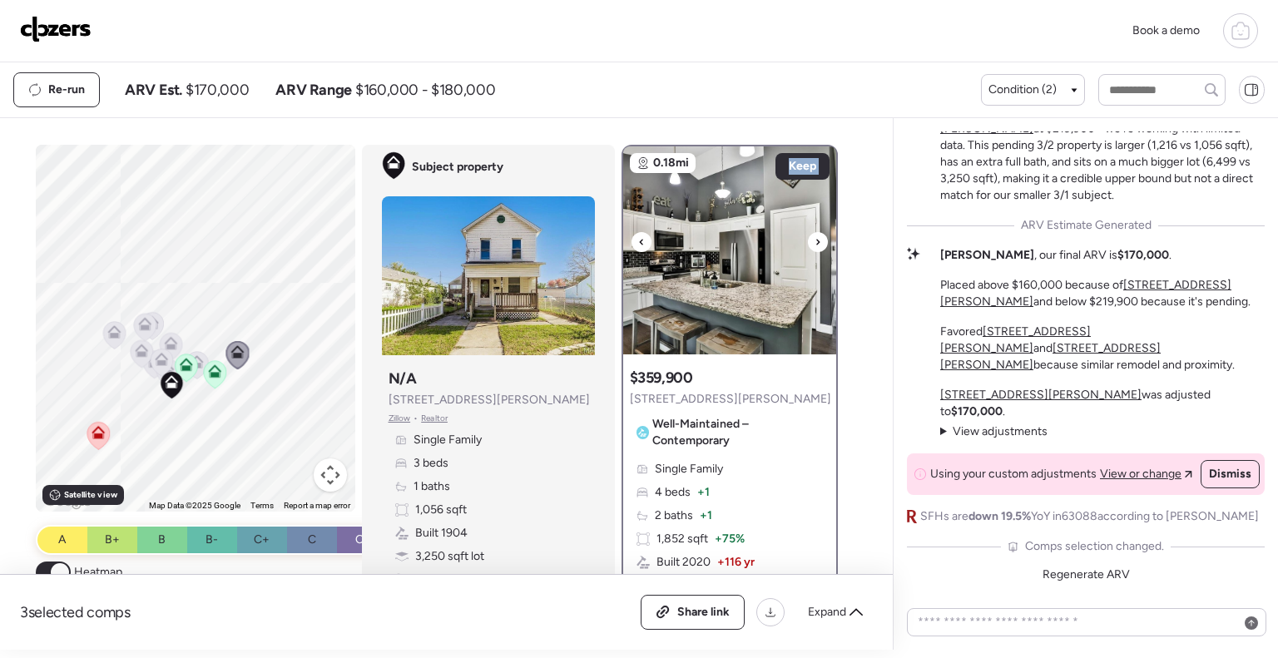
click at [638, 240] on icon at bounding box center [641, 242] width 7 height 20
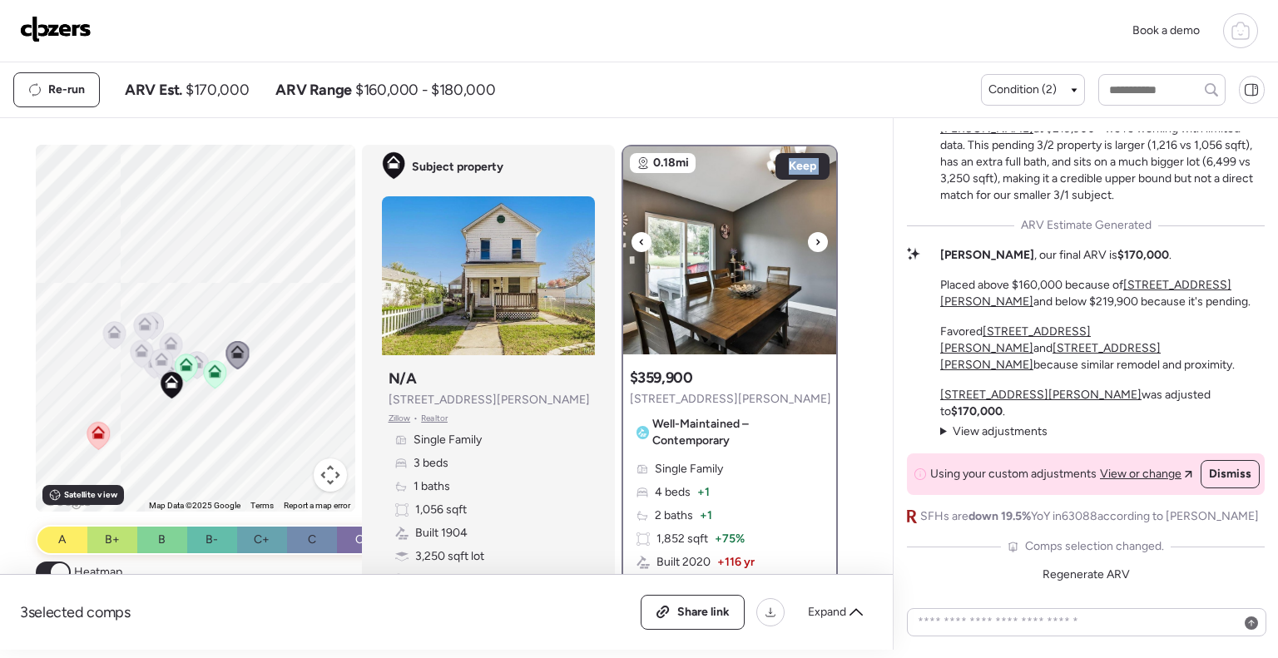
click at [638, 240] on icon at bounding box center [641, 242] width 7 height 20
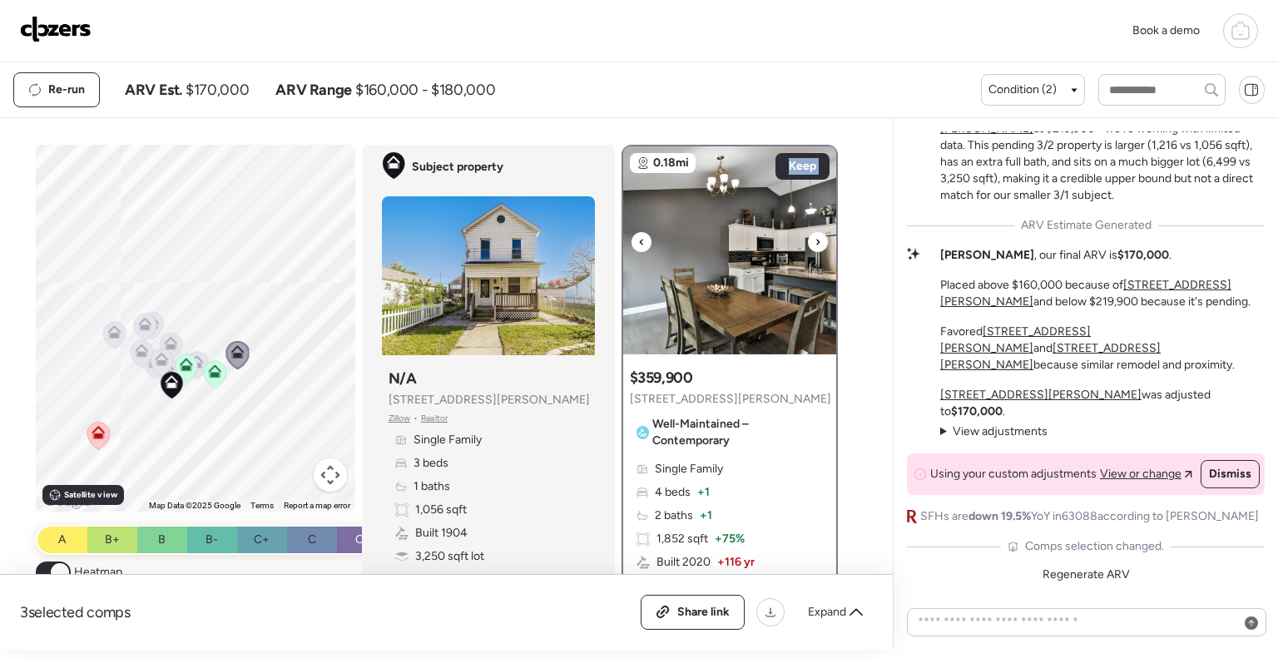
click at [638, 240] on icon at bounding box center [641, 242] width 7 height 20
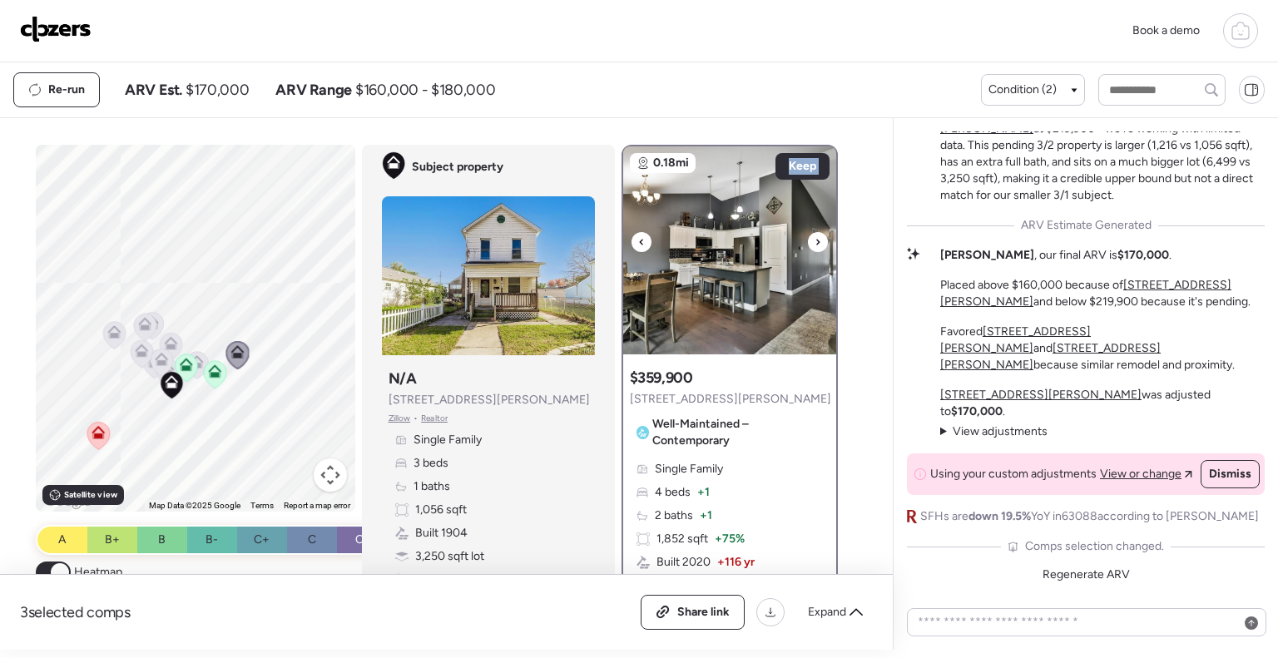
click at [638, 240] on icon at bounding box center [641, 242] width 7 height 20
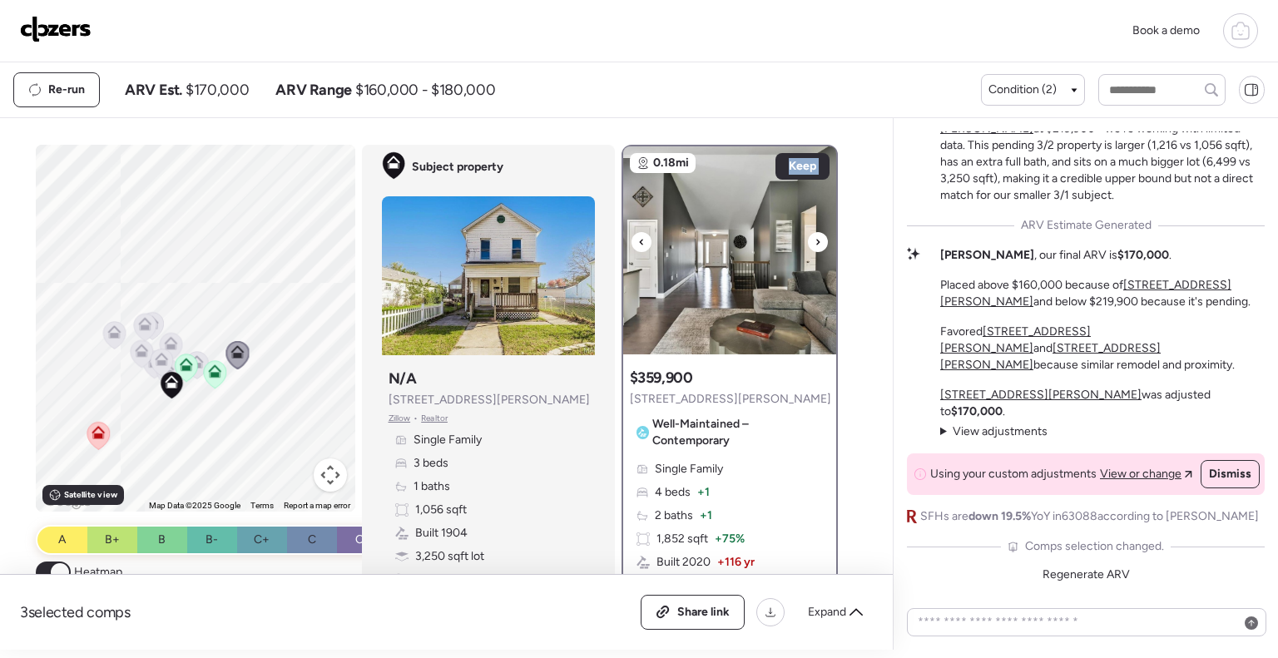
click at [638, 240] on icon at bounding box center [641, 242] width 7 height 20
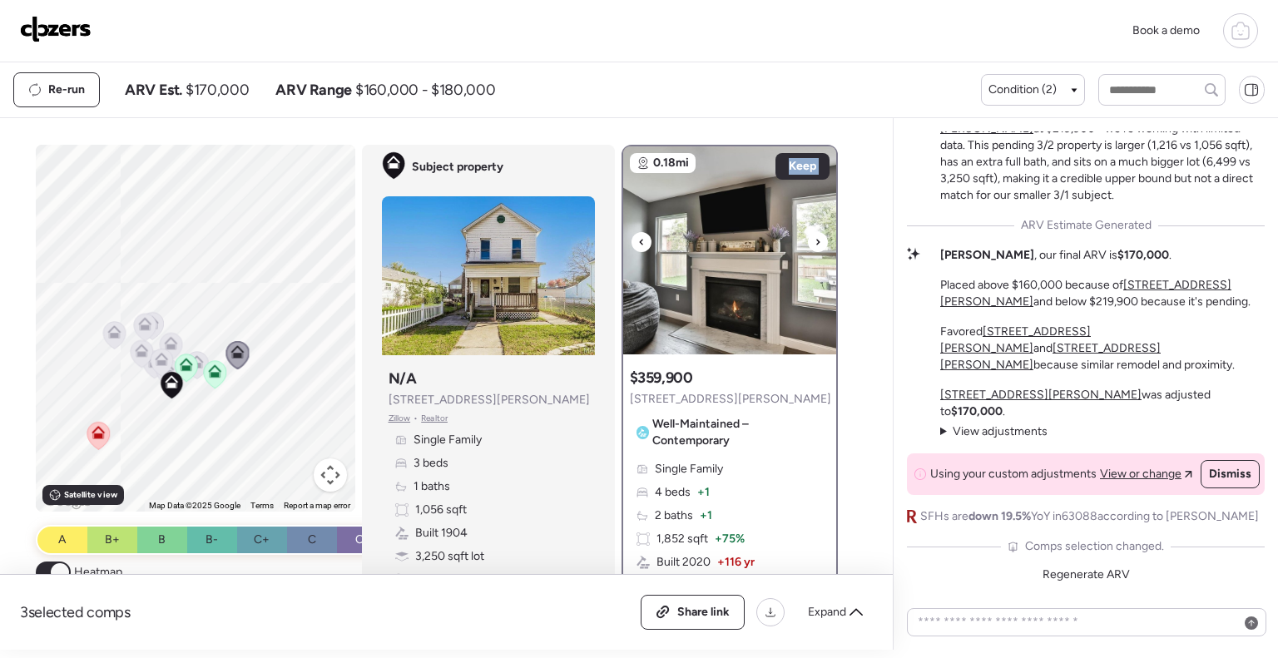
click at [638, 240] on icon at bounding box center [641, 242] width 7 height 20
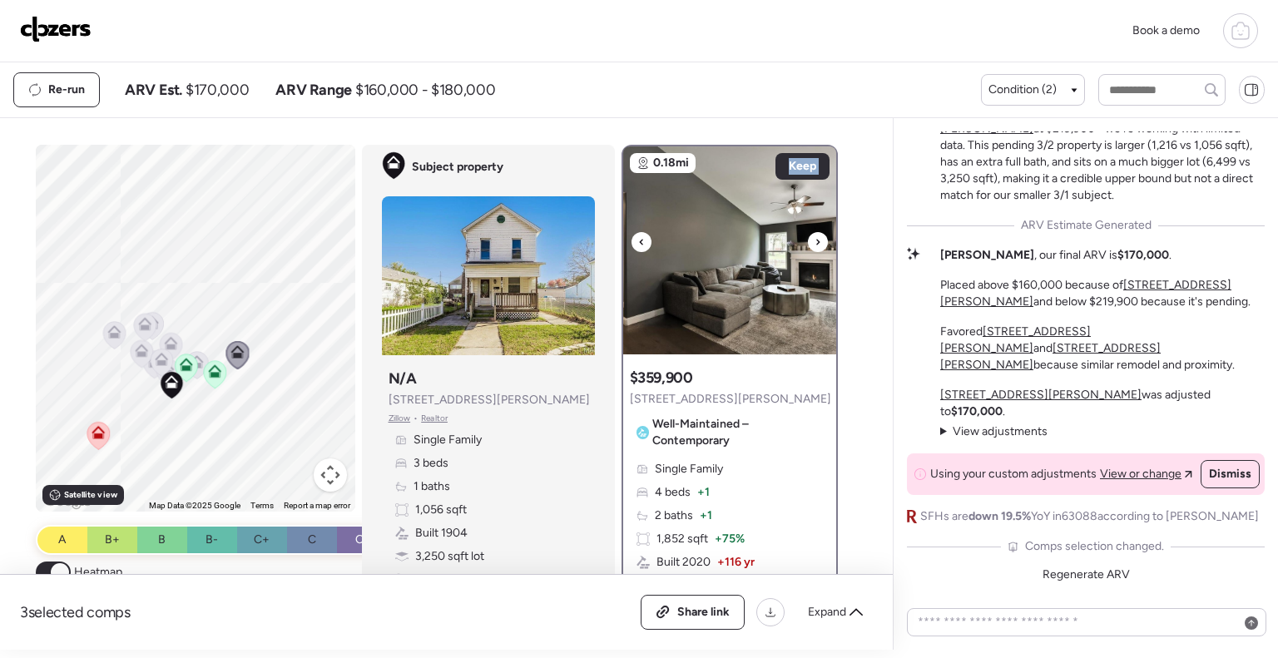
click at [638, 240] on icon at bounding box center [641, 242] width 7 height 20
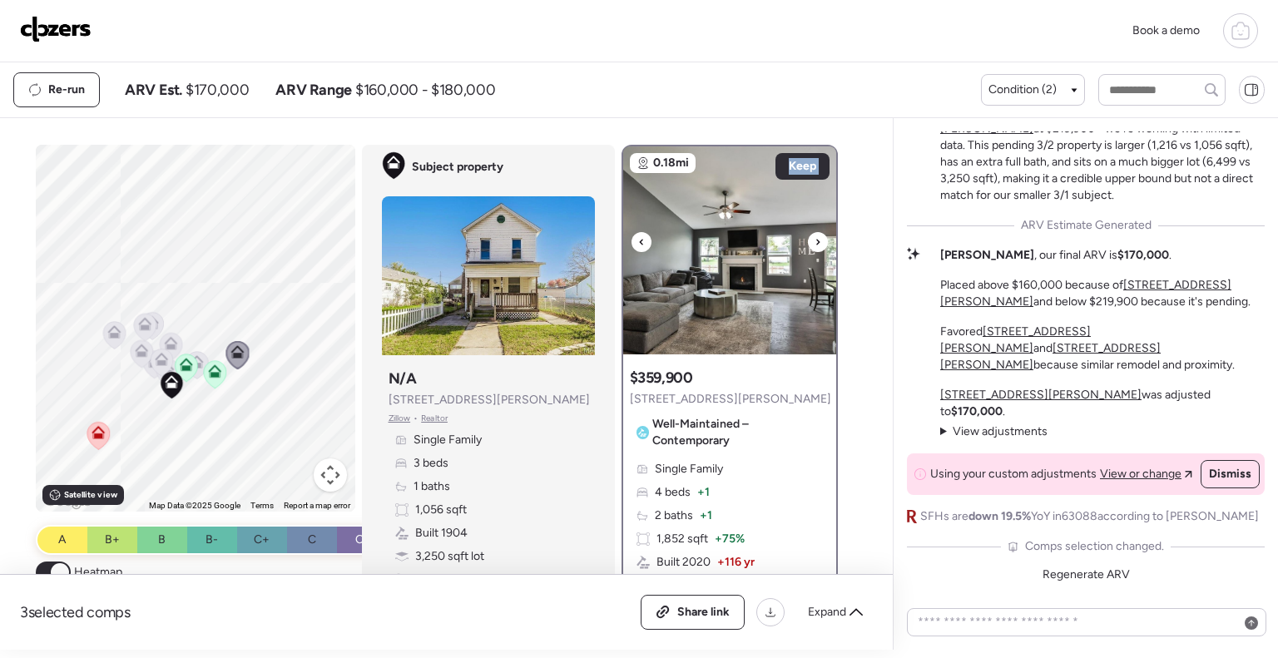
click at [638, 240] on icon at bounding box center [641, 242] width 7 height 20
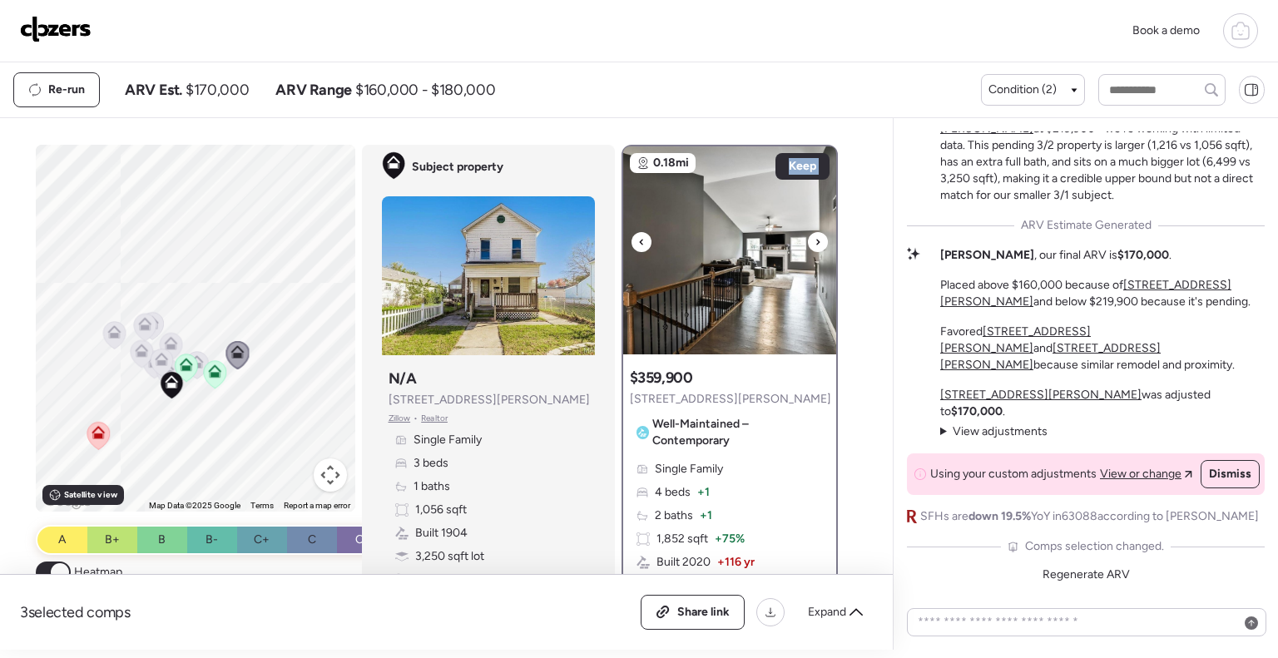
click at [638, 240] on icon at bounding box center [641, 242] width 7 height 20
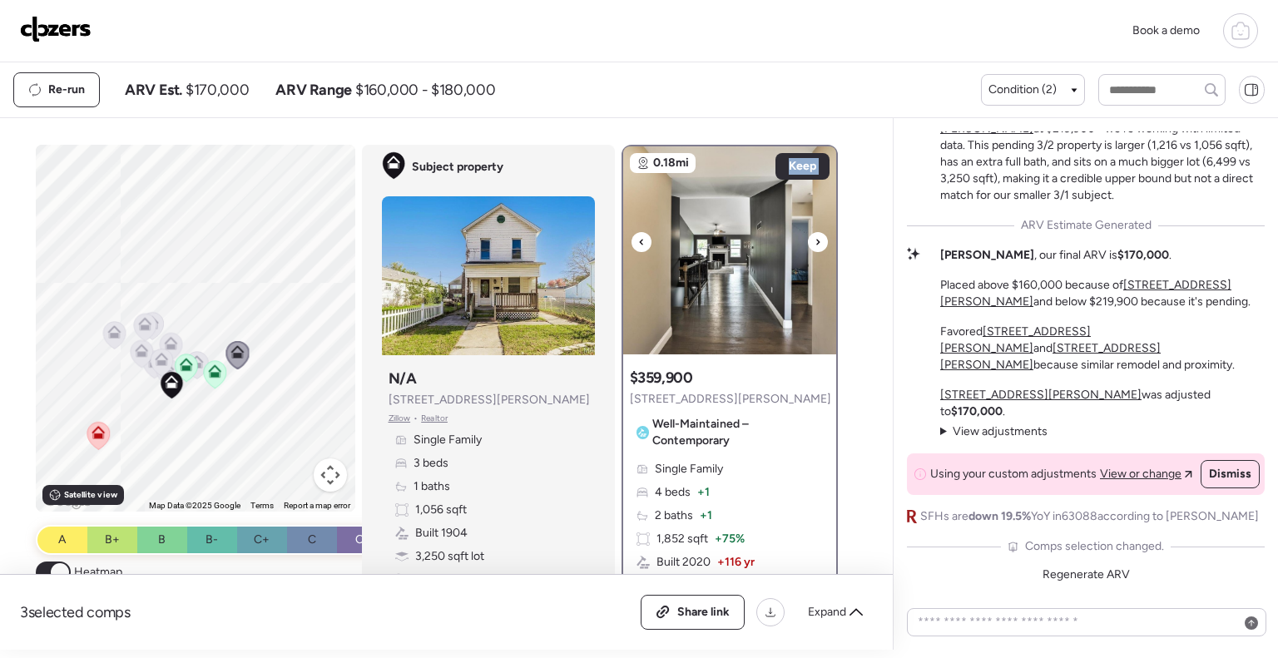
click at [638, 240] on icon at bounding box center [641, 242] width 7 height 20
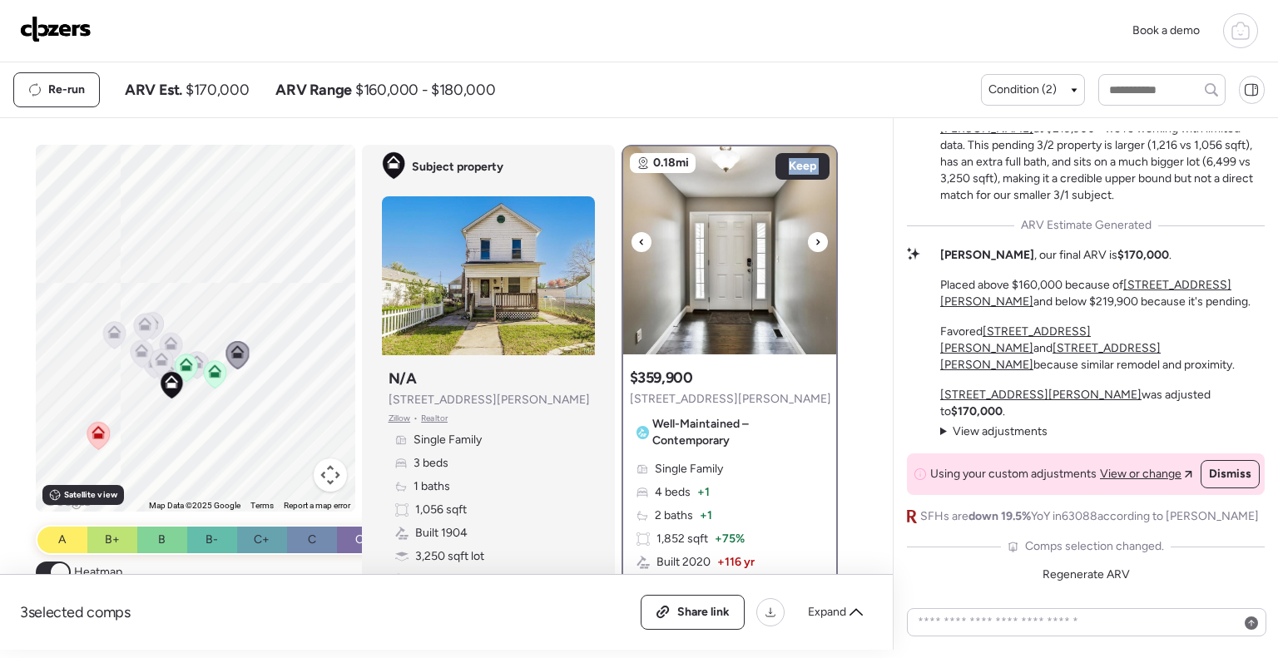
click at [638, 240] on icon at bounding box center [641, 242] width 7 height 20
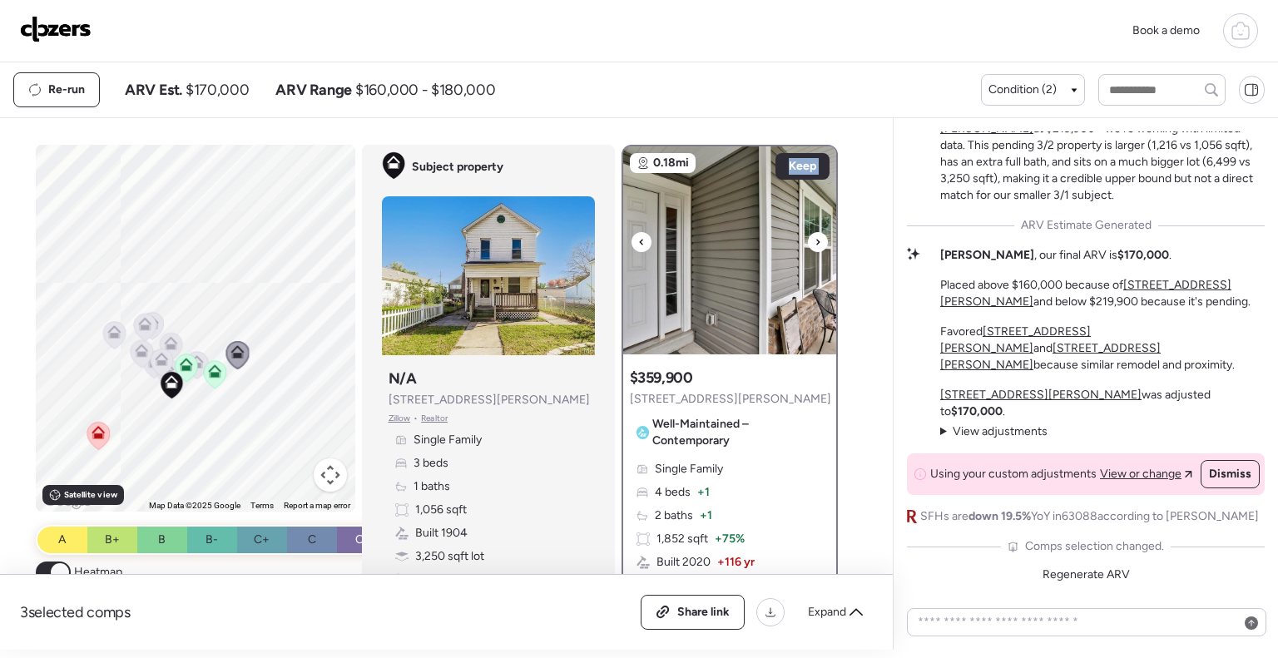
click at [638, 240] on icon at bounding box center [641, 242] width 7 height 20
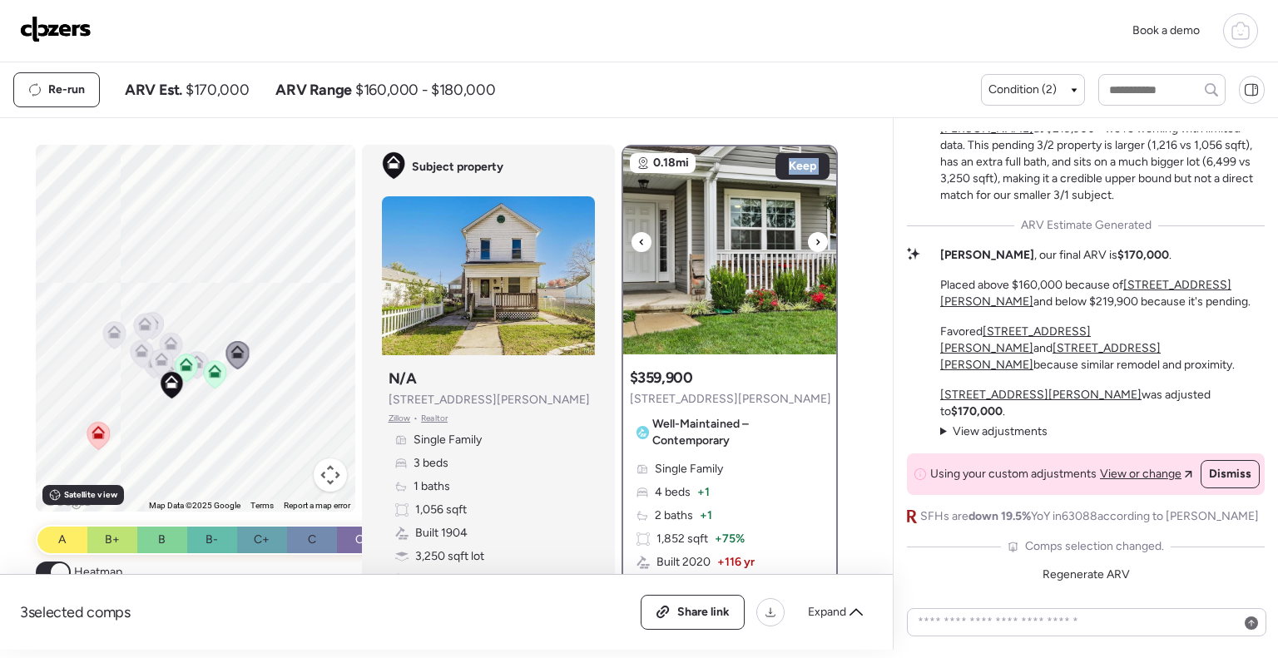
click at [638, 240] on icon at bounding box center [641, 242] width 7 height 20
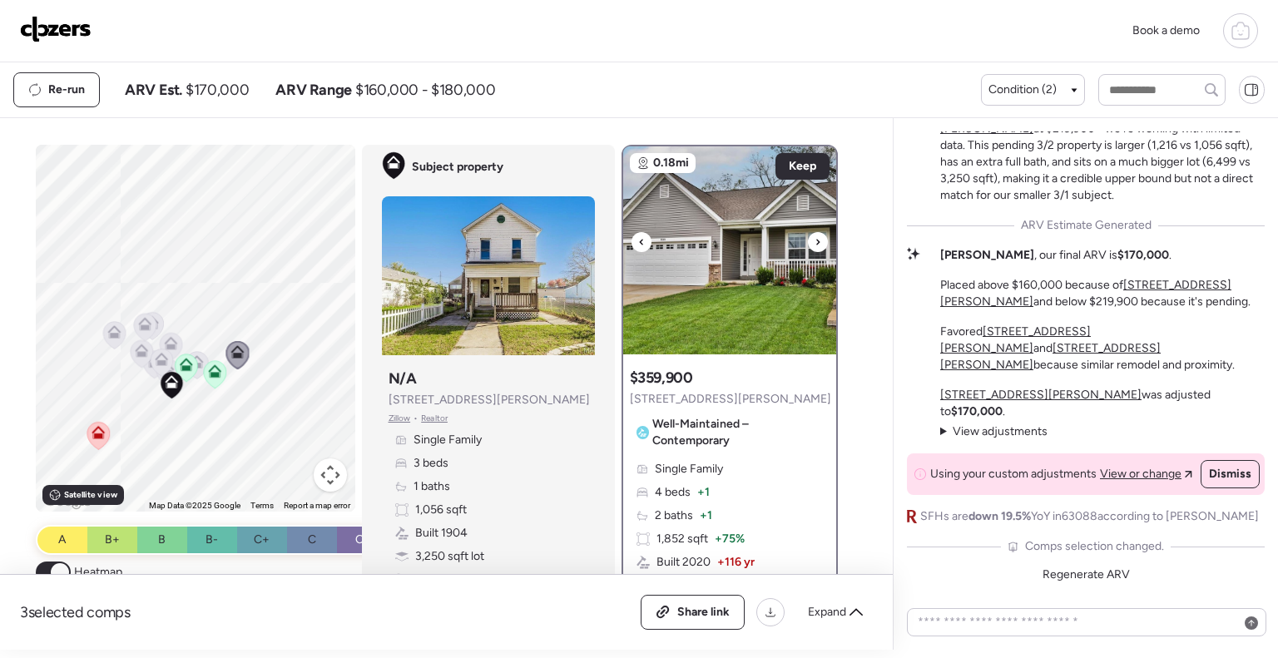
click at [638, 240] on icon at bounding box center [641, 242] width 7 height 20
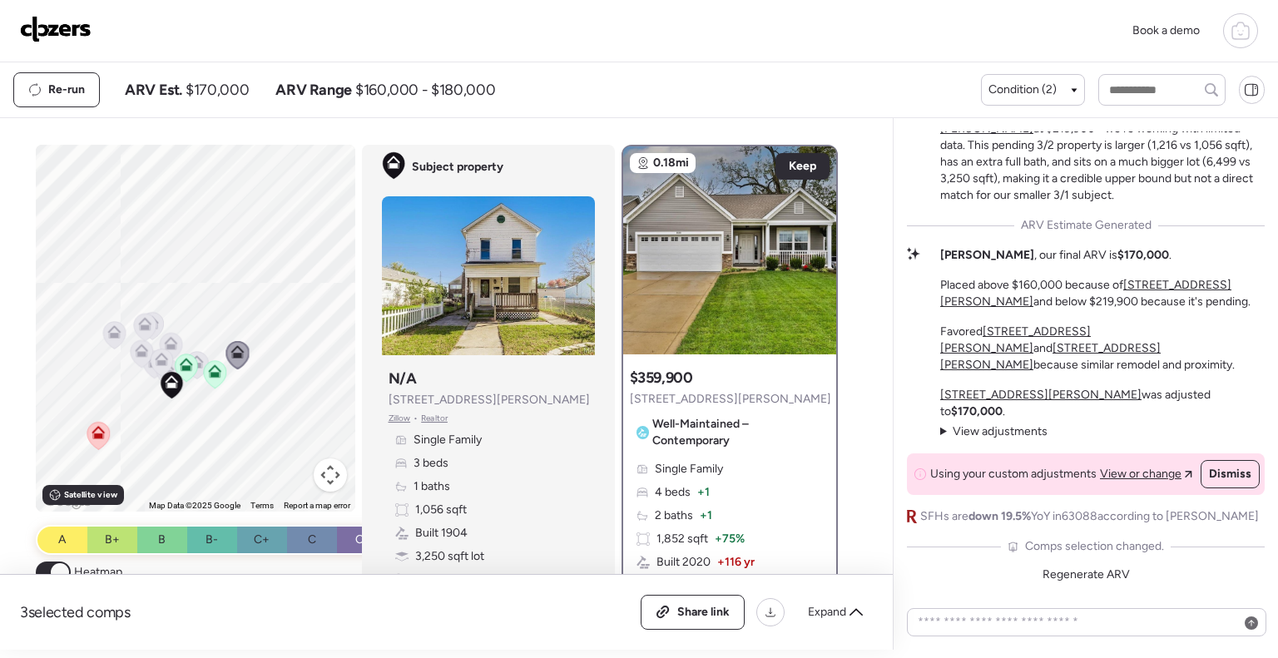
click at [193, 359] on icon at bounding box center [197, 358] width 12 height 7
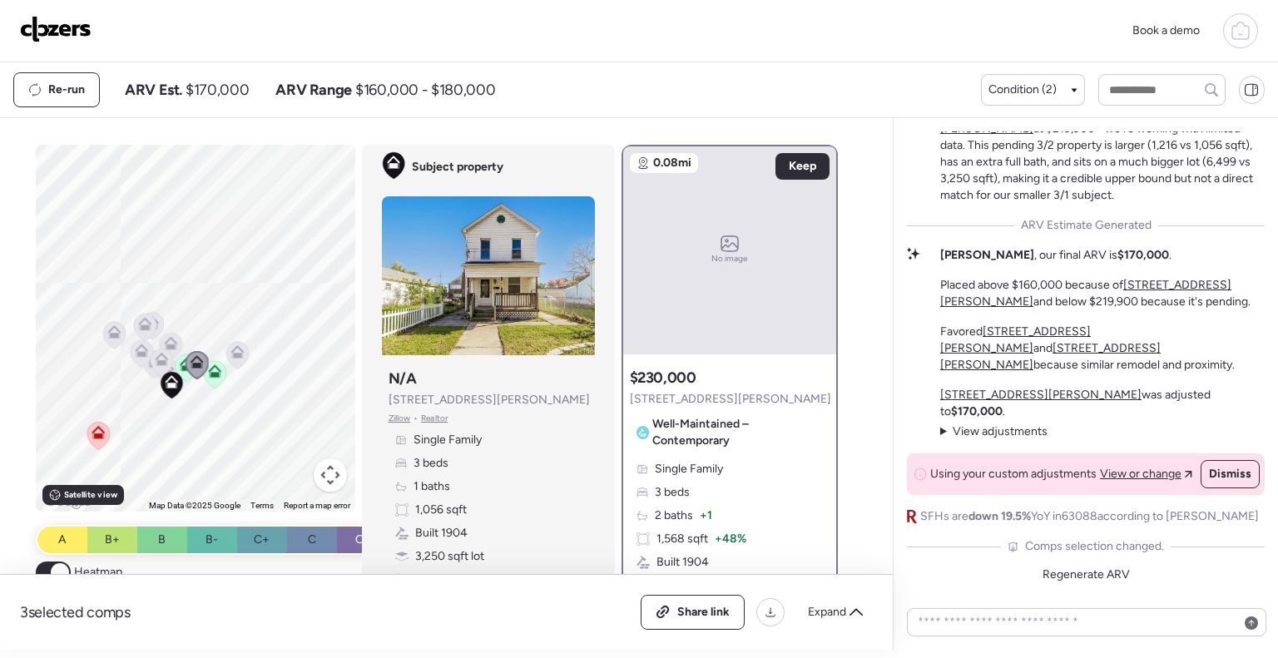
click at [665, 399] on span "[STREET_ADDRESS][PERSON_NAME]" at bounding box center [730, 399] width 201 height 17
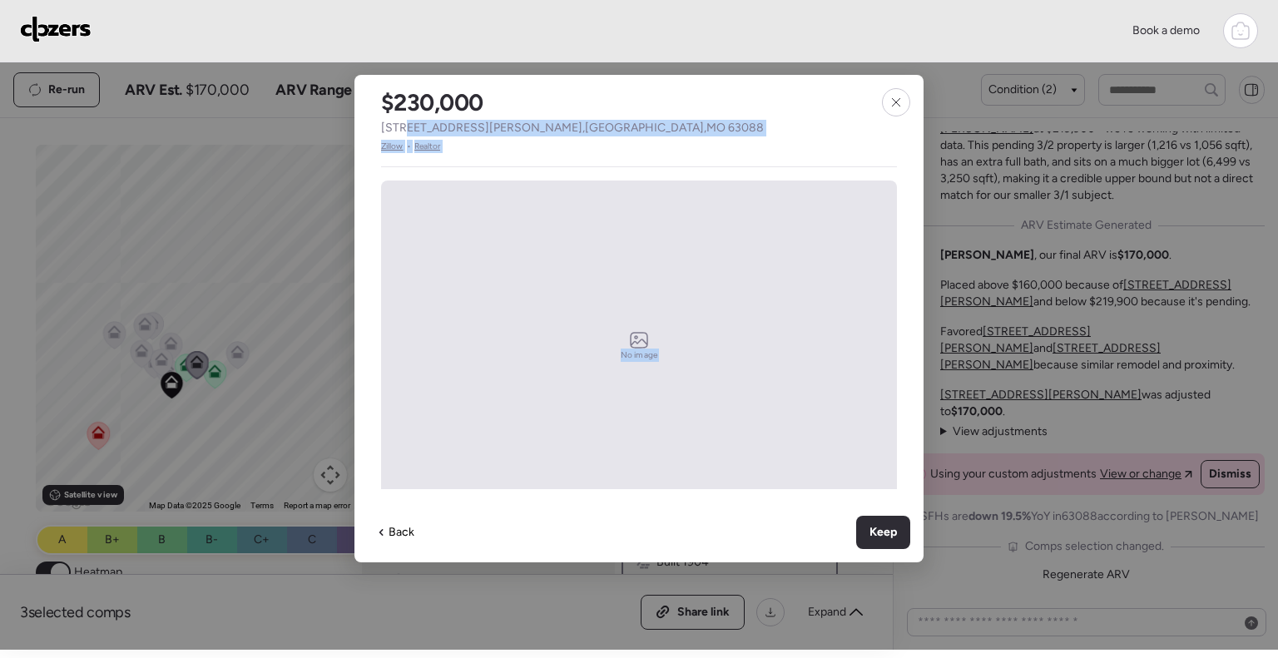
click at [435, 125] on div "$230,000 [STREET_ADDRESS][PERSON_NAME] • Realtor No image Single Family 3 beds …" at bounding box center [638, 319] width 569 height 488
click at [435, 125] on span "[STREET_ADDRESS][PERSON_NAME]" at bounding box center [572, 128] width 383 height 17
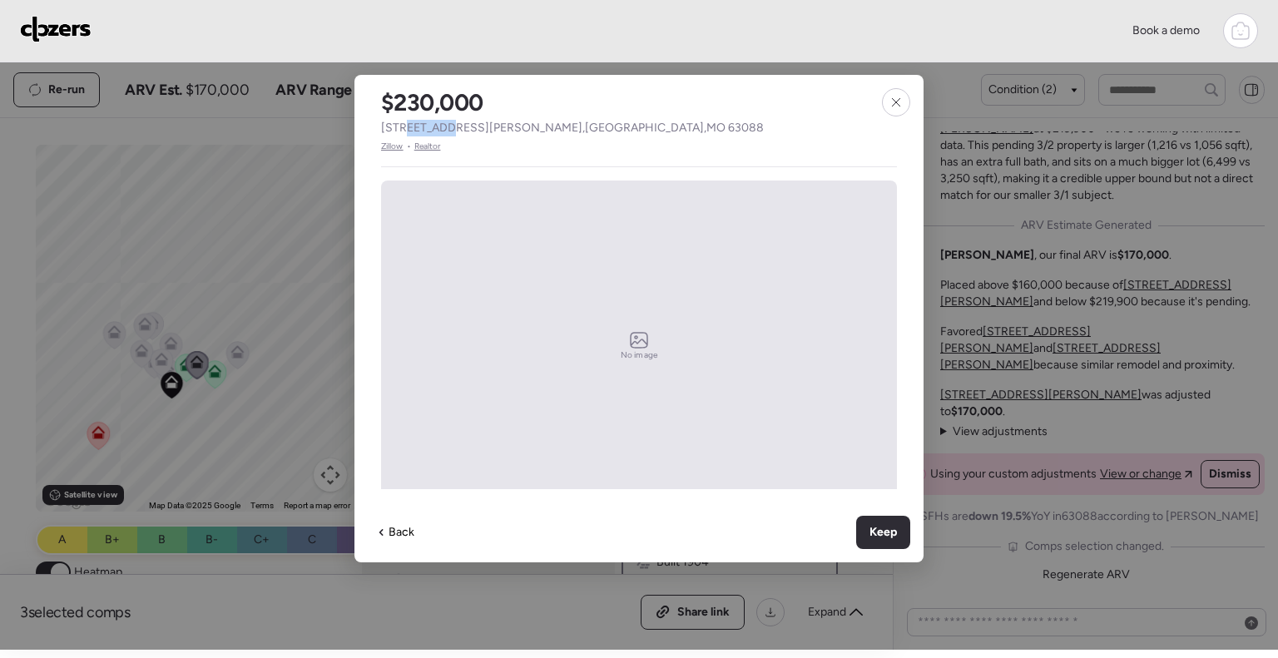
click at [435, 125] on span "[STREET_ADDRESS][PERSON_NAME]" at bounding box center [572, 128] width 383 height 17
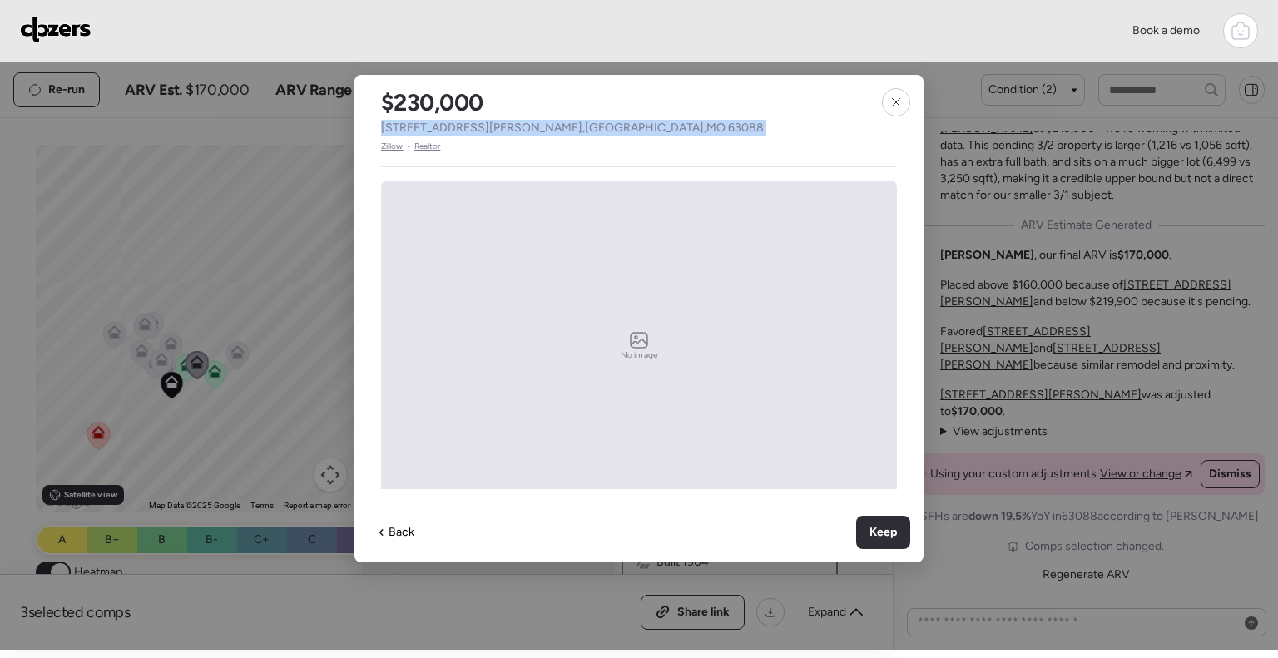
click at [435, 125] on span "[STREET_ADDRESS][PERSON_NAME]" at bounding box center [572, 128] width 383 height 17
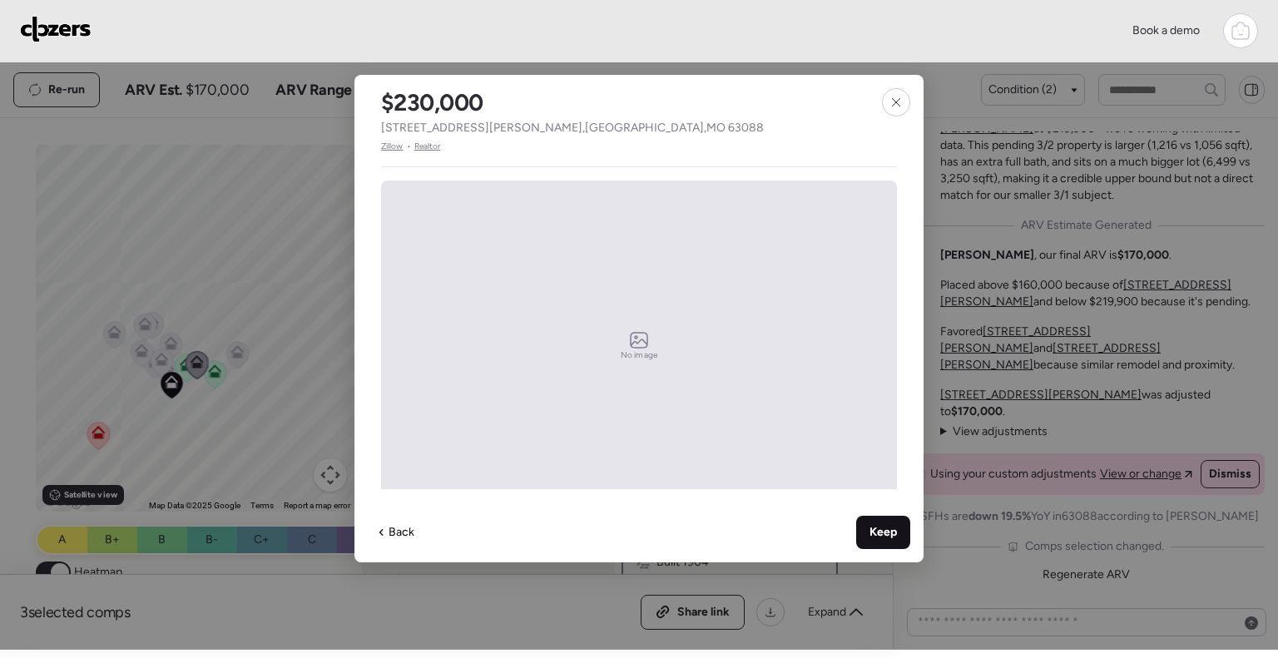
click at [887, 531] on span "Keep" at bounding box center [883, 532] width 27 height 17
click at [887, 537] on span "Keep" at bounding box center [883, 532] width 27 height 17
click at [899, 103] on icon at bounding box center [895, 102] width 13 height 13
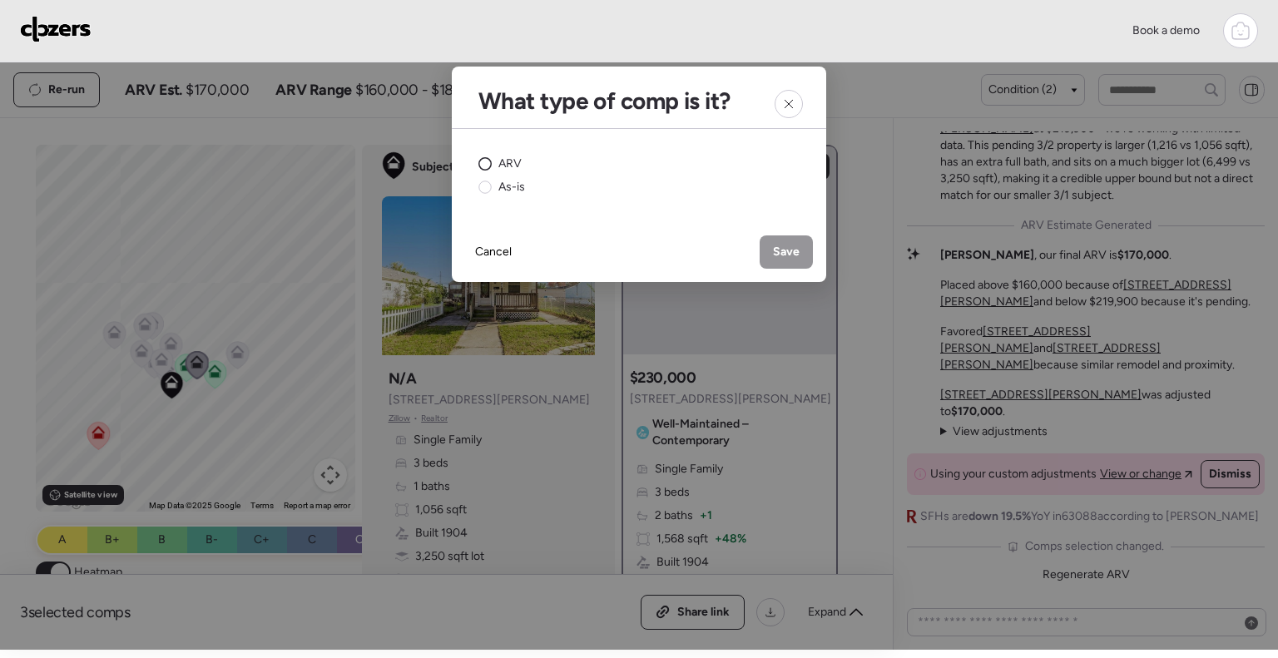
click at [511, 169] on span "ARV" at bounding box center [509, 164] width 23 height 17
click at [792, 256] on span "Save" at bounding box center [786, 252] width 27 height 17
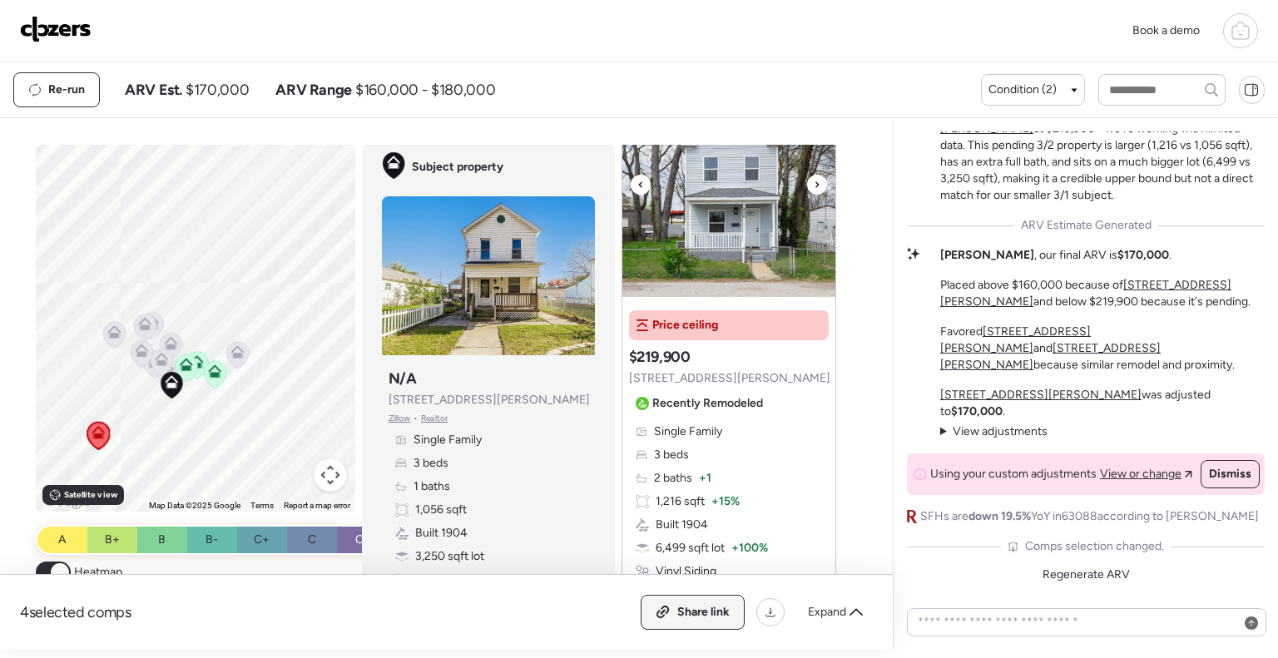
scroll to position [692, 0]
click at [836, 615] on span "Expand" at bounding box center [827, 612] width 38 height 17
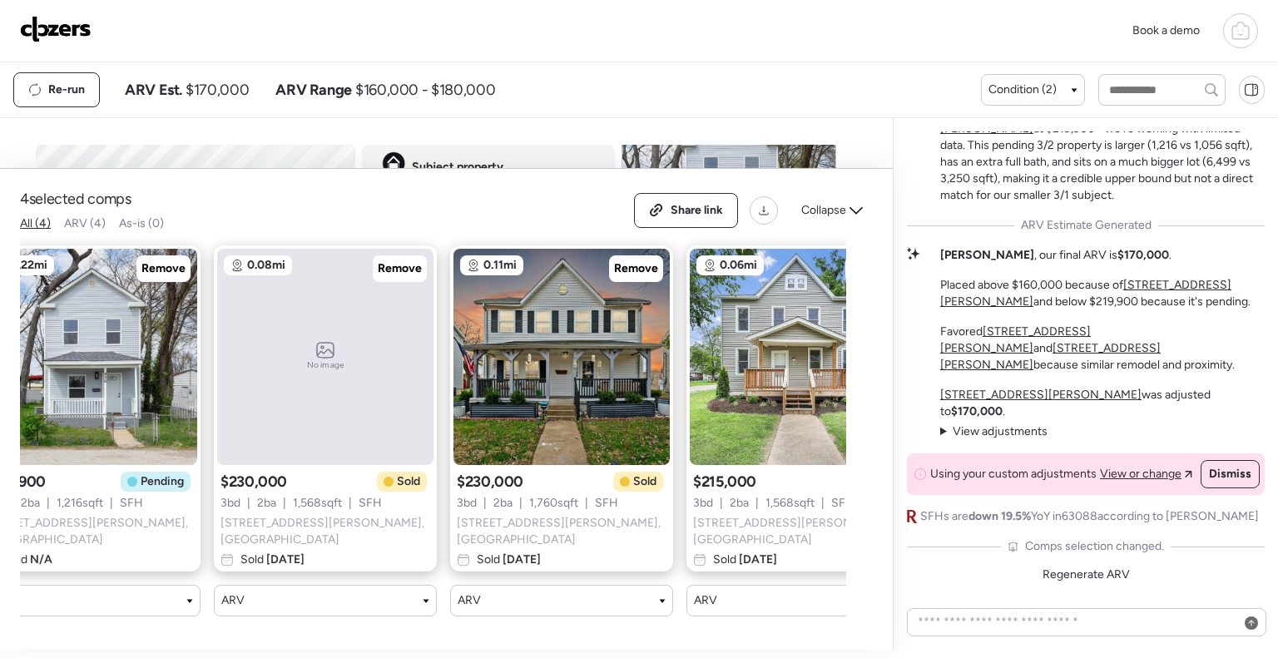
scroll to position [0, 131]
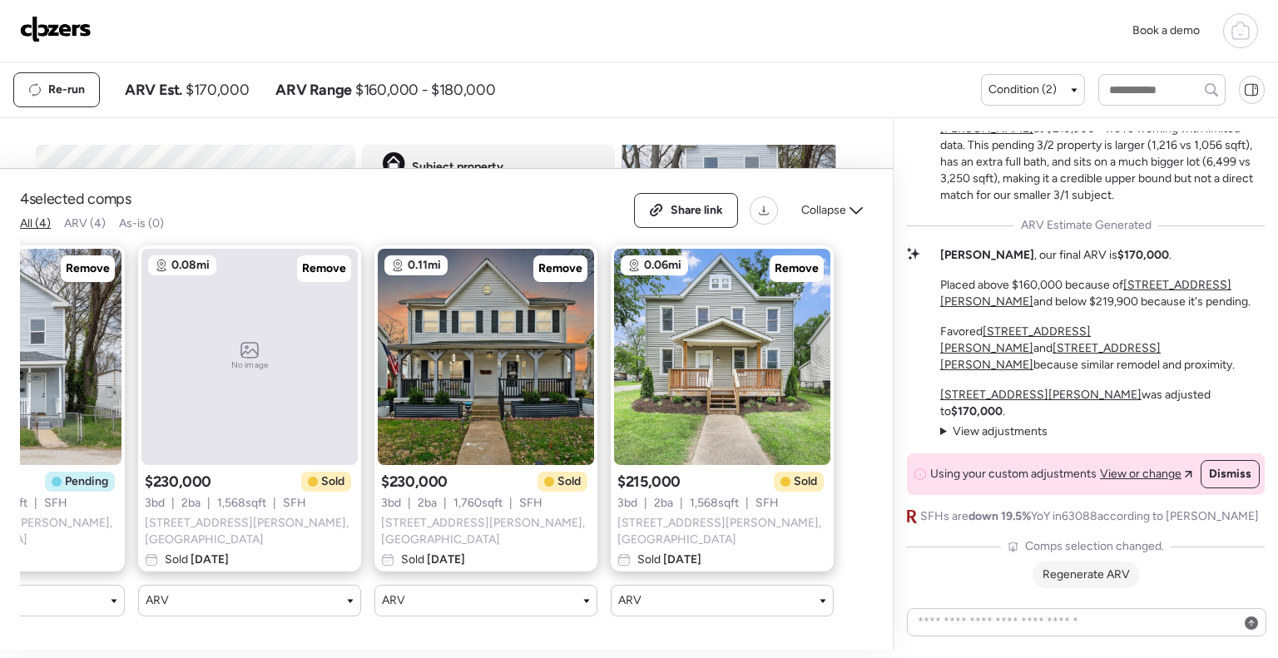
click at [1102, 575] on span "Regenerate ARV" at bounding box center [1086, 574] width 87 height 14
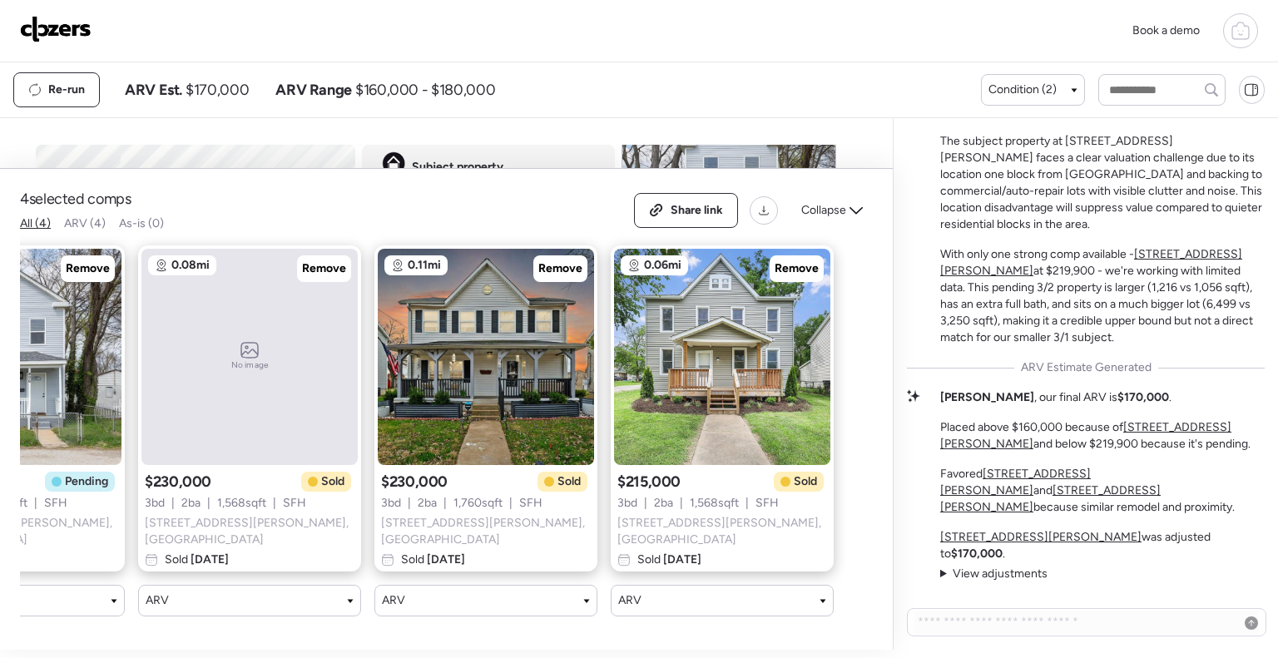
scroll to position [0, 0]
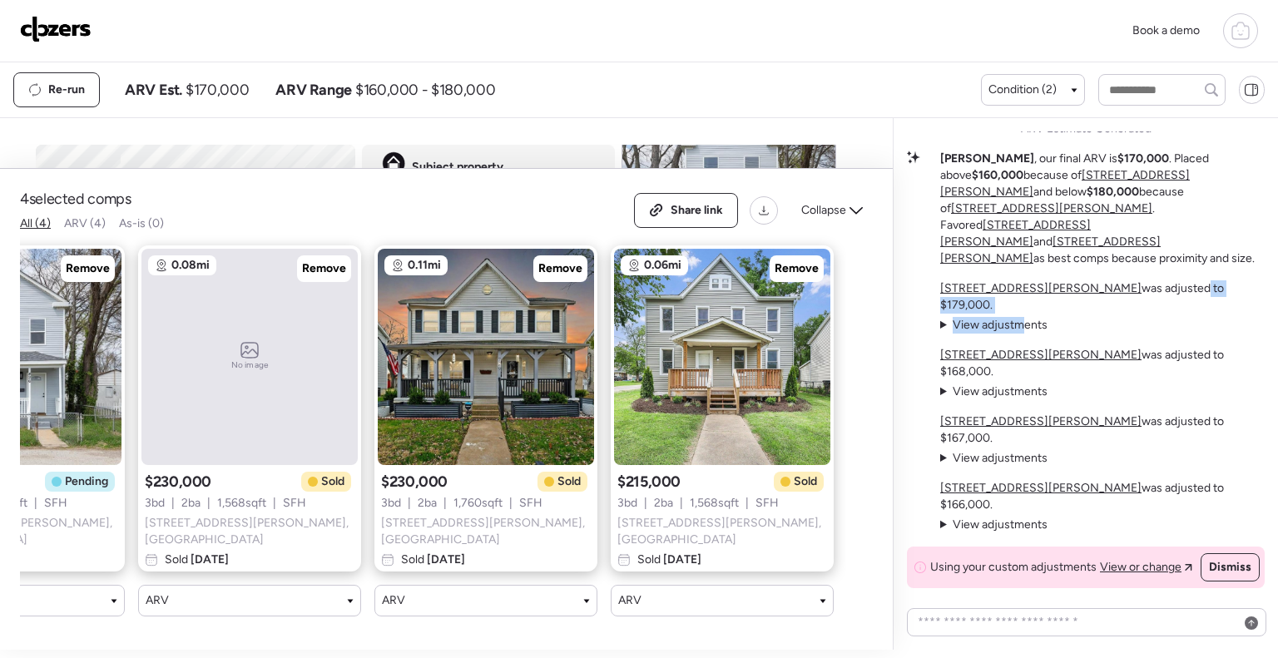
drag, startPoint x: 1086, startPoint y: 357, endPoint x: 1023, endPoint y: 372, distance: 64.2
click at [1023, 334] on div "[STREET_ADDRESS][PERSON_NAME] was adjusted to $179,000. View adjustments Hide a…" at bounding box center [1102, 306] width 325 height 53
click at [1023, 332] on span "View adjustments" at bounding box center [1000, 325] width 95 height 14
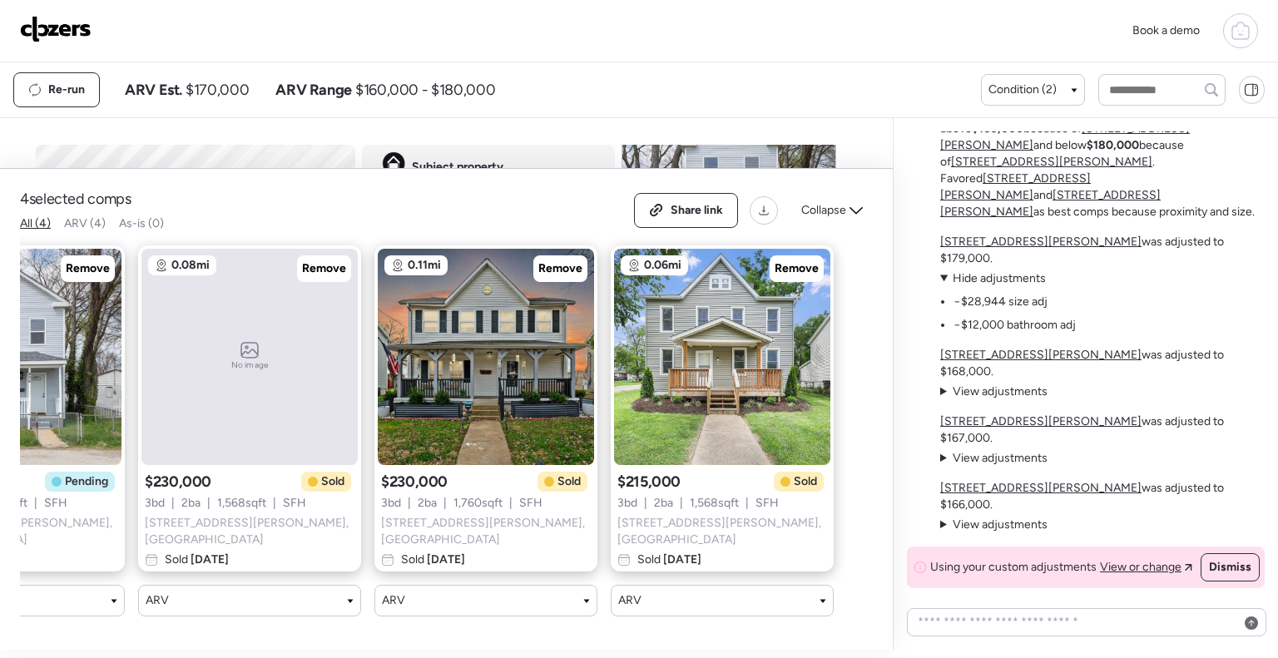
click at [982, 399] on span "View adjustments" at bounding box center [1000, 391] width 95 height 14
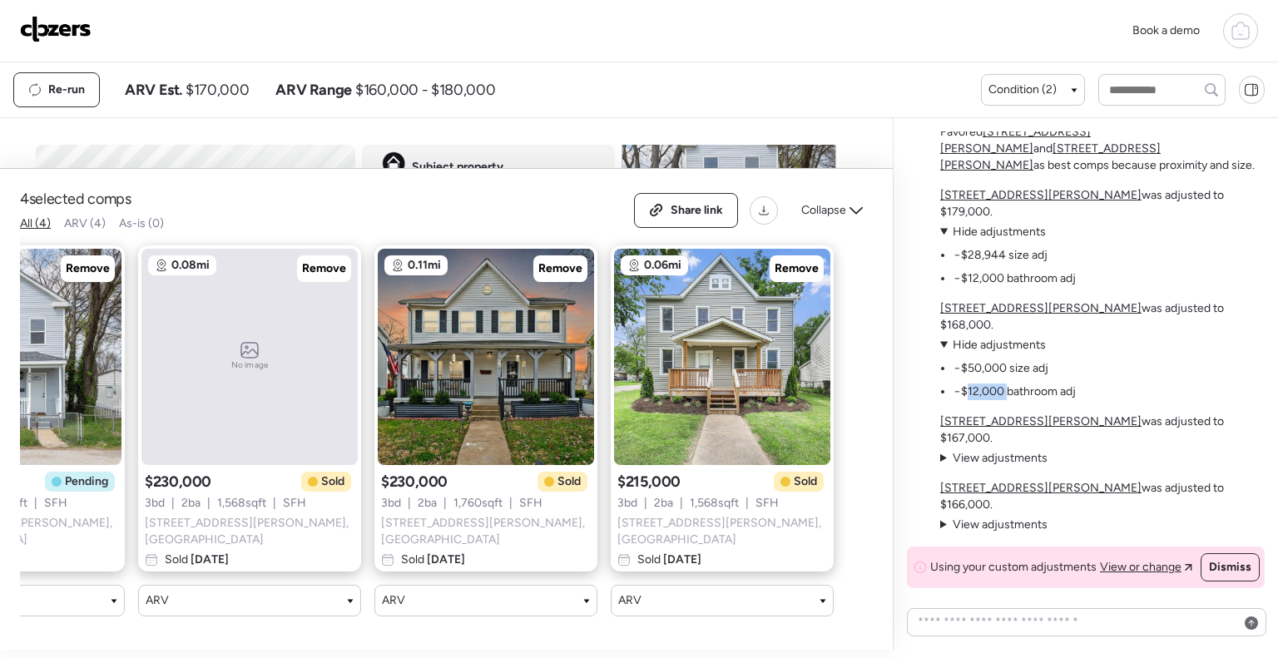
click at [982, 400] on li "−$12,000 bathroom adj" at bounding box center [1015, 392] width 122 height 17
click at [991, 465] on span "View adjustments" at bounding box center [1000, 458] width 95 height 14
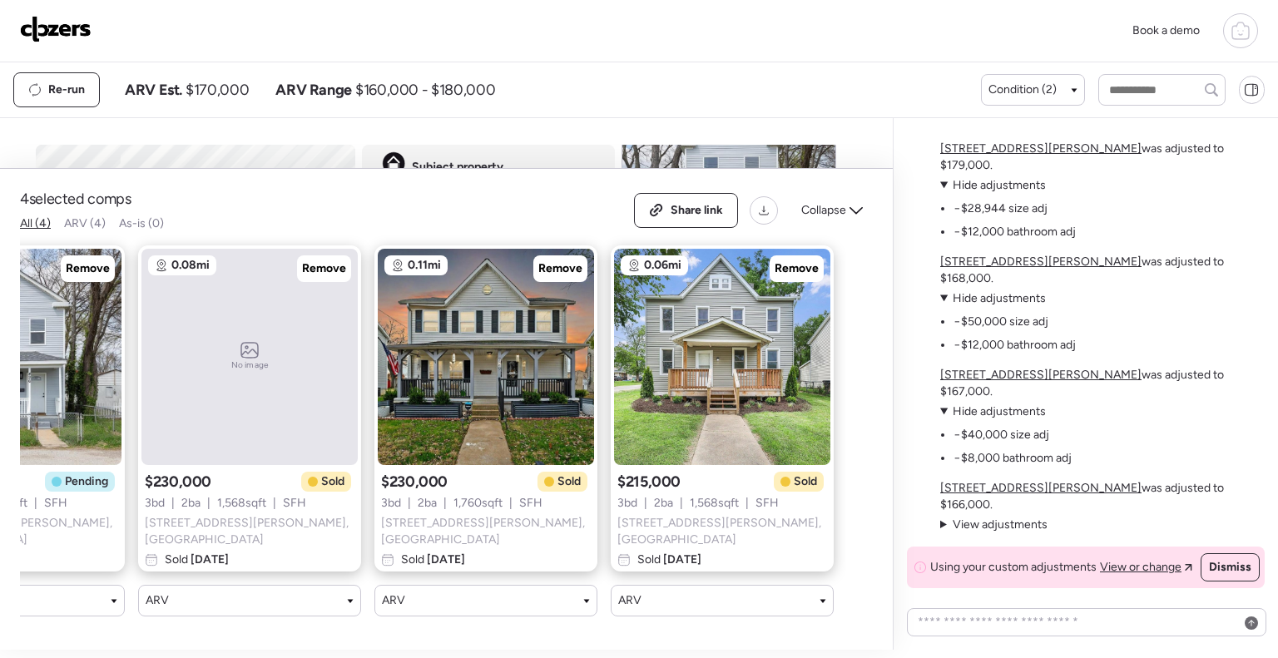
click at [1002, 521] on span "View adjustments" at bounding box center [1000, 525] width 95 height 14
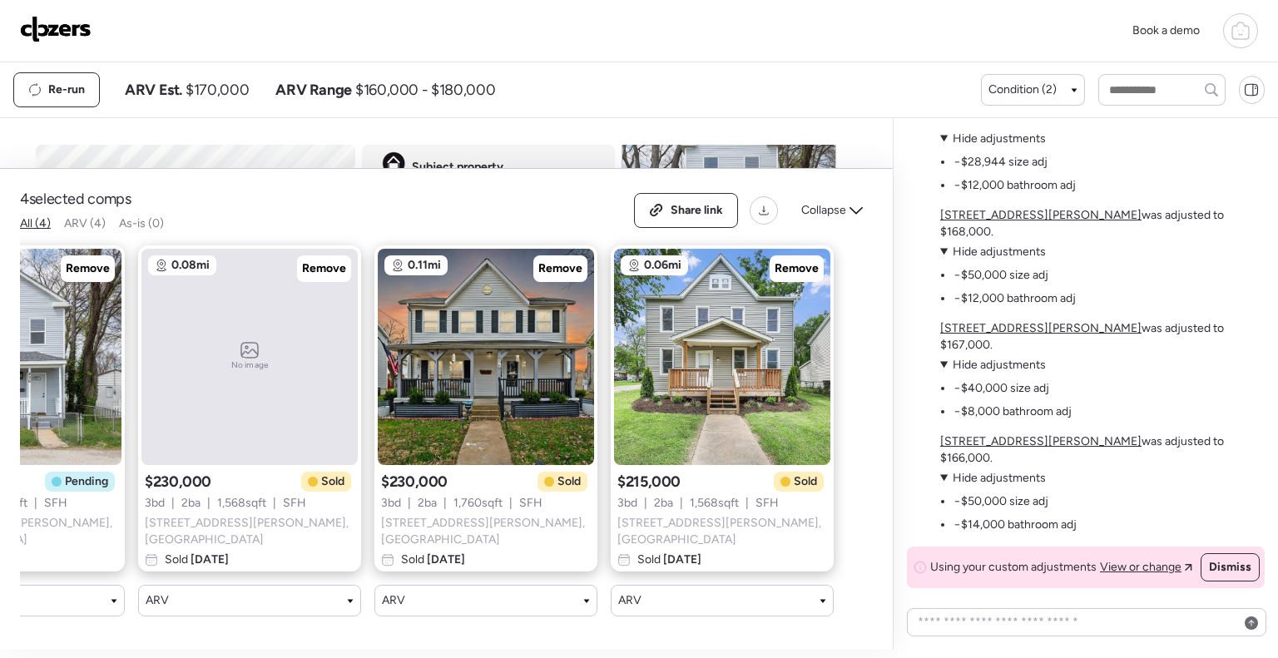
click at [686, 36] on div "Book a demo" at bounding box center [639, 30] width 1238 height 35
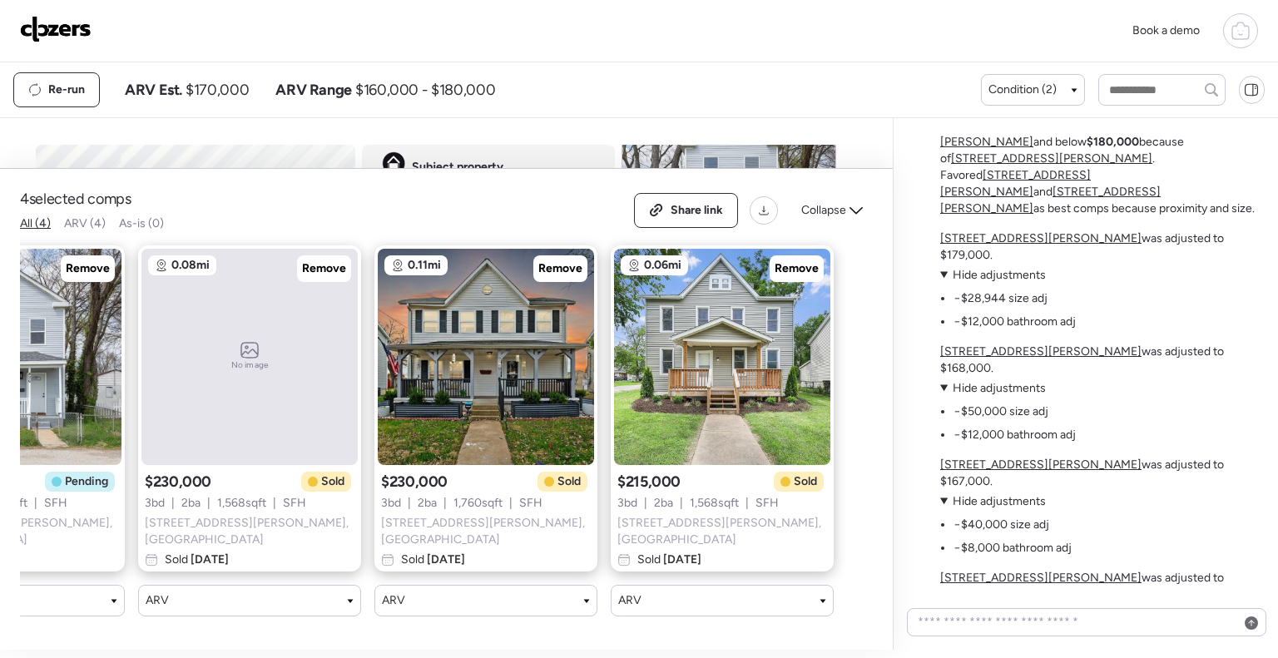
scroll to position [-130, 0]
